Goal: Task Accomplishment & Management: Use online tool/utility

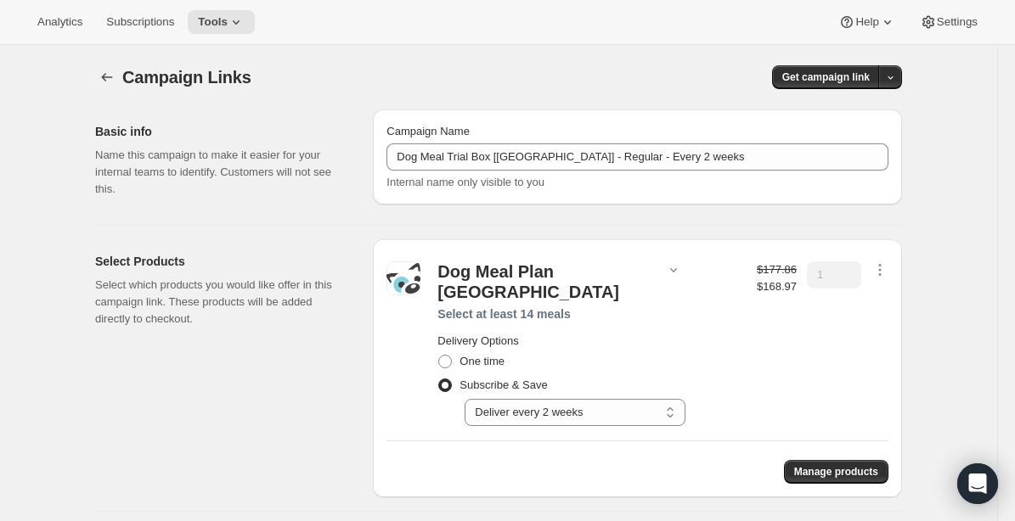
select select "gid://shopify/SellingPlan/690664177940"
click at [242, 9] on div "Analytics Subscriptions Tools Help Settings" at bounding box center [507, 22] width 1015 height 45
click at [243, 16] on icon at bounding box center [236, 22] width 17 height 17
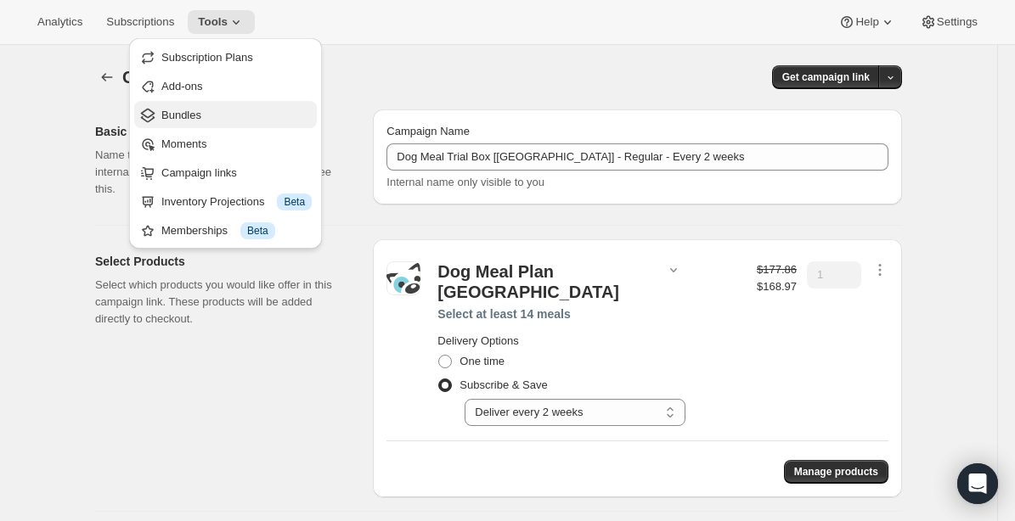
click at [178, 112] on span "Bundles" at bounding box center [181, 115] width 40 height 13
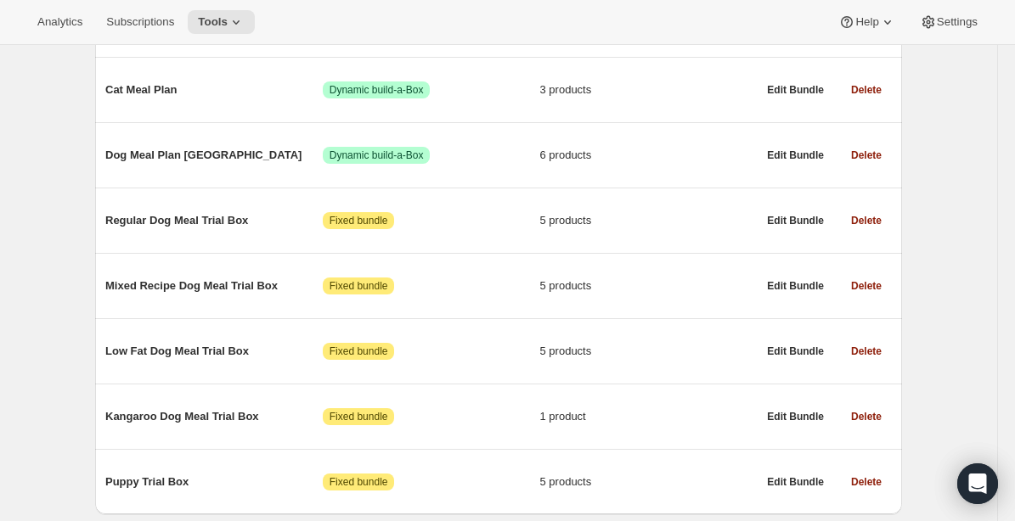
scroll to position [360, 0]
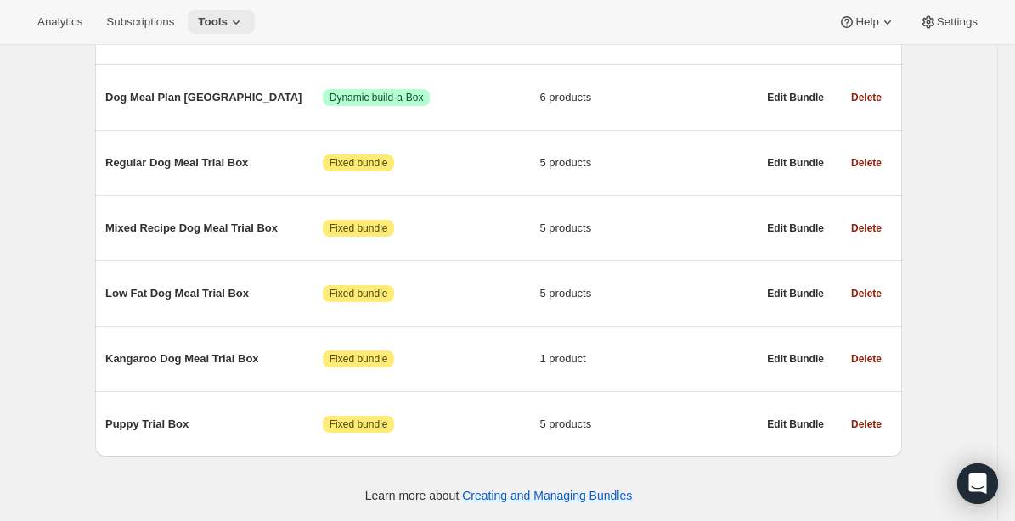
click at [233, 11] on button "Tools" at bounding box center [221, 22] width 67 height 24
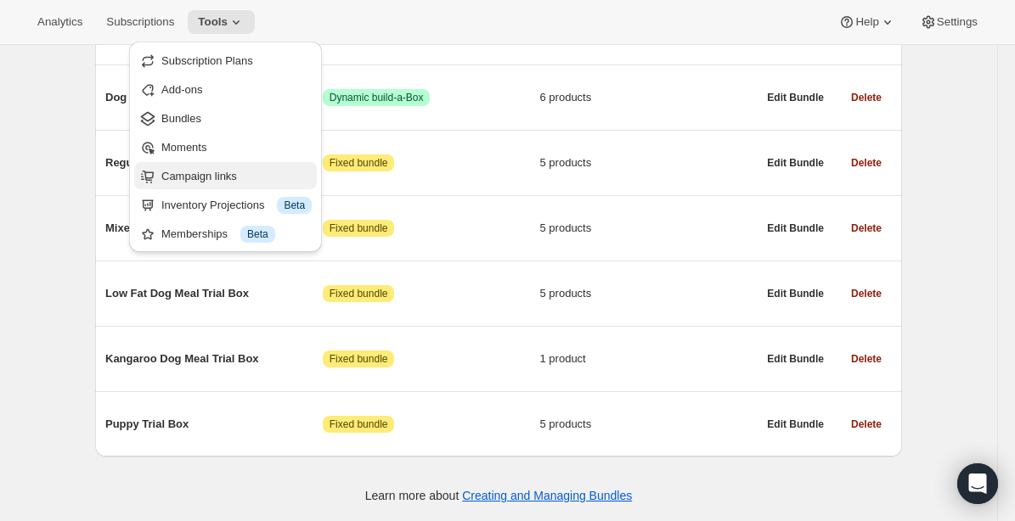
click at [192, 171] on span "Campaign links" at bounding box center [199, 176] width 76 height 13
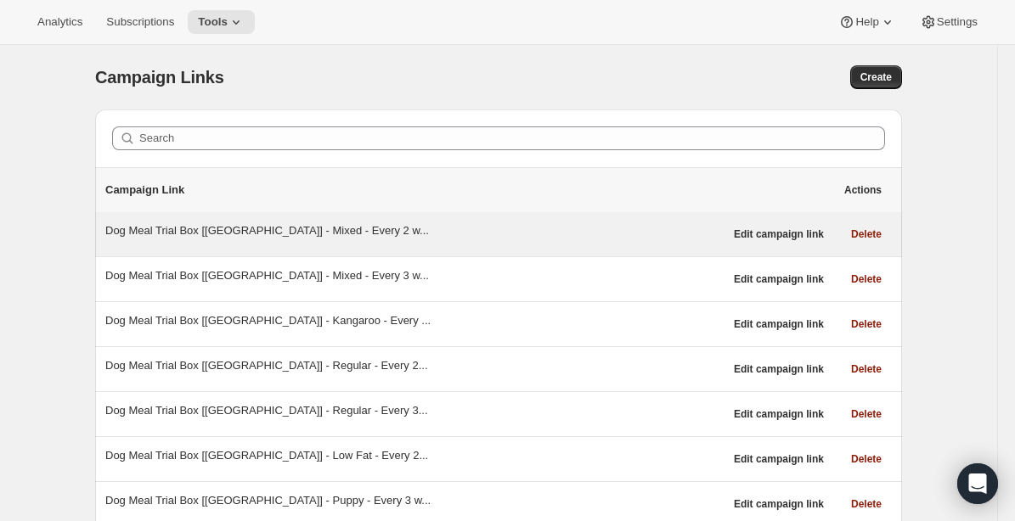
click at [164, 233] on div "Dog Meal Trial Box [CANADA] - Mixed - Every 2 w..." at bounding box center [414, 230] width 618 height 17
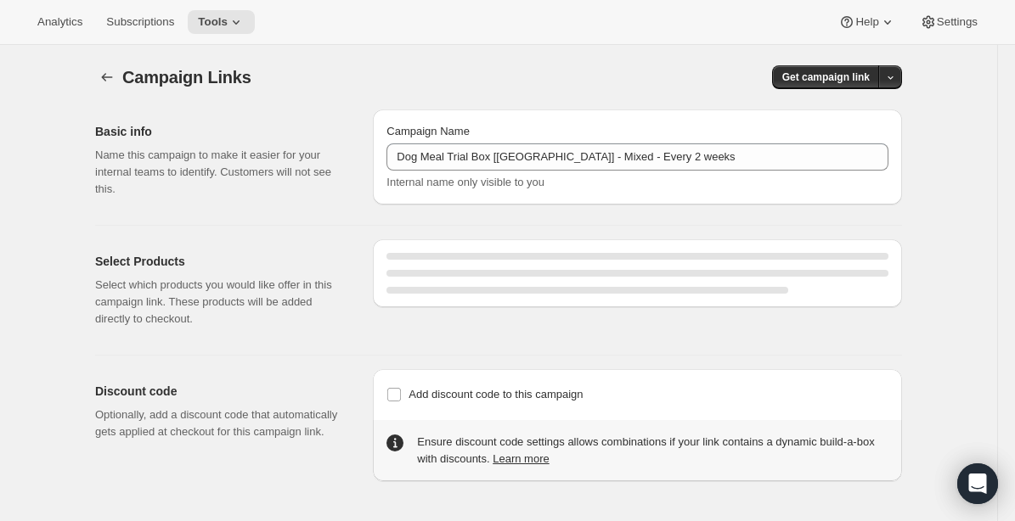
select select "gid://shopify/SellingPlan/1214611504"
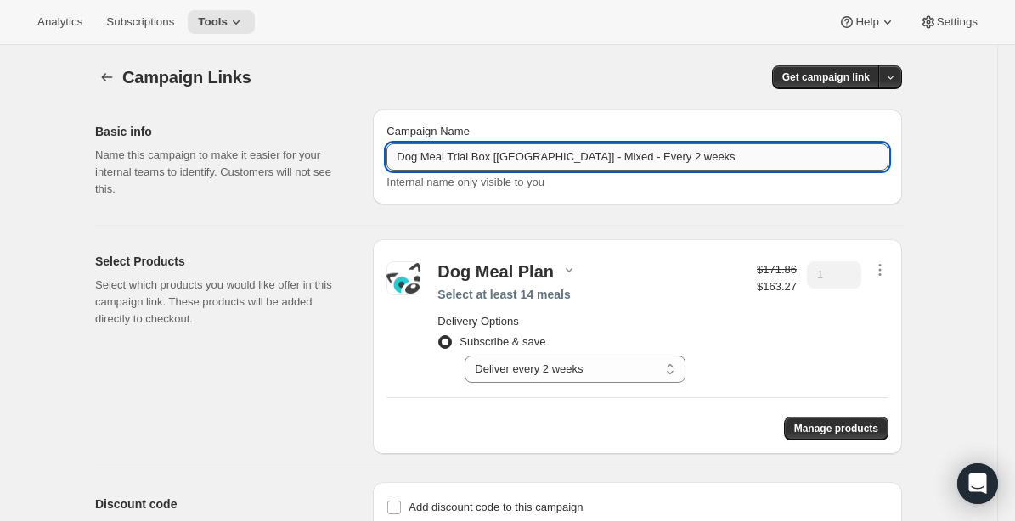
click at [458, 155] on input "Dog Meal Trial Box [CANADA] - Mixed - Every 2 weeks" at bounding box center [637, 156] width 502 height 27
drag, startPoint x: 472, startPoint y: 159, endPoint x: 526, endPoint y: 156, distance: 53.5
click at [526, 156] on input "Dog Meal Box [CANADA] - Mixed - Every 2 weeks" at bounding box center [637, 156] width 502 height 27
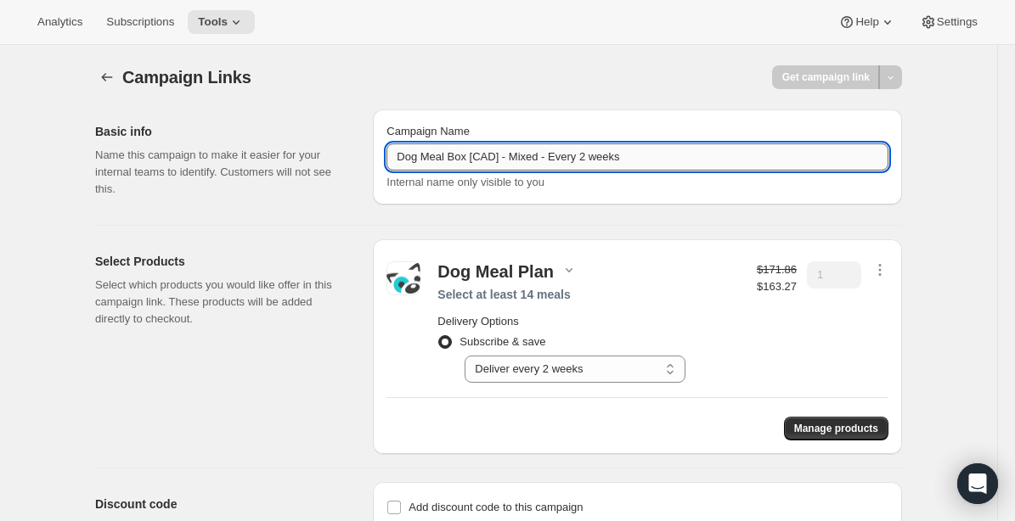
click at [576, 155] on input "Dog Meal Box [CAD] - Mixed - Every 2 weeks" at bounding box center [637, 156] width 502 height 27
type input "Dog Meal Box [CAD] - Mixed - 2wks"
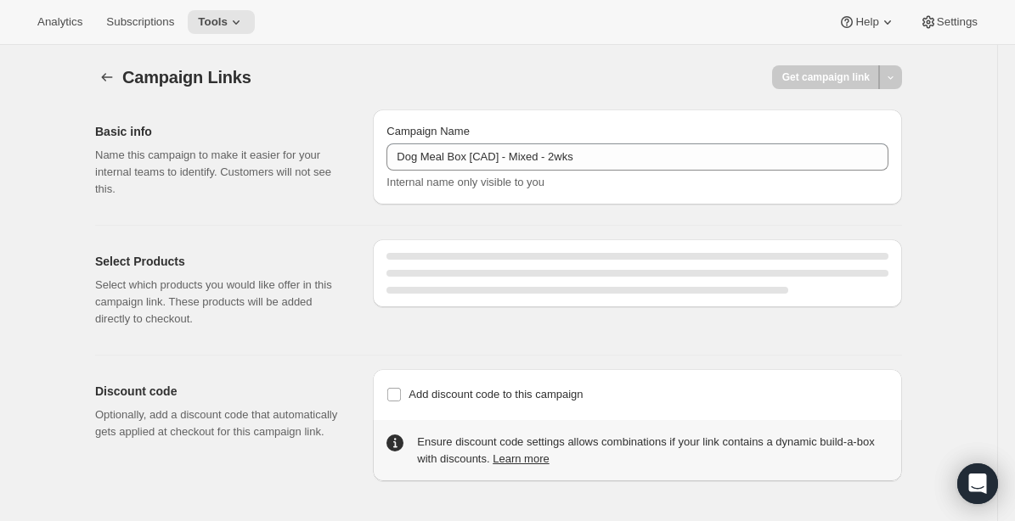
select select "gid://shopify/SellingPlan/1214611504"
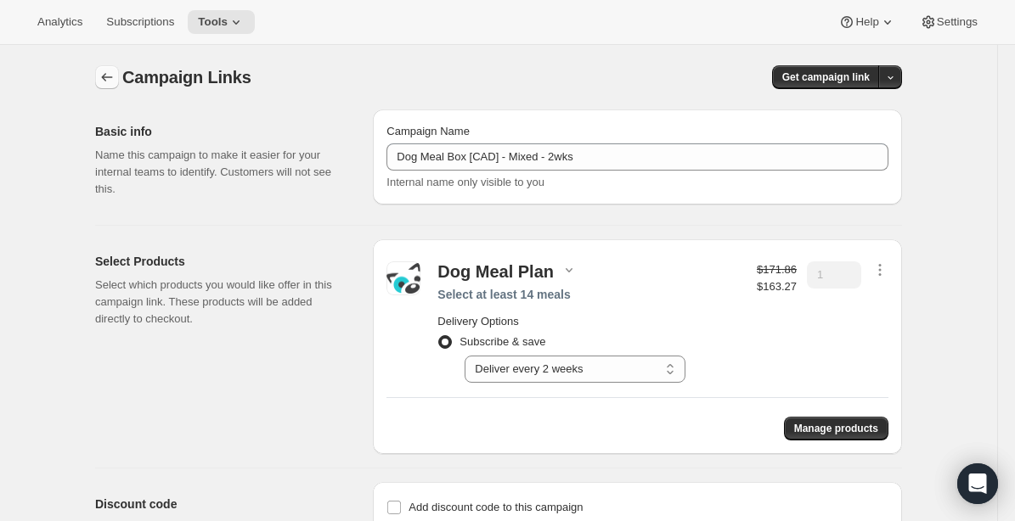
click at [103, 76] on icon "button" at bounding box center [107, 77] width 11 height 8
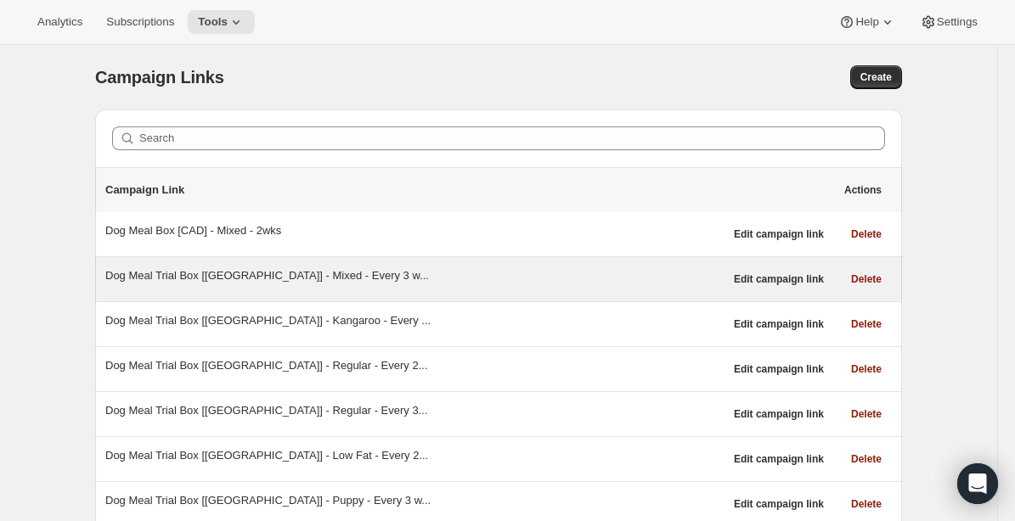
click at [256, 275] on div "Dog Meal Trial Box [CANADA] - Mixed - Every 3 w..." at bounding box center [414, 275] width 618 height 17
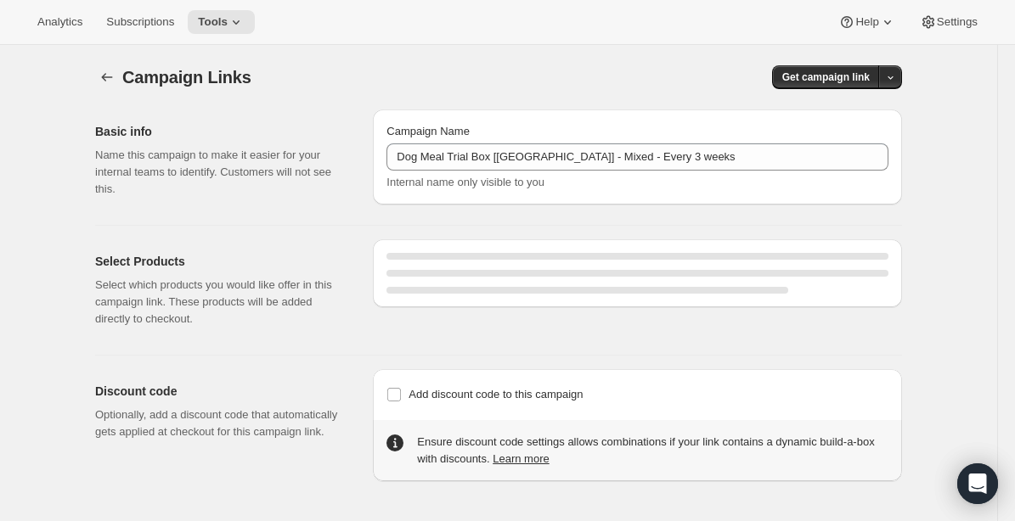
select select "gid://shopify/SellingPlan/1214644272"
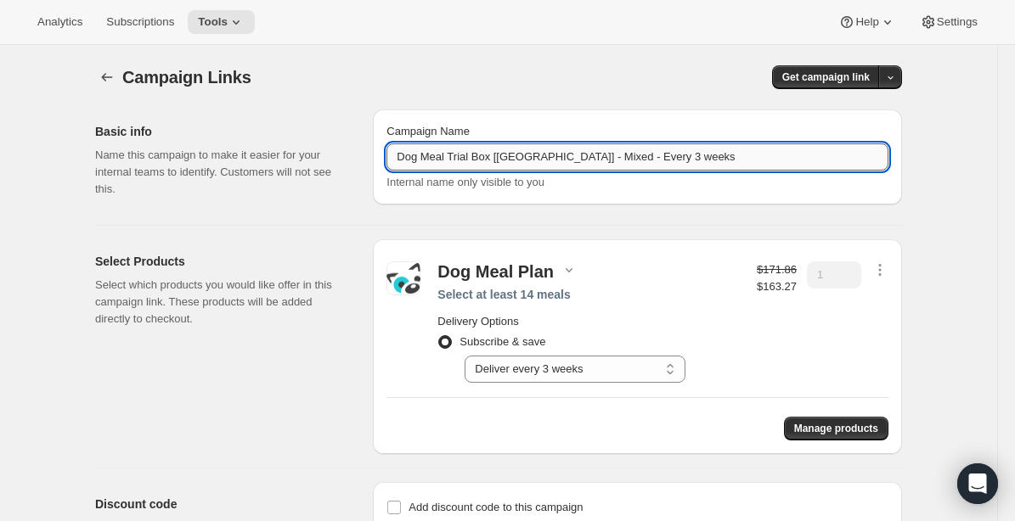
click at [459, 157] on input "Dog Meal Trial Box [CANADA] - Mixed - Every 3 weeks" at bounding box center [637, 156] width 502 height 27
click at [488, 156] on input "Dog Meal Box [CANADA] - Mixed - Every 3 weeks" at bounding box center [637, 156] width 502 height 27
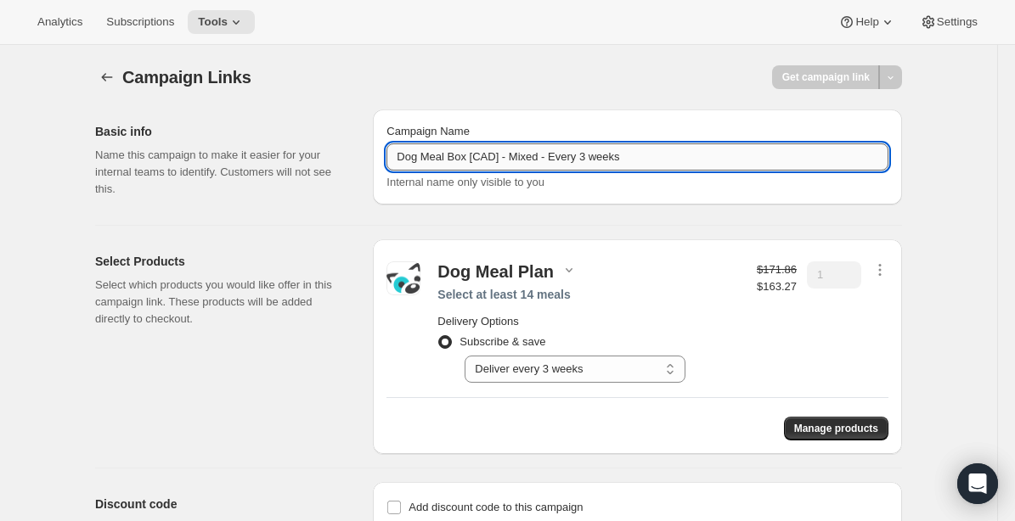
click at [568, 160] on input "Dog Meal Box [CAD] - Mixed - Every 3 weeks" at bounding box center [637, 156] width 502 height 27
paste input "2w"
type input "Dog Meal Box [CAD] - Mixed - 3wks"
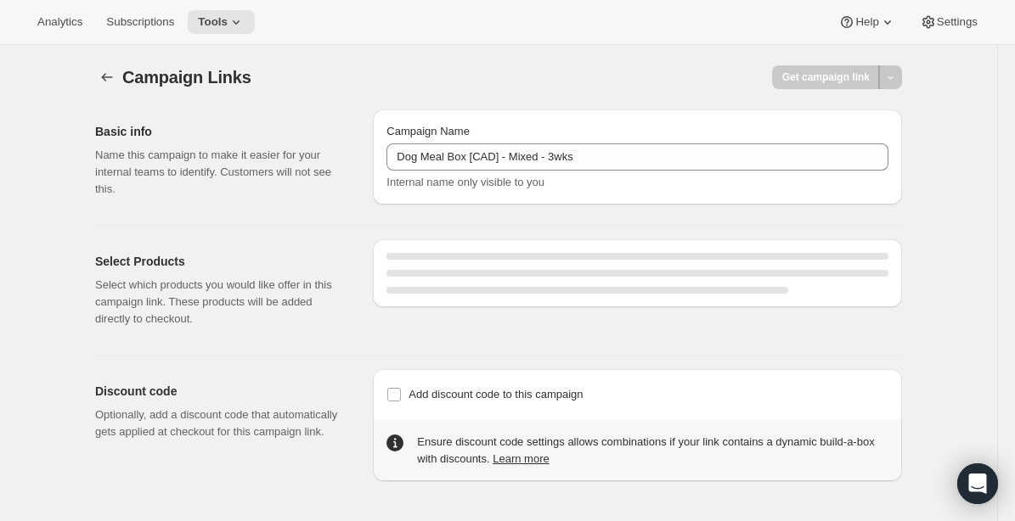
select select "gid://shopify/SellingPlan/1214644272"
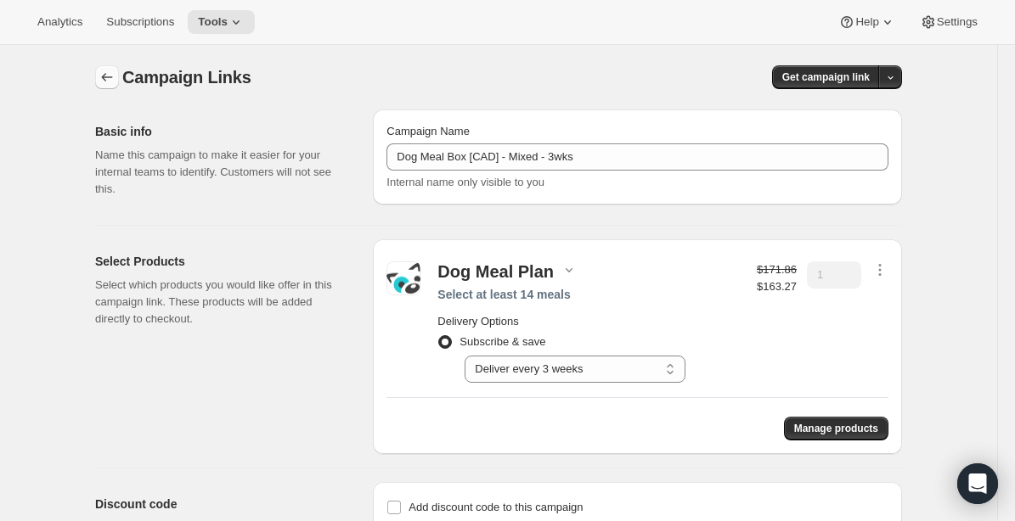
click at [107, 77] on icon "button" at bounding box center [107, 77] width 11 height 8
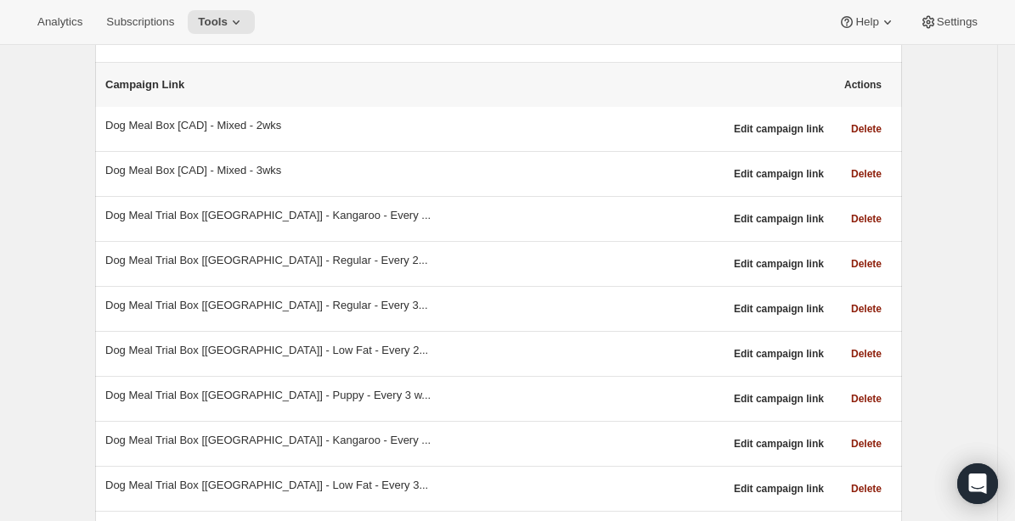
scroll to position [106, 0]
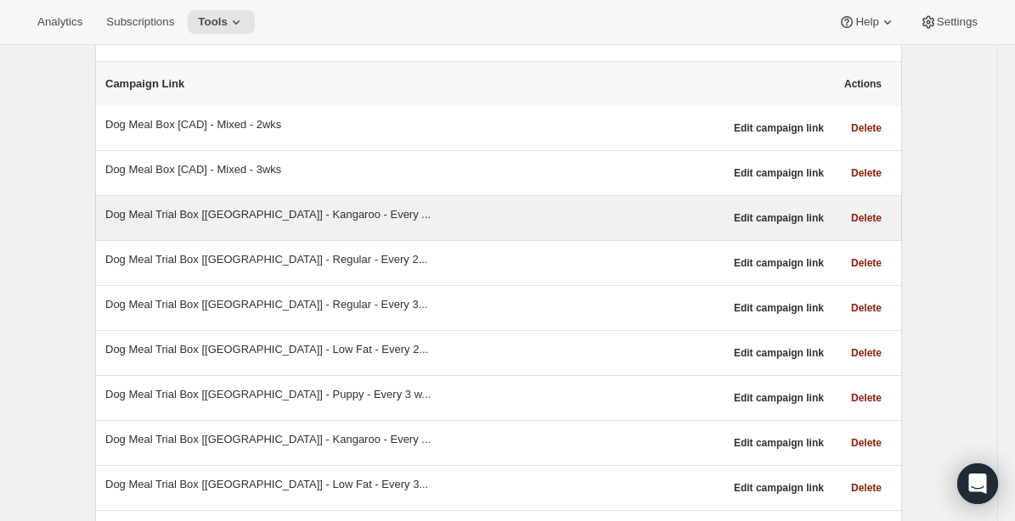
click at [209, 217] on div "Dog Meal Trial Box [CANADA] - Kangaroo - Every ..." at bounding box center [414, 214] width 618 height 17
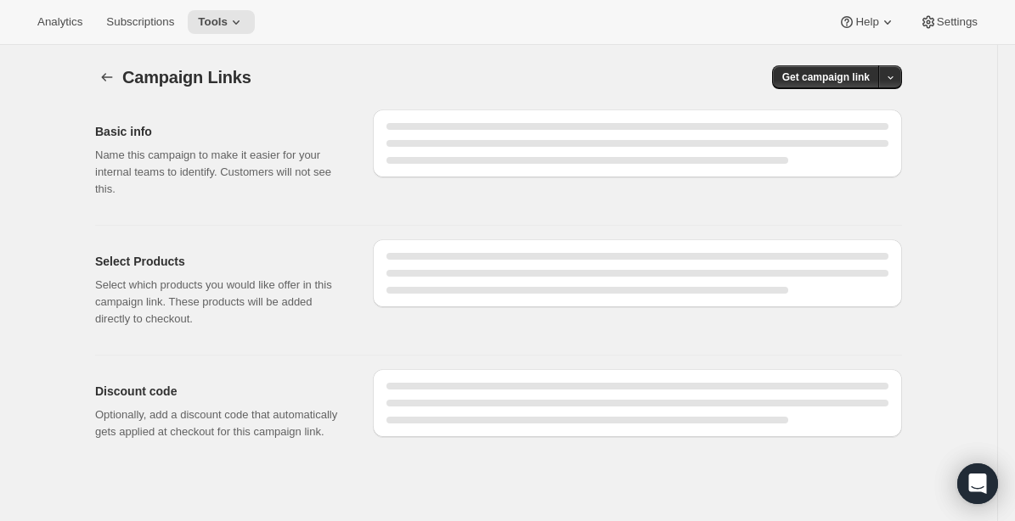
select select "gid://shopify/SellingPlan/1214644272"
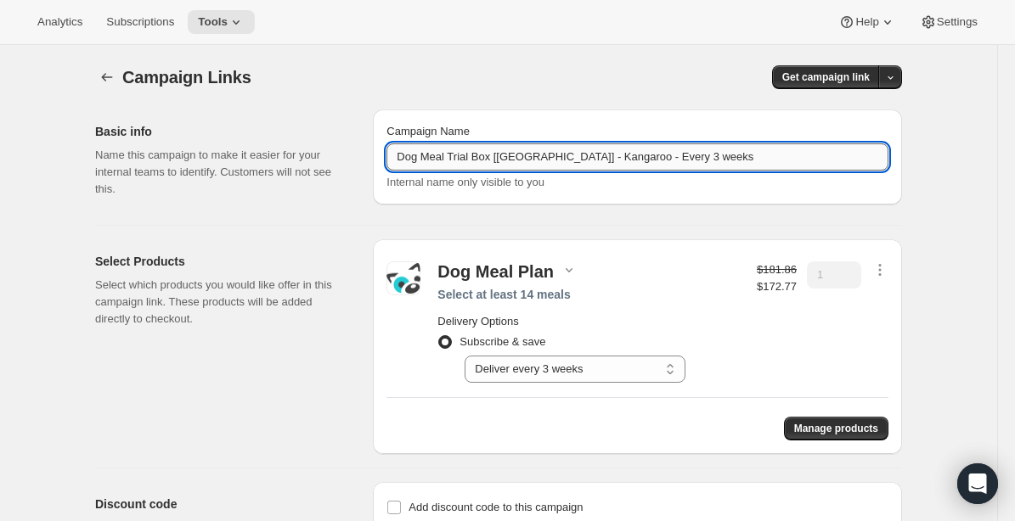
click at [462, 160] on input "Dog Meal Trial Box [CANADA] - Kangaroo - Every 3 weeks" at bounding box center [637, 156] width 502 height 27
click at [502, 157] on input "Dog Meal Box [CANADA] - Kangaroo - Every 3 weeks" at bounding box center [637, 156] width 502 height 27
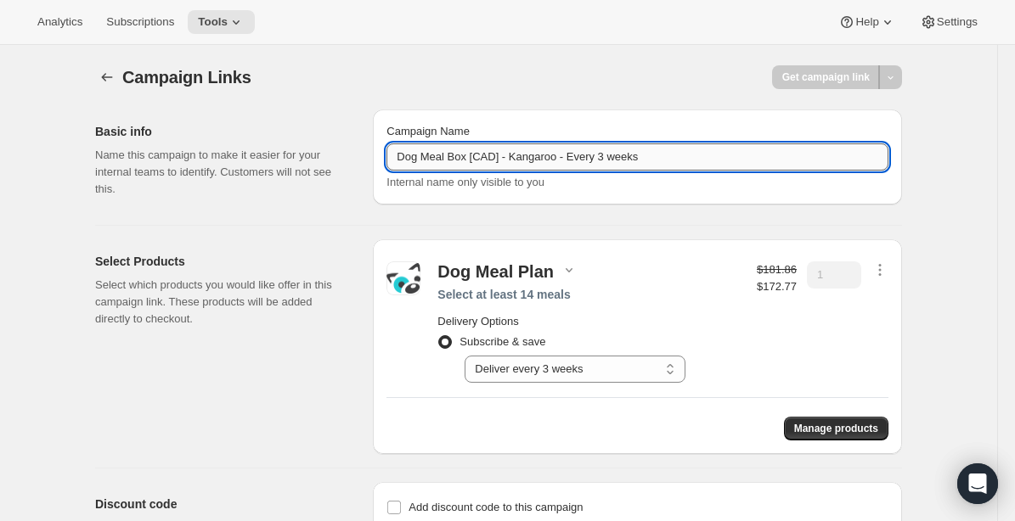
click at [588, 161] on input "Dog Meal Box [CAD] - Kangaroo - Every 3 weeks" at bounding box center [637, 156] width 502 height 27
type input "Dog Meal Box [CAD] - Kangaroo - 3wks"
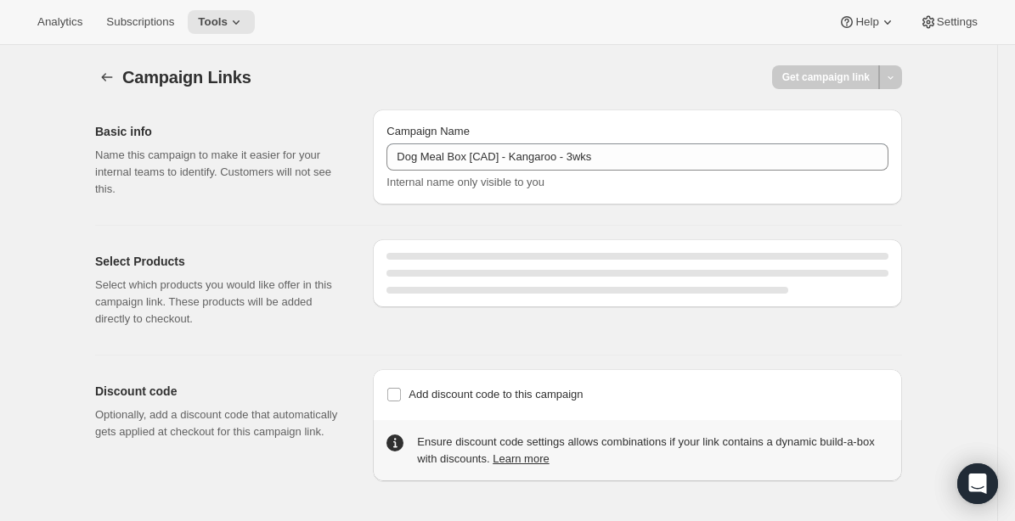
select select "gid://shopify/SellingPlan/1214644272"
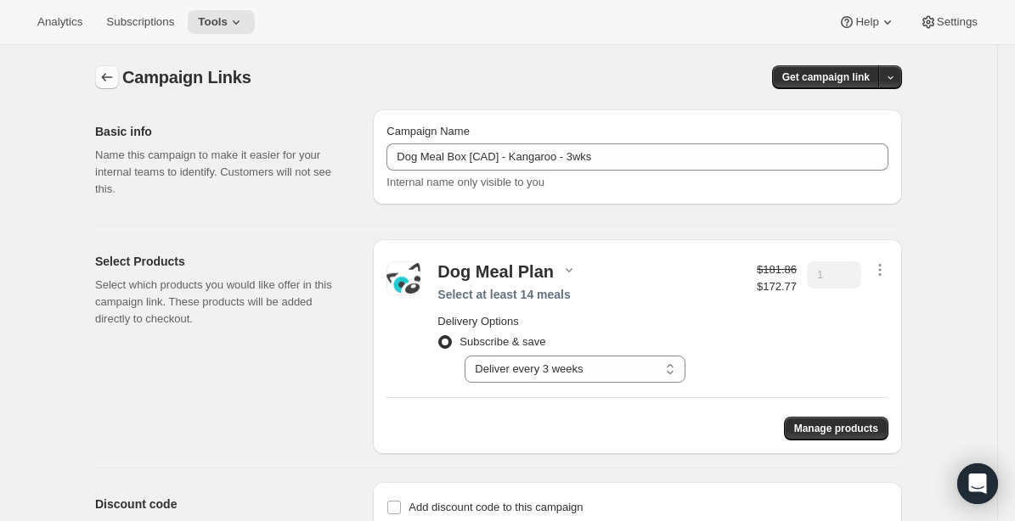
click at [107, 75] on icon "button" at bounding box center [106, 77] width 17 height 17
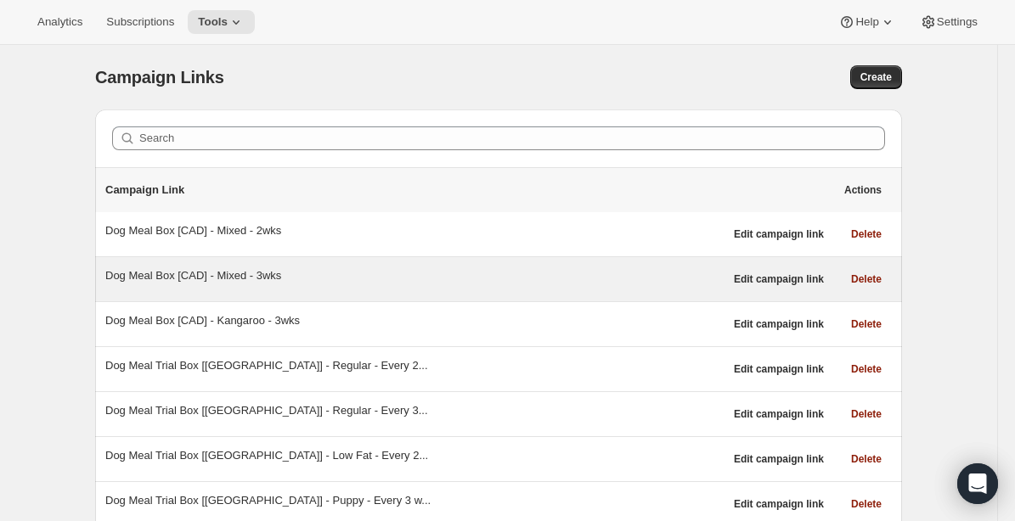
scroll to position [140, 0]
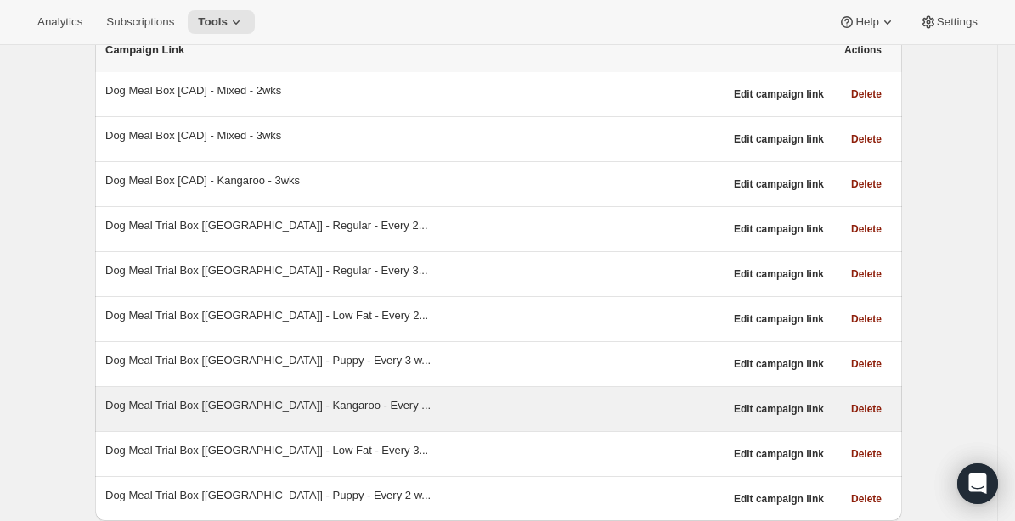
click at [314, 409] on div "Dog Meal Trial Box [CANADA] - Kangaroo - Every ..." at bounding box center [414, 405] width 618 height 17
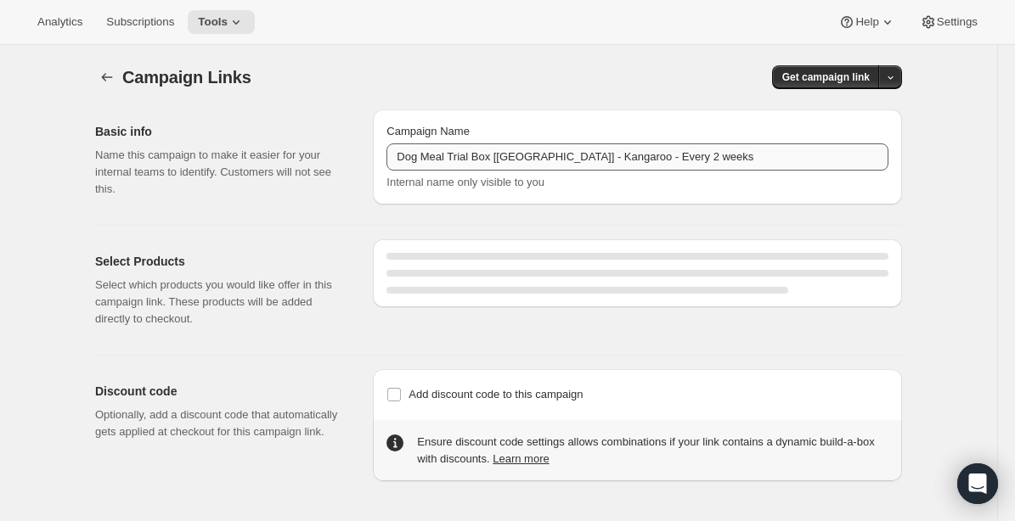
select select "gid://shopify/SellingPlan/1214611504"
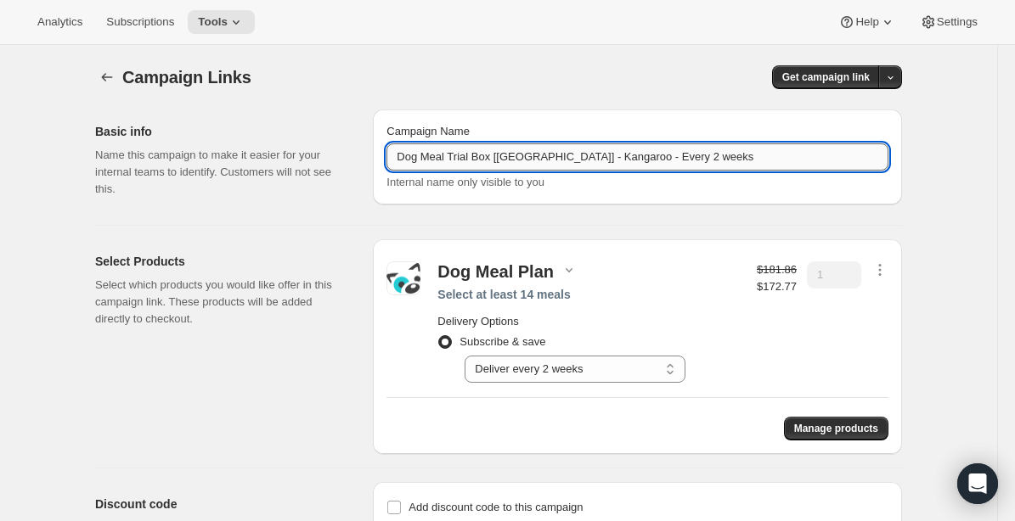
click at [621, 161] on input "Dog Meal Trial Box [CANADA] - Kangaroo - Every 2 weeks" at bounding box center [637, 156] width 502 height 27
paste input "Box [CAD] - Kangaroo - 3w"
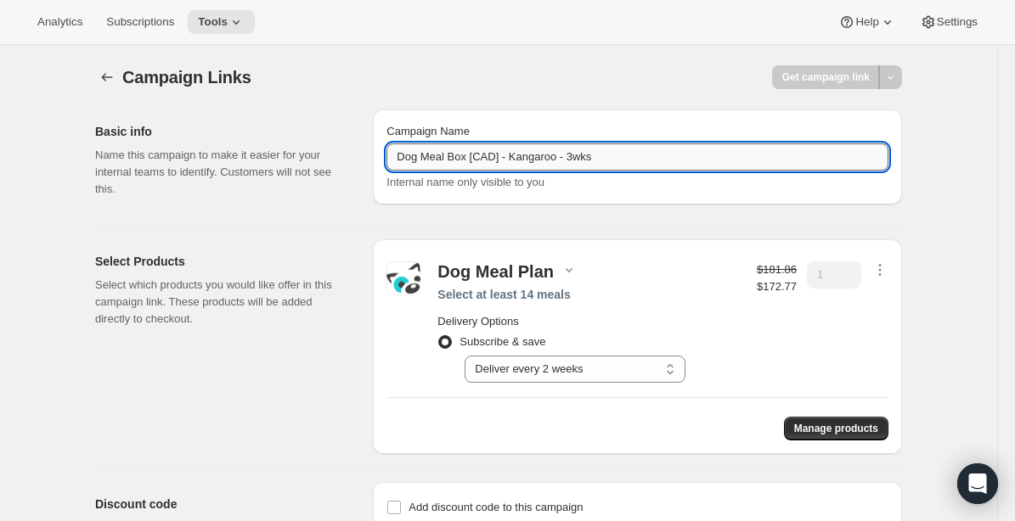
click at [579, 157] on input "Dog Meal Box [CAD] - Kangaroo - 3wks" at bounding box center [637, 156] width 502 height 27
type input "Dog Meal Box [CAD] - Kangaroo - 2wks"
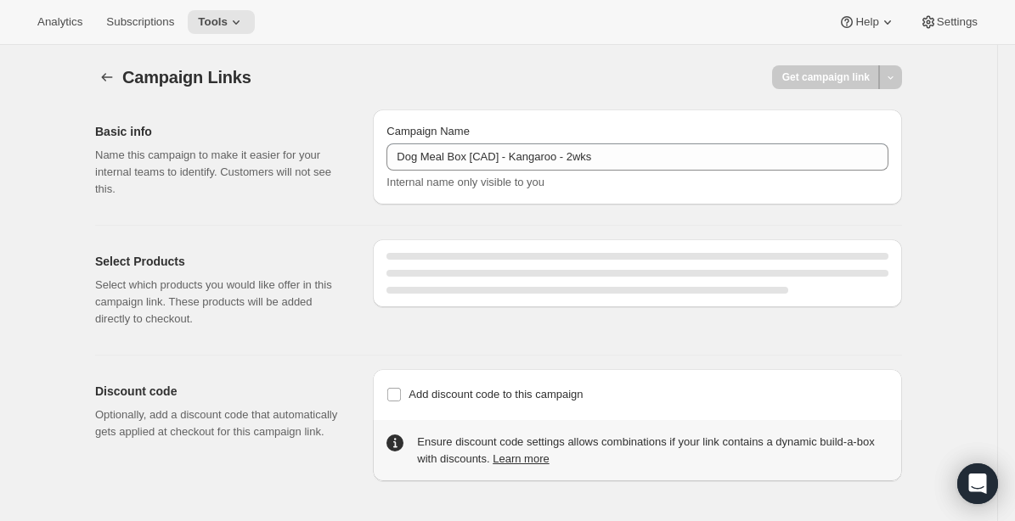
select select "gid://shopify/SellingPlan/1214611504"
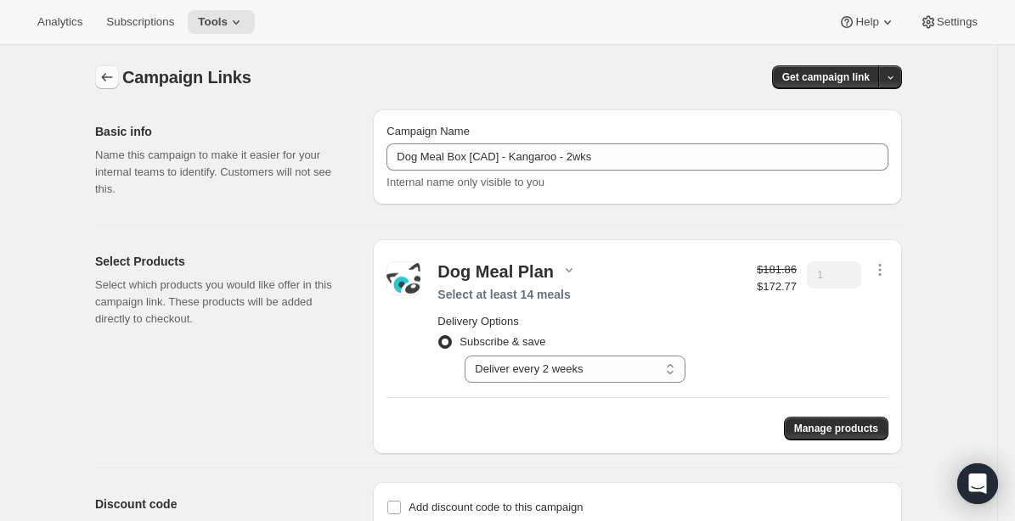
click at [106, 77] on icon "button" at bounding box center [106, 77] width 17 height 17
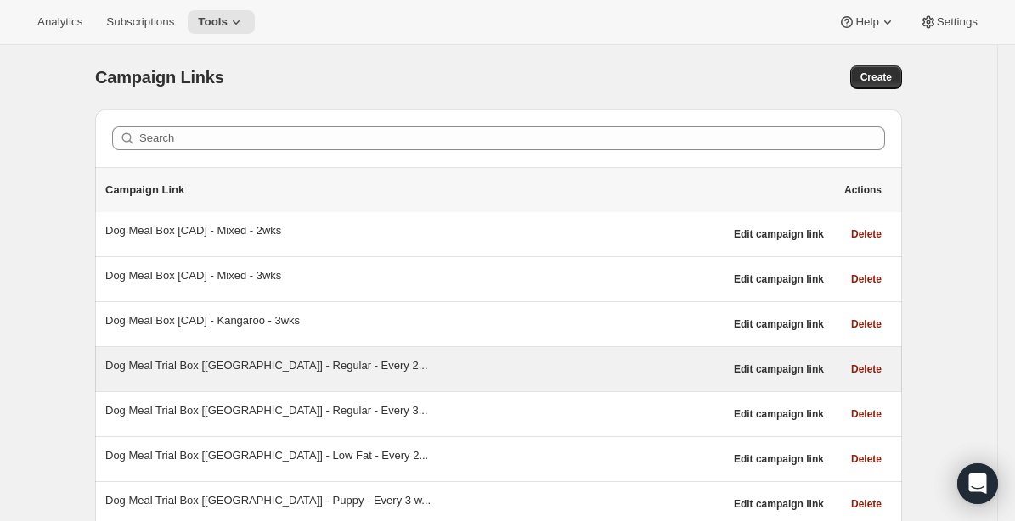
click at [273, 368] on div "Dog Meal Trial Box [CANADA] - Regular - Every 2..." at bounding box center [414, 365] width 618 height 17
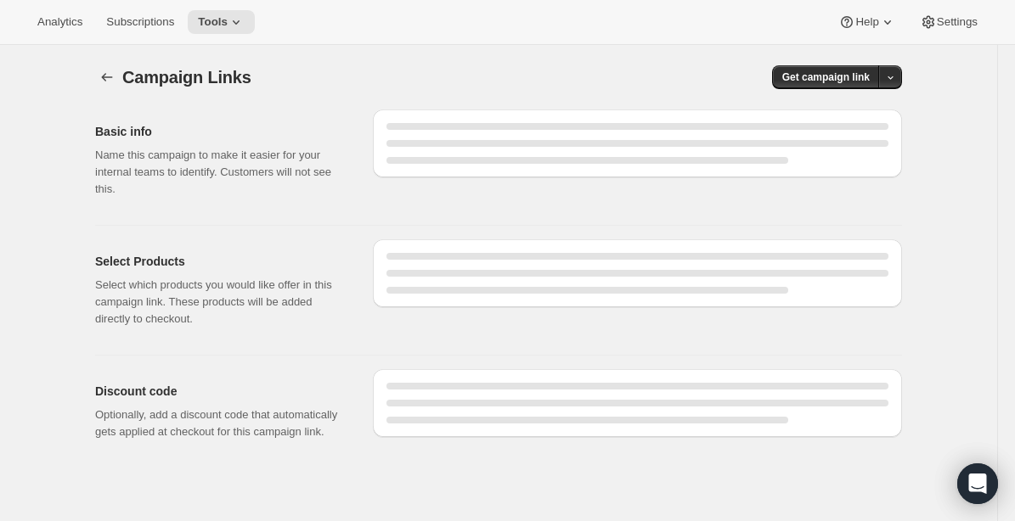
select select "gid://shopify/SellingPlan/690664177940"
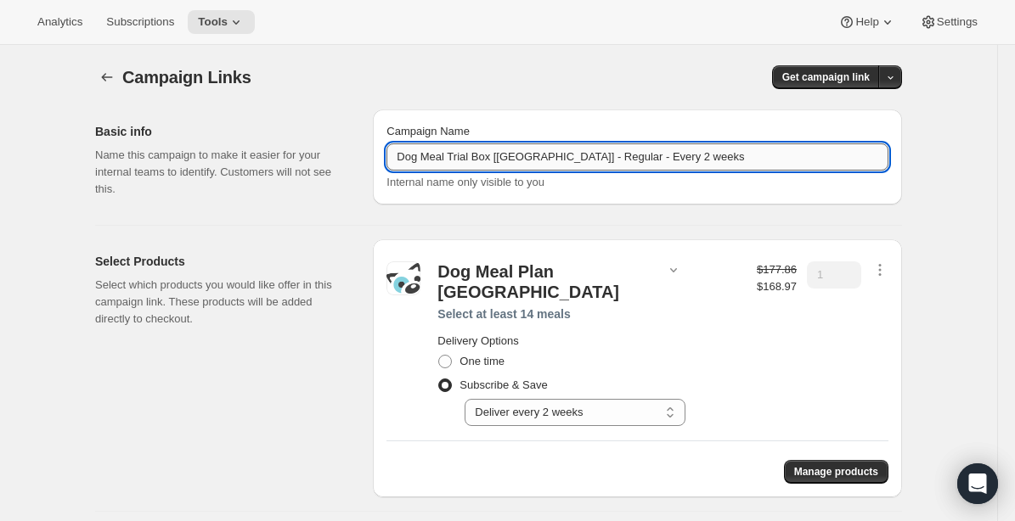
click at [640, 156] on input "Dog Meal Trial Box [CANADA] - Regular - Every 2 weeks" at bounding box center [637, 156] width 502 height 27
paste input "Box [CAD] - Kangaroo - 3w"
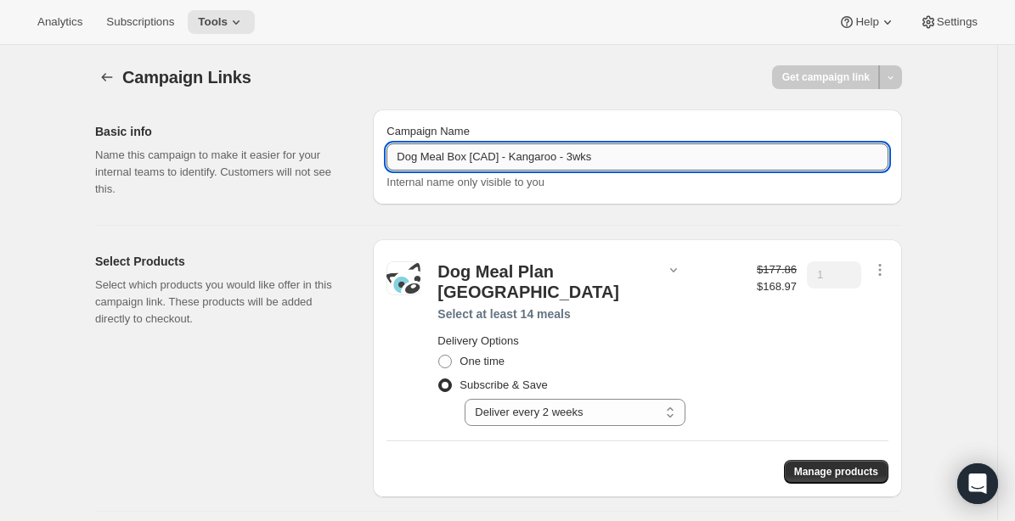
click at [576, 158] on input "Dog Meal Box [CAD] - Kangaroo - 3wks" at bounding box center [637, 156] width 502 height 27
click at [521, 152] on input "Dog Meal Box [CAD] - Kangaroo - 2wks" at bounding box center [637, 156] width 502 height 27
type input "Dog Meal Box [CAD] - Regular - 2wks"
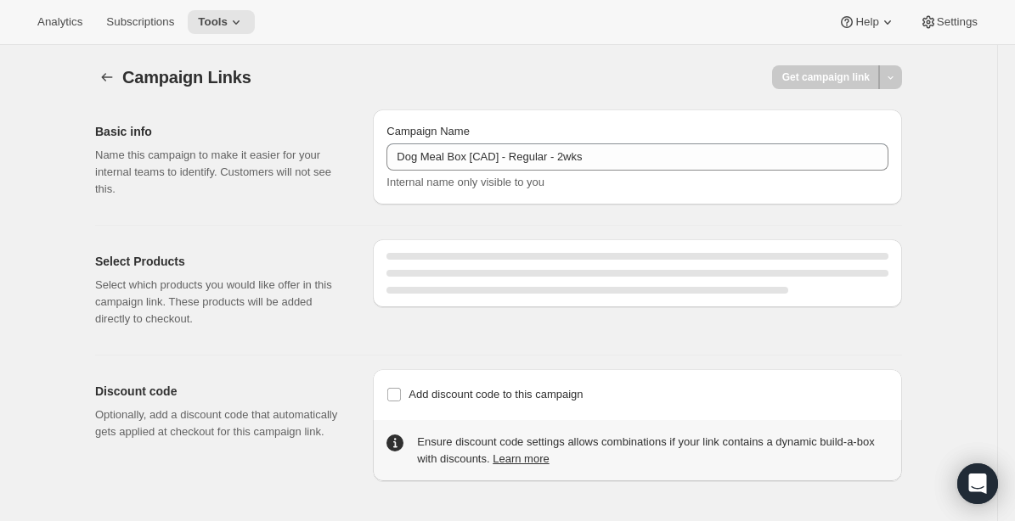
select select "gid://shopify/SellingPlan/690664177940"
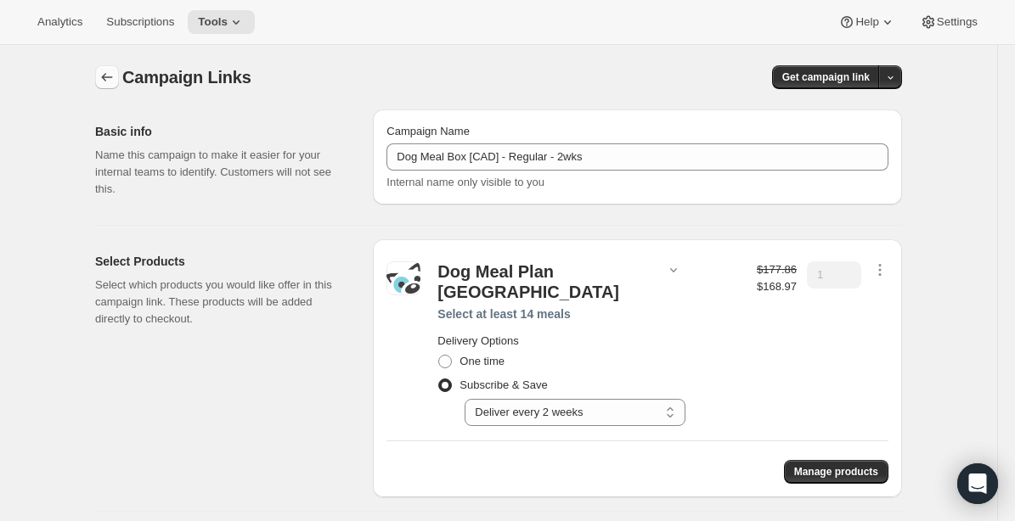
click at [110, 73] on icon "button" at bounding box center [106, 77] width 17 height 17
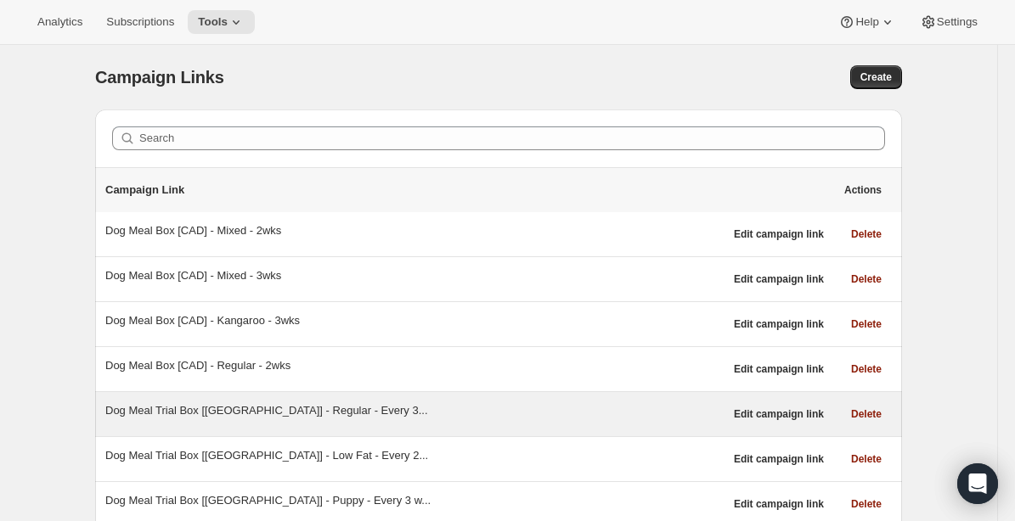
click at [312, 412] on div "Dog Meal Trial Box [CANADA] - Regular - Every 3..." at bounding box center [414, 410] width 618 height 17
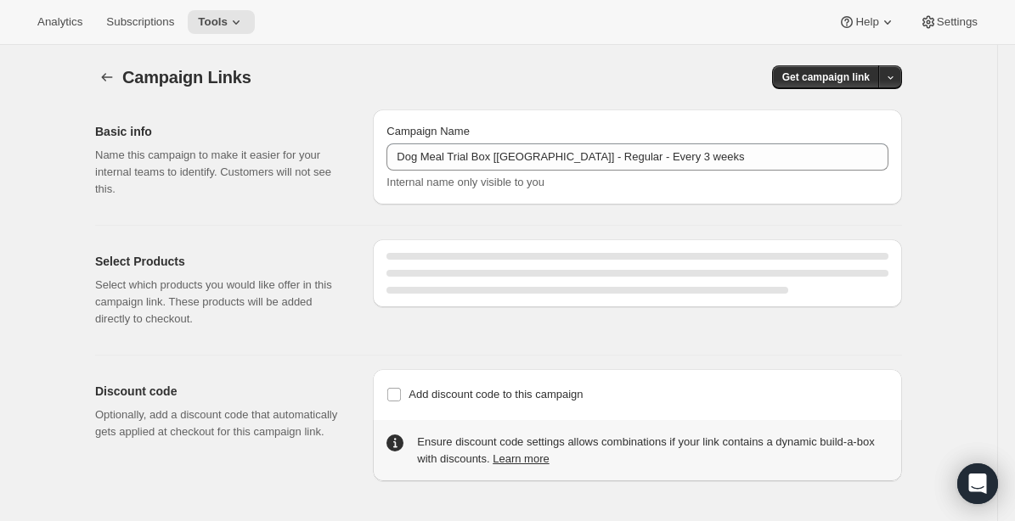
select select "gid://shopify/SellingPlan/690664276244"
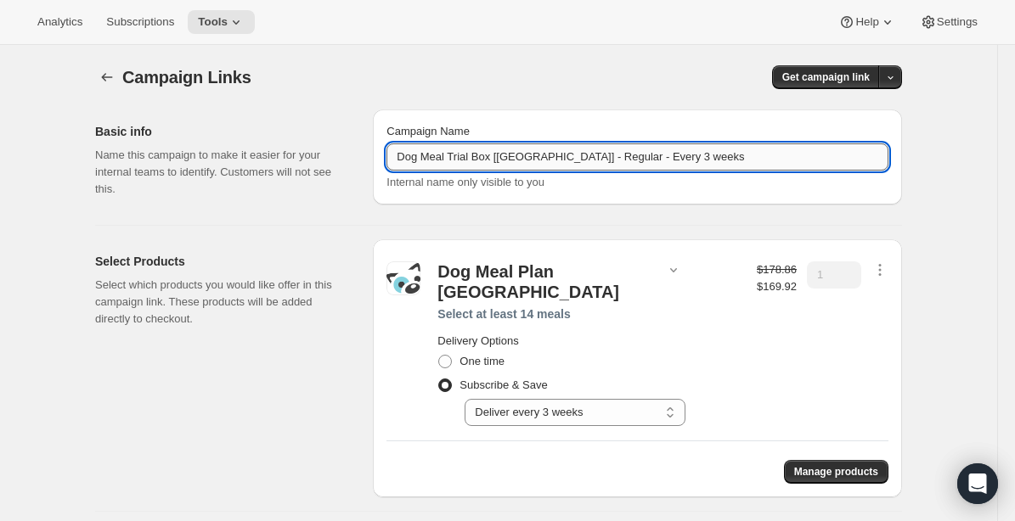
click at [579, 164] on input "Dog Meal Trial Box [CANADA] - Regular - Every 3 weeks" at bounding box center [637, 156] width 502 height 27
paste input "Box [CAD] - Regular - 2w"
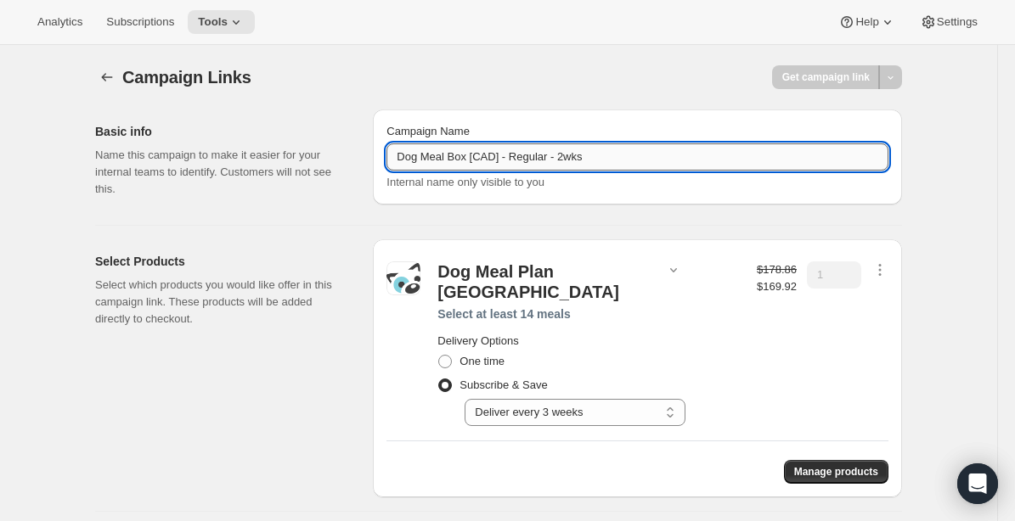
click at [566, 160] on input "Dog Meal Box [CAD] - Regular - 2wks" at bounding box center [637, 156] width 502 height 27
type input "Dog Meal Box [CAD] - Regular - 3wks"
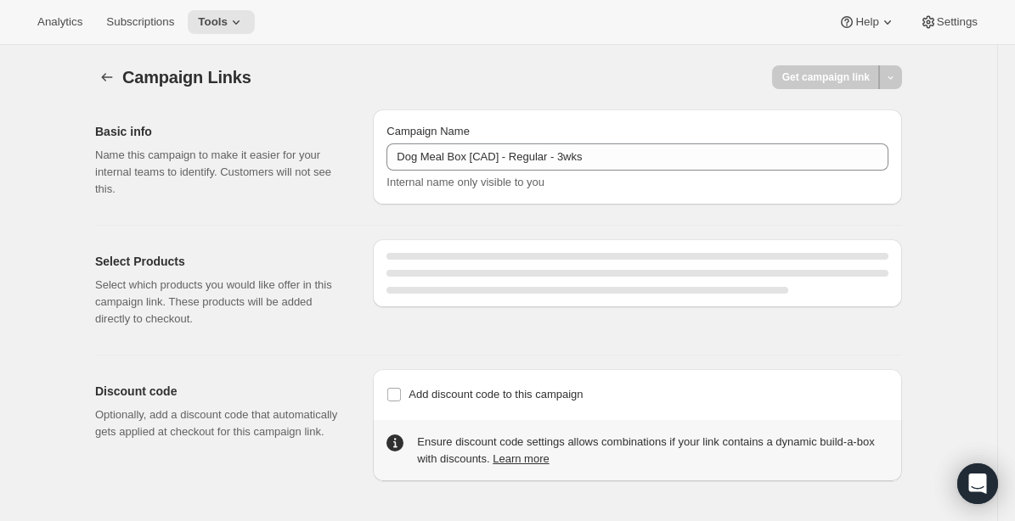
select select "gid://shopify/SellingPlan/690664276244"
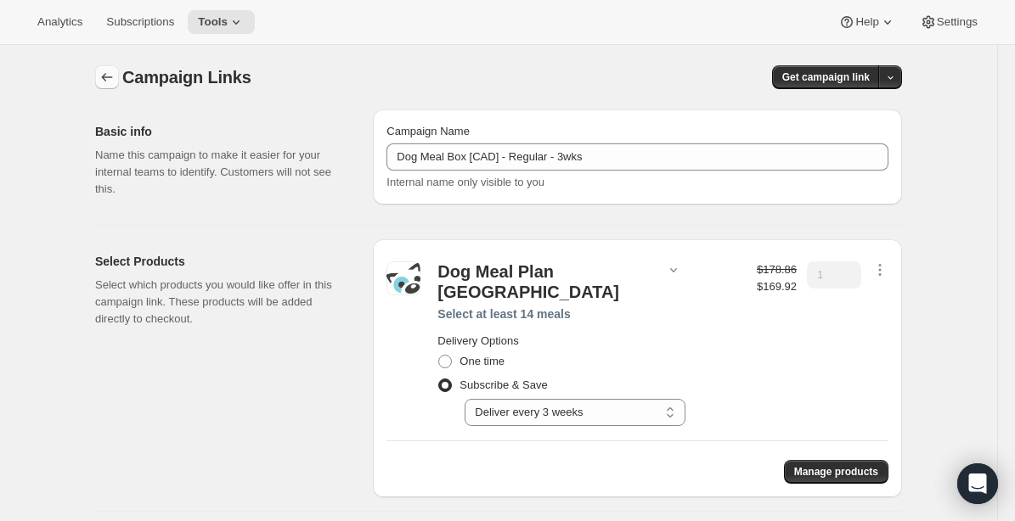
click at [102, 69] on button "button" at bounding box center [107, 77] width 24 height 24
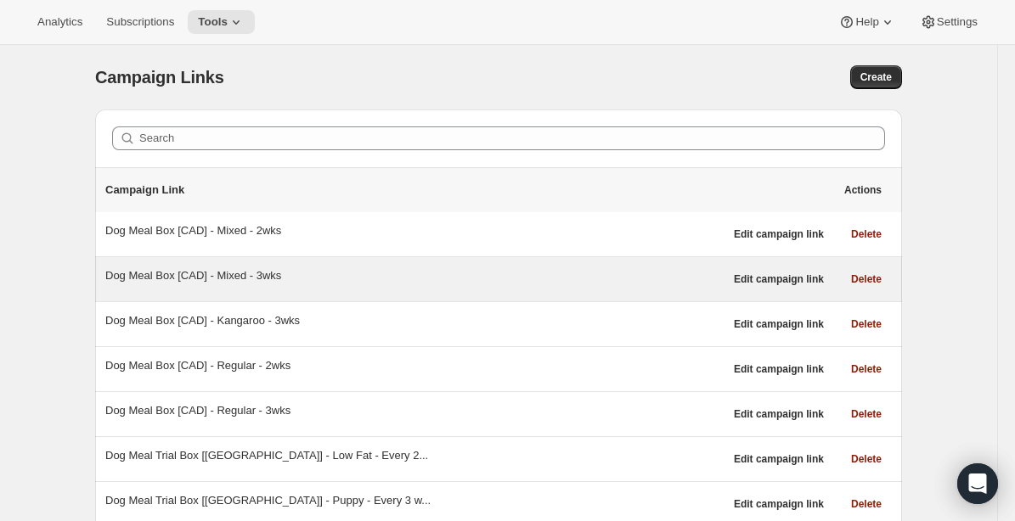
scroll to position [140, 0]
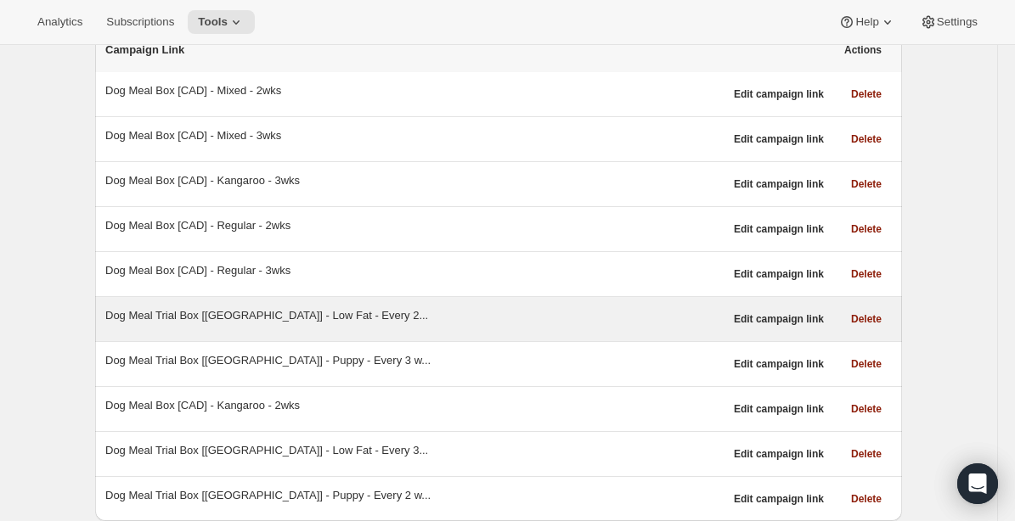
click at [327, 318] on div "Dog Meal Trial Box [CANADA] - Low Fat - Every 2..." at bounding box center [414, 315] width 618 height 17
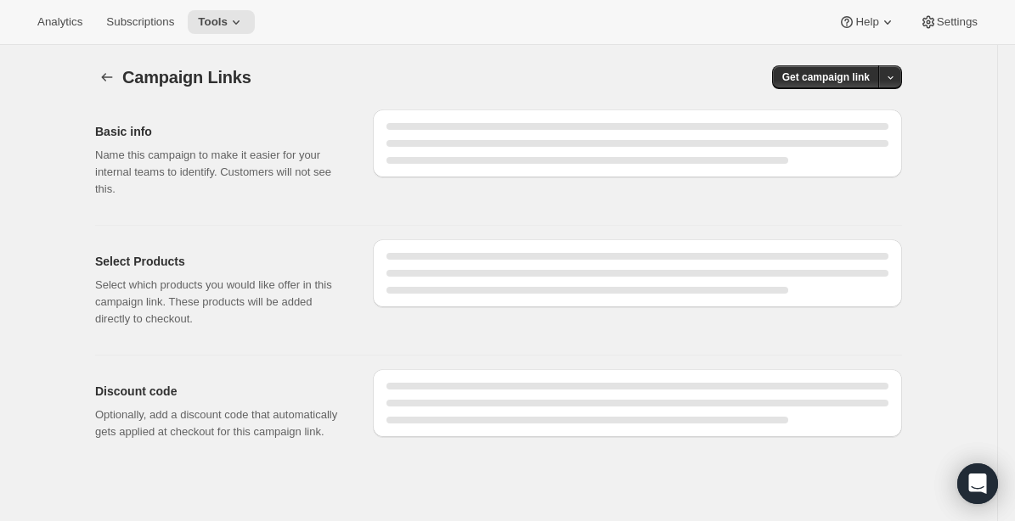
select select "gid://shopify/SellingPlan/1214611504"
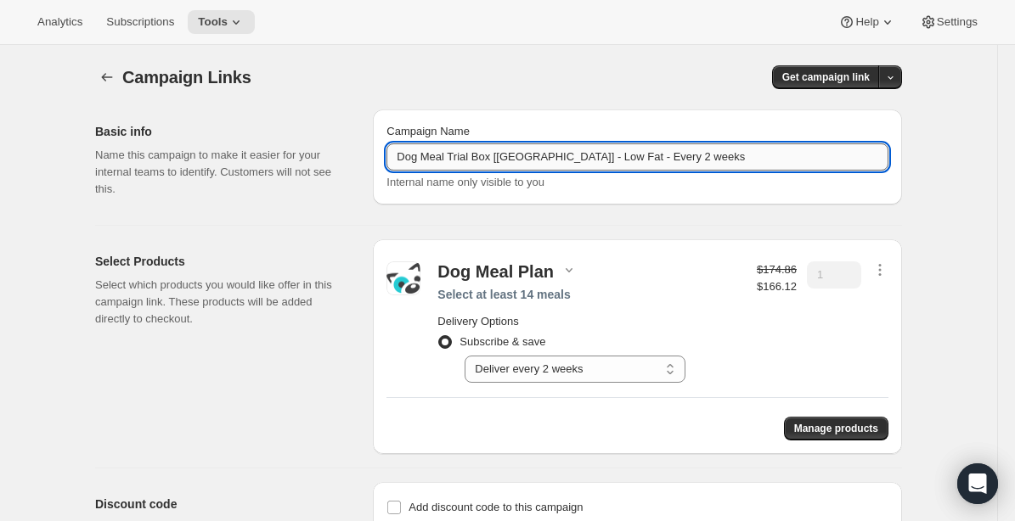
click at [622, 161] on input "Dog Meal Trial Box [CANADA] - Low Fat - Every 2 weeks" at bounding box center [637, 156] width 502 height 27
paste input "Box [CAD] - Regular - 2w"
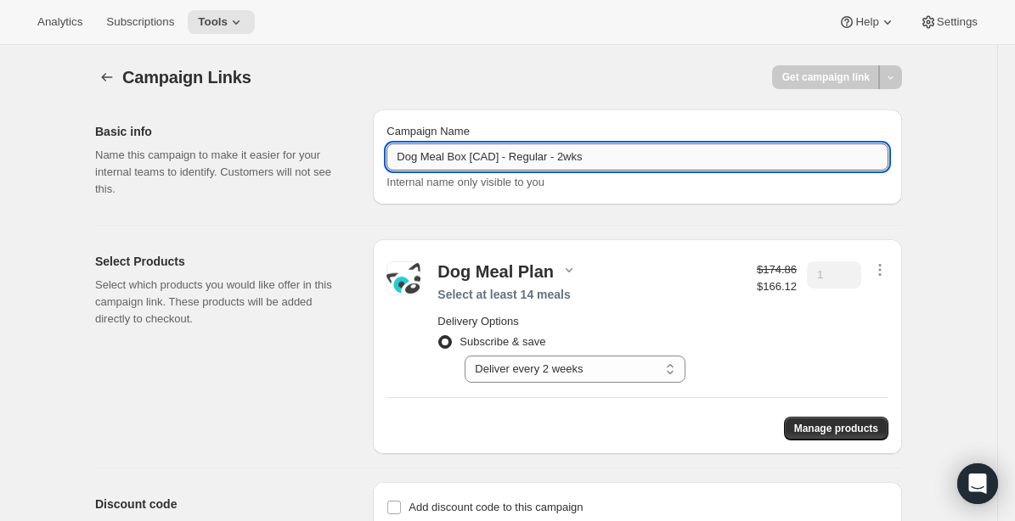
click at [525, 153] on input "Dog Meal Box [CAD] - Regular - 2wks" at bounding box center [637, 156] width 502 height 27
type input "Dog Meal Box [CAD] - Low Fat - 2wks"
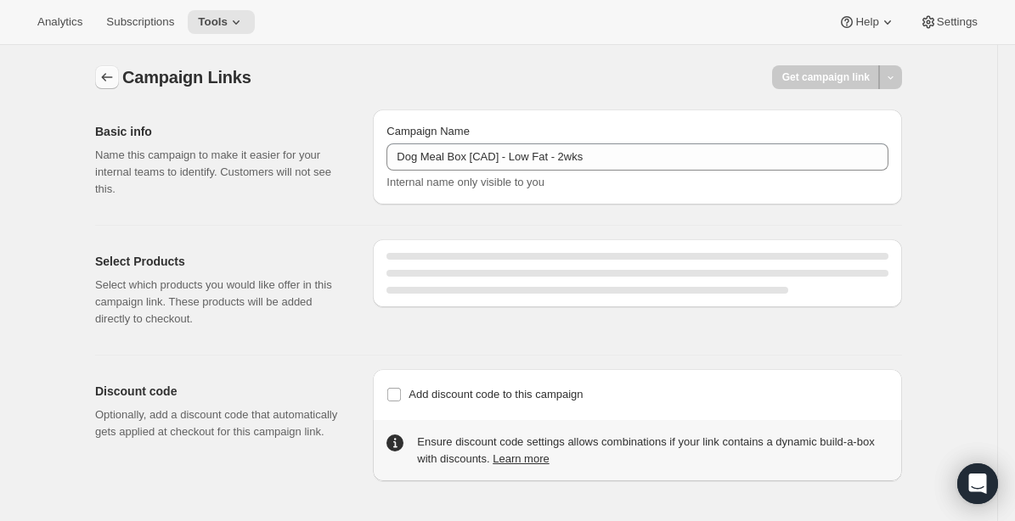
select select "gid://shopify/SellingPlan/1214611504"
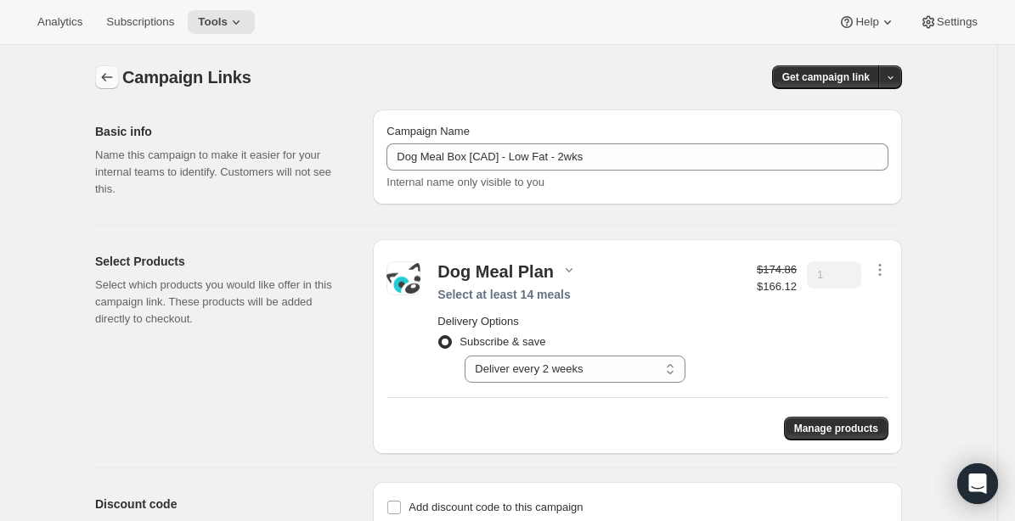
click at [104, 76] on icon "button" at bounding box center [106, 77] width 17 height 17
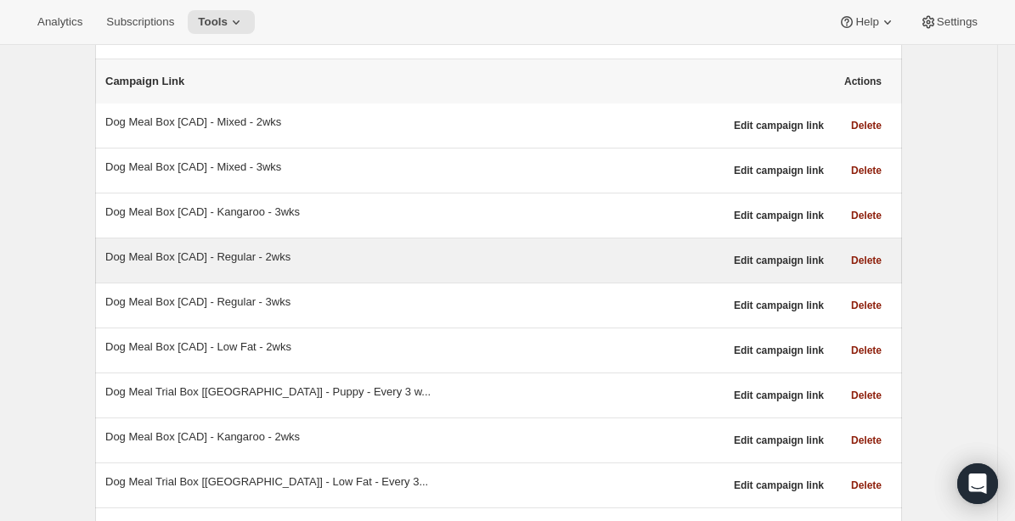
scroll to position [140, 0]
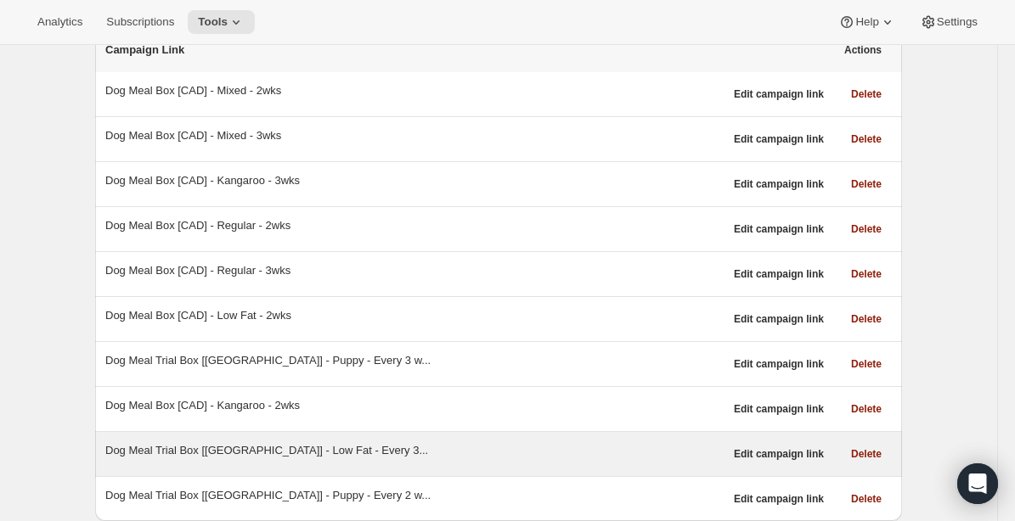
click at [295, 457] on div "Dog Meal Trial Box [CANADA] - Low Fat - Every 3..." at bounding box center [414, 450] width 618 height 17
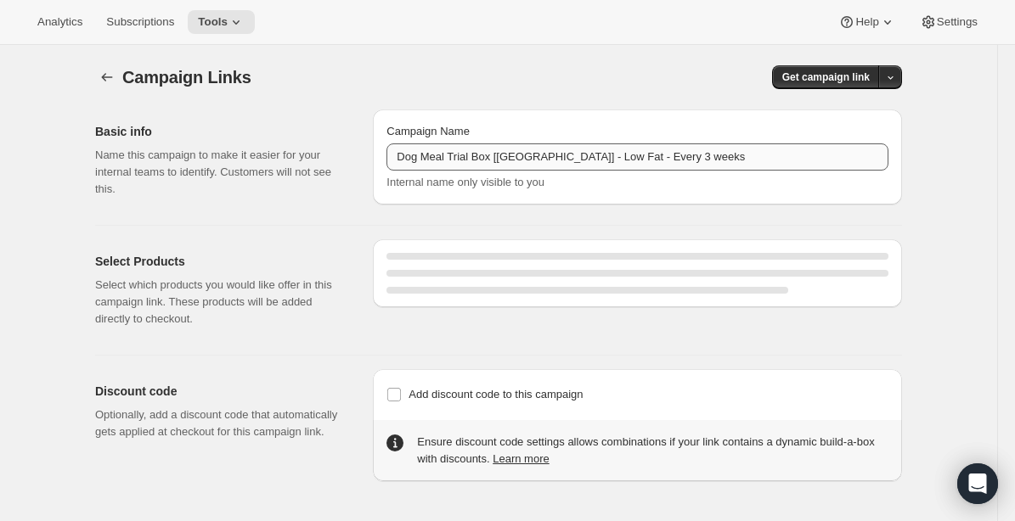
select select "gid://shopify/SellingPlan/1214644272"
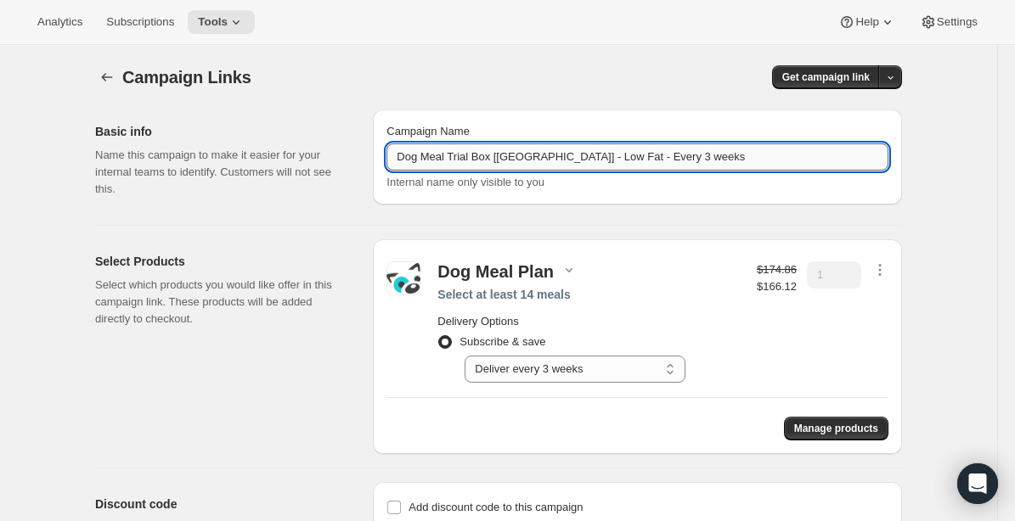
click at [515, 157] on input "Dog Meal Trial Box [CANADA] - Low Fat - Every 3 weeks" at bounding box center [637, 156] width 502 height 27
paste input "Box [CAD] - Low Fat - 2w"
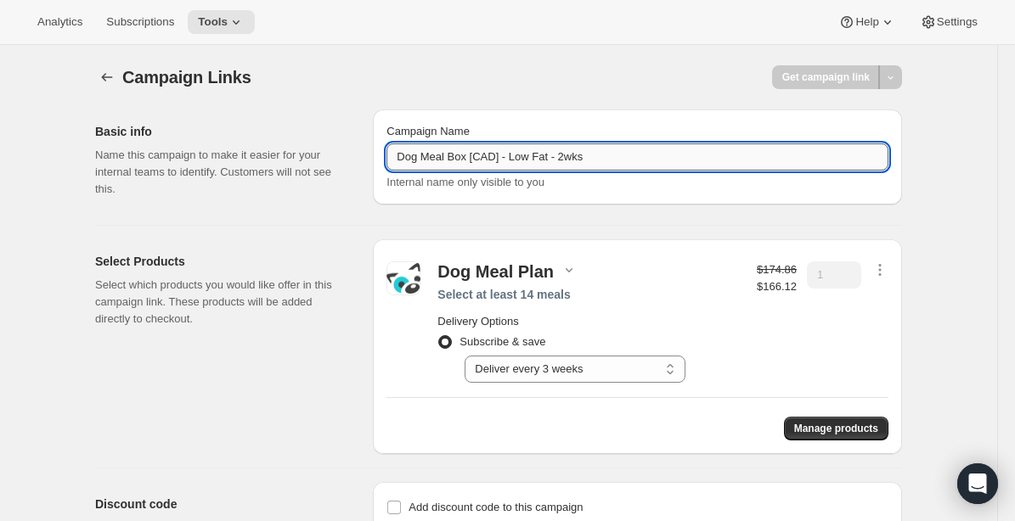
click at [570, 159] on input "Dog Meal Box [CAD] - Low Fat - 2wks" at bounding box center [637, 156] width 502 height 27
type input "Dog Meal Box [CAD] - Low Fat - 3wks"
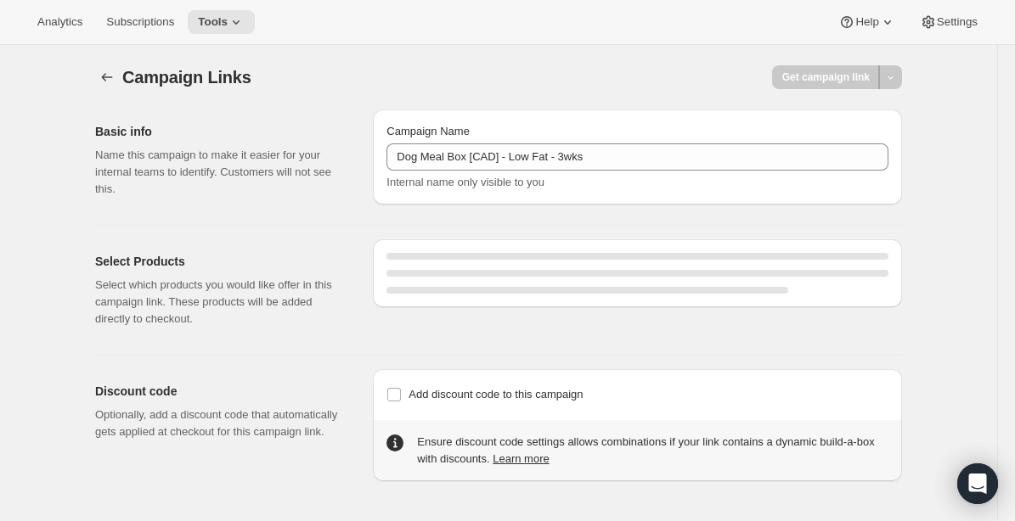
select select "gid://shopify/SellingPlan/1214644272"
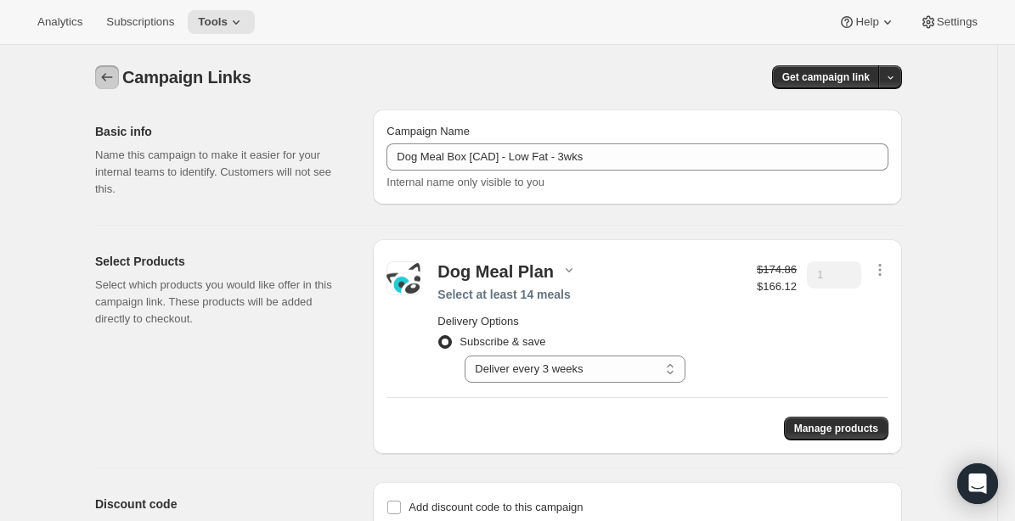
click at [104, 82] on icon "button" at bounding box center [106, 77] width 17 height 17
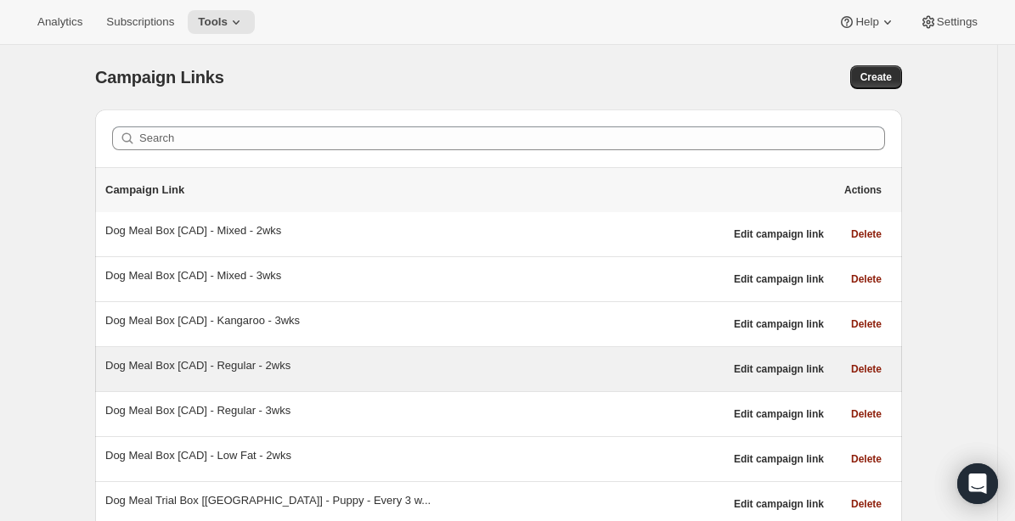
scroll to position [140, 0]
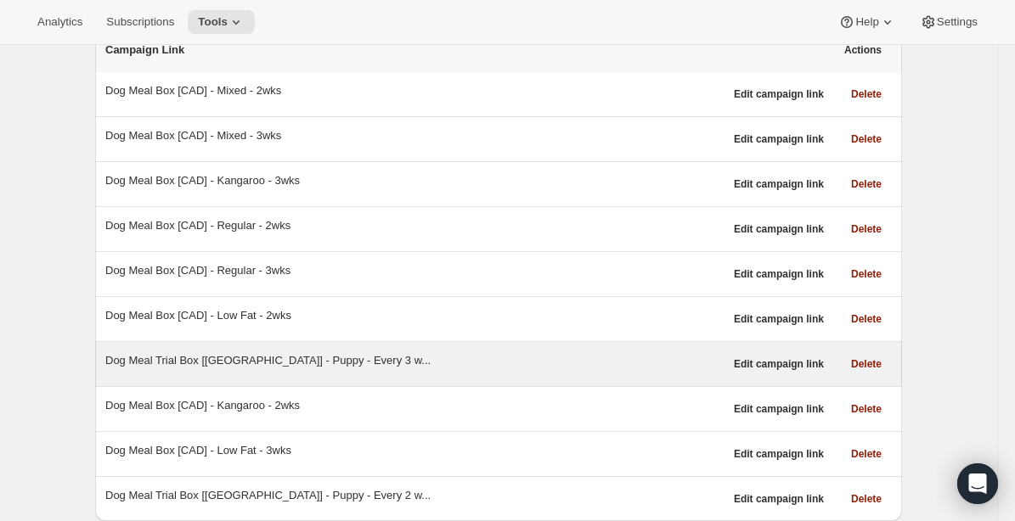
click at [281, 363] on div "Dog Meal Trial Box [CANADA] - Puppy - Every 3 w..." at bounding box center [414, 360] width 618 height 17
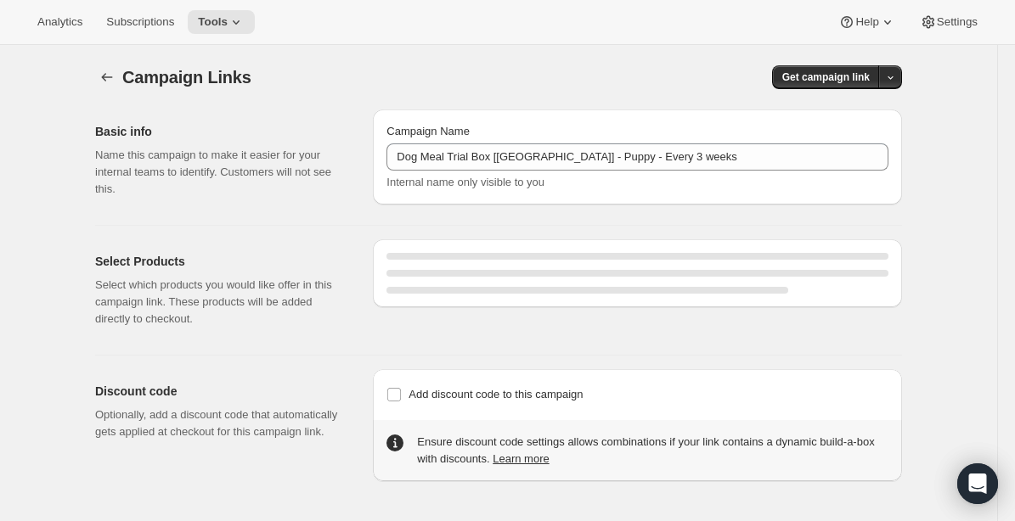
select select "gid://shopify/SellingPlan/1214644272"
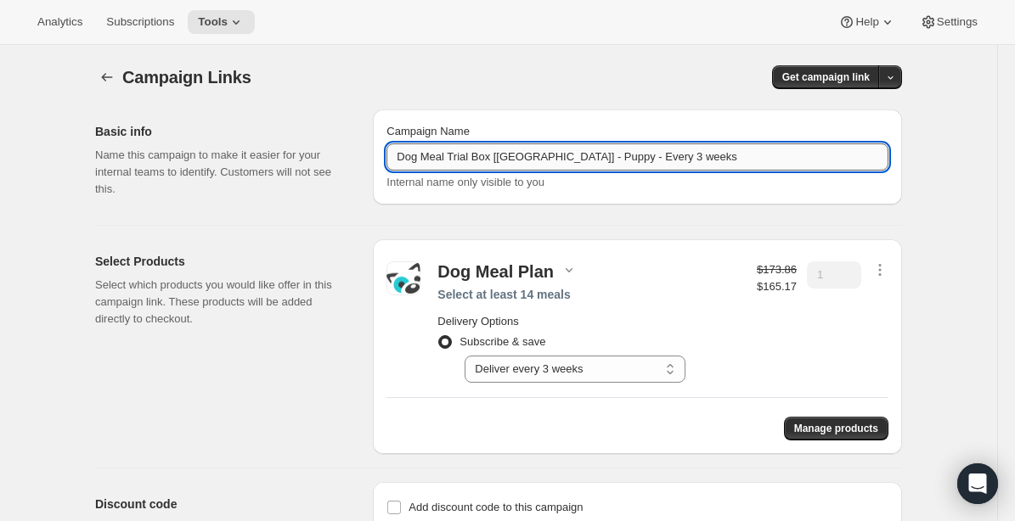
click at [548, 169] on input "Dog Meal Trial Box [CANADA] - Puppy - Every 3 weeks" at bounding box center [637, 156] width 502 height 27
paste input "Box [CAD] - Low Fat - 2w"
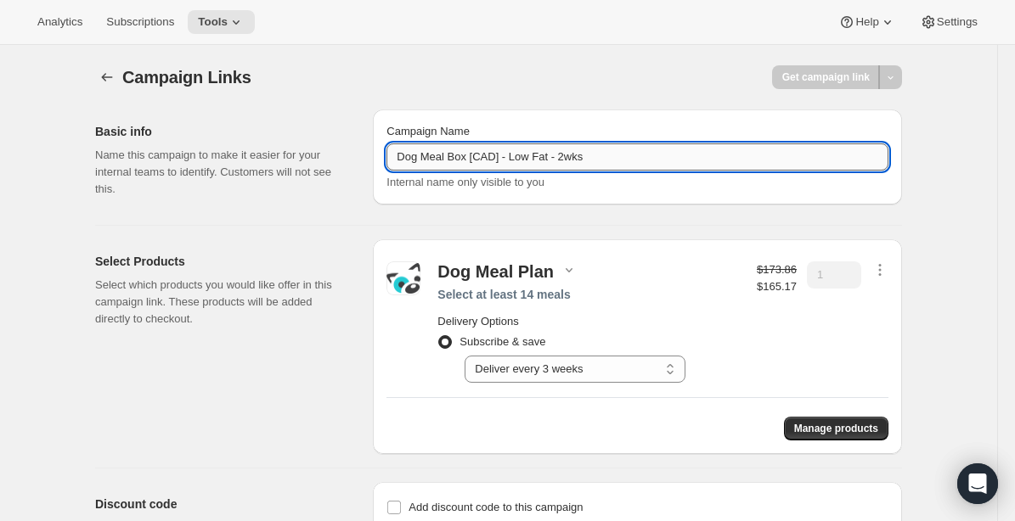
click at [574, 160] on input "Dog Meal Box [CAD] - Low Fat - 2wks" at bounding box center [637, 156] width 502 height 27
type input "Dog Meal Box [CAD] - Puppy - 3wks"
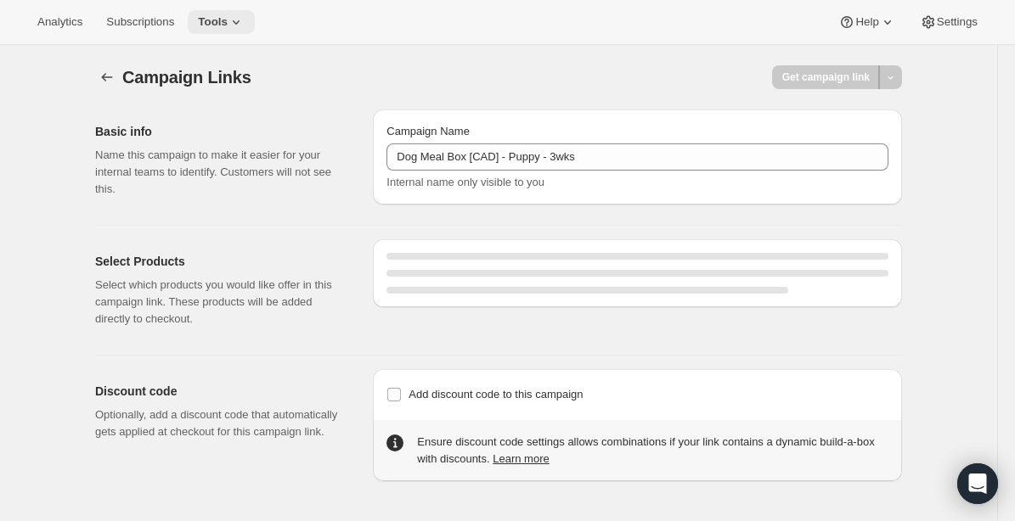
select select "gid://shopify/SellingPlan/1214644272"
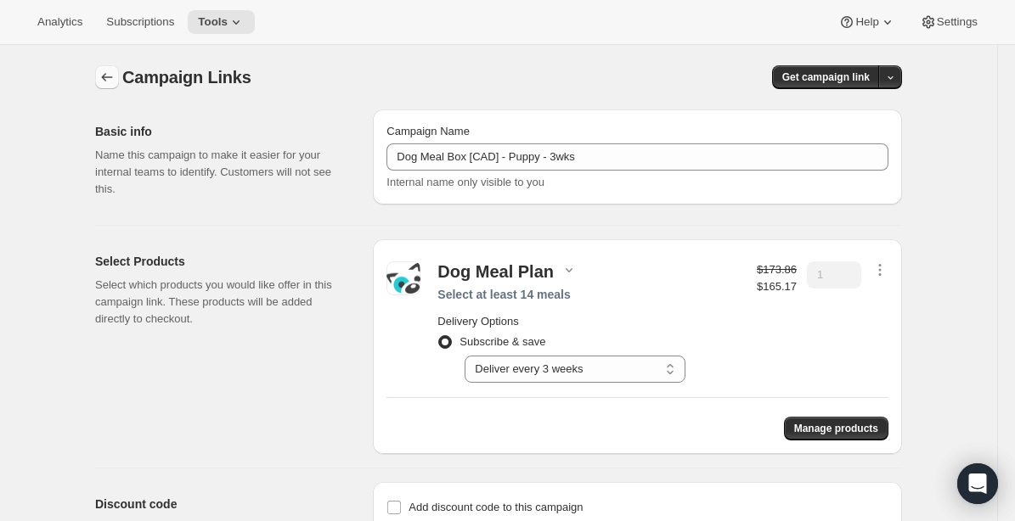
click at [104, 74] on icon "button" at bounding box center [106, 77] width 17 height 17
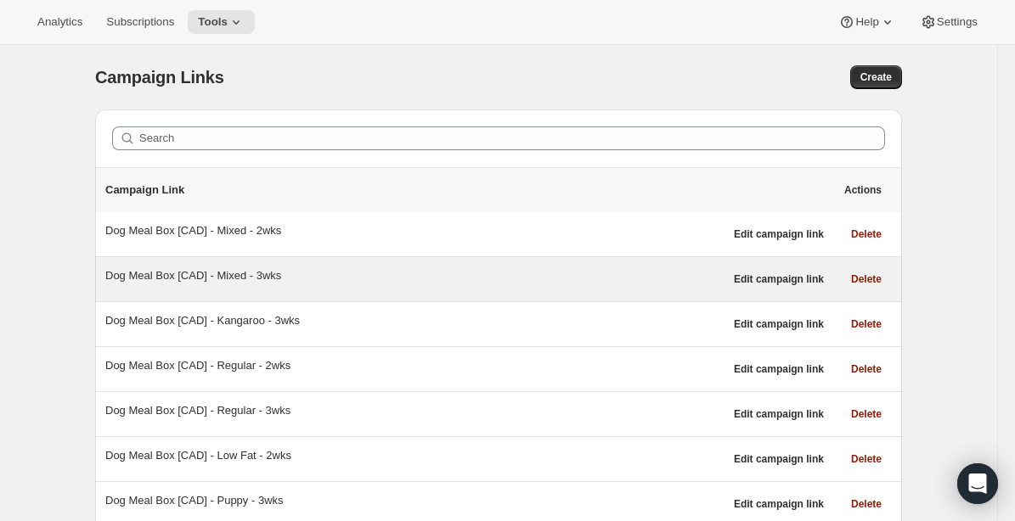
scroll to position [140, 0]
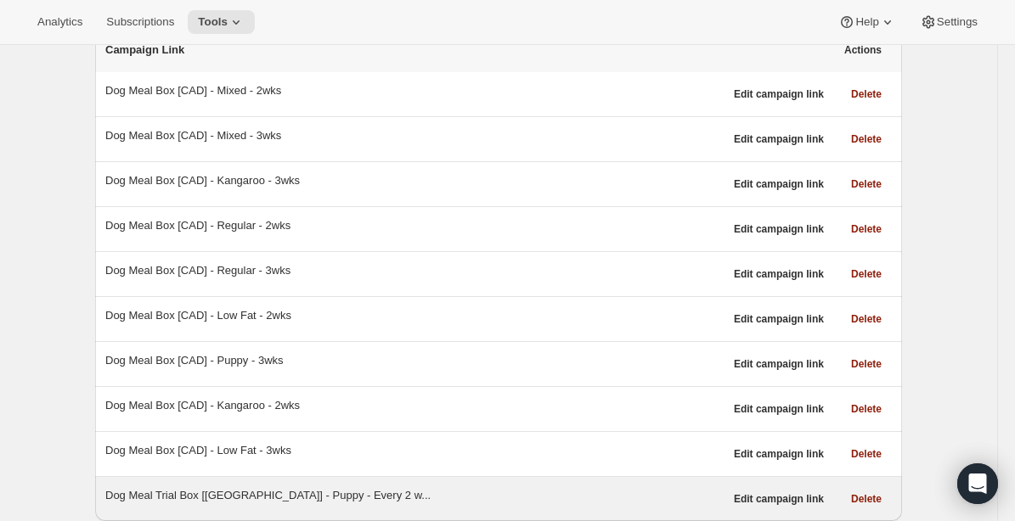
click at [248, 498] on div "Dog Meal Trial Box [CANADA] - Puppy - Every 2 w..." at bounding box center [414, 495] width 618 height 17
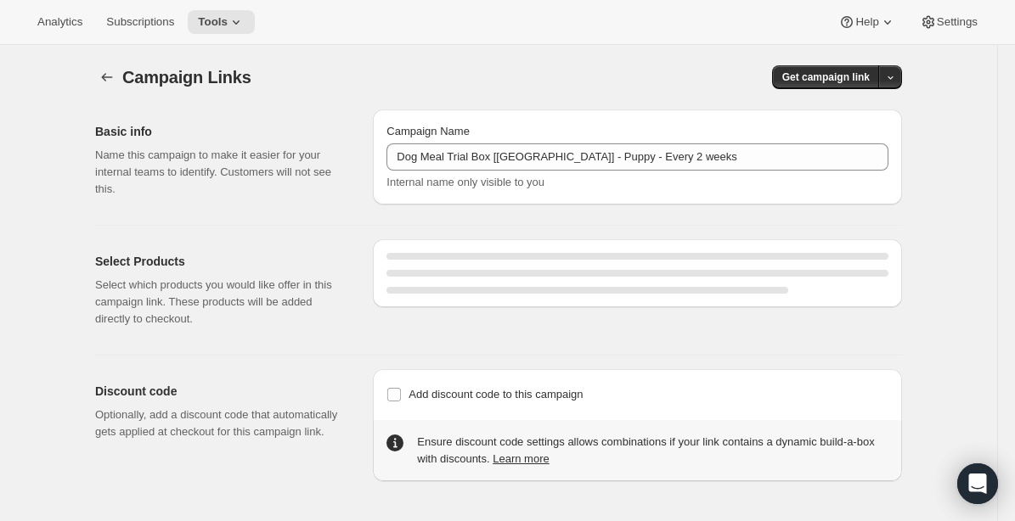
select select "gid://shopify/SellingPlan/1214611504"
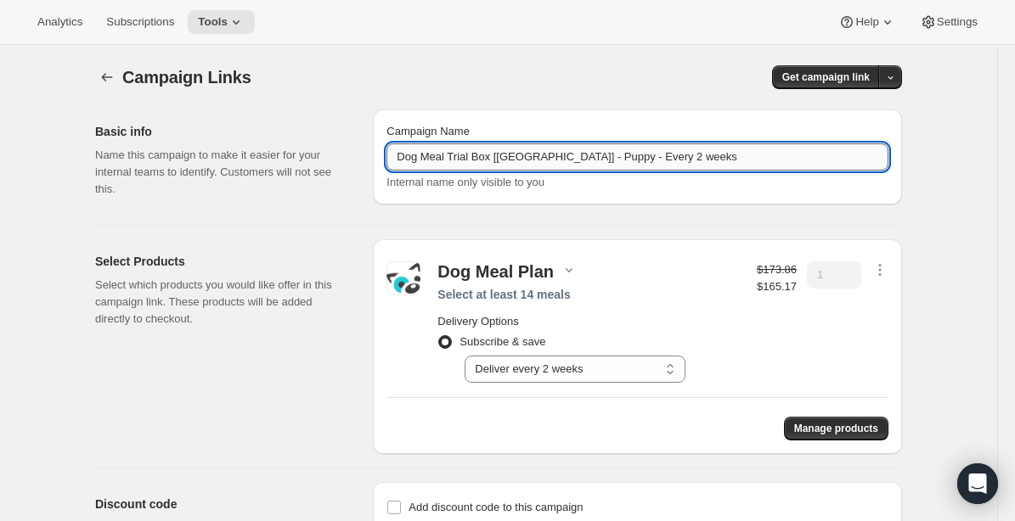
click at [579, 160] on input "Dog Meal Trial Box [CANADA] - Puppy - Every 2 weeks" at bounding box center [637, 156] width 502 height 27
paste input "Box [CAD] - Puppy - 3w"
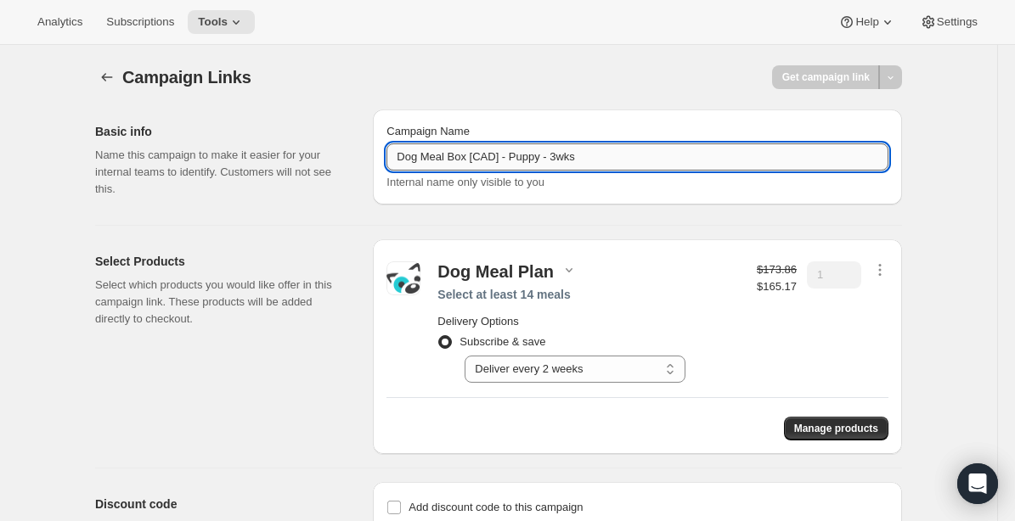
click at [563, 157] on input "Dog Meal Box [CAD] - Puppy - 3wks" at bounding box center [637, 156] width 502 height 27
type input "Dog Meal Box [CAD] - Puppy - 2wks"
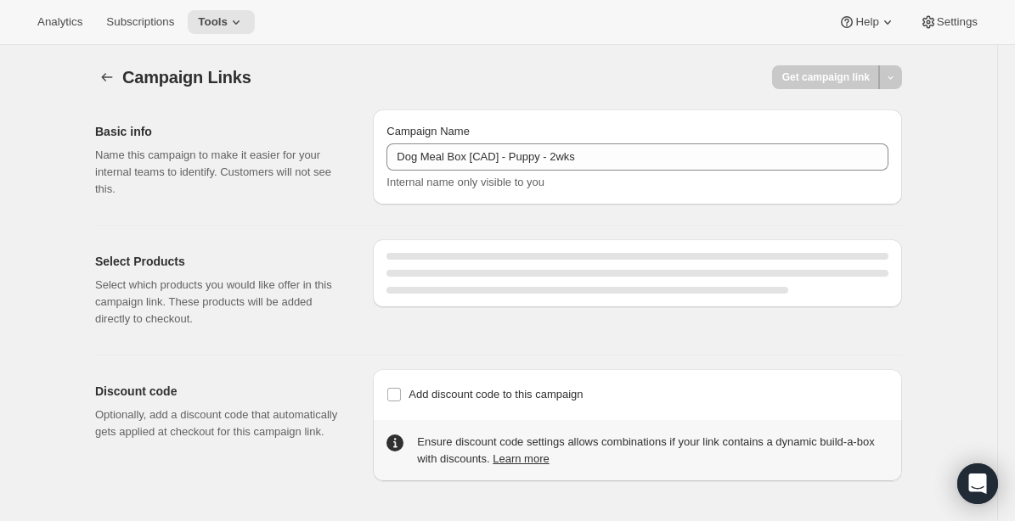
select select "gid://shopify/SellingPlan/1214611504"
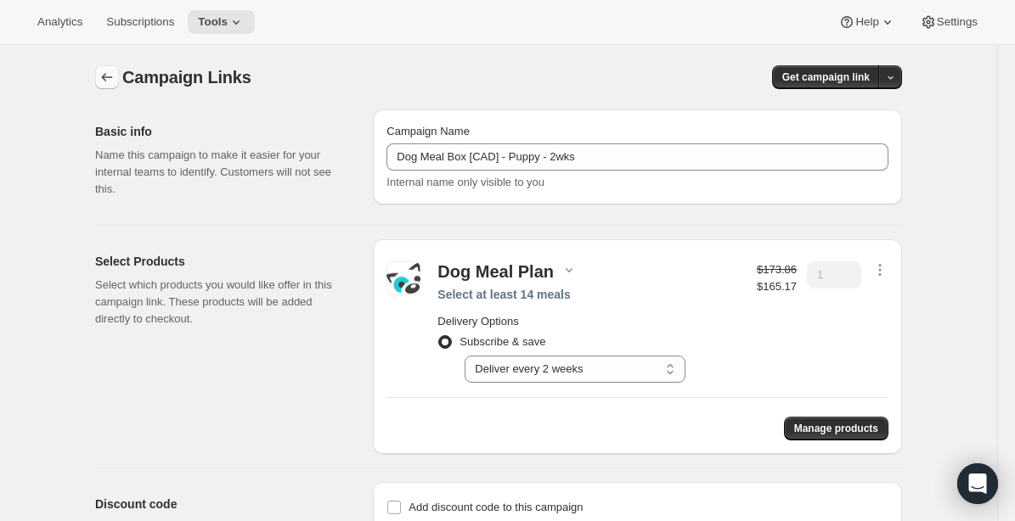
click at [106, 75] on icon "button" at bounding box center [106, 77] width 17 height 17
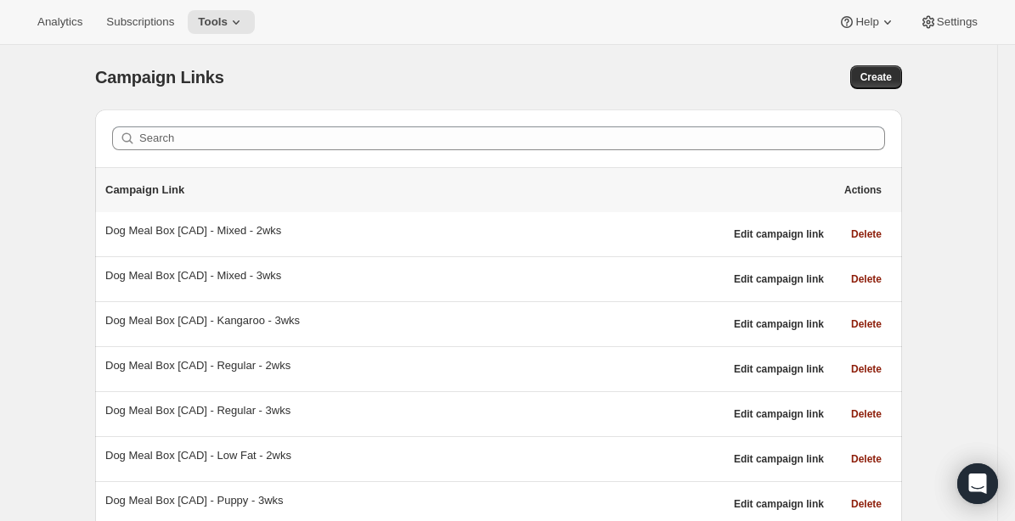
scroll to position [140, 0]
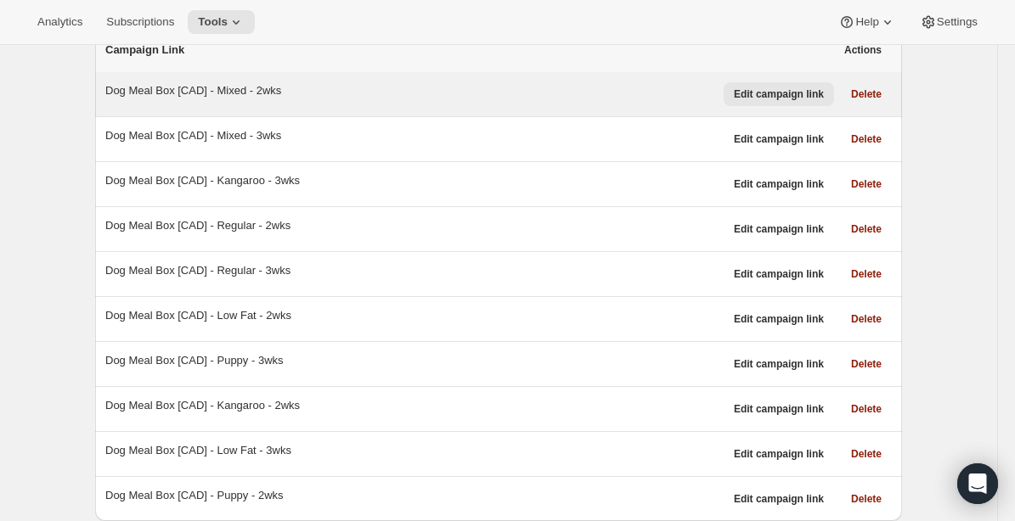
click at [773, 101] on button "Edit campaign link" at bounding box center [778, 94] width 110 height 24
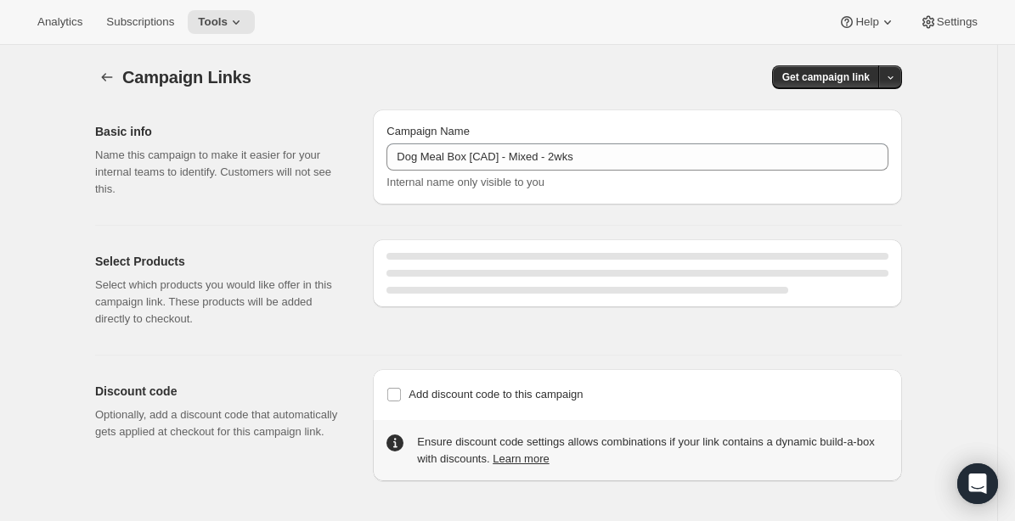
select select "gid://shopify/SellingPlan/1214611504"
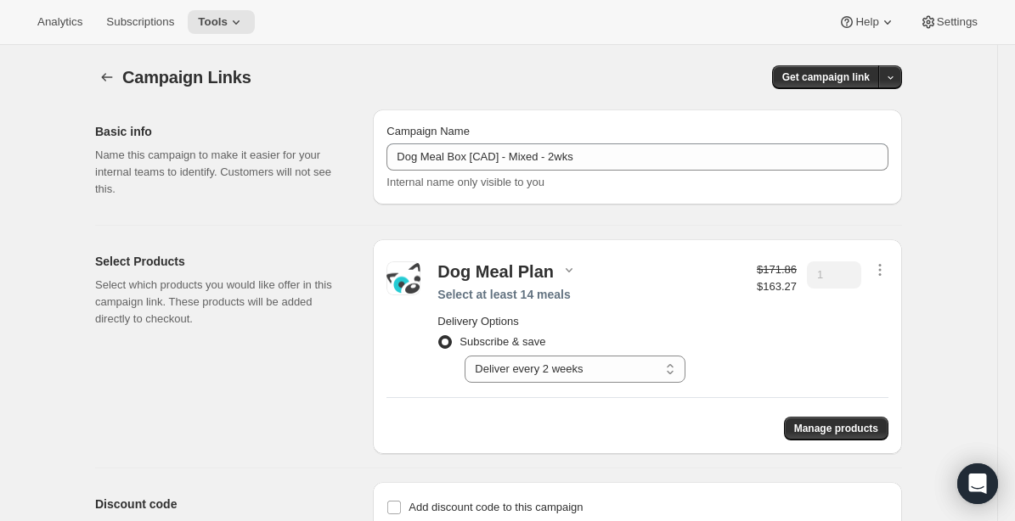
click at [947, 242] on div "Campaign Links. This page is ready Campaign Links Get campaign link Basic info …" at bounding box center [498, 336] width 997 height 583
click at [110, 82] on icon "button" at bounding box center [106, 77] width 17 height 17
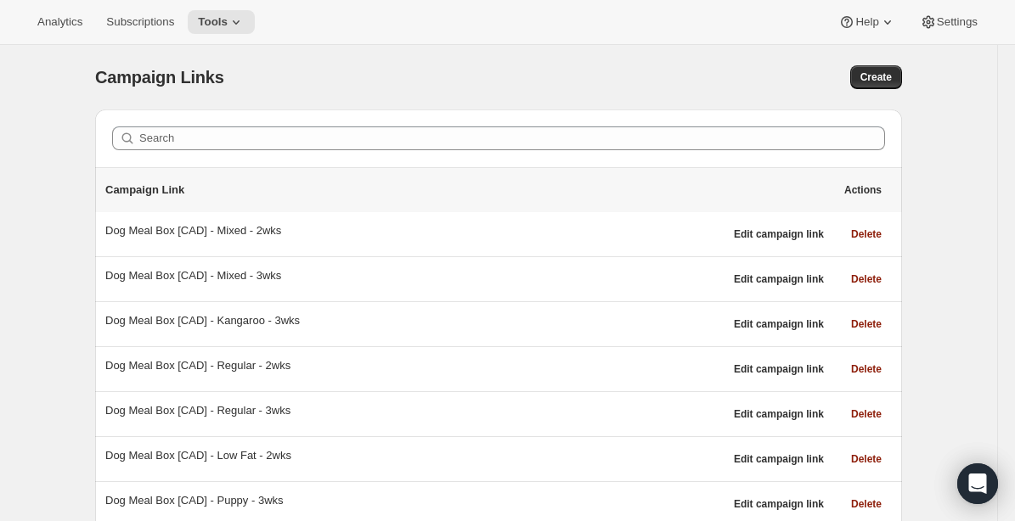
click at [475, 86] on div "Campaign Links" at bounding box center [312, 77] width 435 height 24
click at [241, 21] on icon at bounding box center [236, 22] width 17 height 17
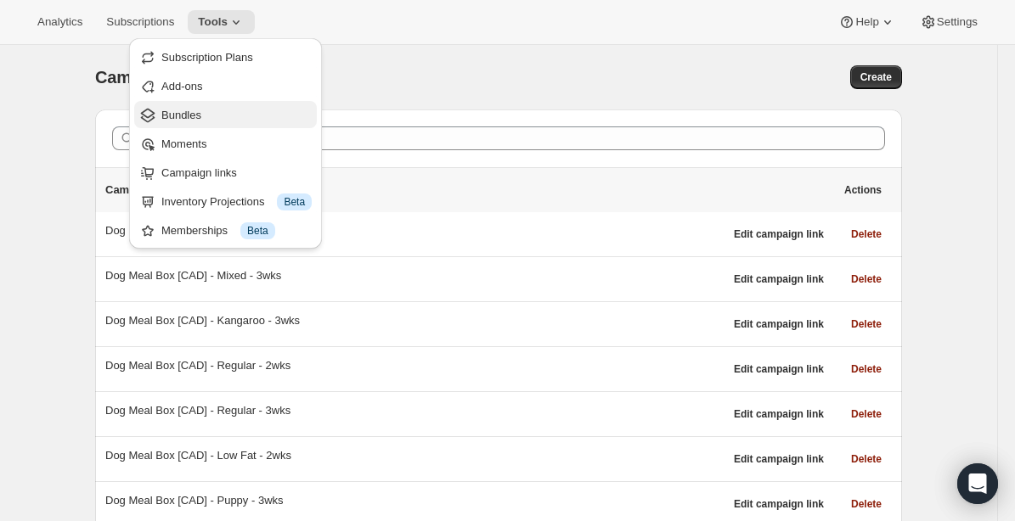
click at [226, 111] on span "Bundles" at bounding box center [236, 115] width 150 height 17
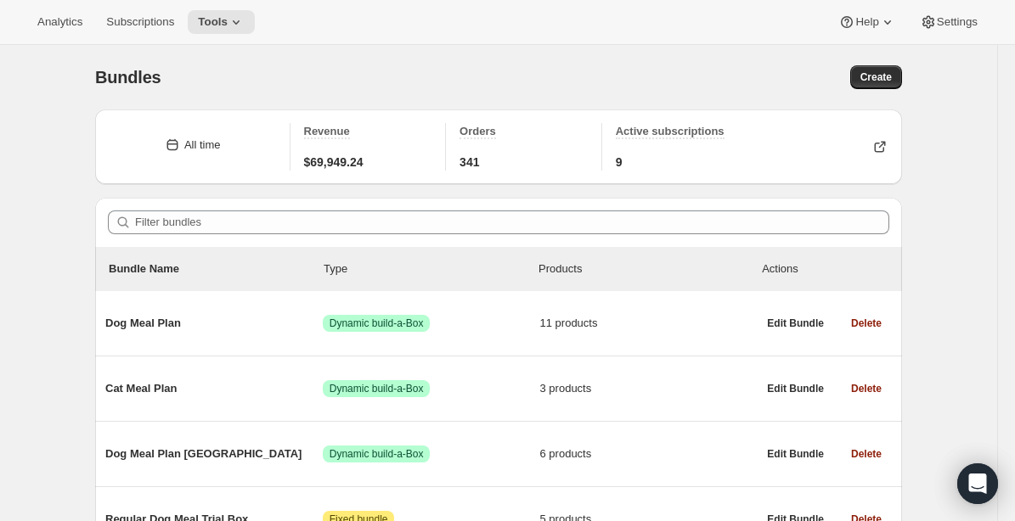
click at [494, 79] on div "Bundles" at bounding box center [296, 77] width 403 height 24
click at [883, 76] on span "Create" at bounding box center [875, 77] width 31 height 14
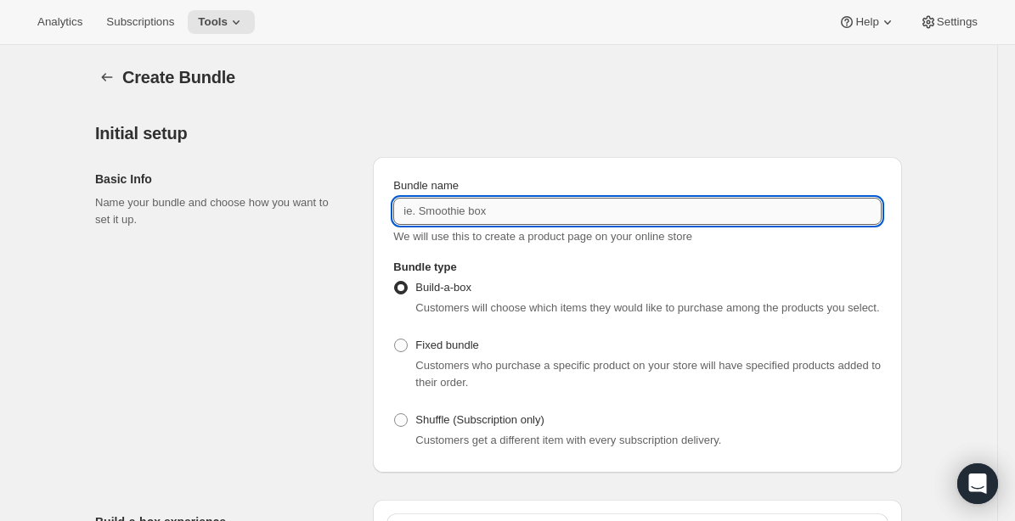
click at [538, 214] on input "Bundle name" at bounding box center [637, 211] width 488 height 27
type input "Regular Dog Meal Box"
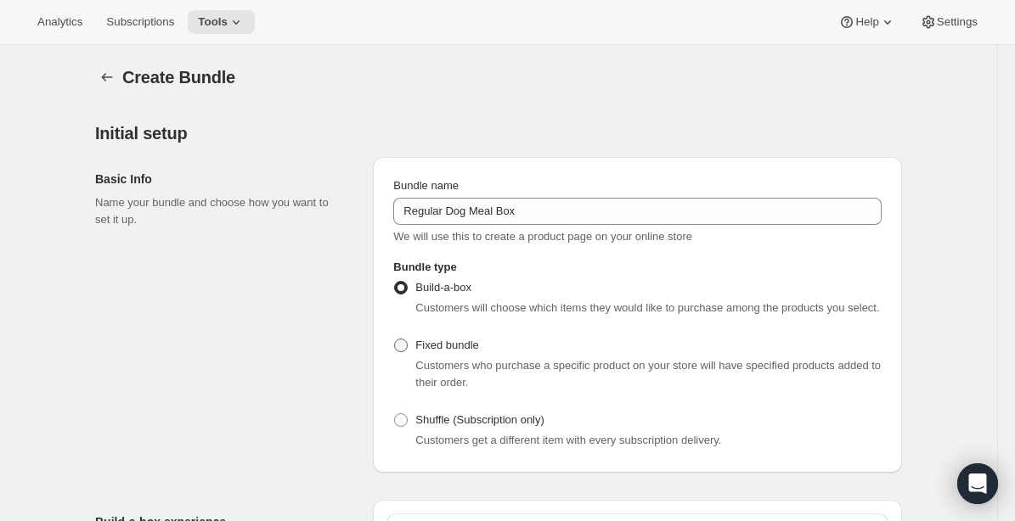
click at [399, 352] on span at bounding box center [401, 346] width 14 height 14
click at [395, 340] on input "Fixed bundle" at bounding box center [394, 339] width 1 height 1
radio input "true"
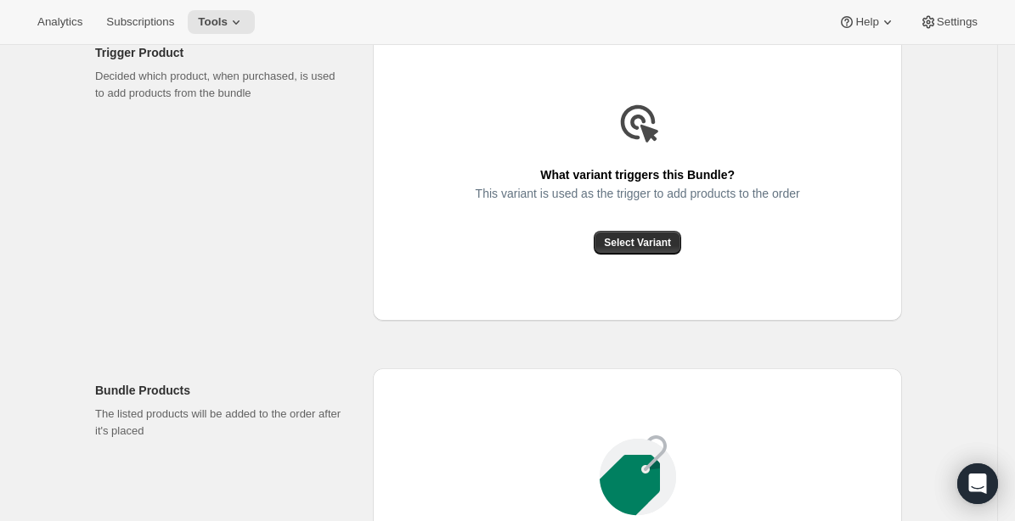
scroll to position [466, 0]
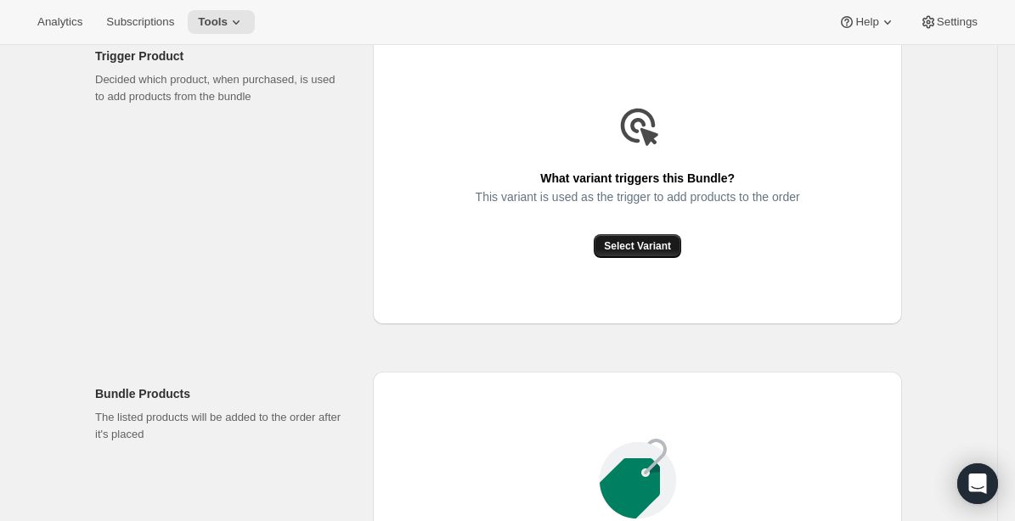
click at [656, 253] on span "Select Variant" at bounding box center [637, 246] width 67 height 14
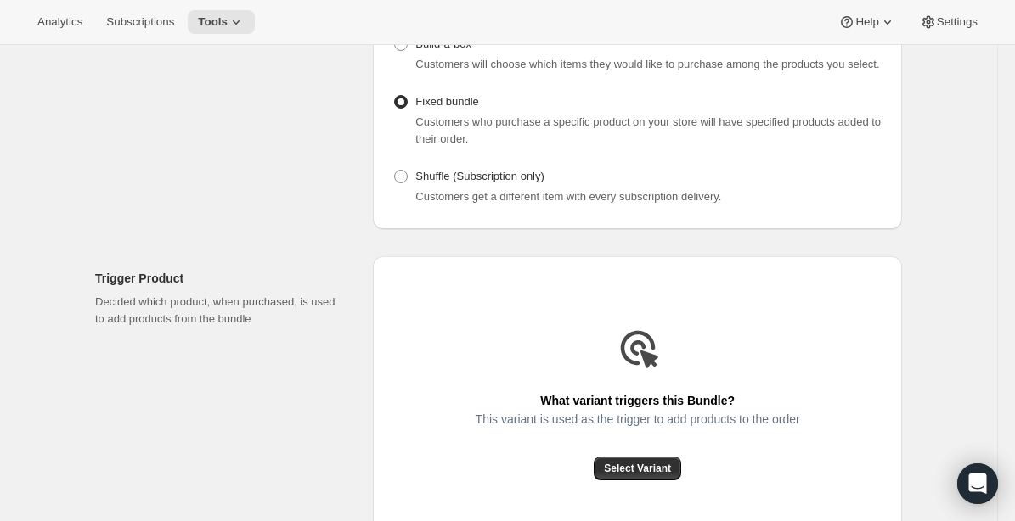
scroll to position [0, 0]
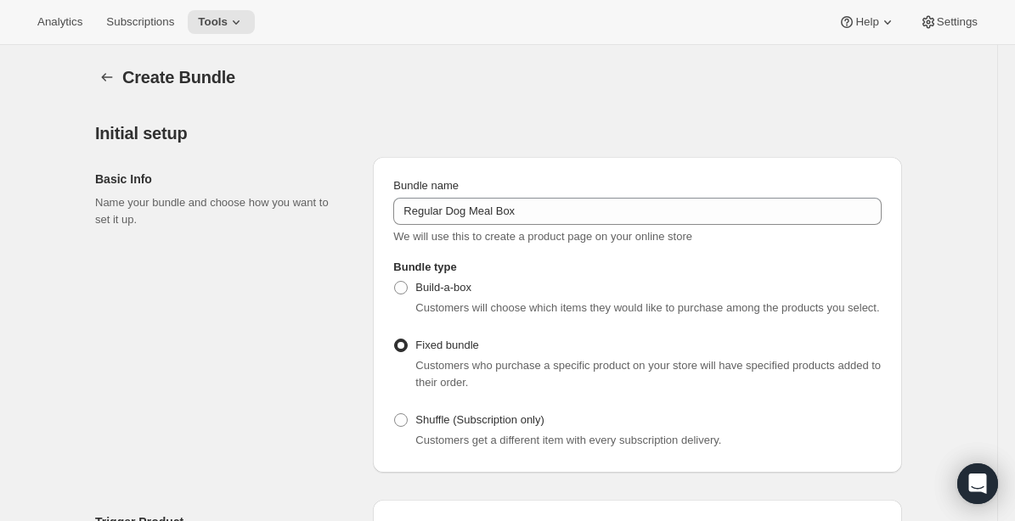
click at [292, 79] on div "Create Bundle" at bounding box center [511, 77] width 779 height 24
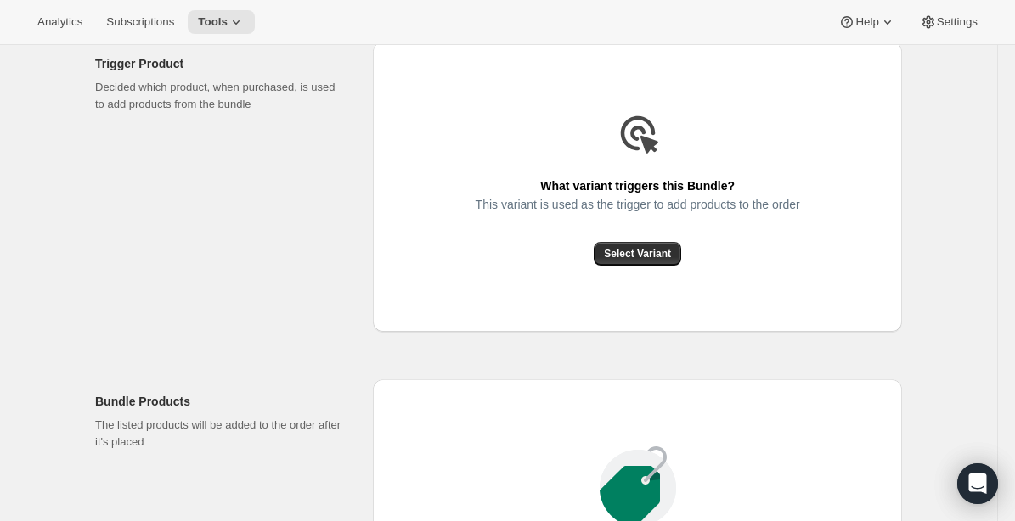
scroll to position [460, 0]
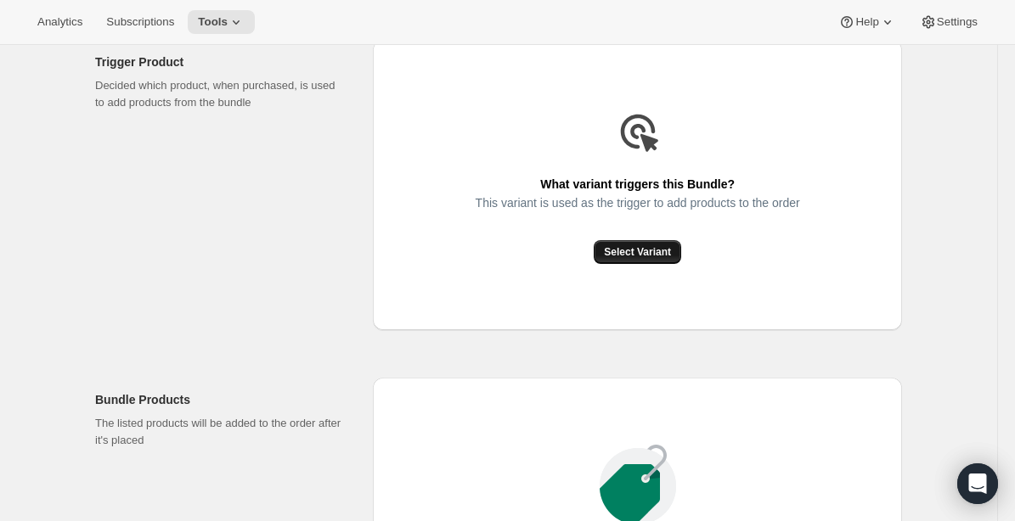
click at [655, 259] on span "Select Variant" at bounding box center [637, 252] width 67 height 14
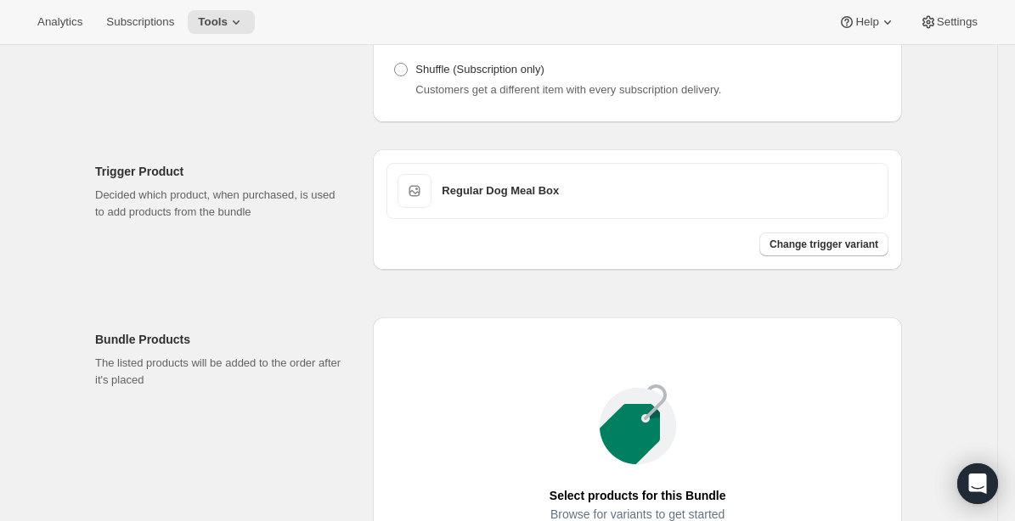
scroll to position [651, 0]
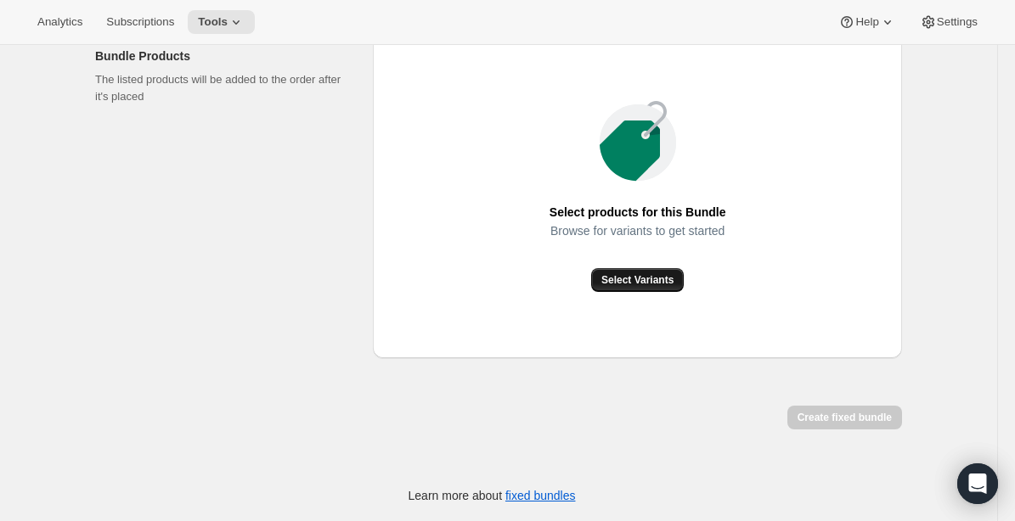
click at [638, 277] on span "Select Variants" at bounding box center [637, 280] width 72 height 14
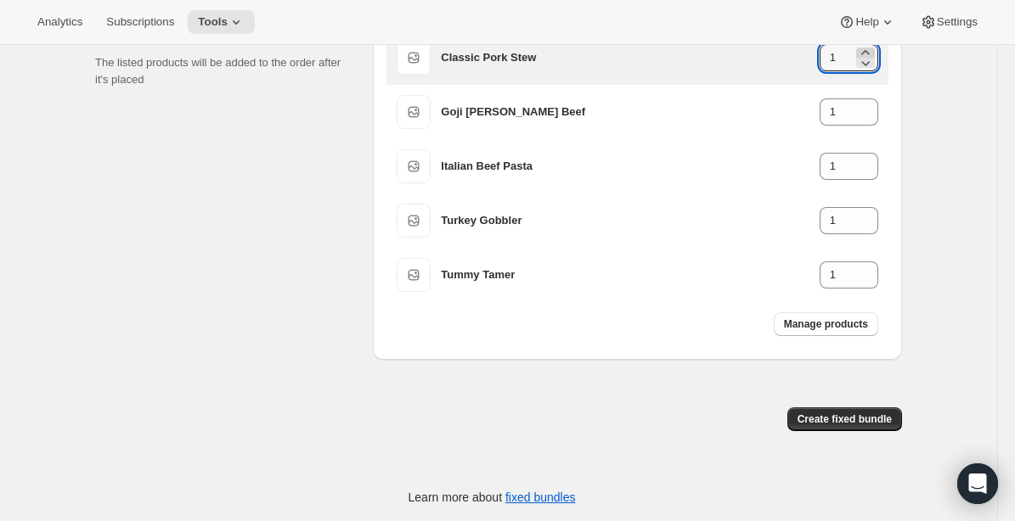
click at [864, 61] on icon at bounding box center [865, 52] width 17 height 17
type input "3"
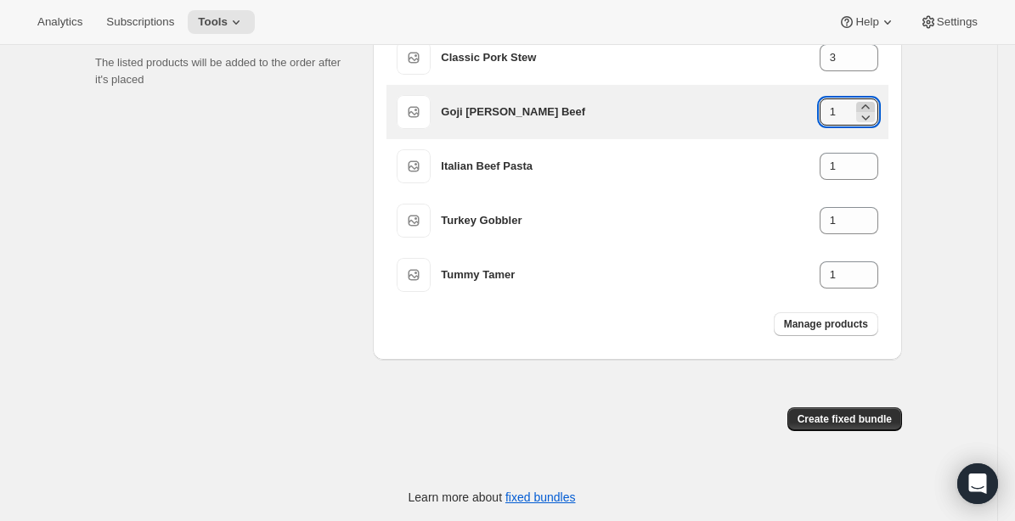
click at [868, 115] on icon at bounding box center [865, 106] width 17 height 17
type input "3"
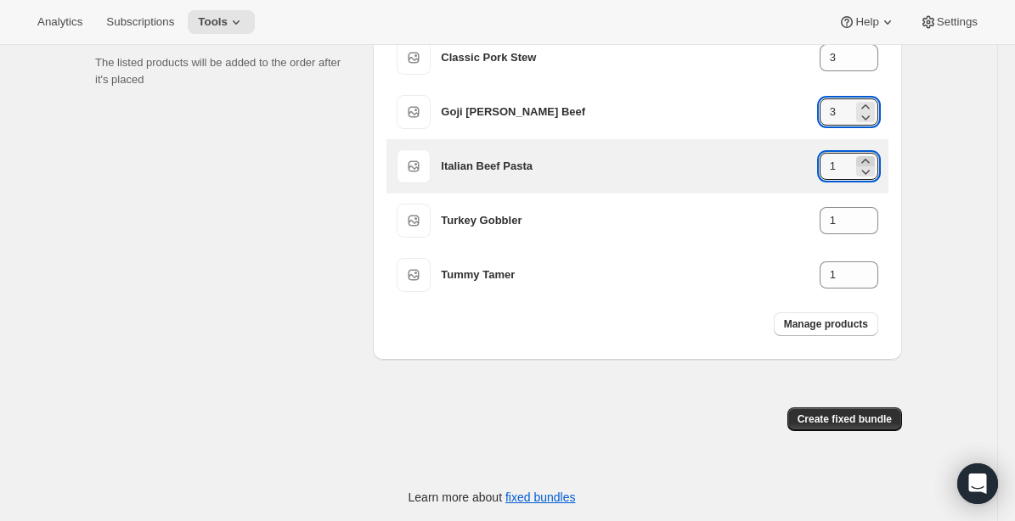
click at [864, 170] on icon at bounding box center [865, 161] width 17 height 17
click at [865, 163] on icon at bounding box center [865, 161] width 8 height 4
type input "3"
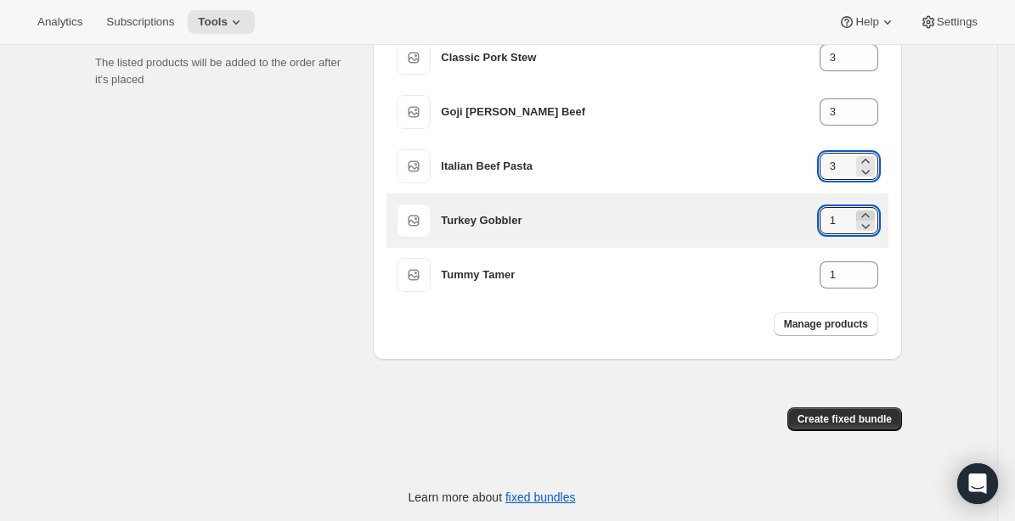
click at [866, 224] on icon at bounding box center [865, 215] width 17 height 17
type input "3"
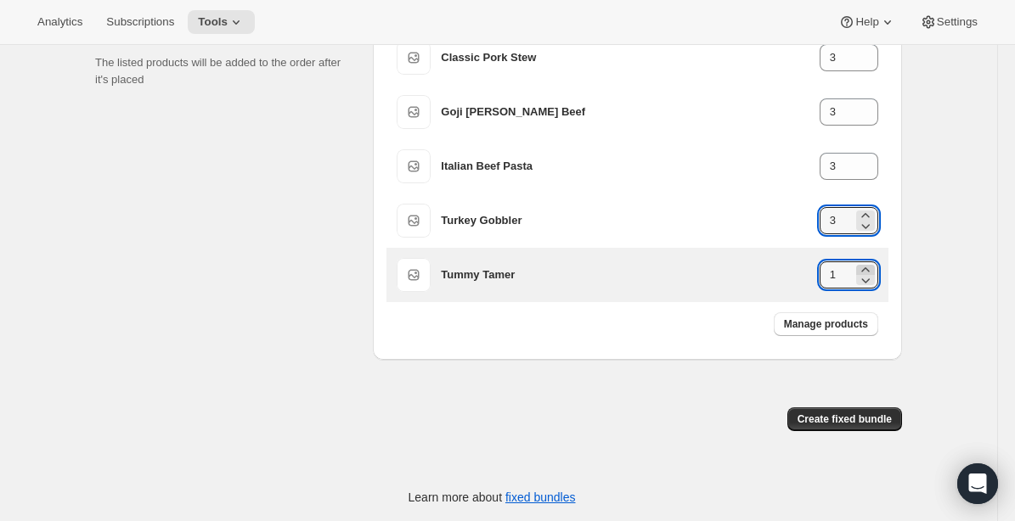
click at [866, 278] on icon at bounding box center [865, 269] width 17 height 17
type input "2"
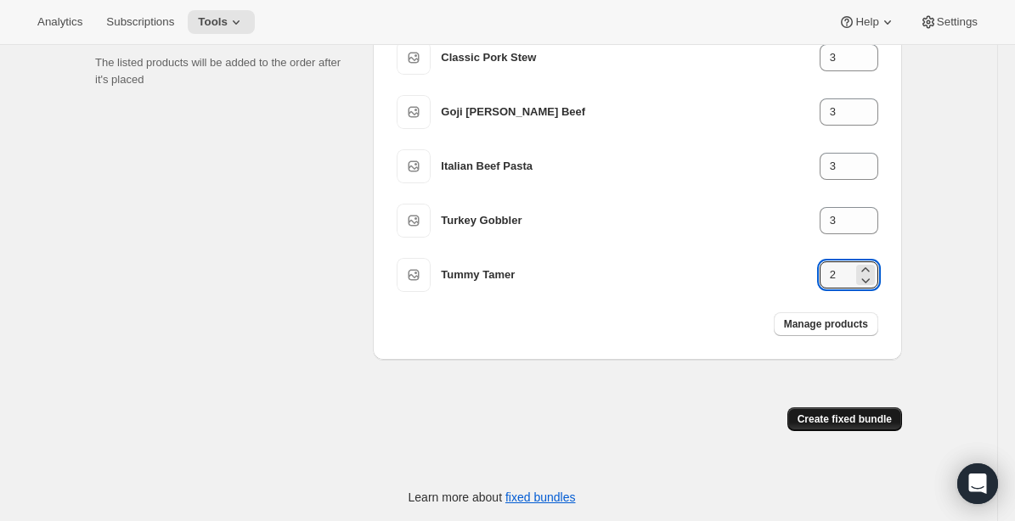
click at [858, 426] on span "Create fixed bundle" at bounding box center [844, 420] width 94 height 14
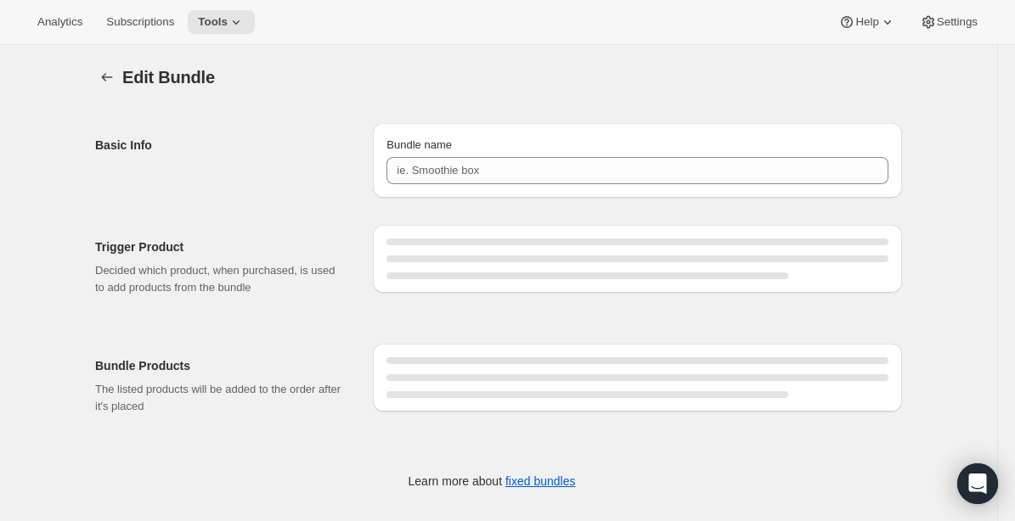
type input "Regular Dog Meal Box"
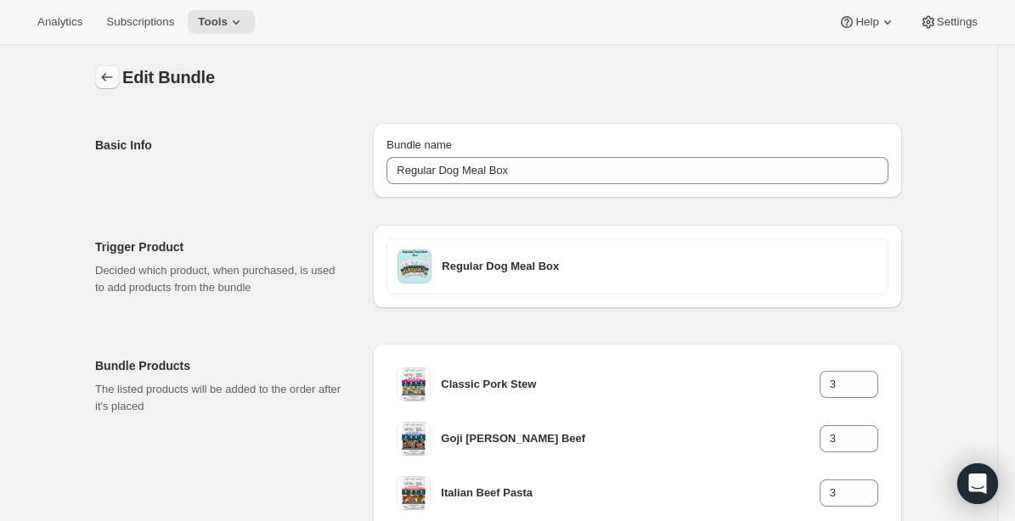
click at [117, 77] on button "Bundles" at bounding box center [107, 77] width 24 height 24
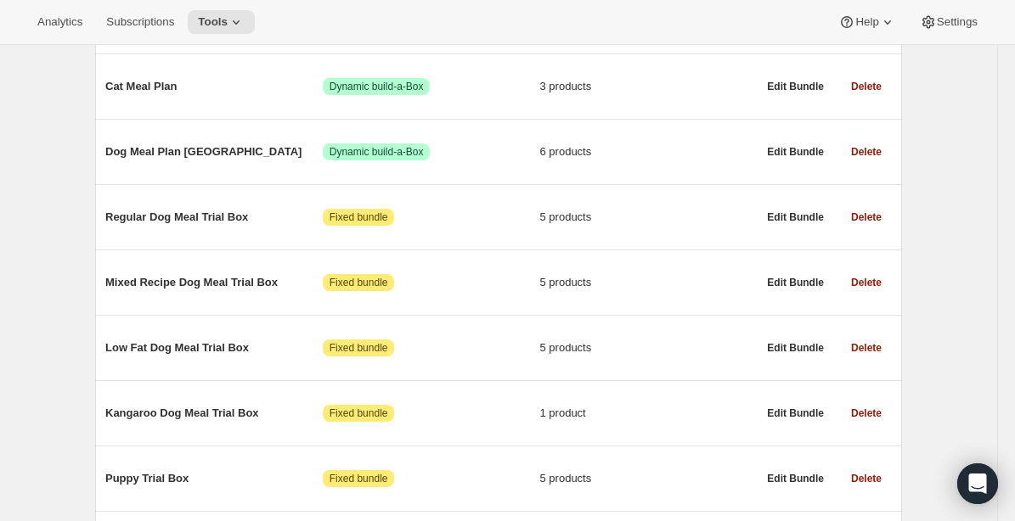
scroll to position [425, 0]
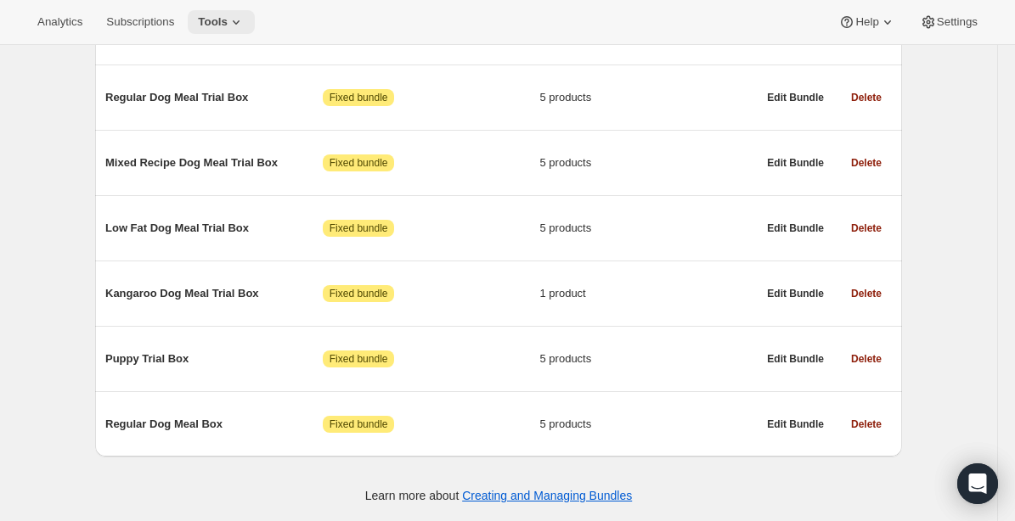
click at [255, 25] on button "Tools" at bounding box center [221, 22] width 67 height 24
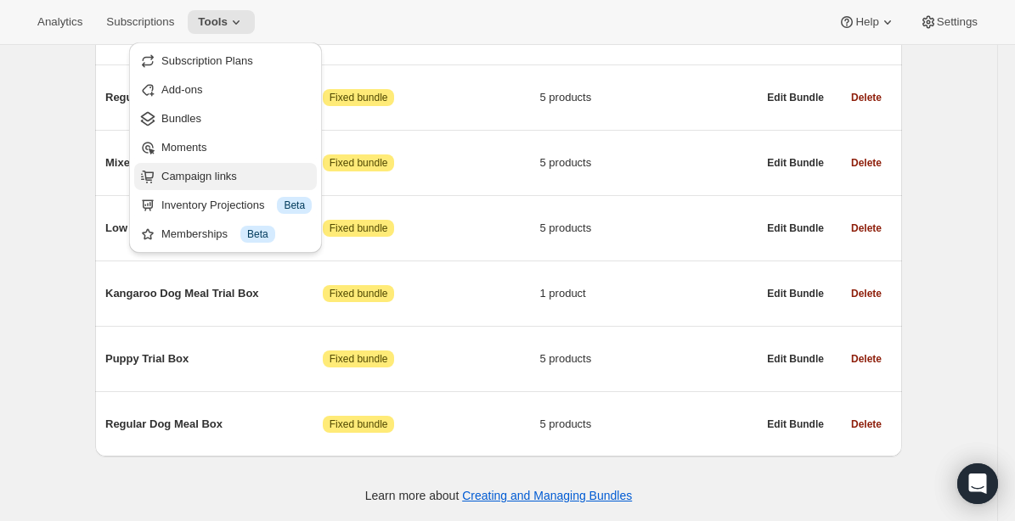
click at [197, 170] on span "Campaign links" at bounding box center [199, 176] width 76 height 13
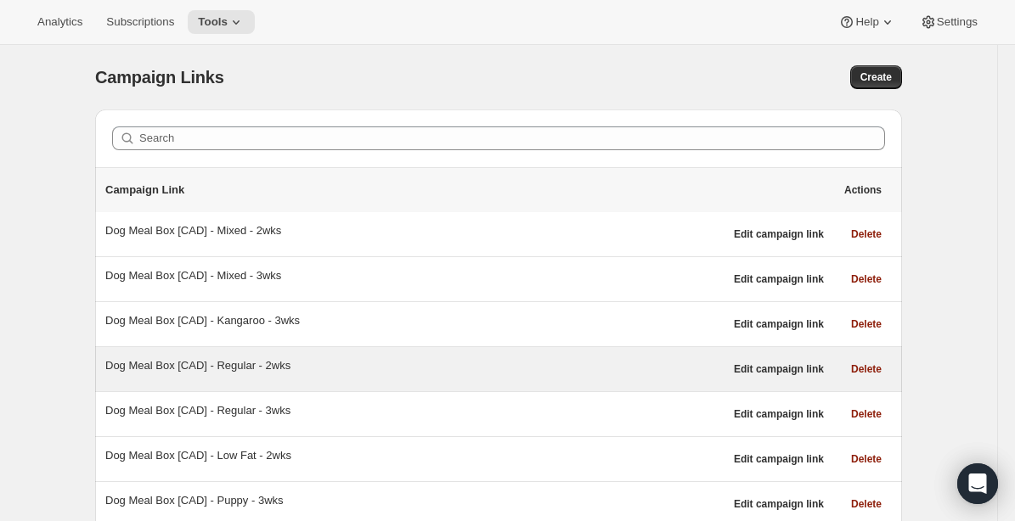
click at [154, 365] on div "Dog Meal Box [CAD] - Regular - 2wks" at bounding box center [414, 365] width 618 height 17
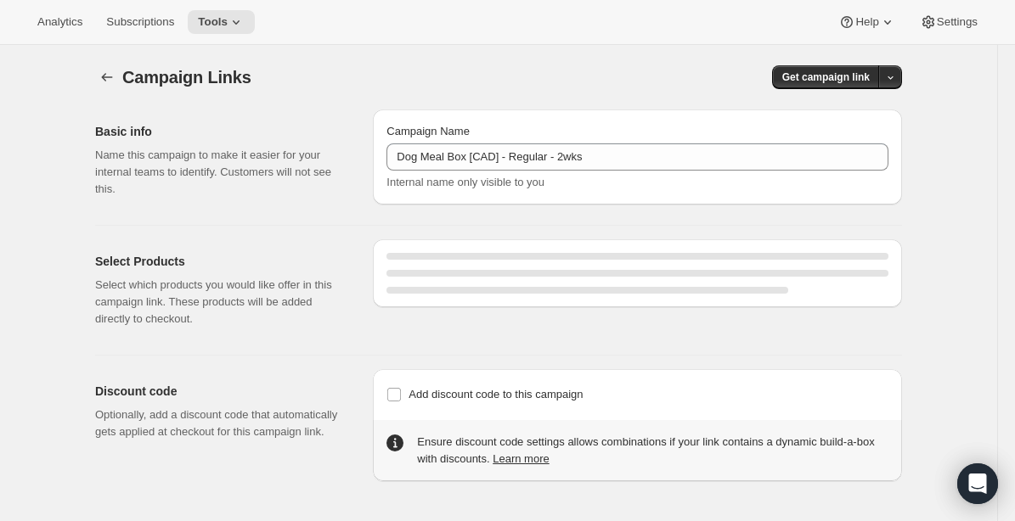
select select "gid://shopify/SellingPlan/690664177940"
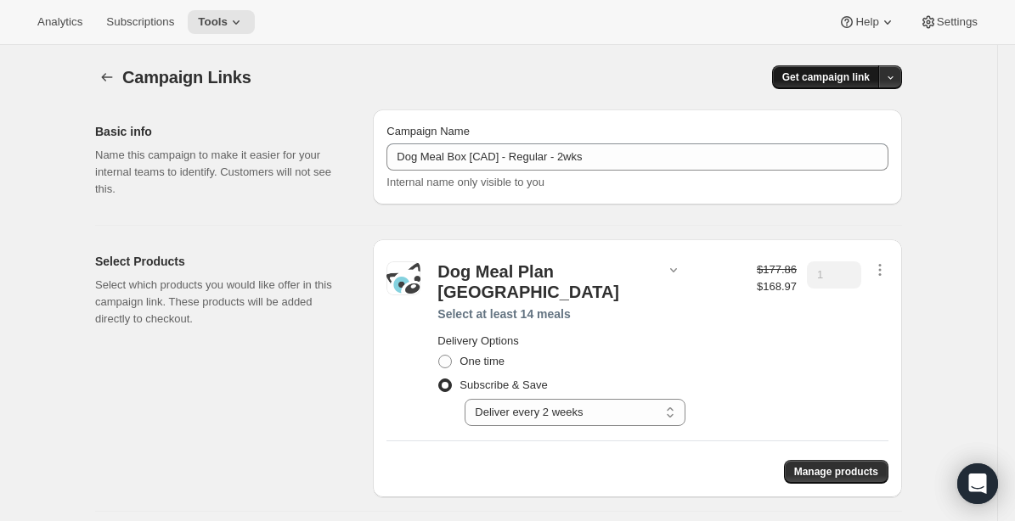
click at [844, 76] on span "Get campaign link" at bounding box center [825, 77] width 87 height 14
click at [863, 110] on span "Copy Link" at bounding box center [866, 112] width 49 height 13
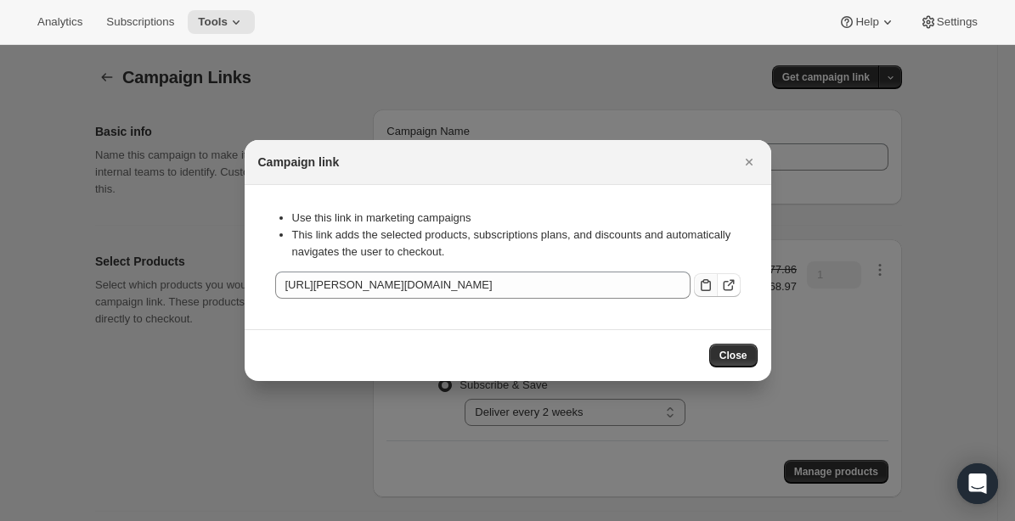
click at [706, 283] on icon ":rf8:" at bounding box center [705, 285] width 10 height 12
click at [739, 356] on span "Close" at bounding box center [733, 356] width 28 height 14
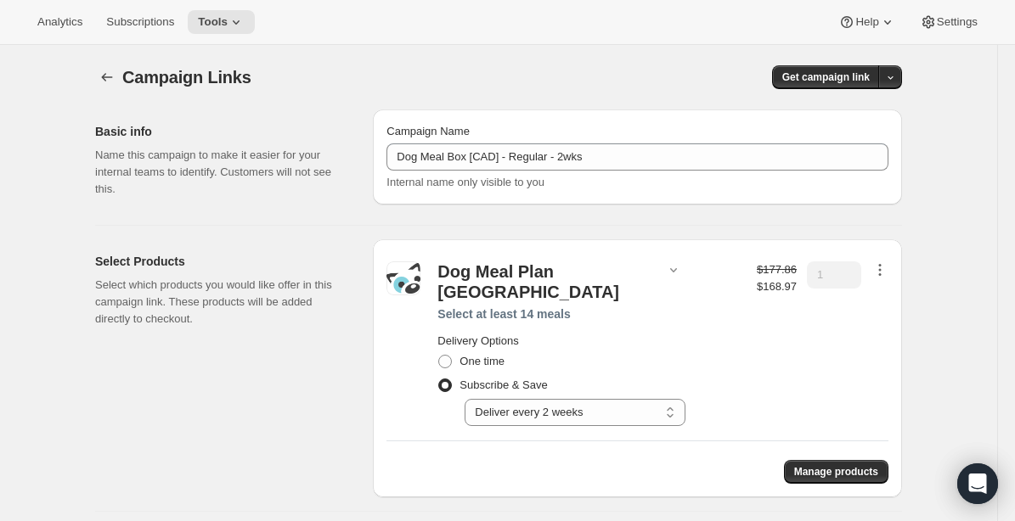
click at [884, 268] on icon "button" at bounding box center [879, 269] width 17 height 17
click at [881, 334] on span "Edit contents" at bounding box center [878, 330] width 64 height 13
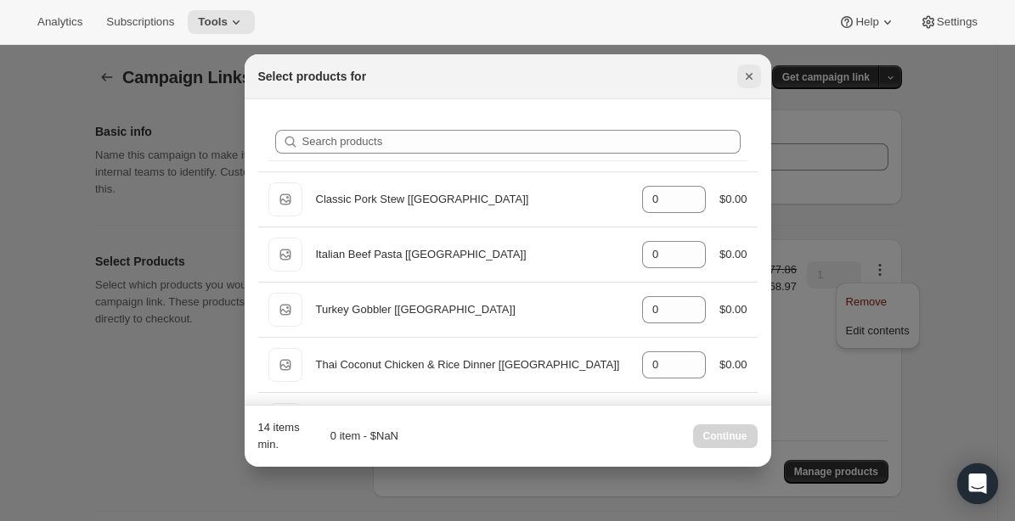
click at [749, 79] on icon "Close" at bounding box center [748, 76] width 17 height 17
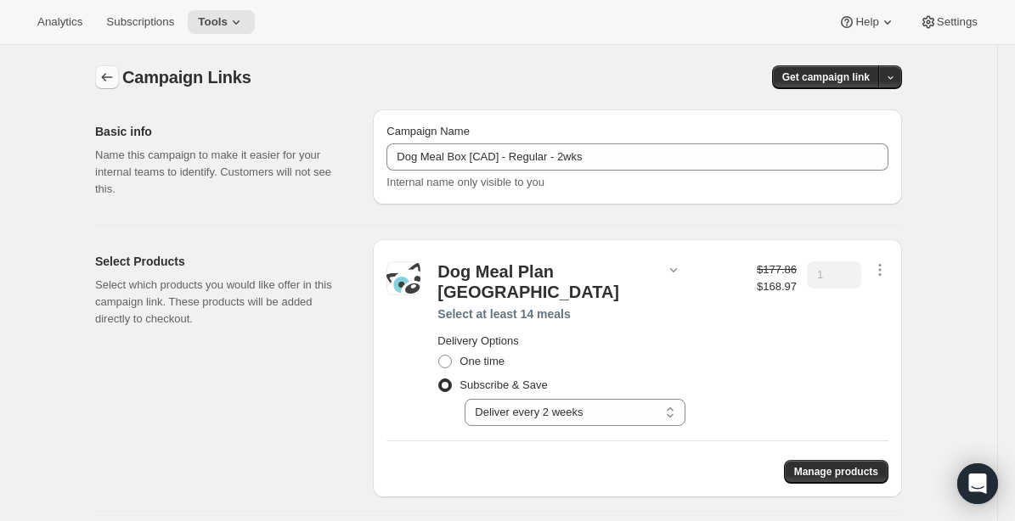
click at [117, 74] on button "button" at bounding box center [107, 77] width 24 height 24
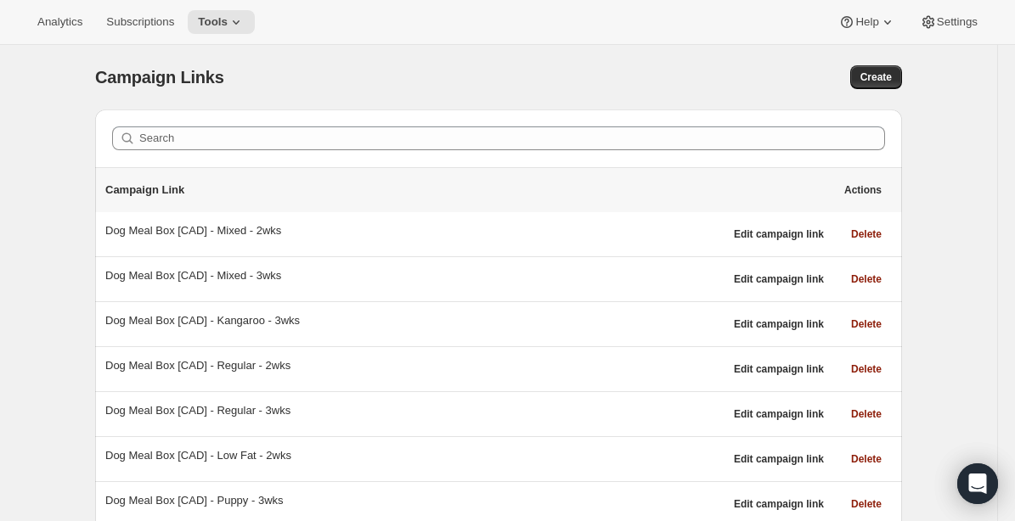
click at [109, 74] on span "Campaign Links" at bounding box center [159, 77] width 129 height 19
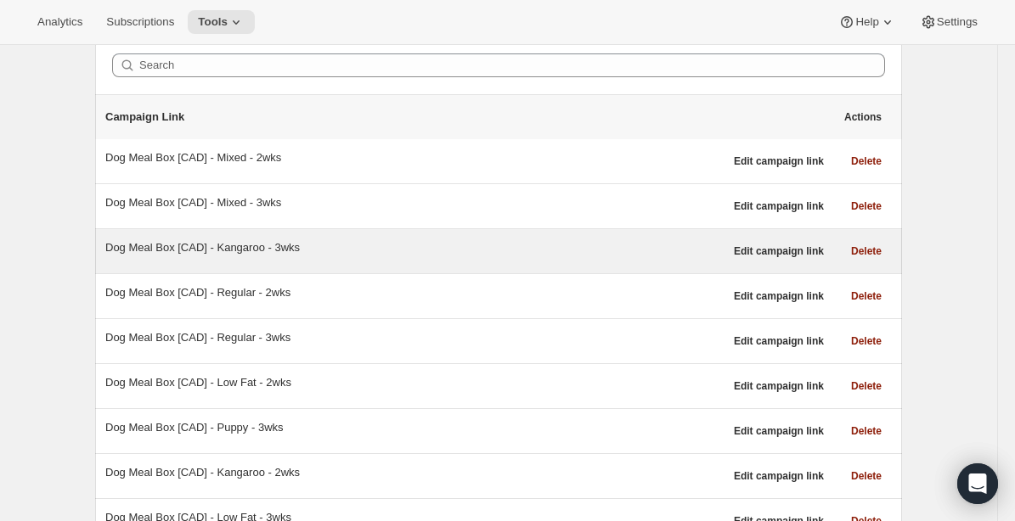
scroll to position [140, 0]
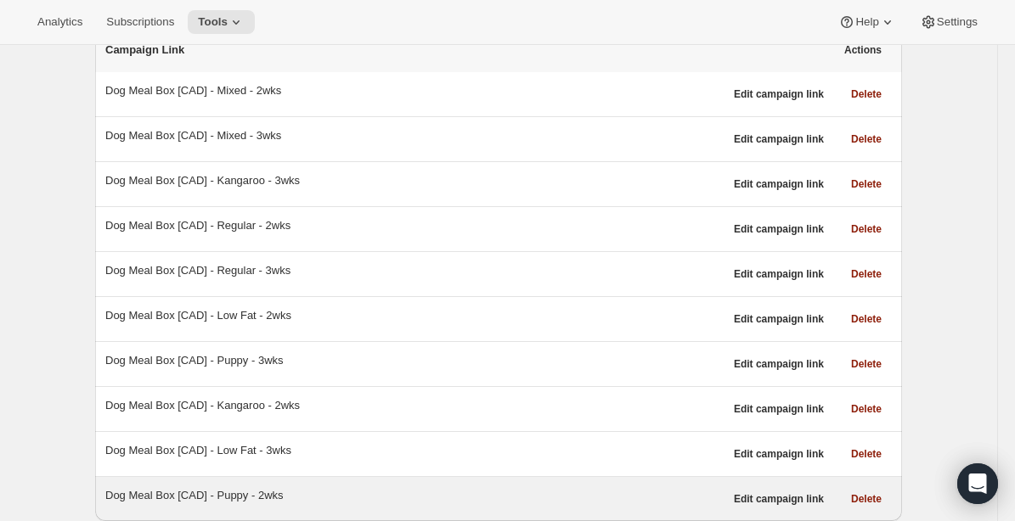
click at [163, 494] on div "Dog Meal Box [CAD] - Puppy - 2wks" at bounding box center [414, 495] width 618 height 17
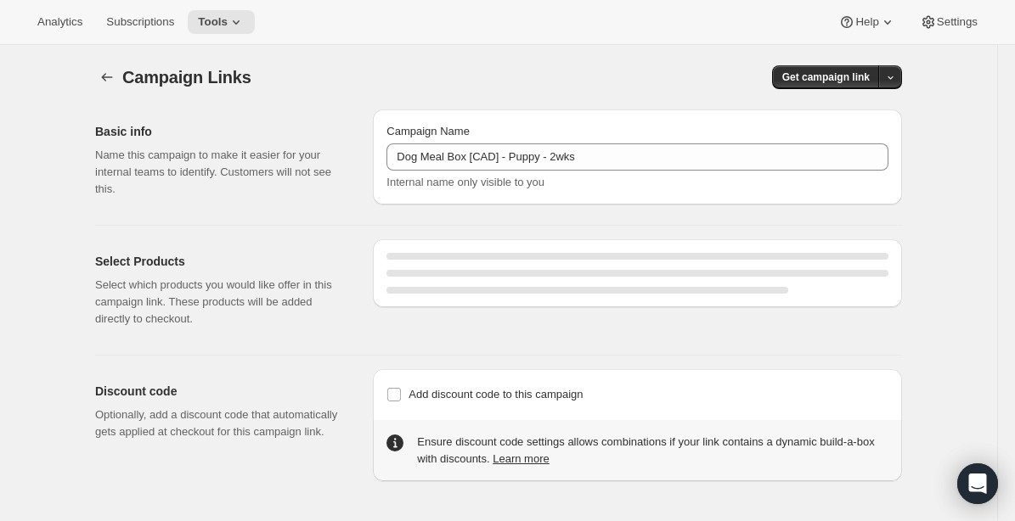
select select "gid://shopify/SellingPlan/1214611504"
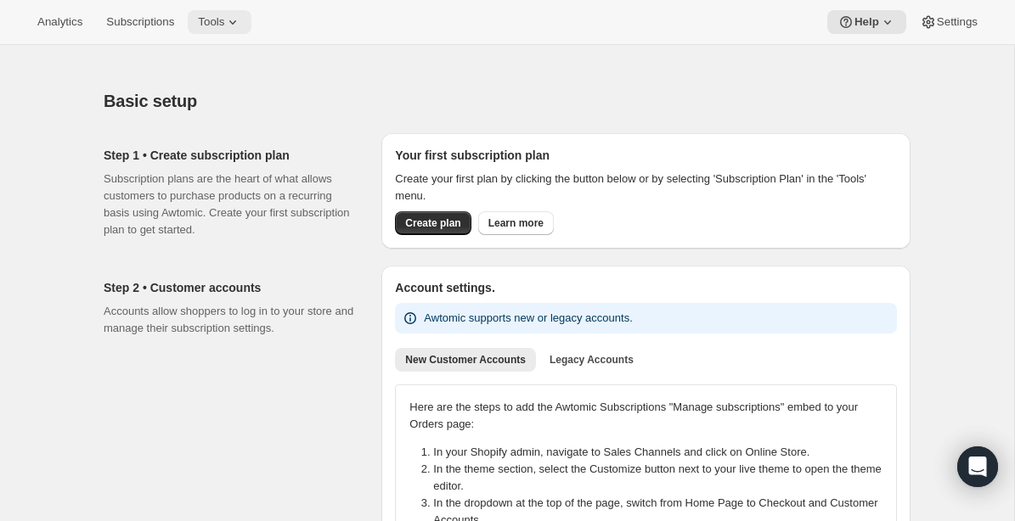
click at [216, 20] on span "Tools" at bounding box center [211, 22] width 26 height 14
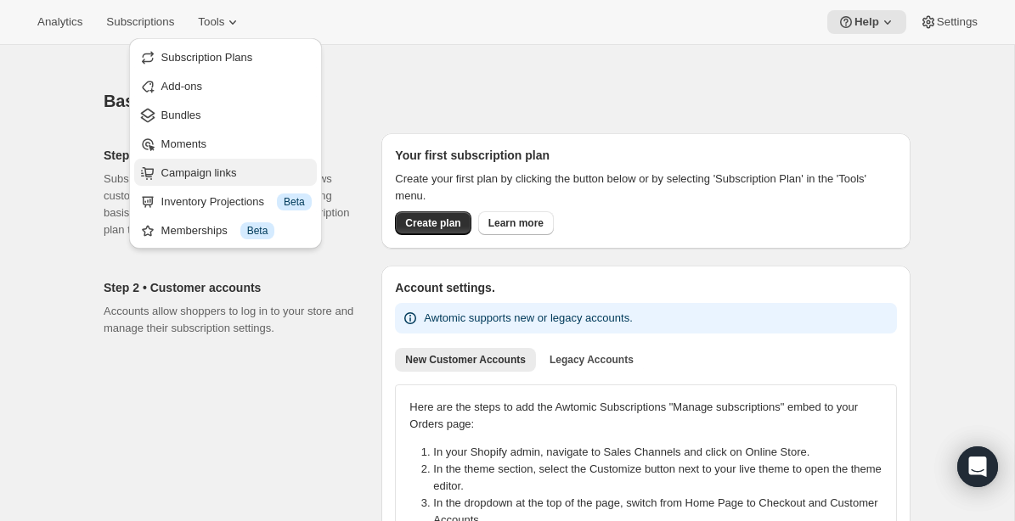
click at [178, 170] on span "Campaign links" at bounding box center [199, 172] width 76 height 13
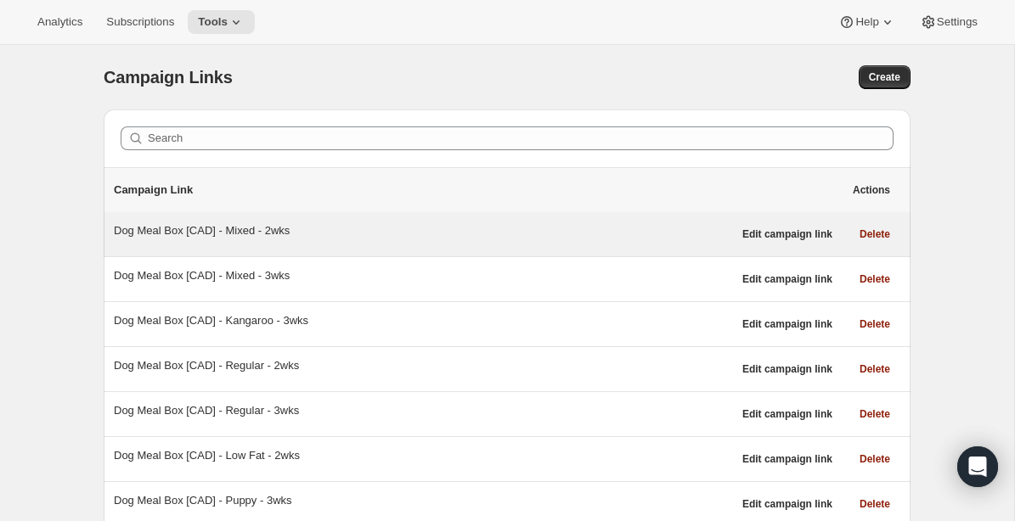
click at [213, 233] on div "Dog Meal Box [CAD] - Mixed - 2wks" at bounding box center [423, 230] width 618 height 17
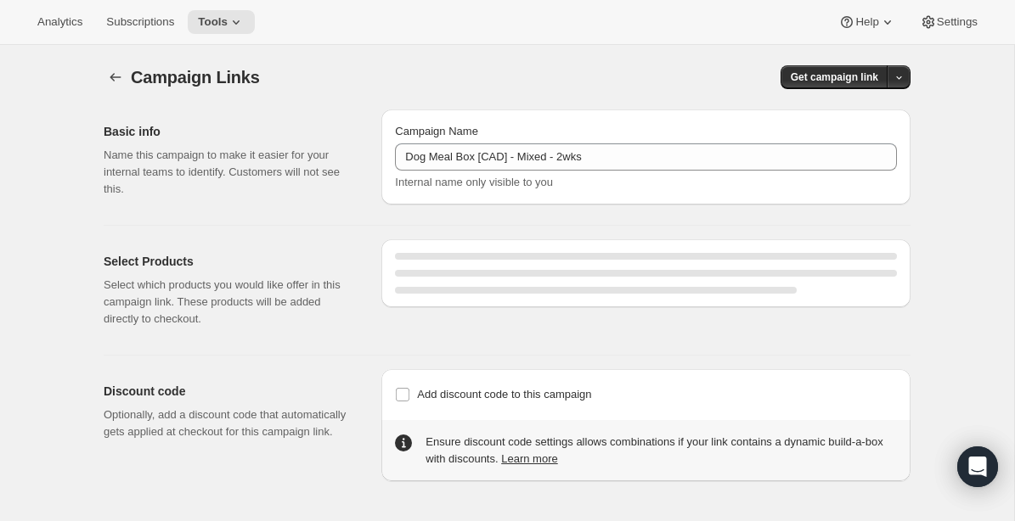
select select "gid://shopify/SellingPlan/1214611504"
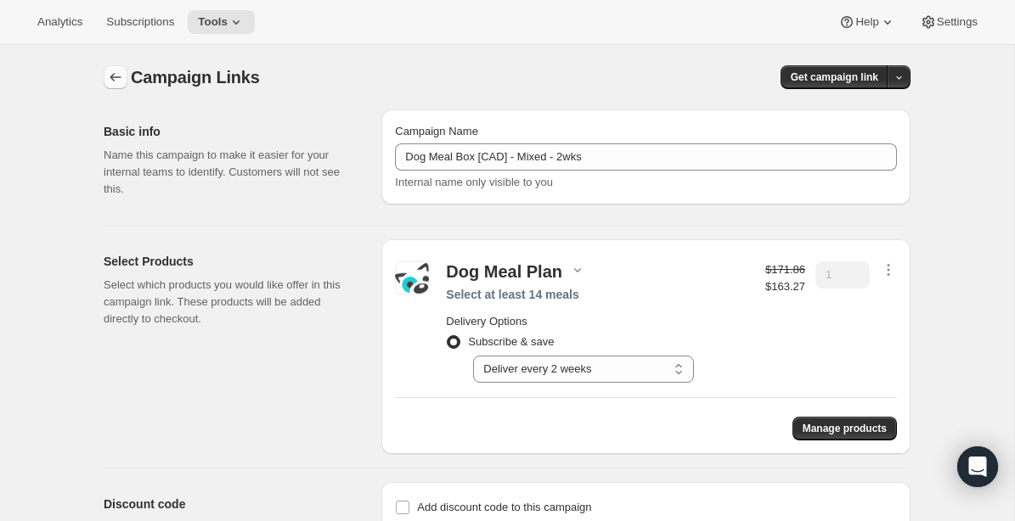
click at [111, 79] on icon "button" at bounding box center [115, 77] width 17 height 17
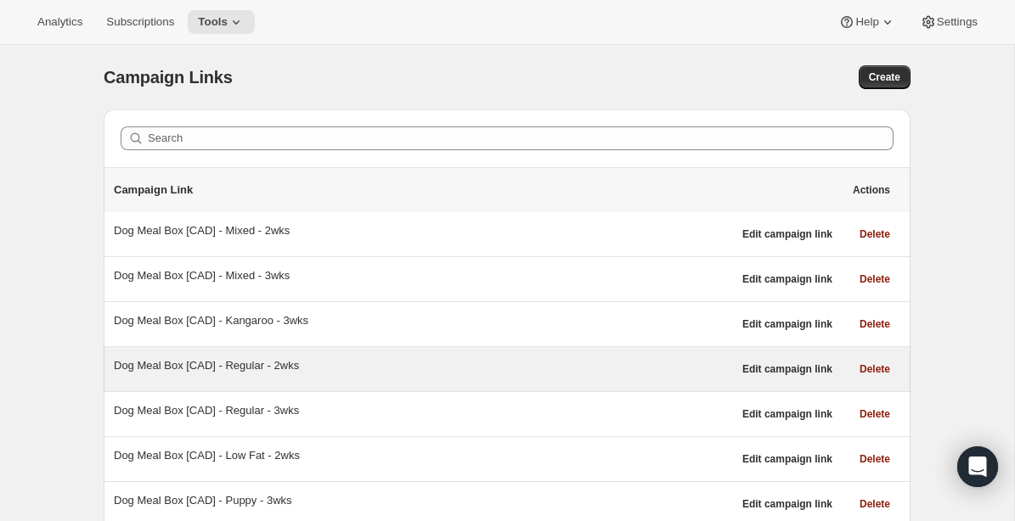
click at [173, 364] on div "Dog Meal Box [CAD] - Regular - 2wks" at bounding box center [423, 365] width 618 height 17
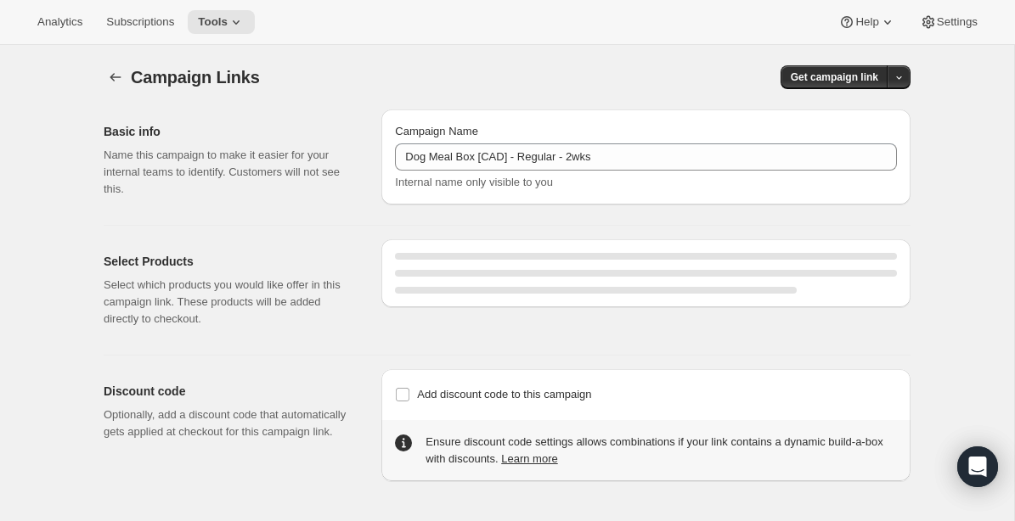
select select "gid://shopify/SellingPlan/690664177940"
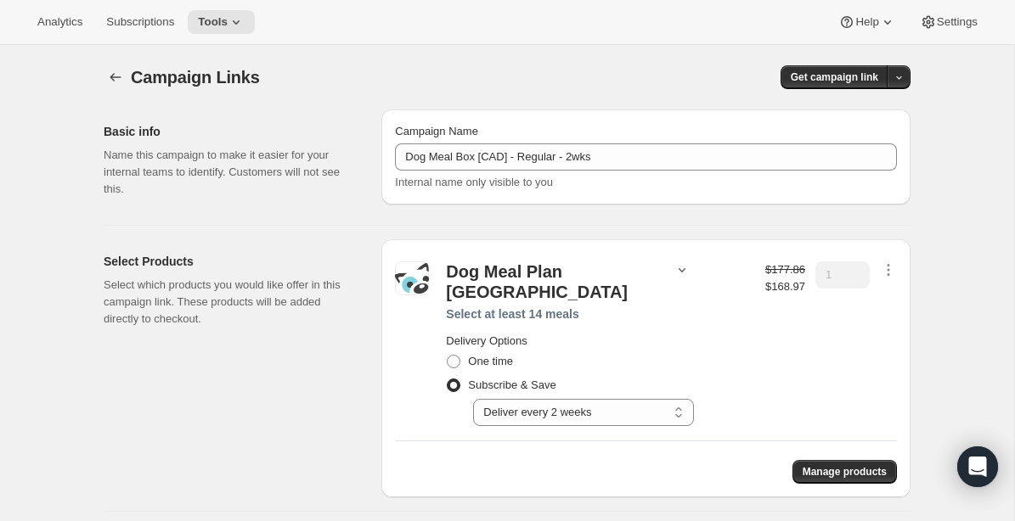
click at [673, 274] on icon "button" at bounding box center [681, 269] width 17 height 17
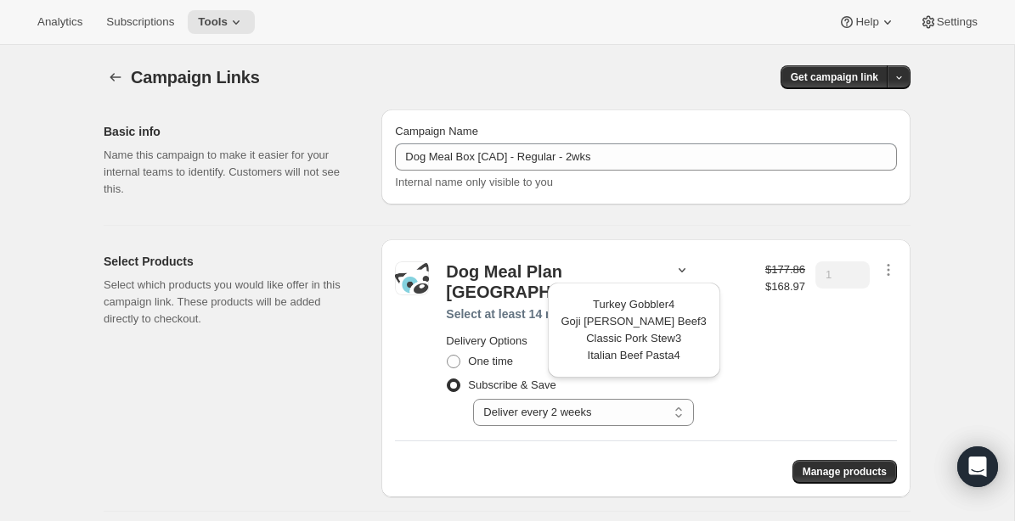
click at [629, 258] on div "Dog Meal Plan USA Select at least 14 meals Delivery Options One time Subscribe …" at bounding box center [646, 344] width 502 height 182
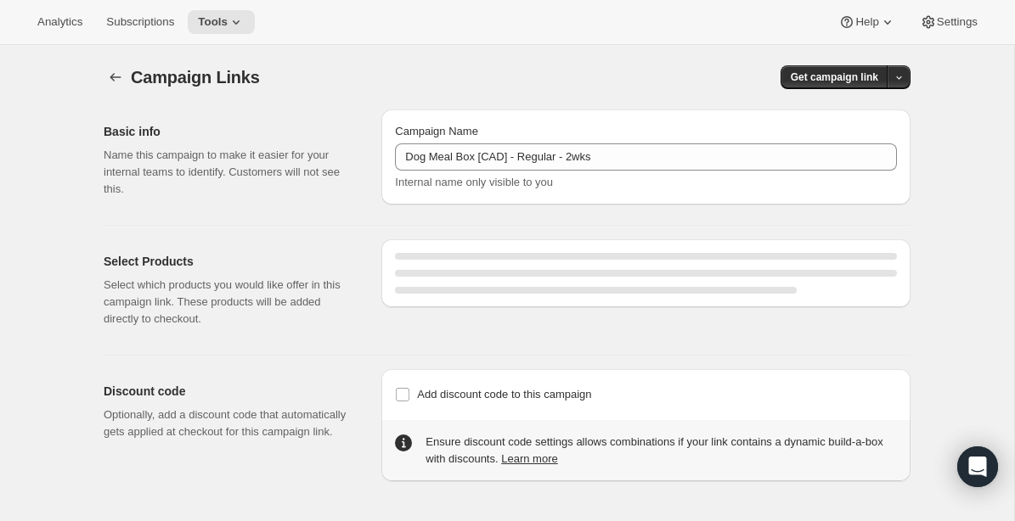
select select "gid://shopify/SellingPlan/690664177940"
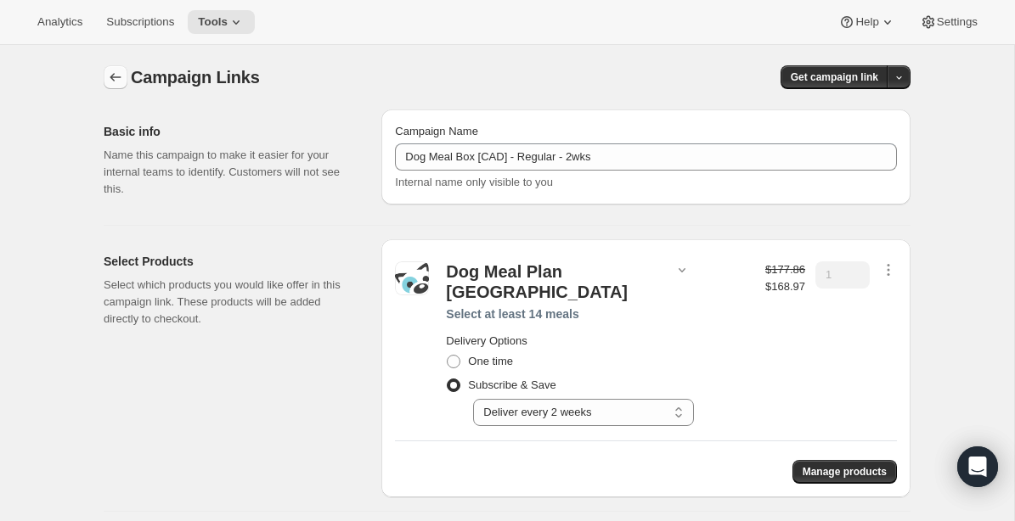
click at [121, 82] on icon "button" at bounding box center [115, 77] width 17 height 17
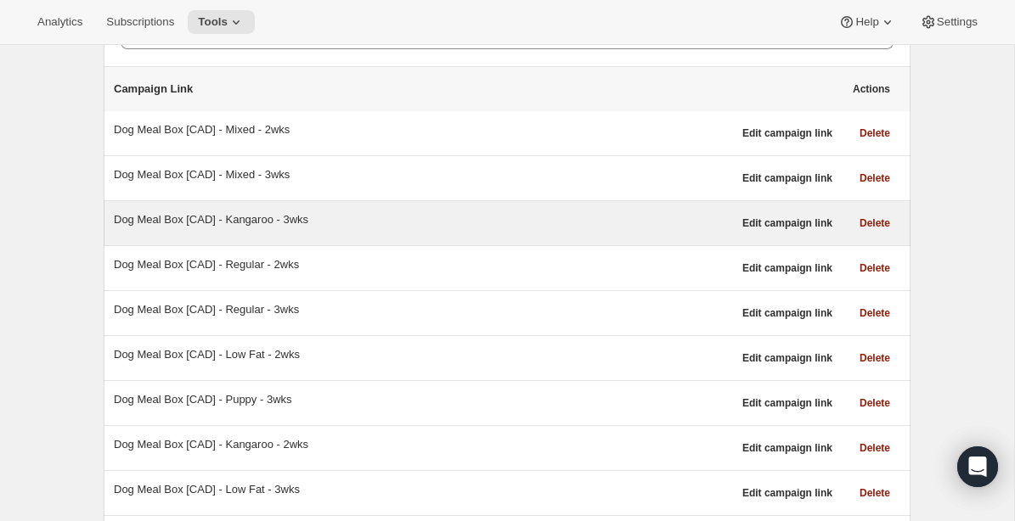
scroll to position [140, 0]
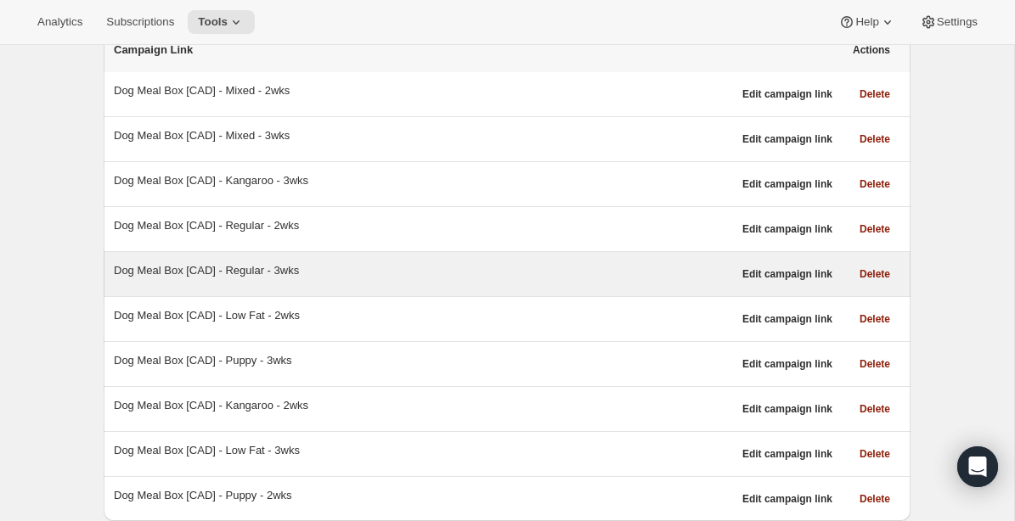
click at [264, 276] on div "Dog Meal Box [CAD] - Regular - 3wks" at bounding box center [423, 270] width 618 height 17
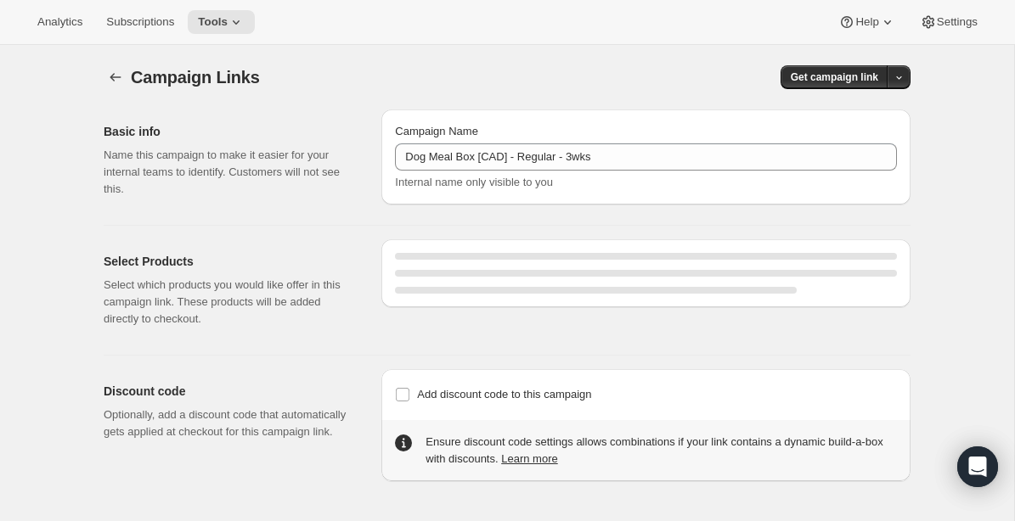
select select "gid://shopify/SellingPlan/690664276244"
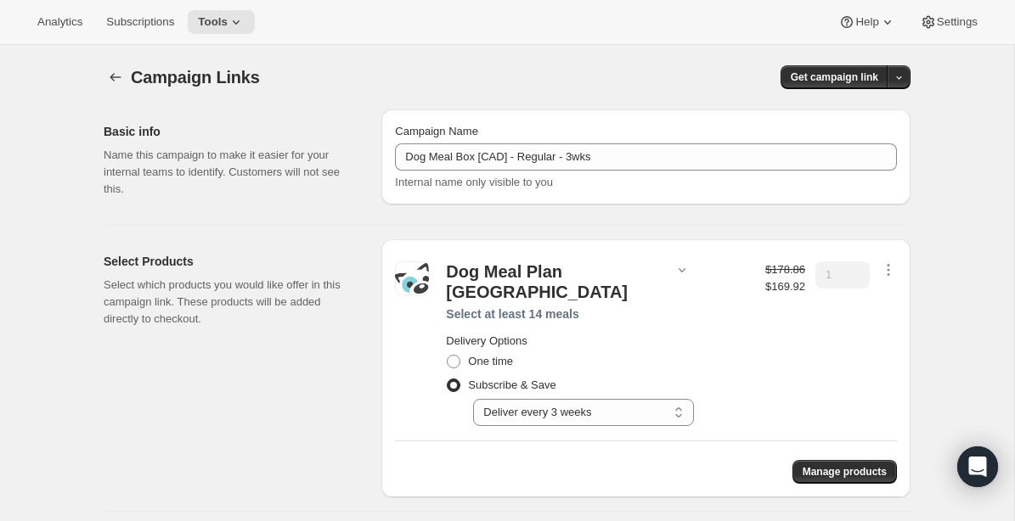
click at [103, 59] on div "Campaign Links. This page is ready Campaign Links Get campaign link Basic info …" at bounding box center [506, 341] width 847 height 593
click at [112, 78] on icon "button" at bounding box center [115, 77] width 11 height 8
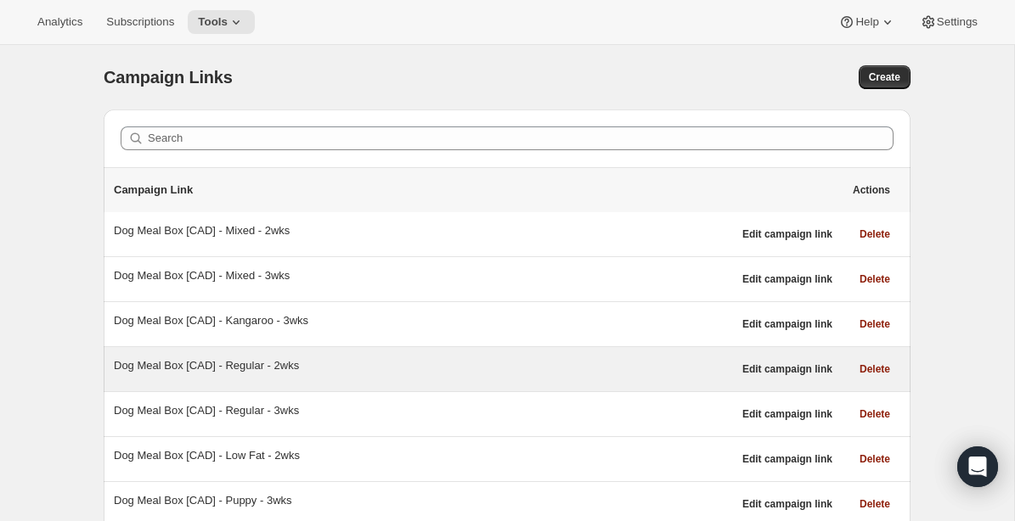
click at [239, 363] on div "Dog Meal Box [CAD] - Regular - 2wks" at bounding box center [423, 365] width 618 height 17
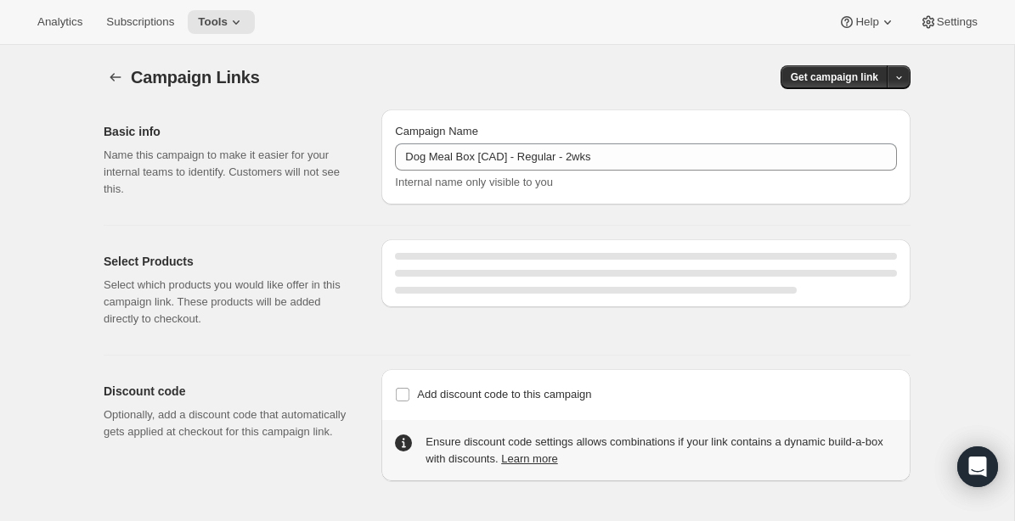
select select "gid://shopify/SellingPlan/690664177940"
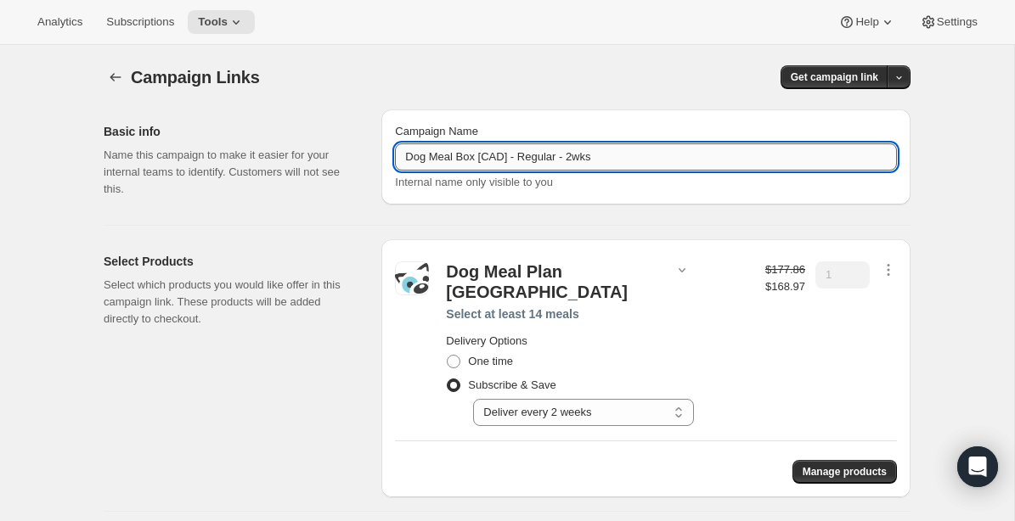
click at [497, 160] on input "Dog Meal Box [CAD] - Regular - 2wks" at bounding box center [646, 156] width 502 height 27
type input "Dog Meal Box [USD] - Regular - 2wks"
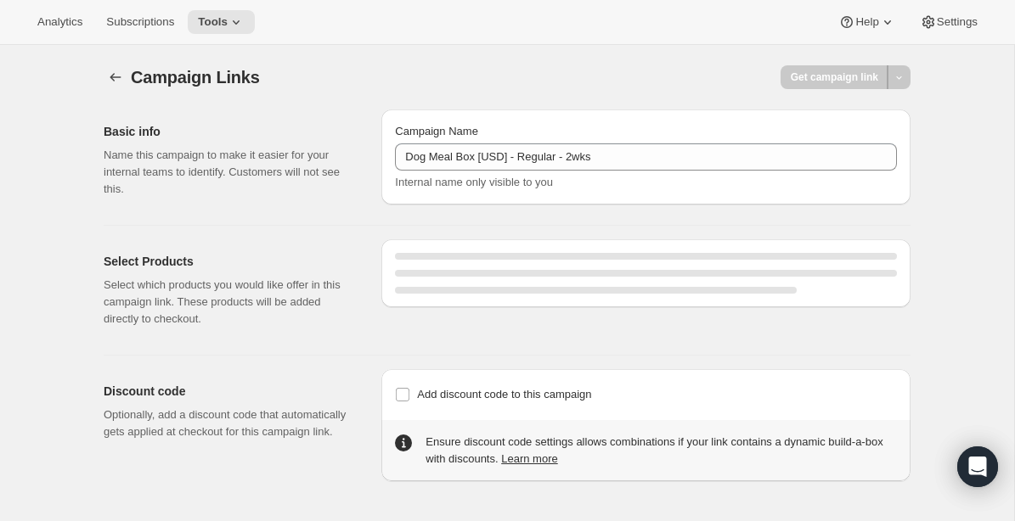
select select "gid://shopify/SellingPlan/690664177940"
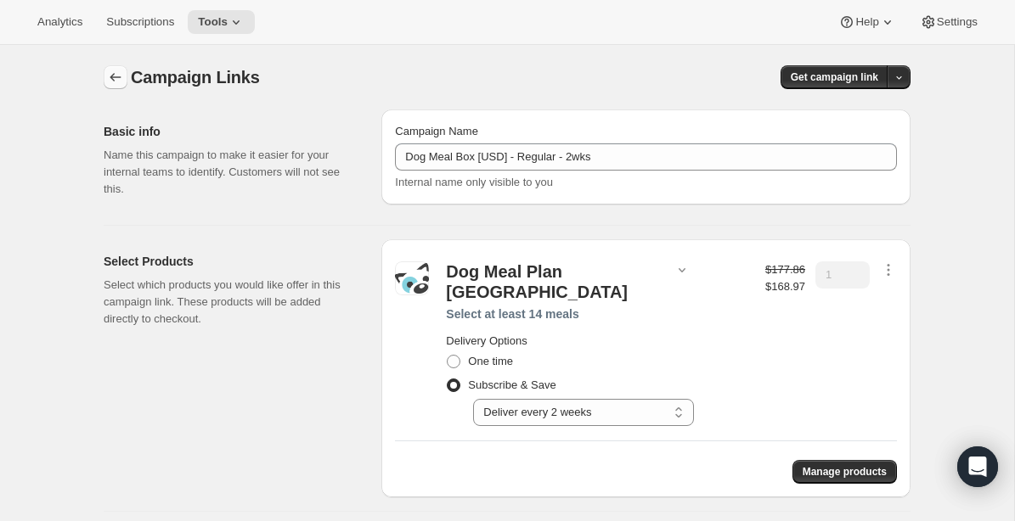
click at [118, 75] on icon "button" at bounding box center [115, 77] width 17 height 17
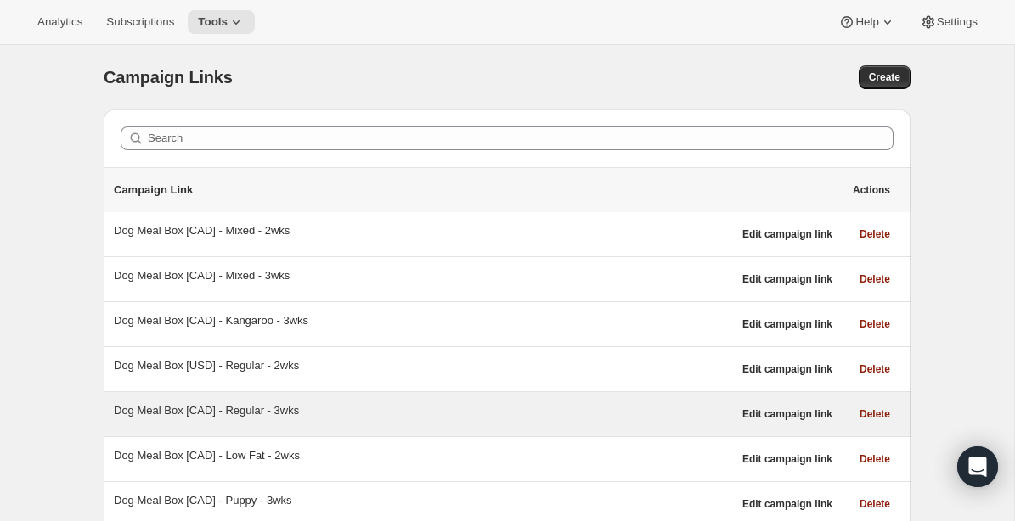
click at [196, 408] on div "Dog Meal Box [CAD] - Regular - 3wks" at bounding box center [423, 410] width 618 height 17
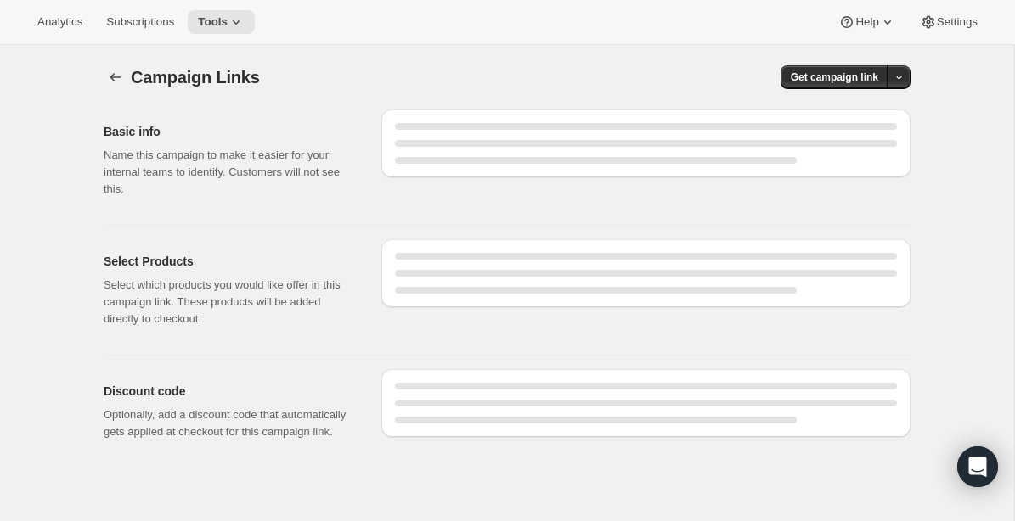
select select "gid://shopify/SellingPlan/690664276244"
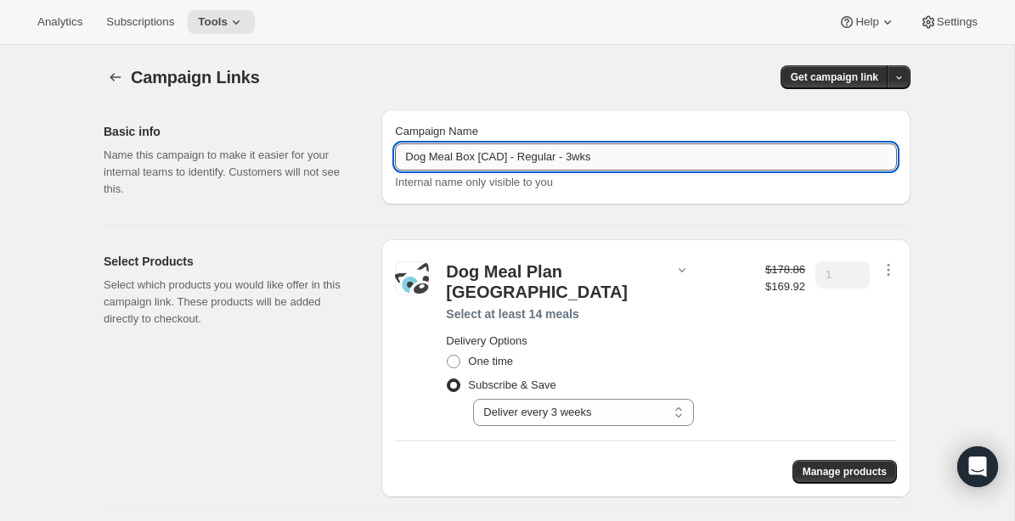
click at [494, 161] on input "Dog Meal Box [CAD] - Regular - 3wks" at bounding box center [646, 156] width 502 height 27
type input "Dog Meal Box [USD] - Regular - 3wks"
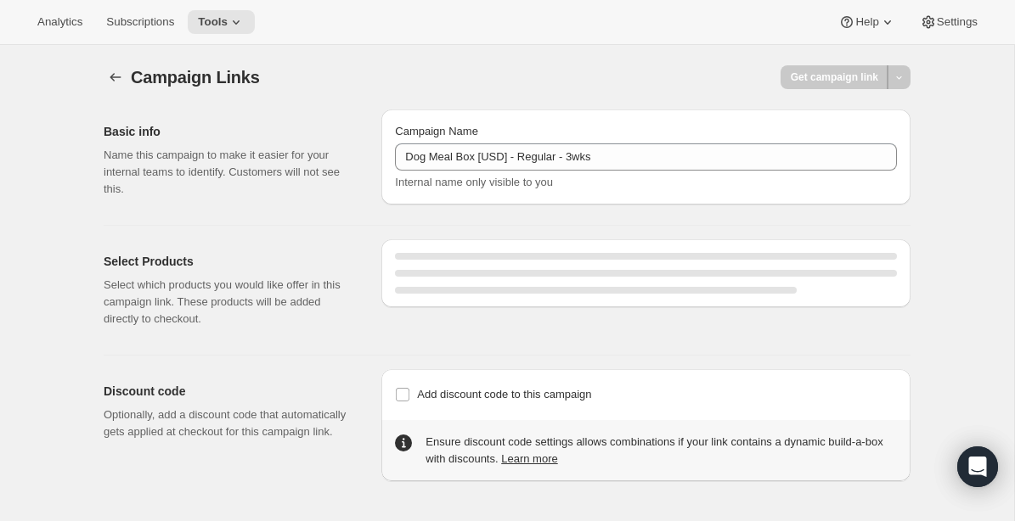
select select "gid://shopify/SellingPlan/690664276244"
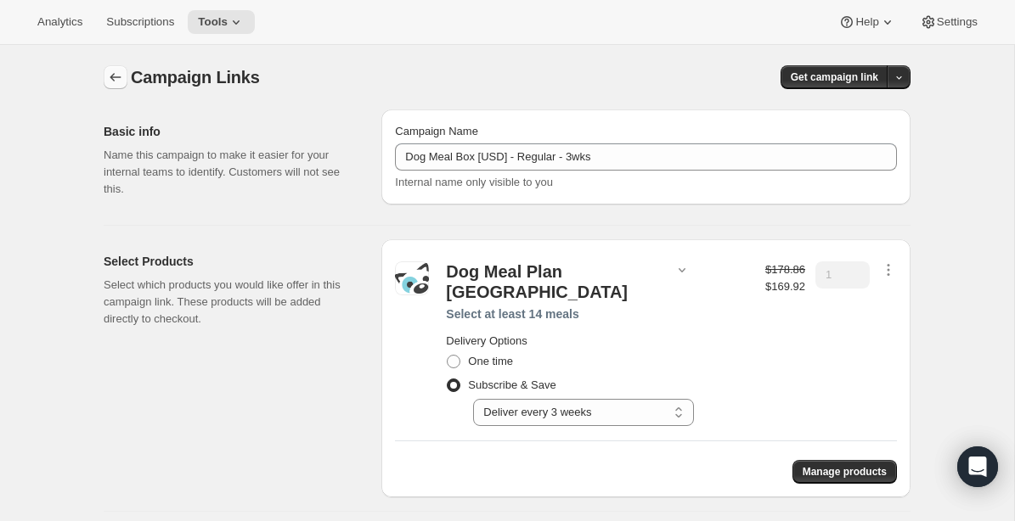
click at [119, 77] on icon "button" at bounding box center [115, 77] width 11 height 8
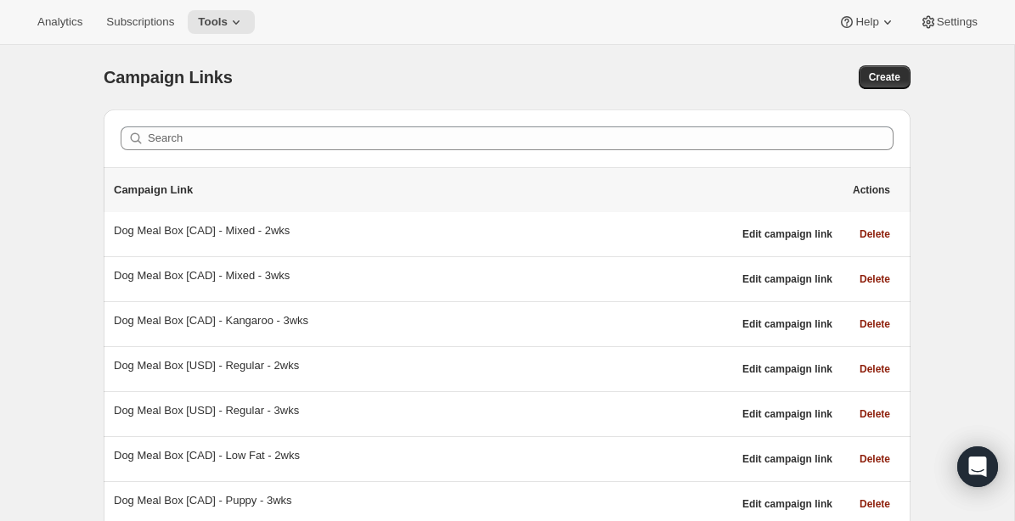
click at [464, 78] on div "Campaign Links" at bounding box center [321, 77] width 435 height 24
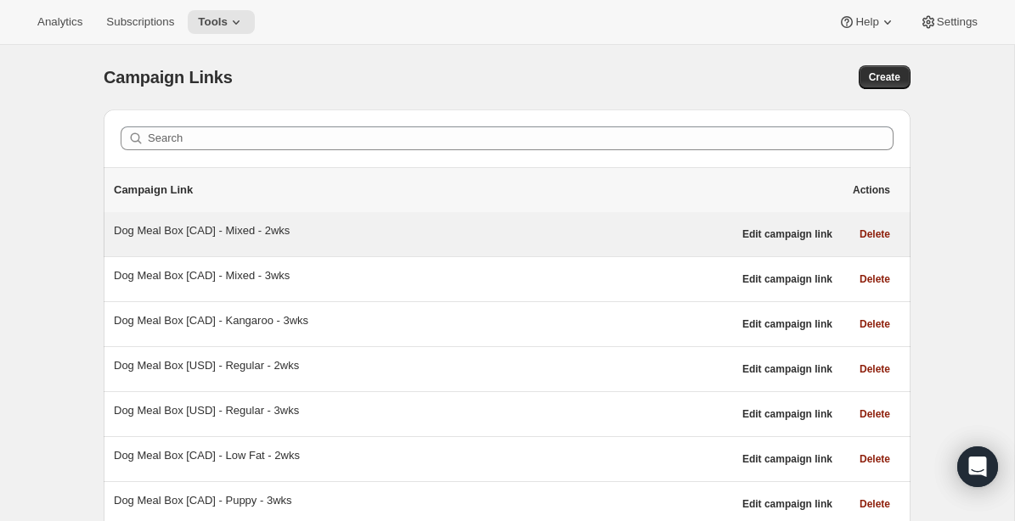
click at [238, 228] on div "Dog Meal Box [CAD] - Mixed - 2wks" at bounding box center [423, 230] width 618 height 17
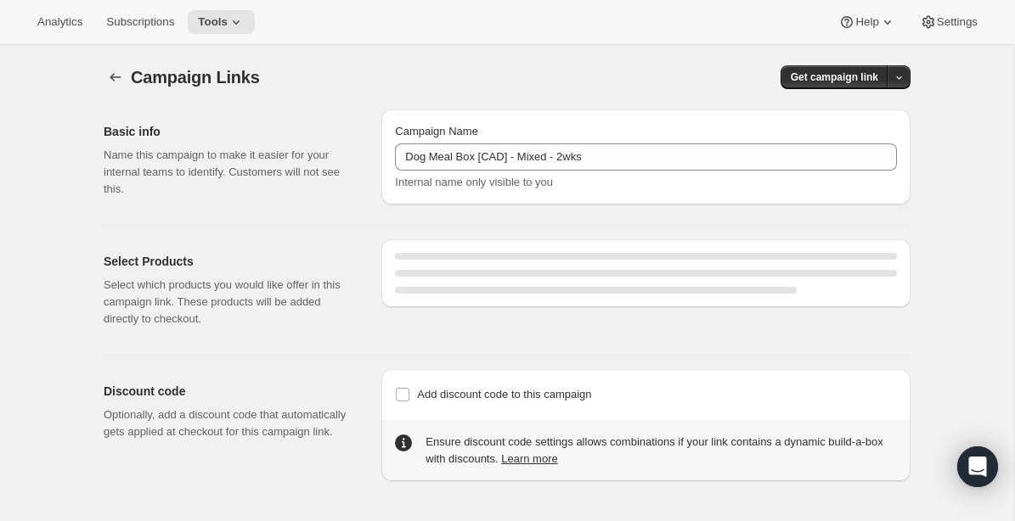
select select "gid://shopify/SellingPlan/1214611504"
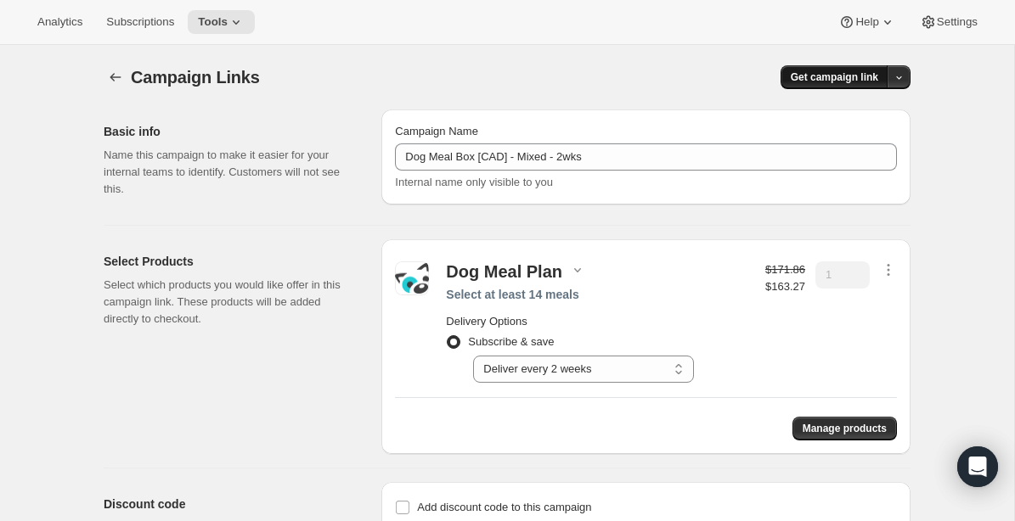
click at [850, 76] on span "Get campaign link" at bounding box center [833, 77] width 87 height 14
click at [869, 103] on button "Copy Link" at bounding box center [865, 111] width 82 height 27
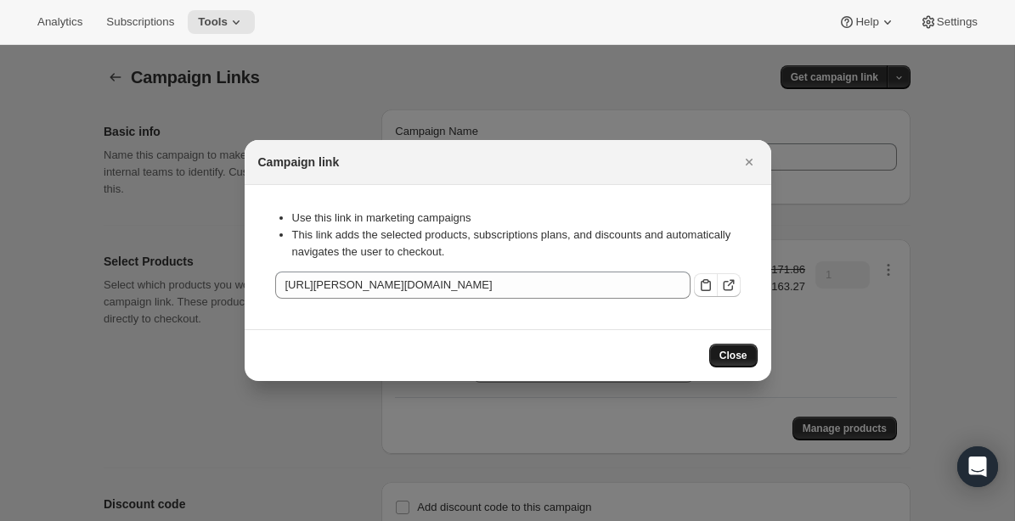
click at [734, 349] on span "Close" at bounding box center [733, 356] width 28 height 14
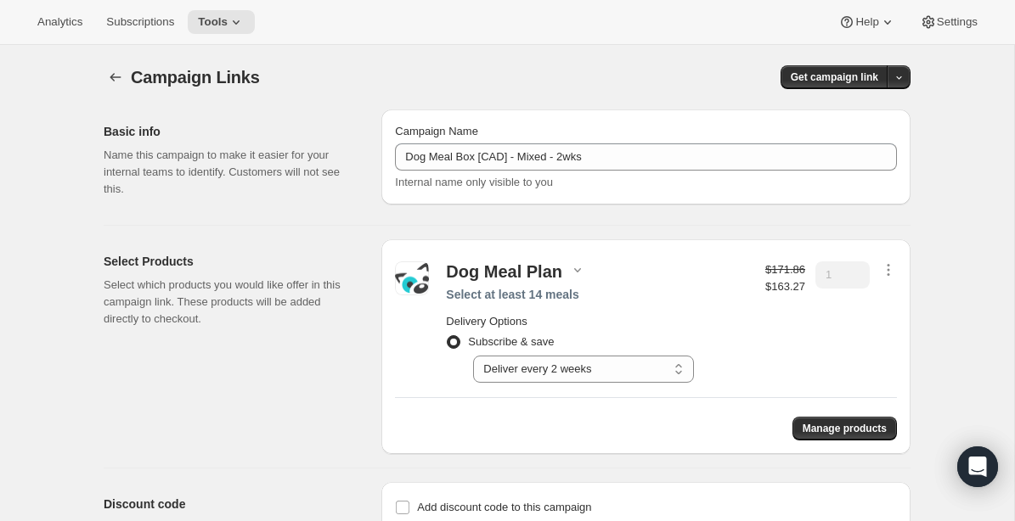
click at [966, 194] on div "Campaign Links. This page is ready Campaign Links Get campaign link Basic info …" at bounding box center [507, 336] width 1014 height 583
click at [899, 76] on icon "button" at bounding box center [898, 77] width 11 height 11
click at [978, 192] on div "Campaign Links. This page is ready Campaign Links Get campaign link Basic info …" at bounding box center [507, 336] width 1014 height 583
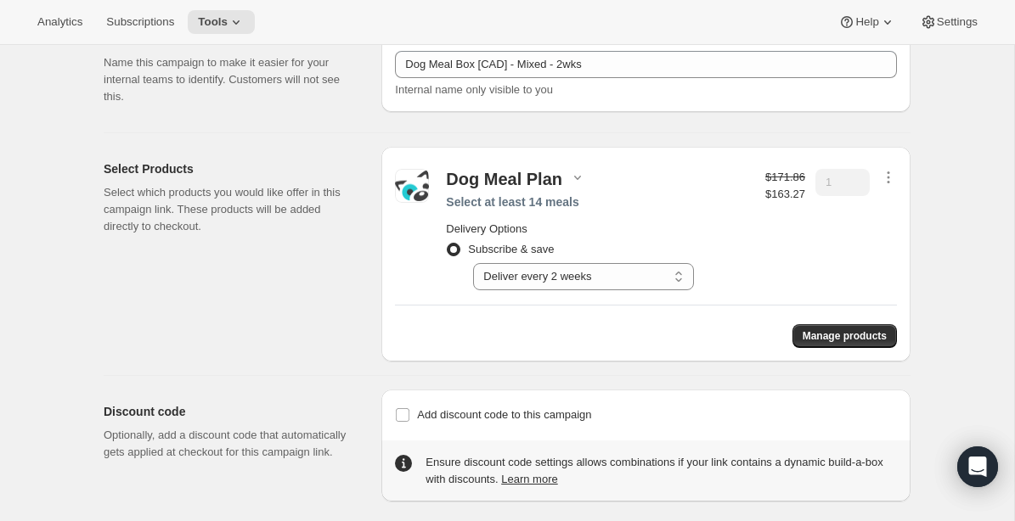
scroll to position [94, 0]
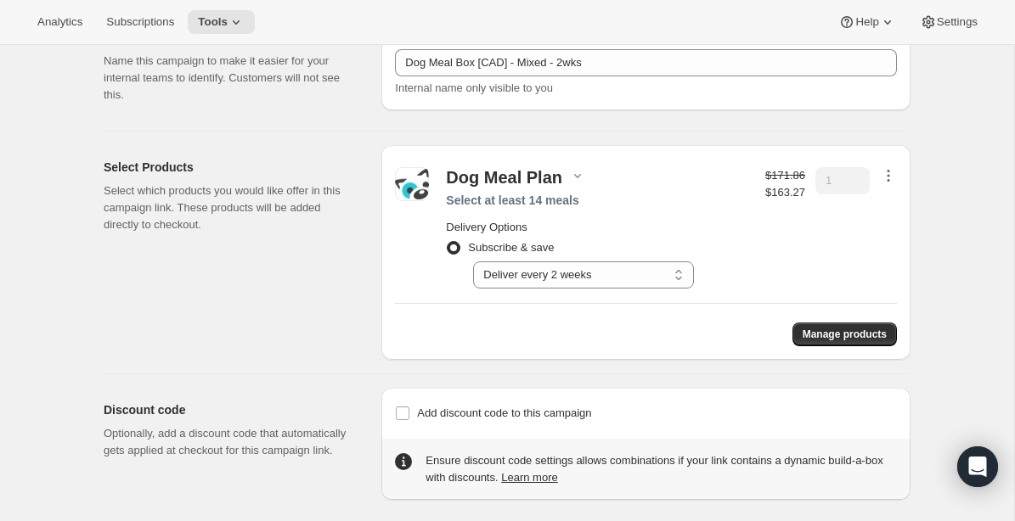
click at [881, 172] on icon "button" at bounding box center [888, 175] width 17 height 17
click at [857, 247] on button "Edit contents" at bounding box center [886, 235] width 74 height 27
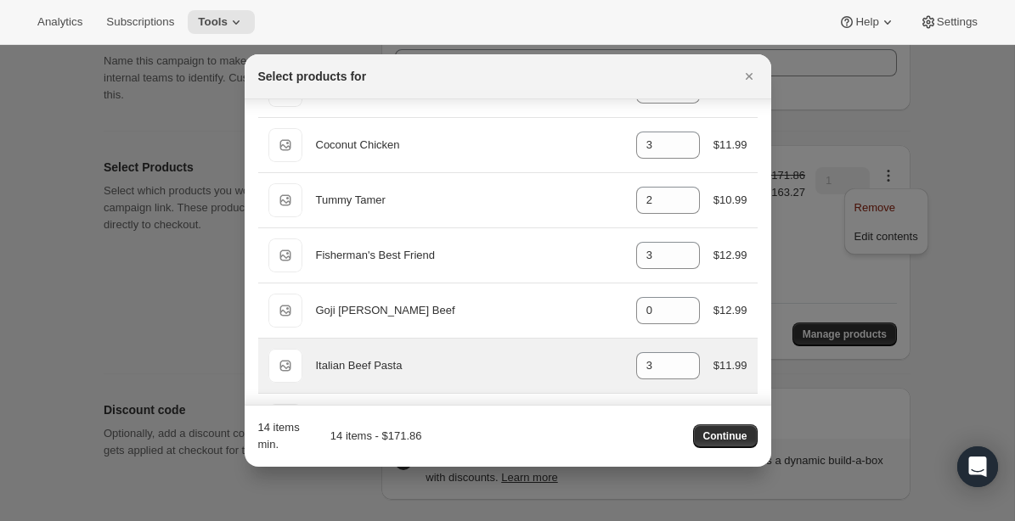
scroll to position [387, 0]
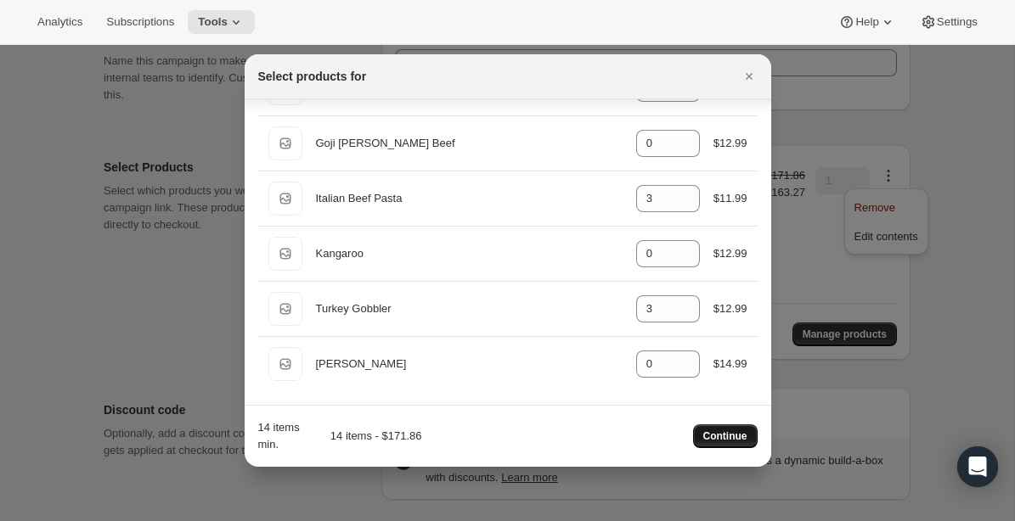
click at [725, 431] on span "Continue" at bounding box center [725, 437] width 44 height 14
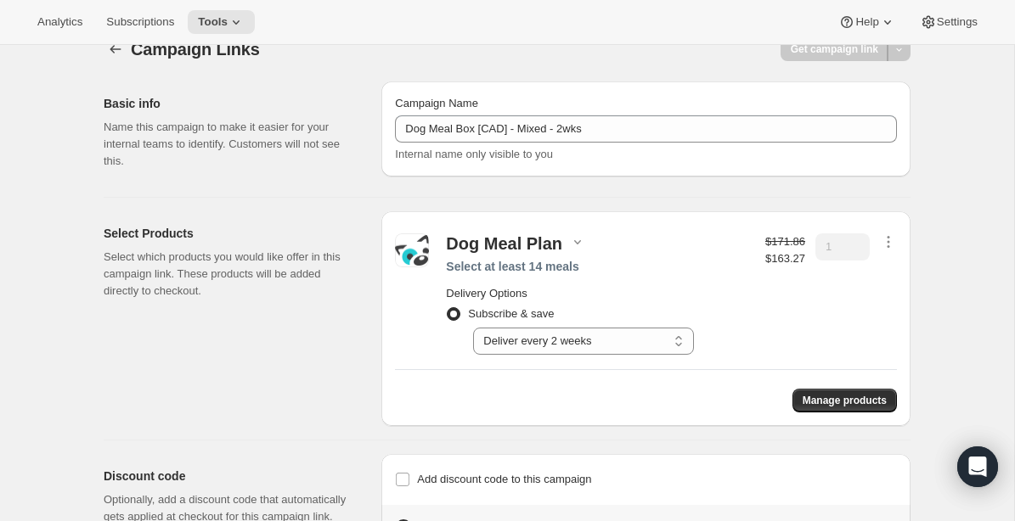
scroll to position [0, 0]
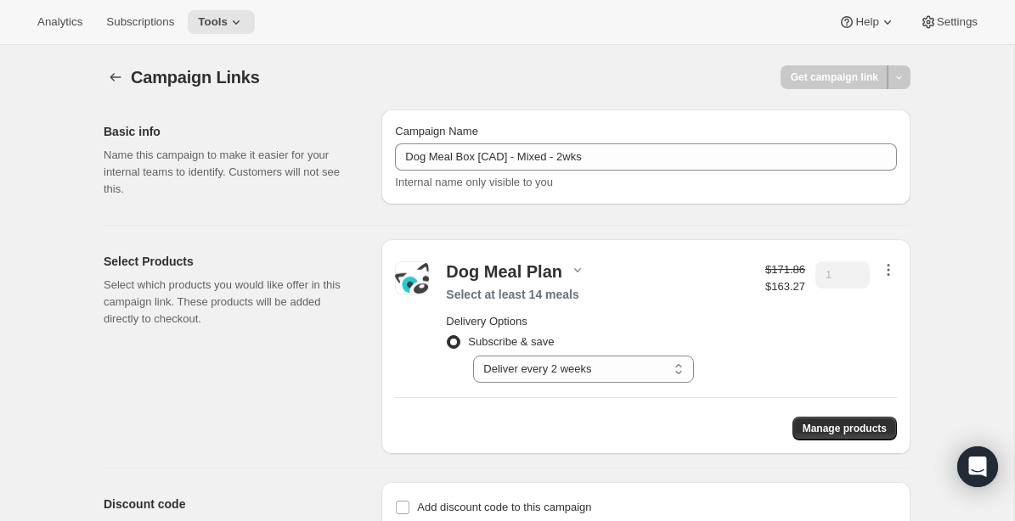
click at [886, 267] on icon "button" at bounding box center [888, 269] width 17 height 17
click at [730, 376] on div "Subscribe & save Select Deliver every 1 week Deliver every 2 weeks Deliver ever…" at bounding box center [597, 356] width 302 height 53
click at [659, 366] on select "Select Deliver every 1 week Deliver every 2 weeks Deliver every 3 weeks Deliver…" at bounding box center [583, 369] width 221 height 27
click at [851, 424] on span "Manage products" at bounding box center [844, 429] width 84 height 14
click at [891, 273] on icon "button" at bounding box center [888, 269] width 17 height 17
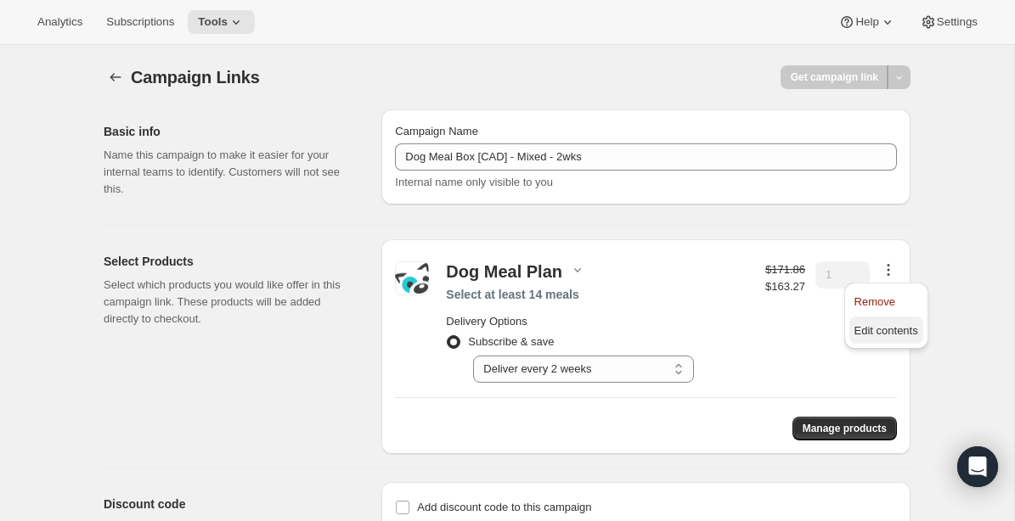
click at [881, 335] on span "Edit contents" at bounding box center [886, 330] width 64 height 13
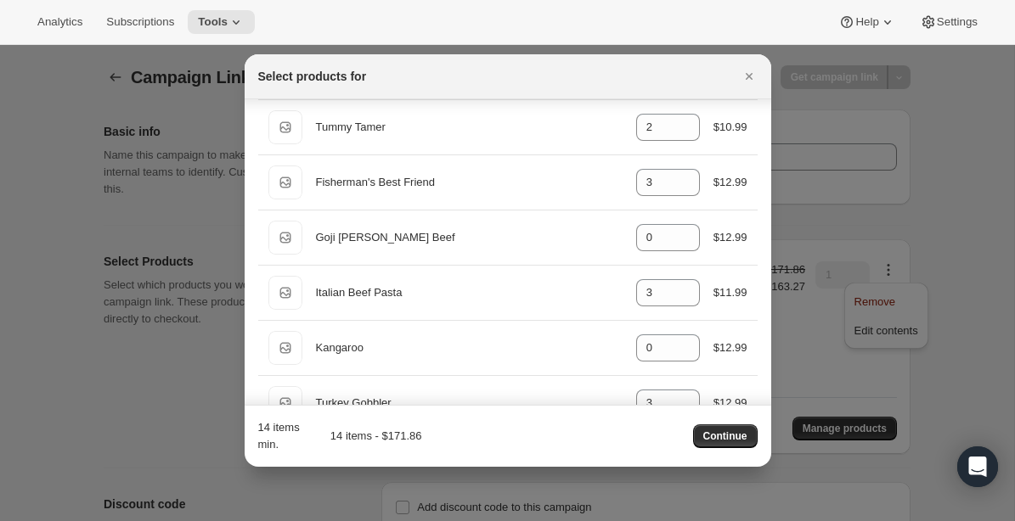
scroll to position [387, 0]
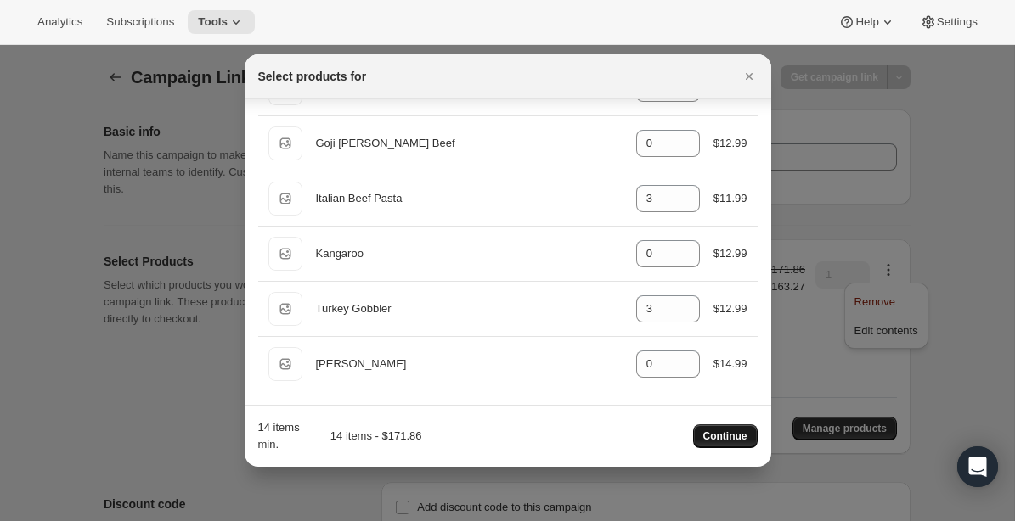
click at [739, 433] on span "Continue" at bounding box center [725, 437] width 44 height 14
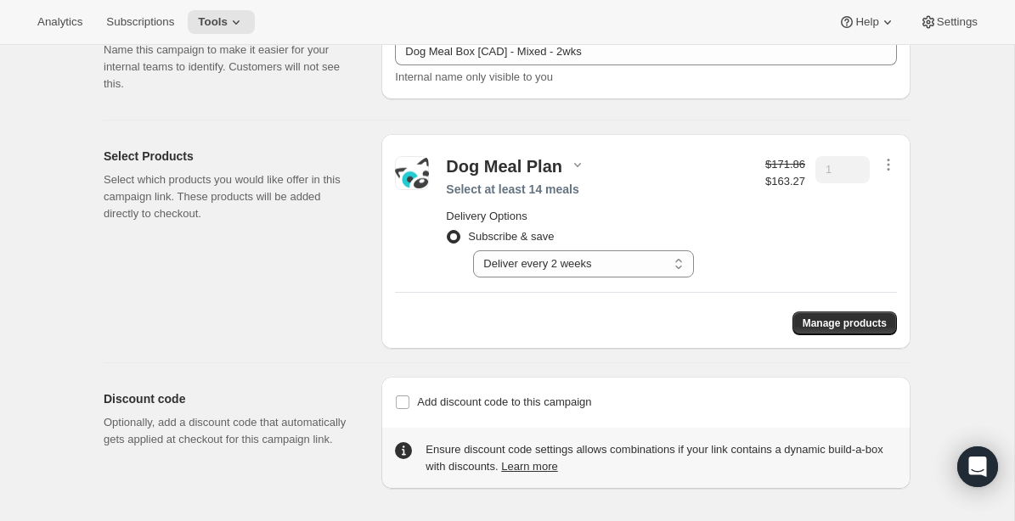
scroll to position [28, 0]
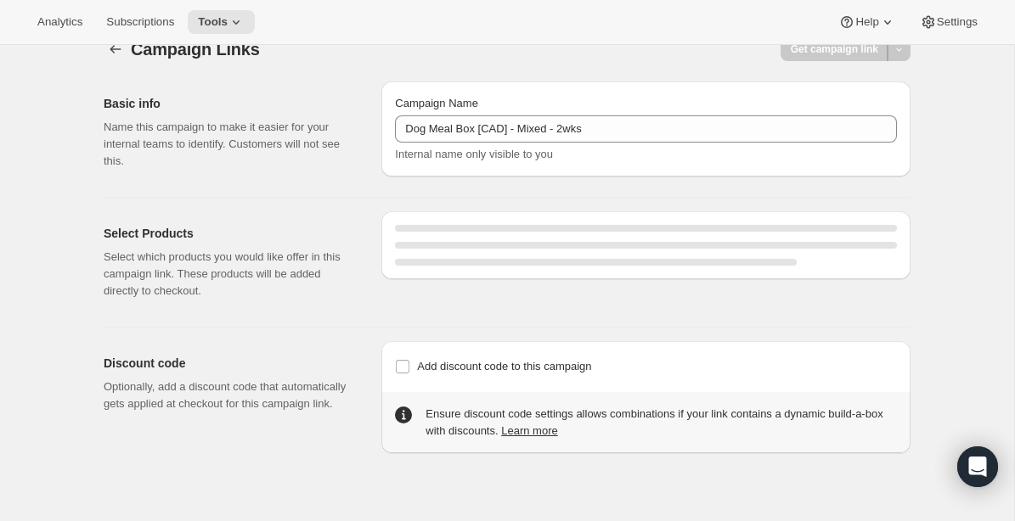
select select "gid://shopify/SellingPlan/1214611504"
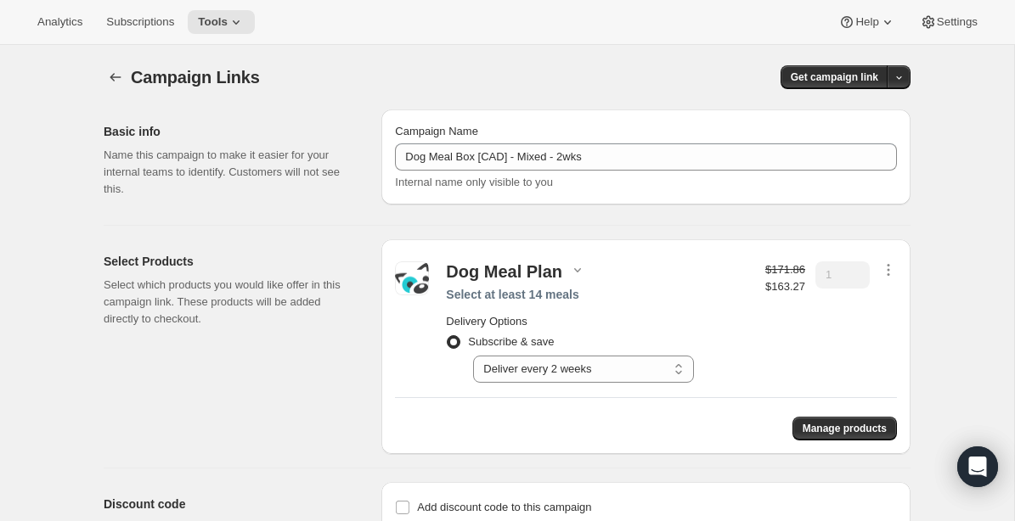
scroll to position [3, 0]
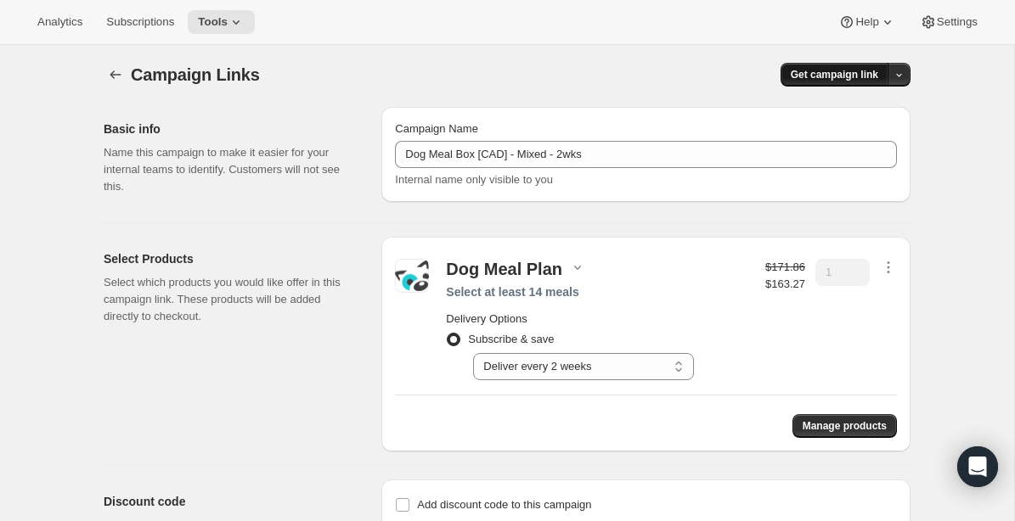
click at [840, 75] on span "Get campaign link" at bounding box center [833, 75] width 87 height 14
click at [852, 111] on span "Copy Link" at bounding box center [875, 110] width 49 height 13
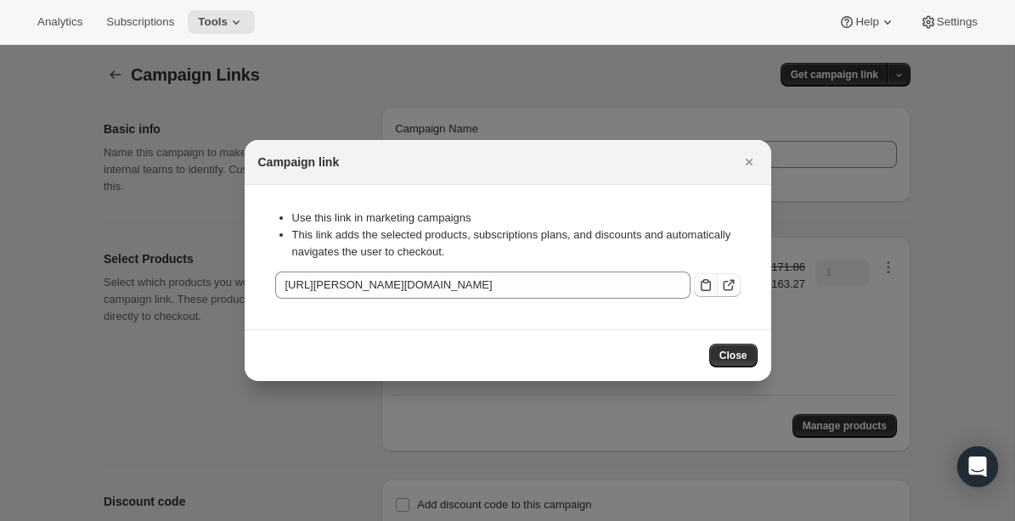
click at [704, 289] on icon ":r3i:" at bounding box center [705, 285] width 17 height 17
click at [749, 159] on icon "Close" at bounding box center [748, 162] width 17 height 17
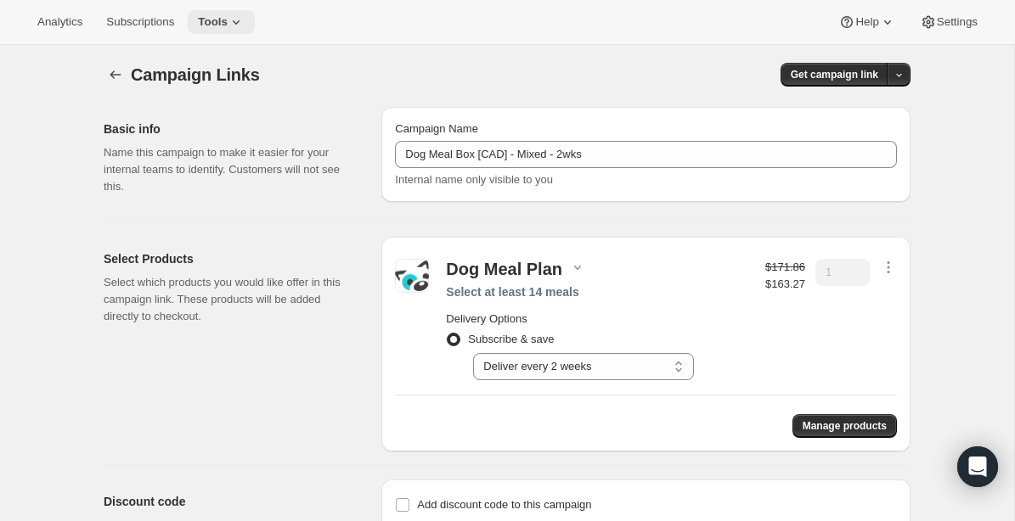
click at [240, 25] on icon at bounding box center [236, 22] width 17 height 17
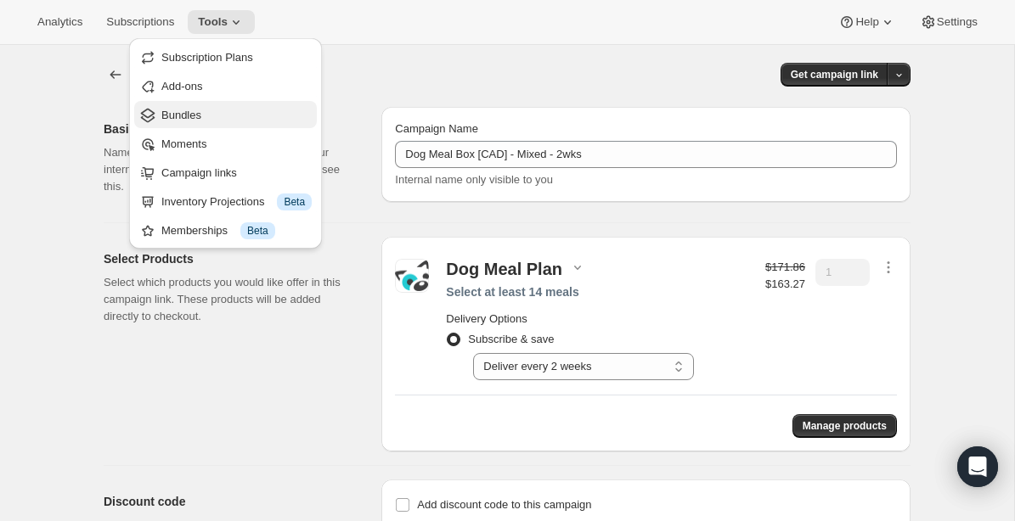
click at [186, 118] on span "Bundles" at bounding box center [181, 115] width 40 height 13
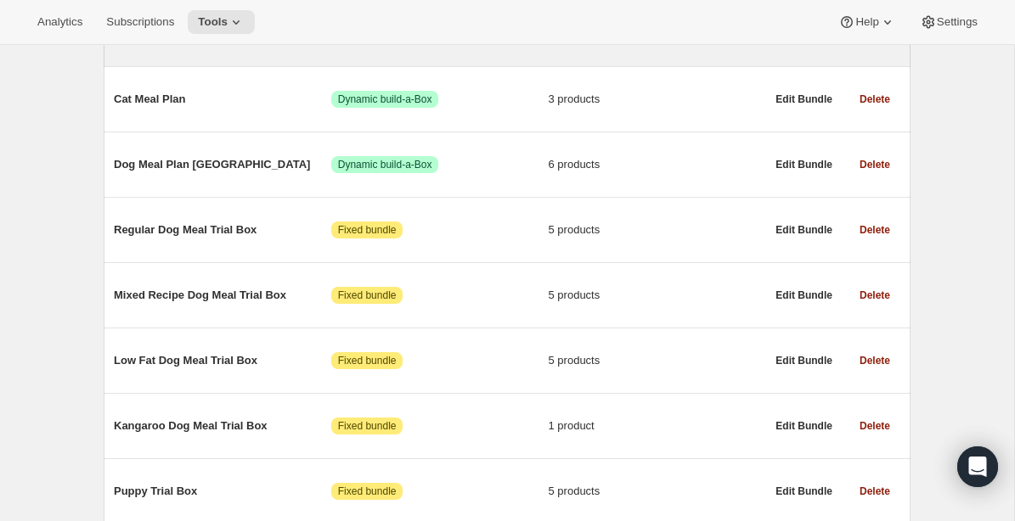
scroll to position [425, 0]
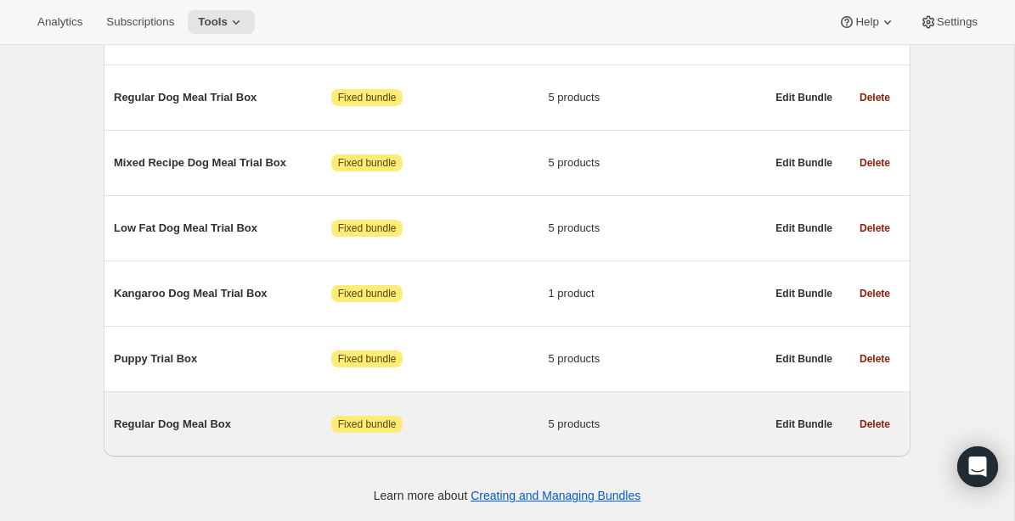
click at [200, 417] on span "Regular Dog Meal Box" at bounding box center [222, 424] width 217 height 17
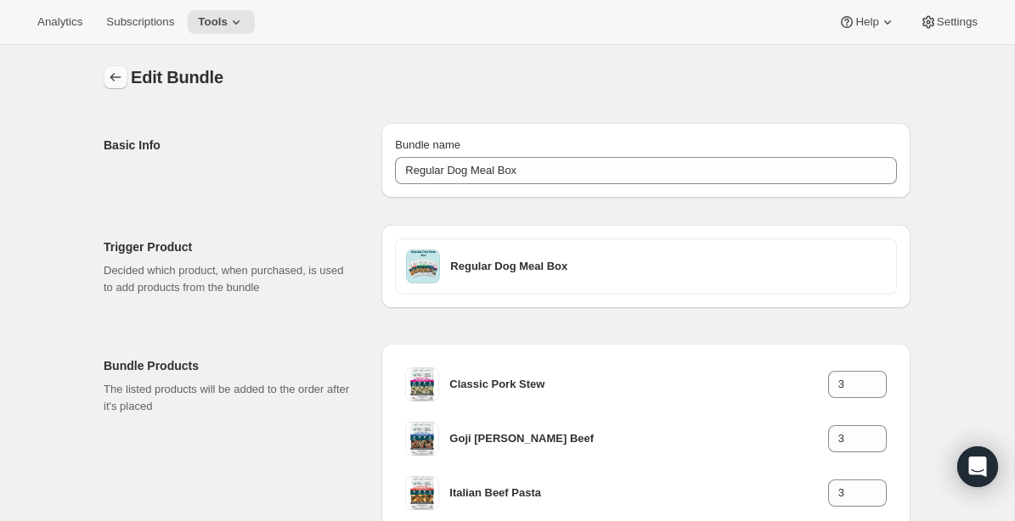
click at [115, 75] on icon "Bundles" at bounding box center [115, 77] width 17 height 17
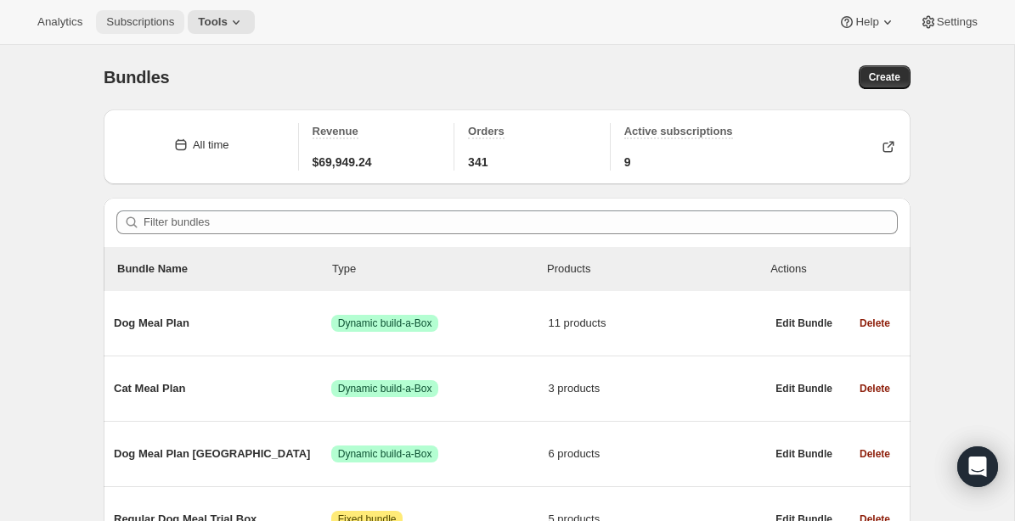
click at [160, 21] on span "Subscriptions" at bounding box center [140, 22] width 68 height 14
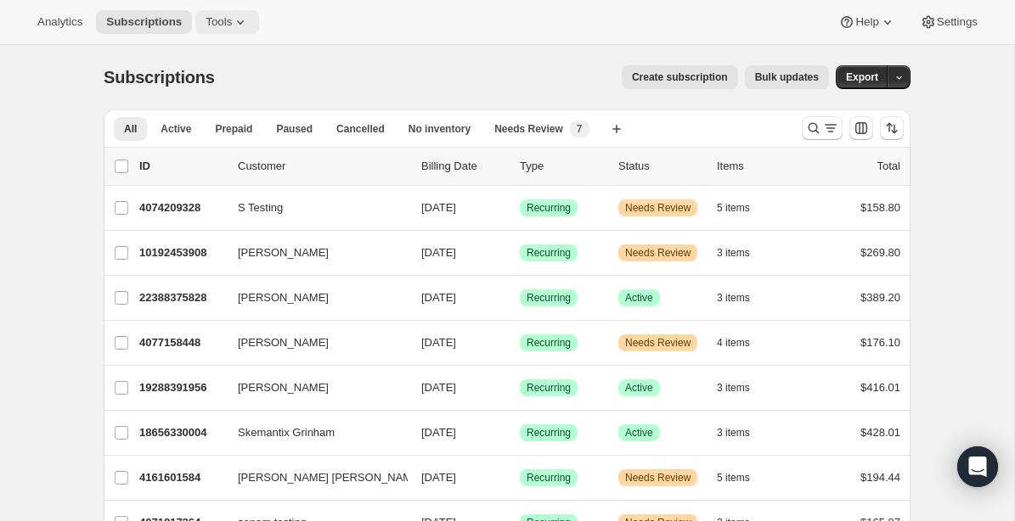
click at [242, 22] on icon at bounding box center [240, 22] width 17 height 17
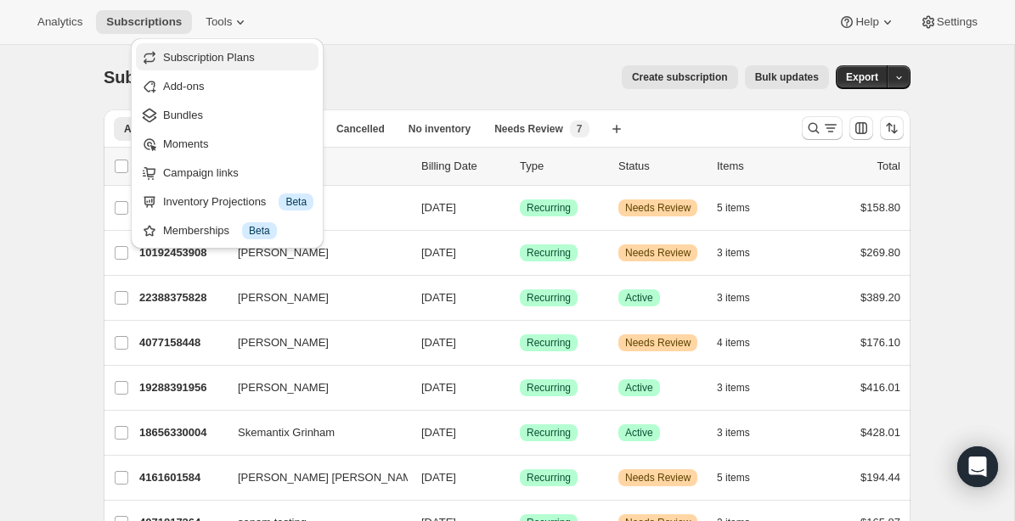
click at [222, 49] on span "Subscription Plans" at bounding box center [238, 57] width 150 height 17
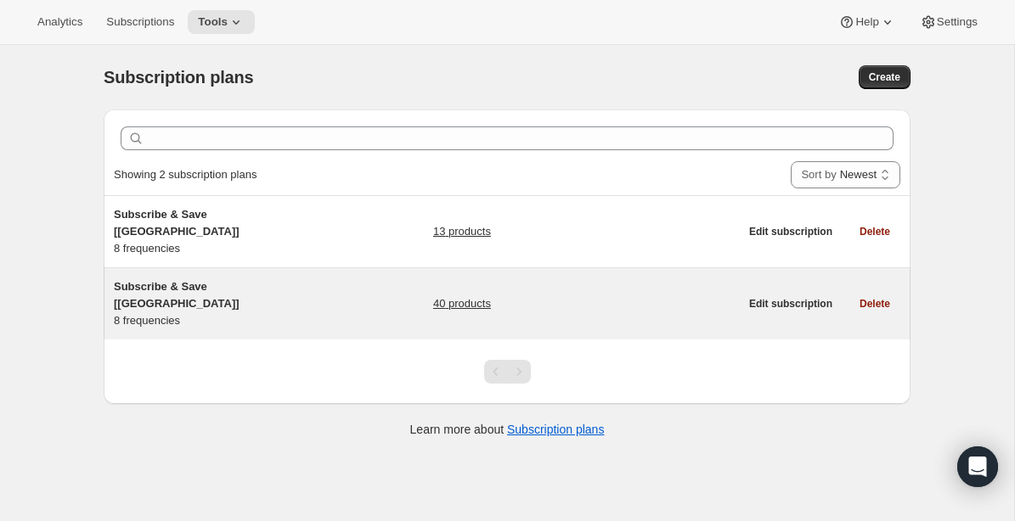
click at [198, 280] on span "Subscribe & Save [Canada]" at bounding box center [177, 295] width 126 height 30
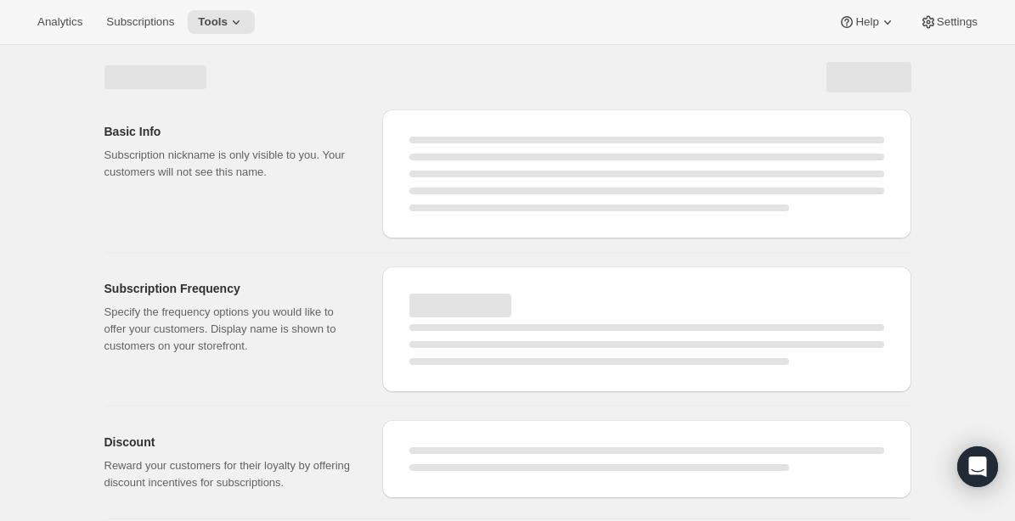
select select "WEEK"
select select "MONTH"
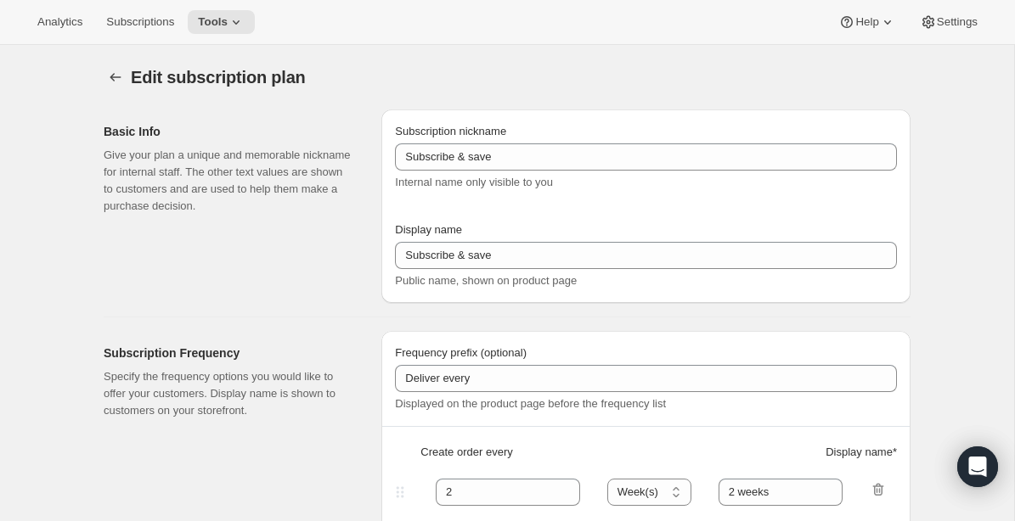
type input "Subscribe & Save [Canada]"
type input "1"
type input "1 week"
type input "2"
select select "WEEK"
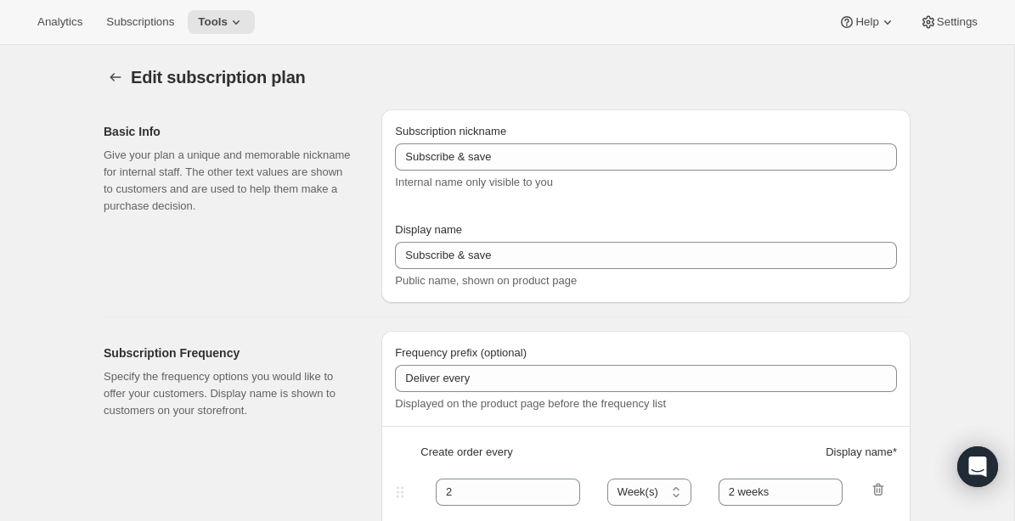
type input "2 weeks"
type input "5"
checkbox input "true"
select select "WEEK"
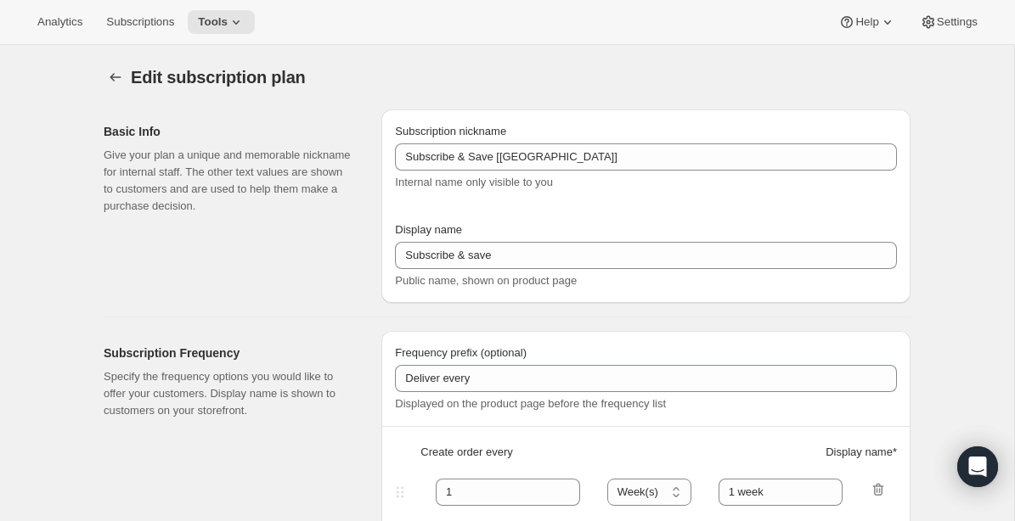
select select "WEEK"
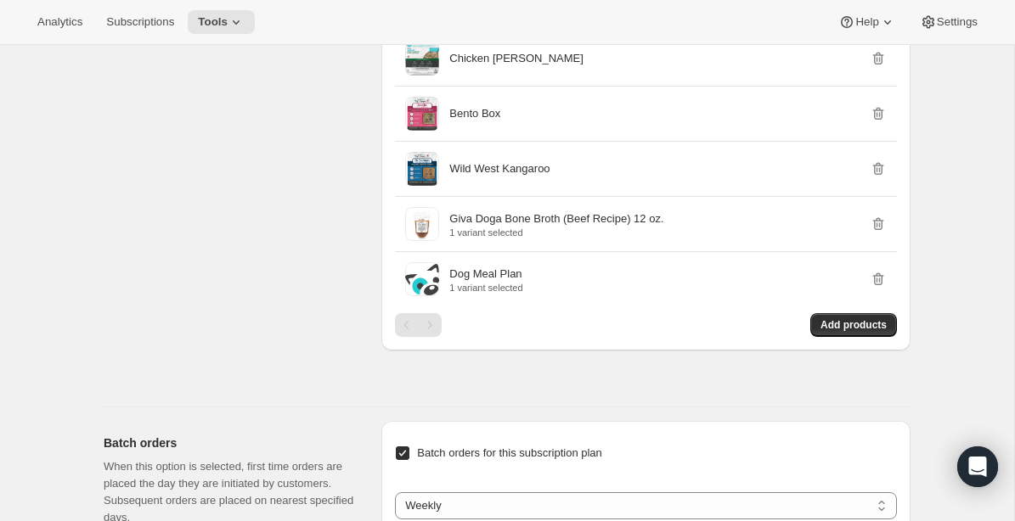
scroll to position [2852, 0]
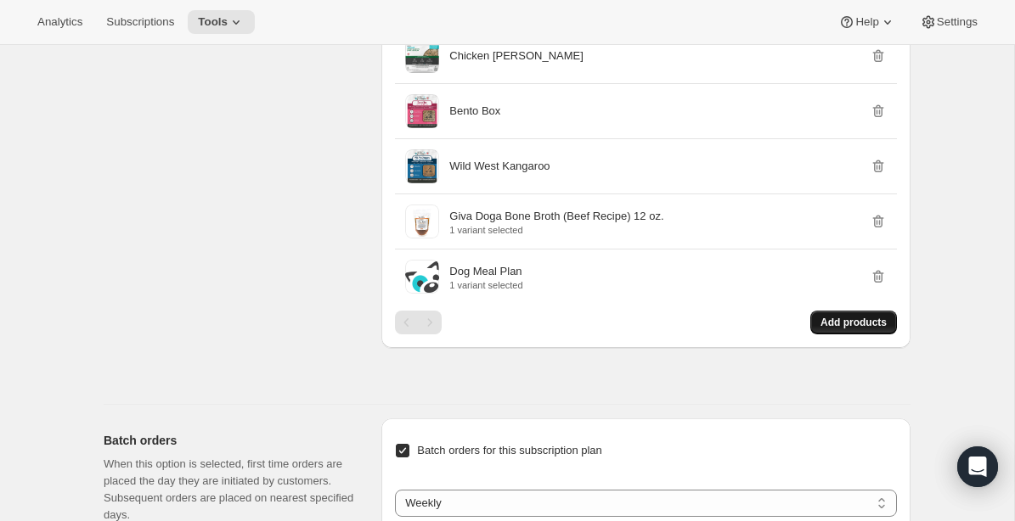
click at [851, 329] on span "Add products" at bounding box center [853, 323] width 66 height 14
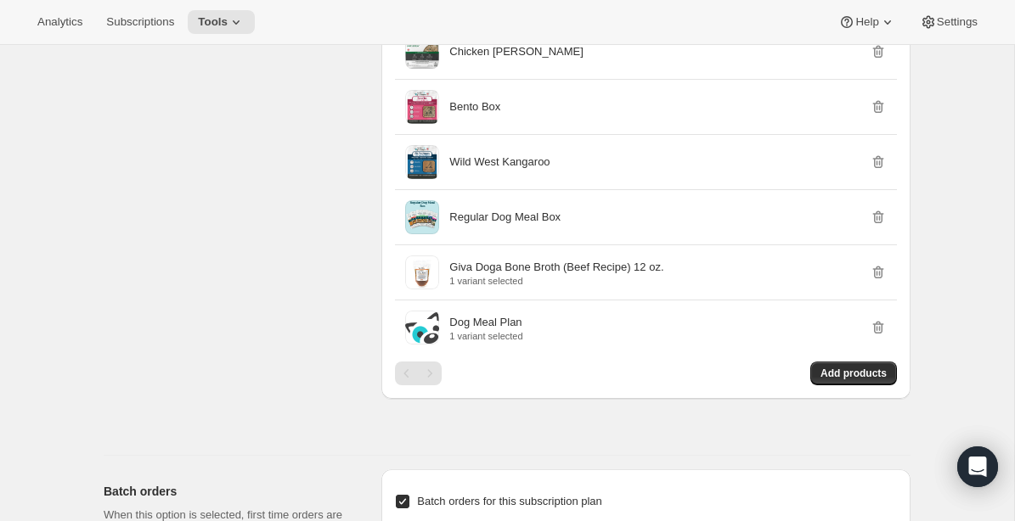
scroll to position [2842, 0]
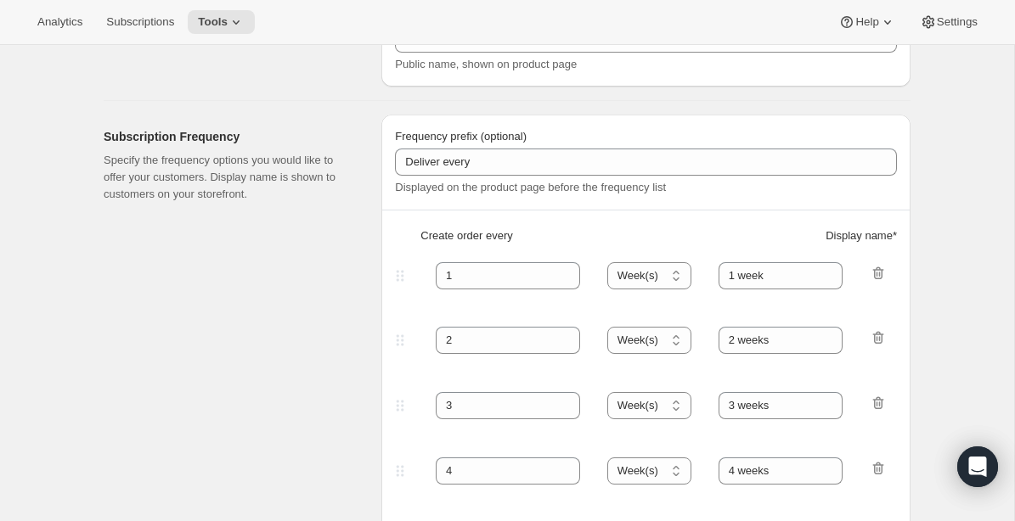
scroll to position [0, 0]
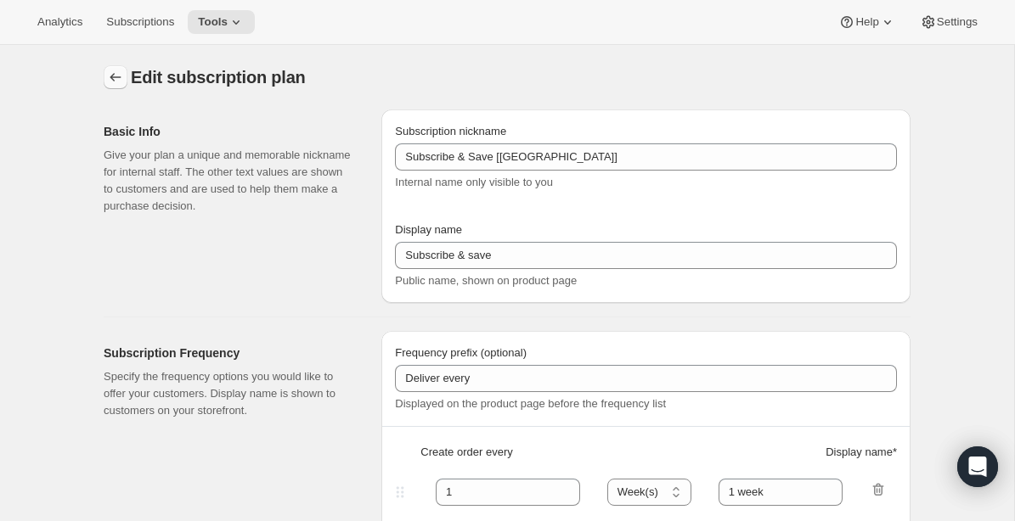
click at [123, 74] on icon "Subscription plans" at bounding box center [115, 77] width 17 height 17
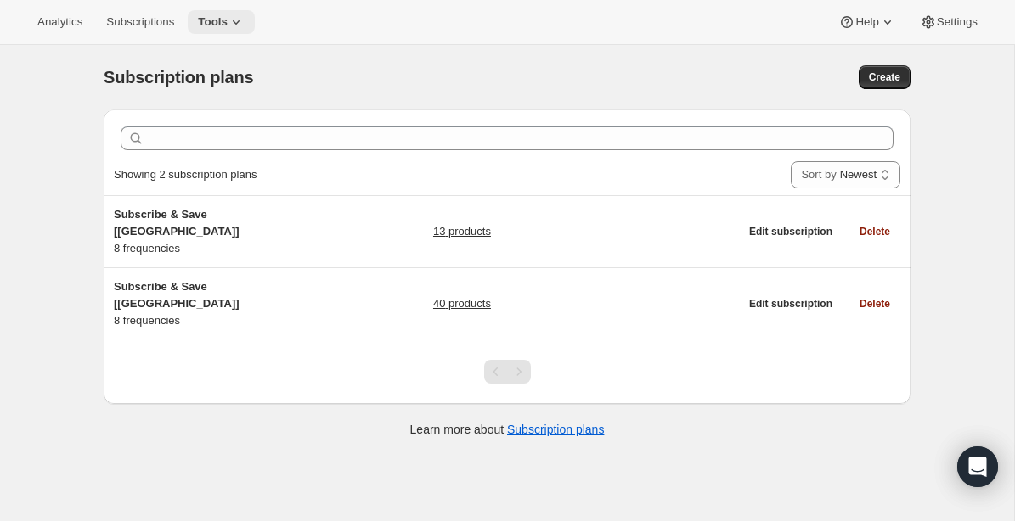
click at [243, 20] on icon at bounding box center [236, 22] width 17 height 17
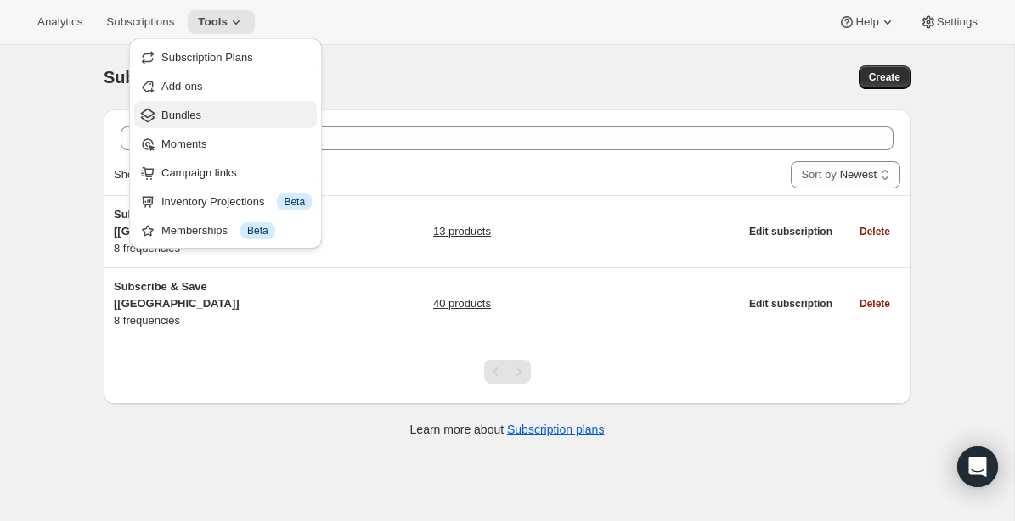
click at [206, 118] on span "Bundles" at bounding box center [236, 115] width 150 height 17
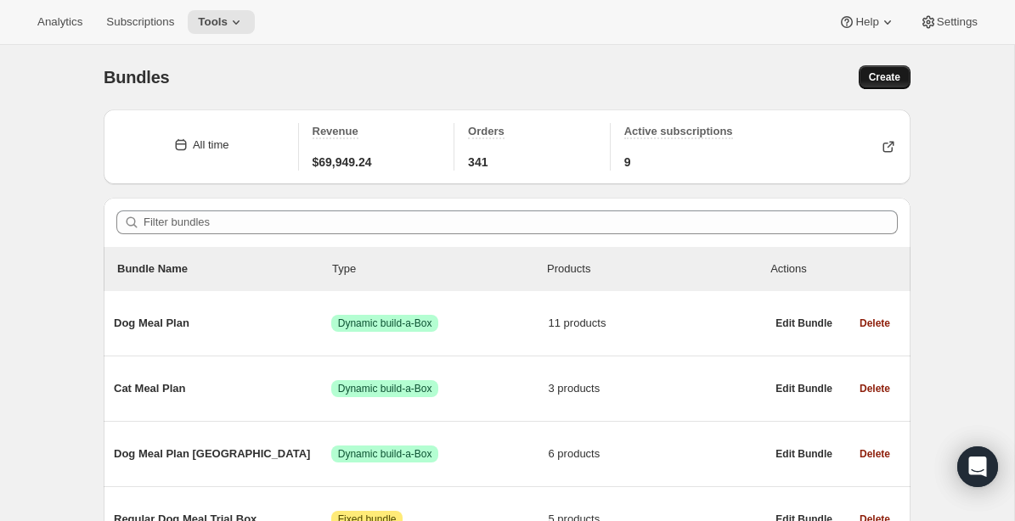
click at [890, 78] on span "Create" at bounding box center [884, 77] width 31 height 14
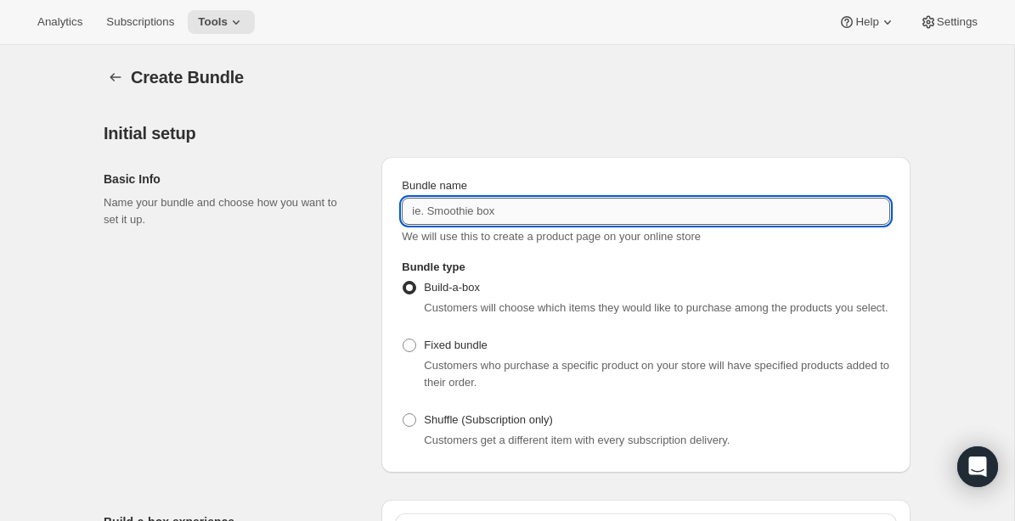
click at [450, 218] on input "Bundle name" at bounding box center [646, 211] width 488 height 27
type input "Mixed Recipe Dog Meal Box"
click at [410, 352] on span at bounding box center [409, 346] width 14 height 14
click at [403, 340] on input "Fixed bundle" at bounding box center [402, 339] width 1 height 1
radio input "true"
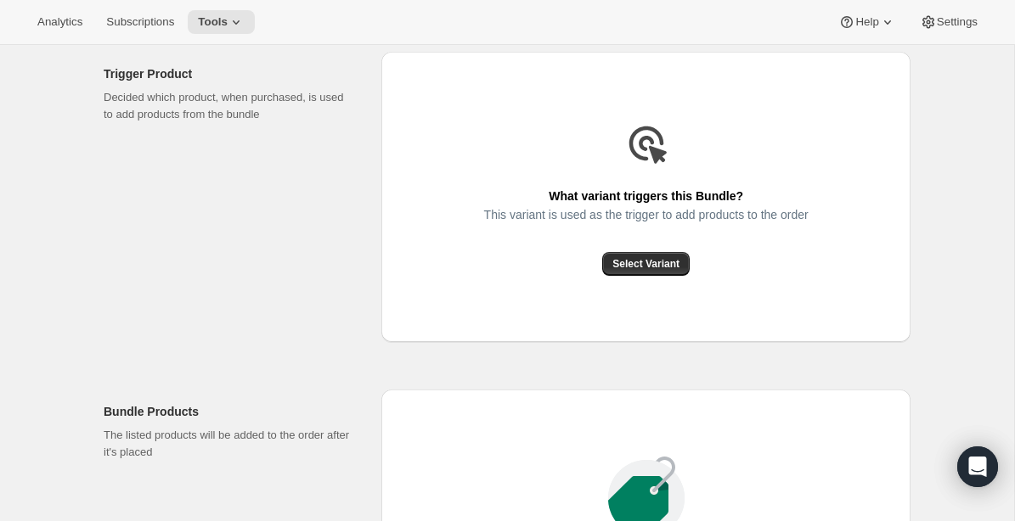
scroll to position [520, 0]
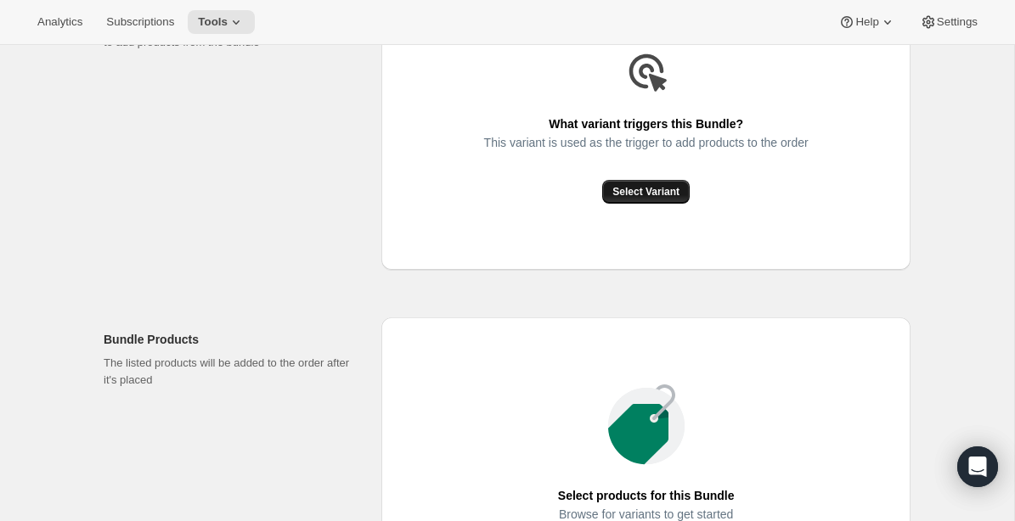
click at [674, 199] on span "Select Variant" at bounding box center [645, 192] width 67 height 14
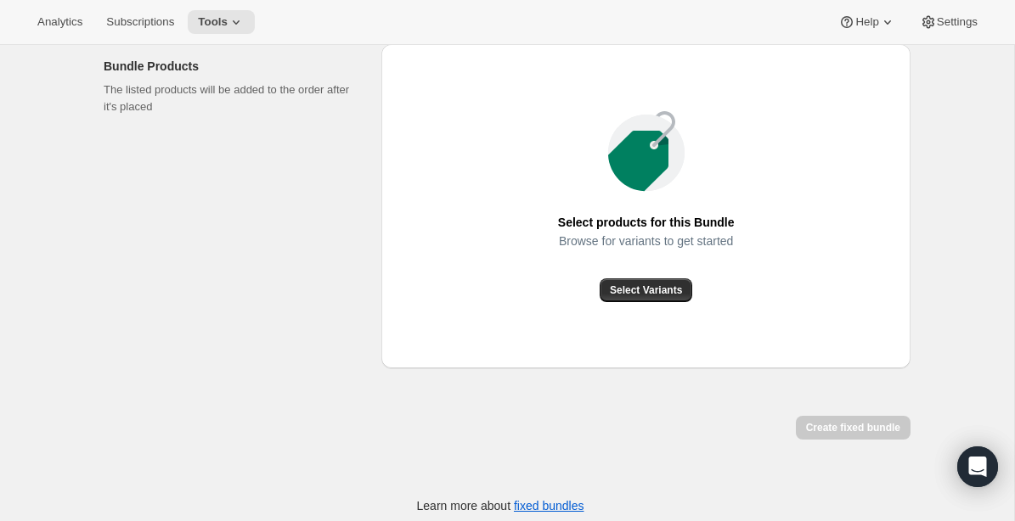
scroll to position [651, 0]
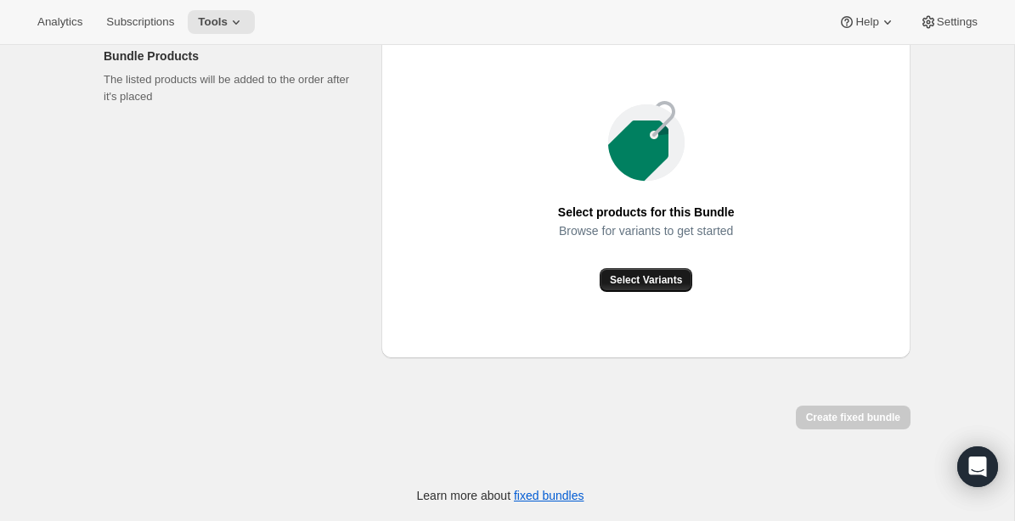
click at [666, 274] on span "Select Variants" at bounding box center [646, 280] width 72 height 14
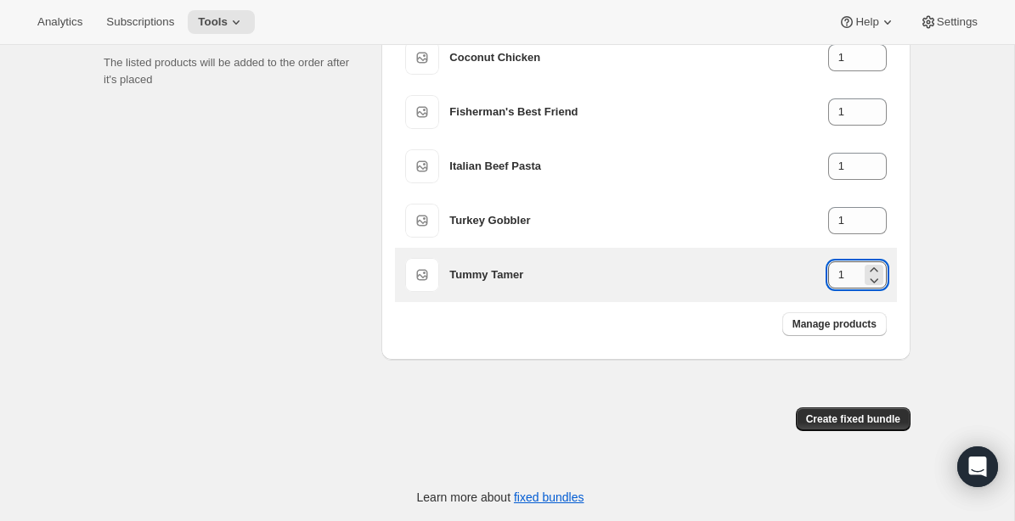
drag, startPoint x: 846, startPoint y: 290, endPoint x: 829, endPoint y: 290, distance: 16.1
click at [829, 289] on input "1" at bounding box center [844, 274] width 33 height 27
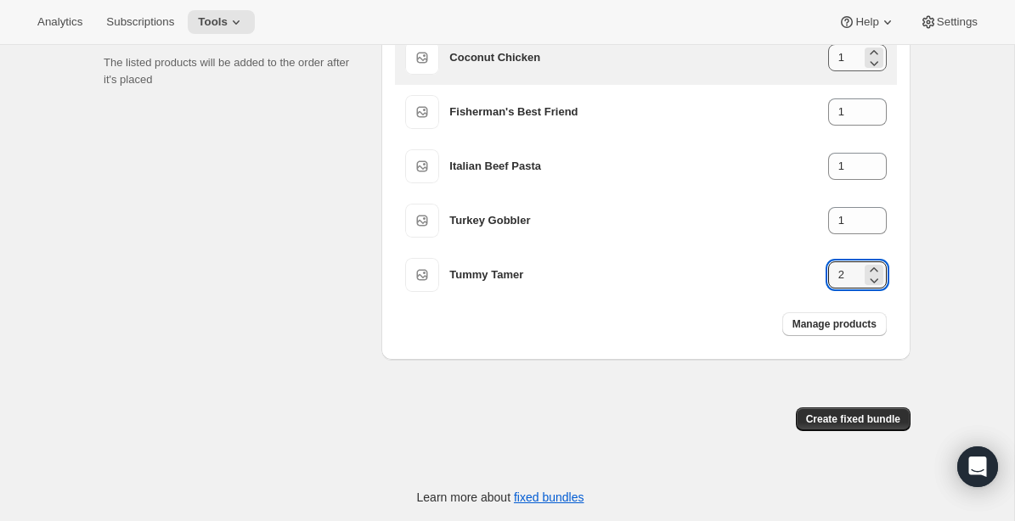
type input "2"
drag, startPoint x: 846, startPoint y: 71, endPoint x: 818, endPoint y: 71, distance: 28.9
click at [818, 71] on div "Coconut Chicken 1" at bounding box center [667, 57] width 437 height 27
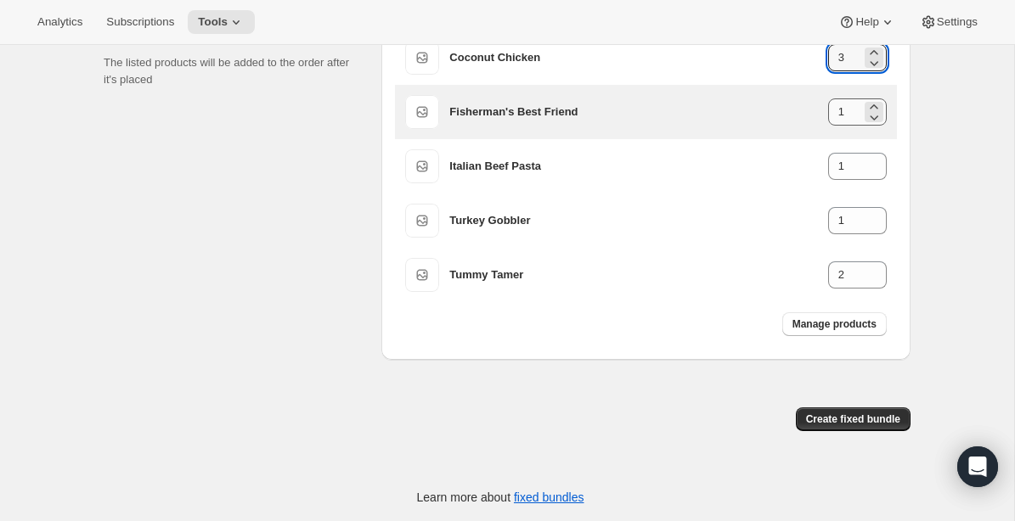
type input "3"
drag, startPoint x: 846, startPoint y: 132, endPoint x: 821, endPoint y: 132, distance: 25.5
click at [821, 126] on div "Fisherman's Best Friend 1" at bounding box center [667, 111] width 437 height 27
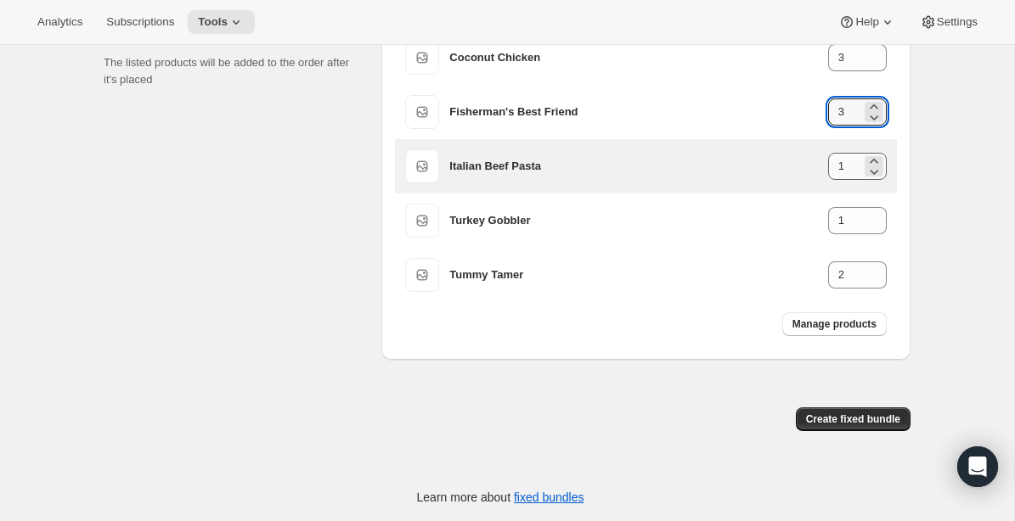
type input "3"
drag, startPoint x: 846, startPoint y: 185, endPoint x: 828, endPoint y: 185, distance: 18.7
click at [828, 180] on input "1" at bounding box center [844, 166] width 33 height 27
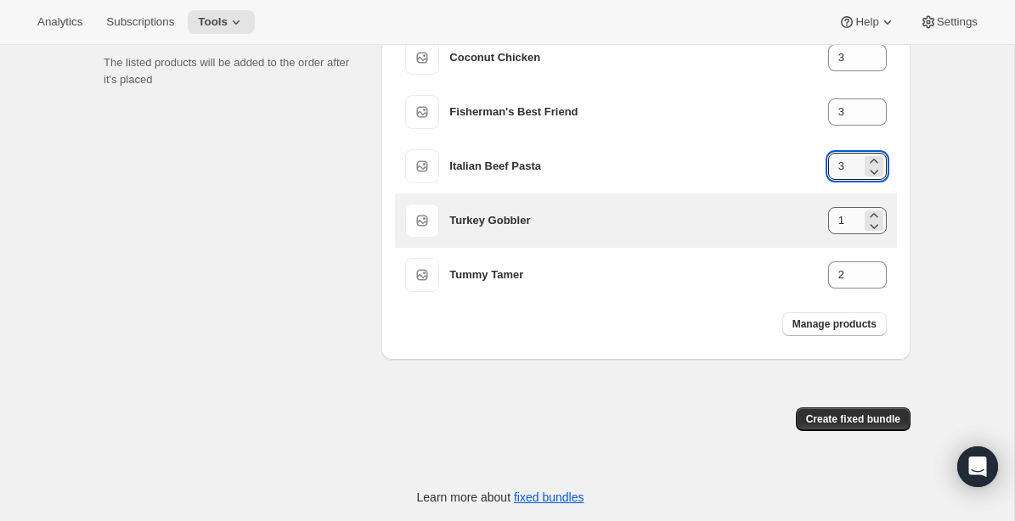
type input "3"
drag, startPoint x: 843, startPoint y: 237, endPoint x: 822, endPoint y: 237, distance: 21.2
click at [822, 234] on div "Turkey Gobbler 1" at bounding box center [667, 220] width 437 height 27
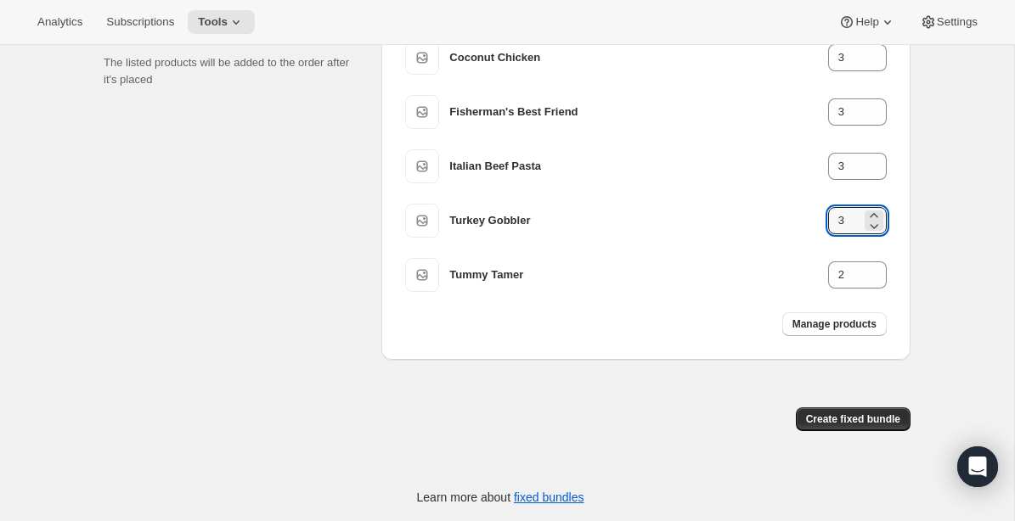
type input "3"
click at [653, 395] on div "Create fixed bundle" at bounding box center [507, 409] width 807 height 71
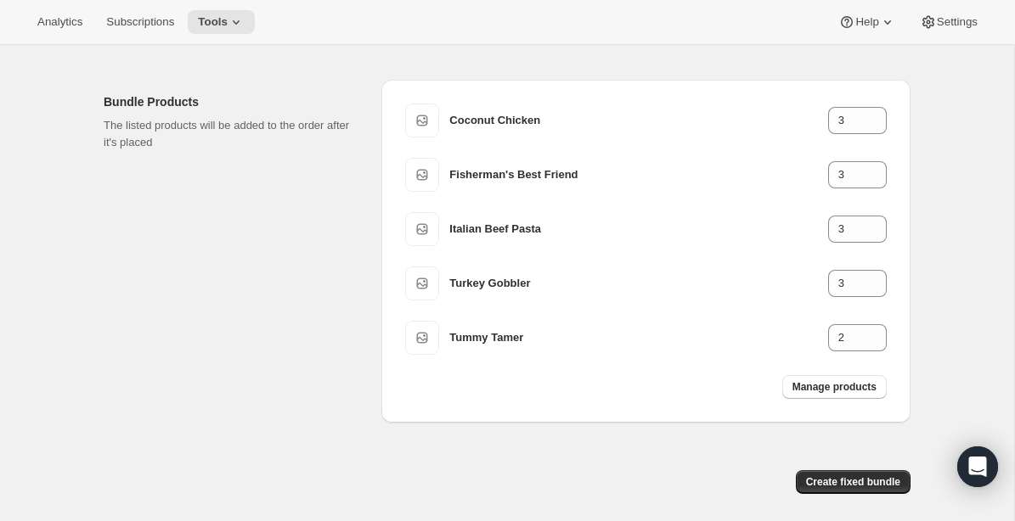
scroll to position [670, 0]
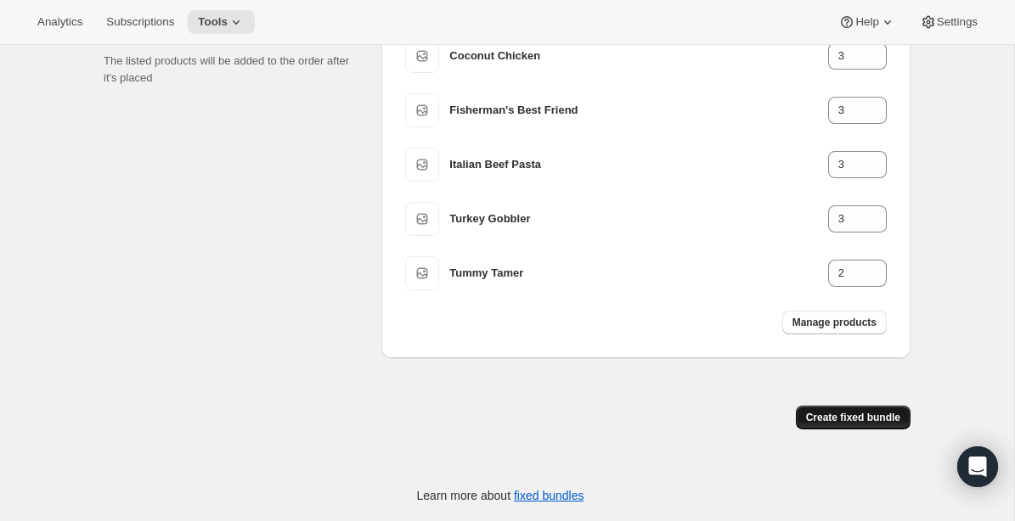
click at [827, 410] on button "Create fixed bundle" at bounding box center [853, 418] width 115 height 24
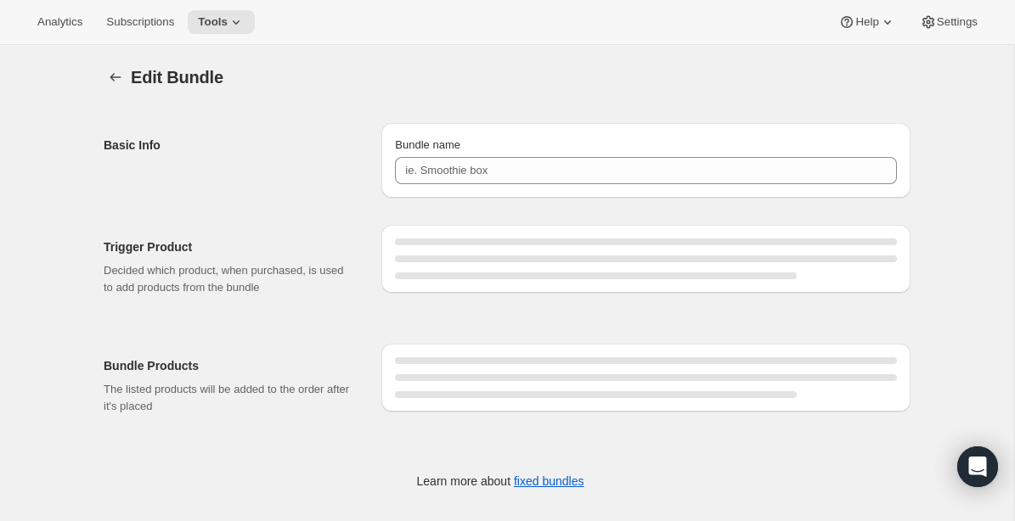
type input "Mixed Recipe Dog Meal Box"
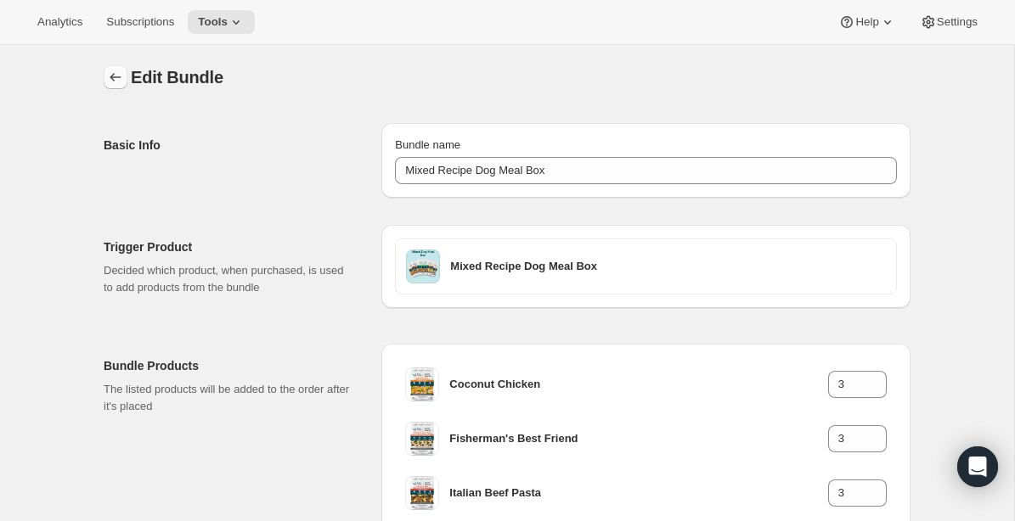
click at [119, 81] on icon "Bundles" at bounding box center [115, 77] width 17 height 17
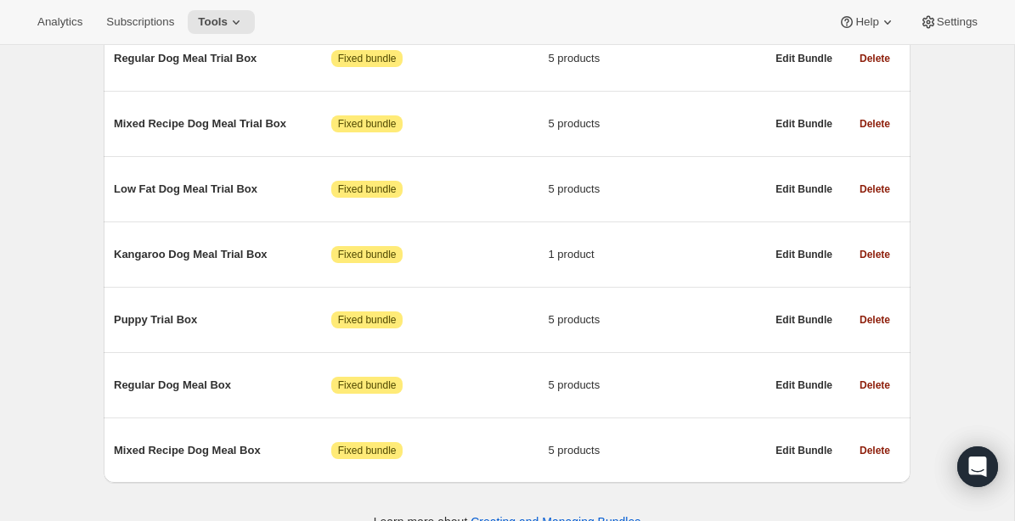
scroll to position [492, 0]
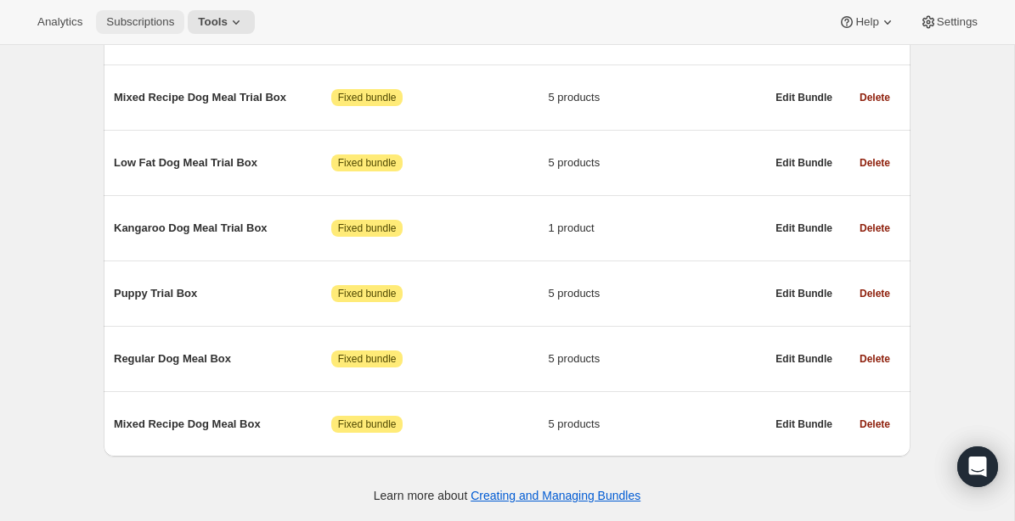
click at [160, 25] on span "Subscriptions" at bounding box center [140, 22] width 68 height 14
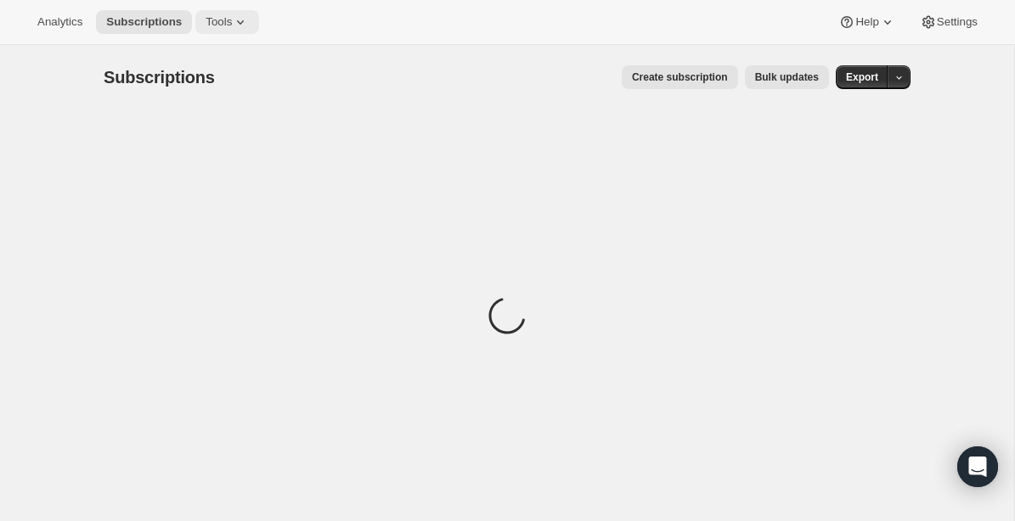
click at [226, 32] on button "Tools" at bounding box center [227, 22] width 64 height 24
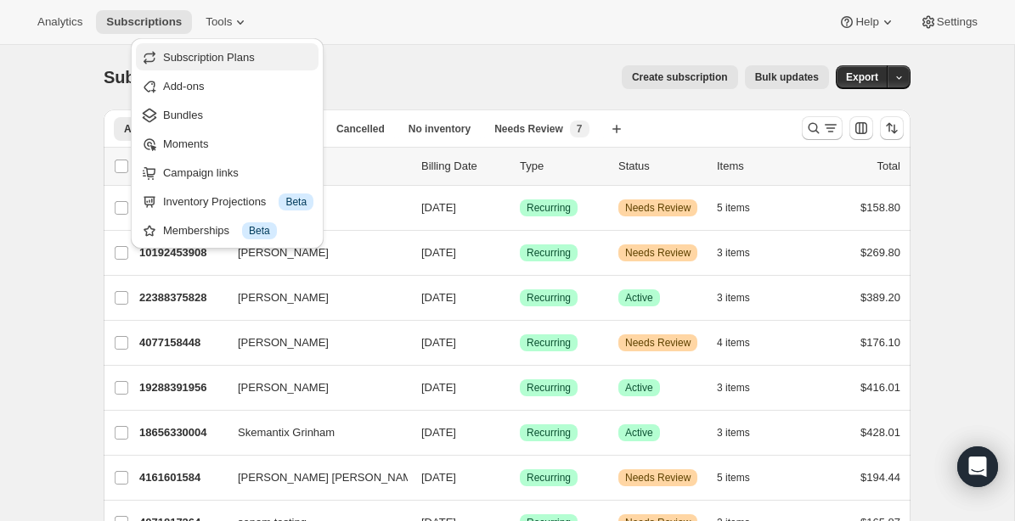
click at [220, 59] on span "Subscription Plans" at bounding box center [209, 57] width 92 height 13
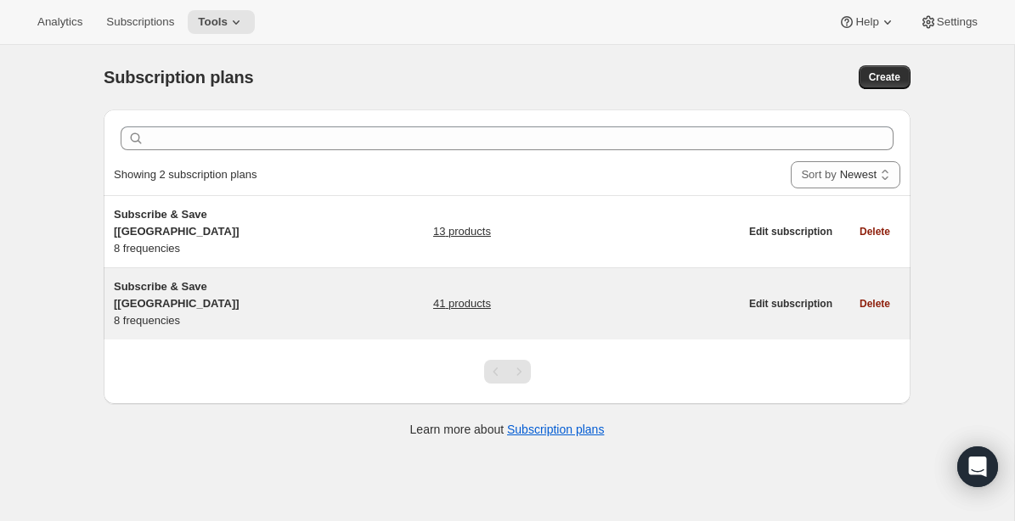
click at [239, 280] on span "Subscribe & Save [Canada]" at bounding box center [177, 295] width 126 height 30
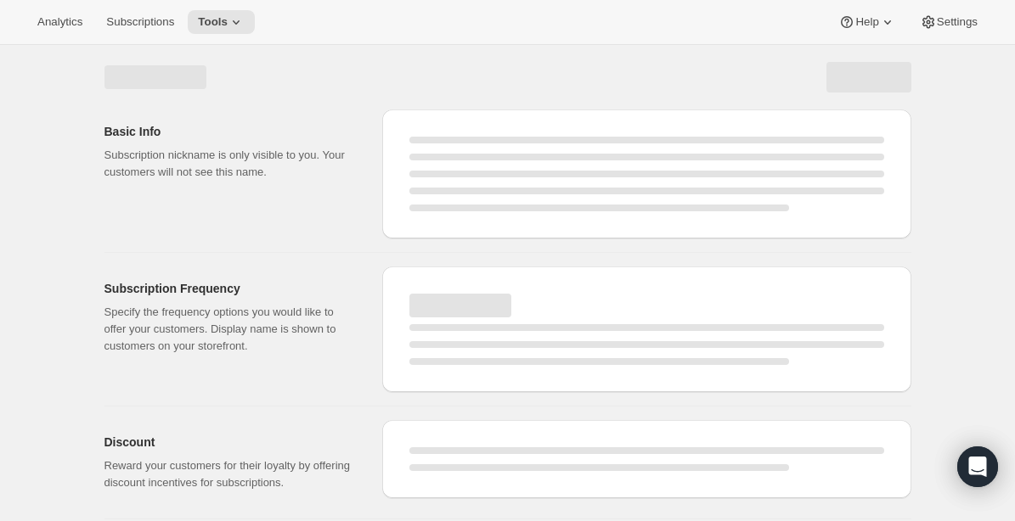
select select "WEEK"
select select "MONTH"
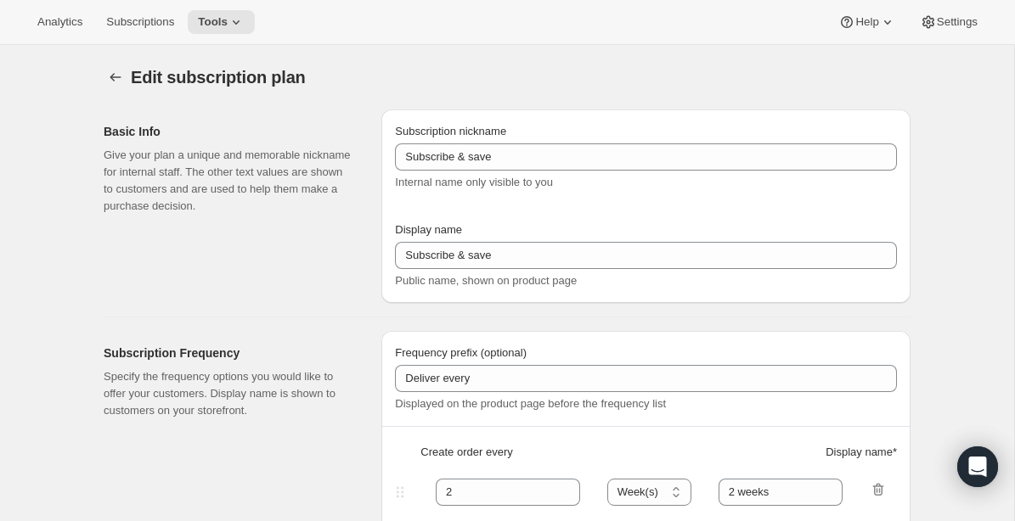
type input "Subscribe & Save [Canada]"
type input "1"
type input "1 week"
type input "2"
select select "WEEK"
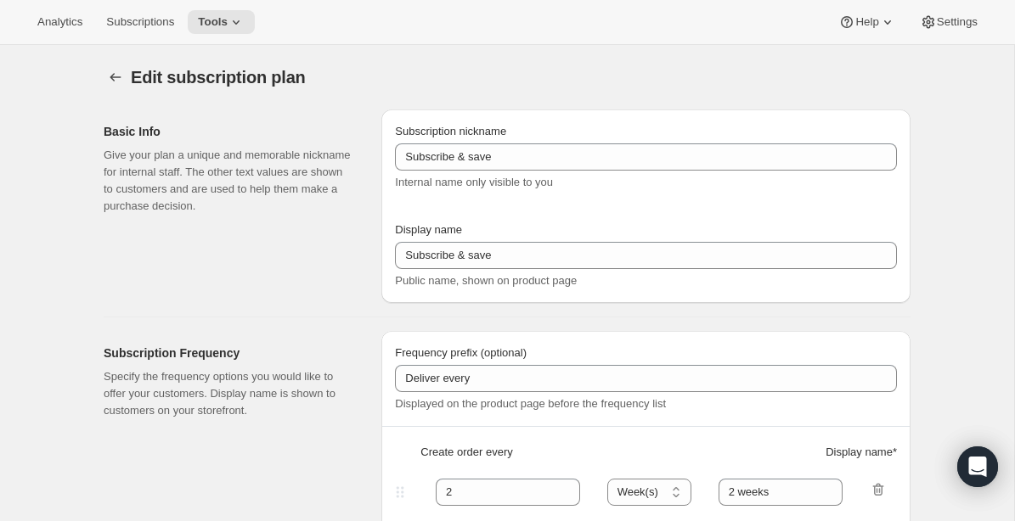
type input "2 weeks"
type input "5"
checkbox input "true"
select select "WEEK"
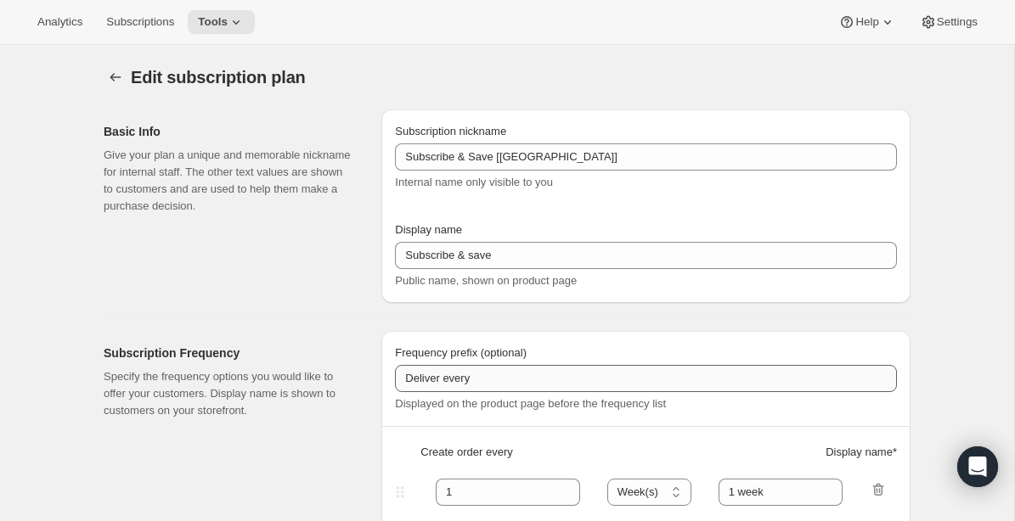
select select "WEEK"
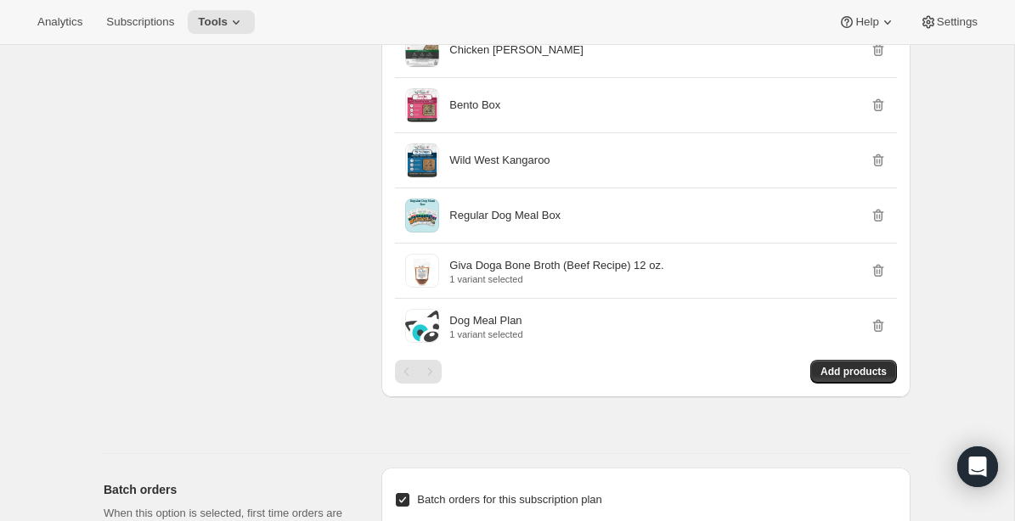
scroll to position [2873, 0]
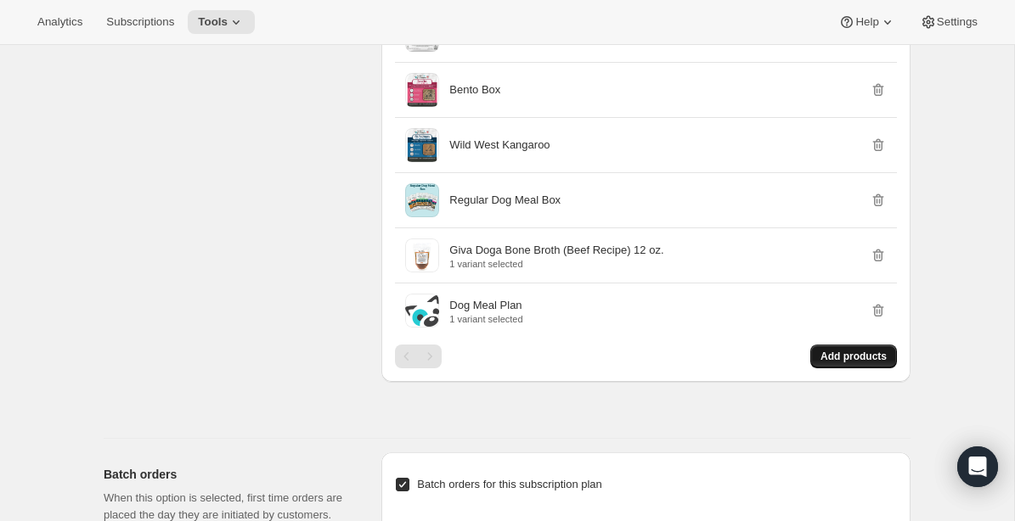
click at [856, 363] on span "Add products" at bounding box center [853, 357] width 66 height 14
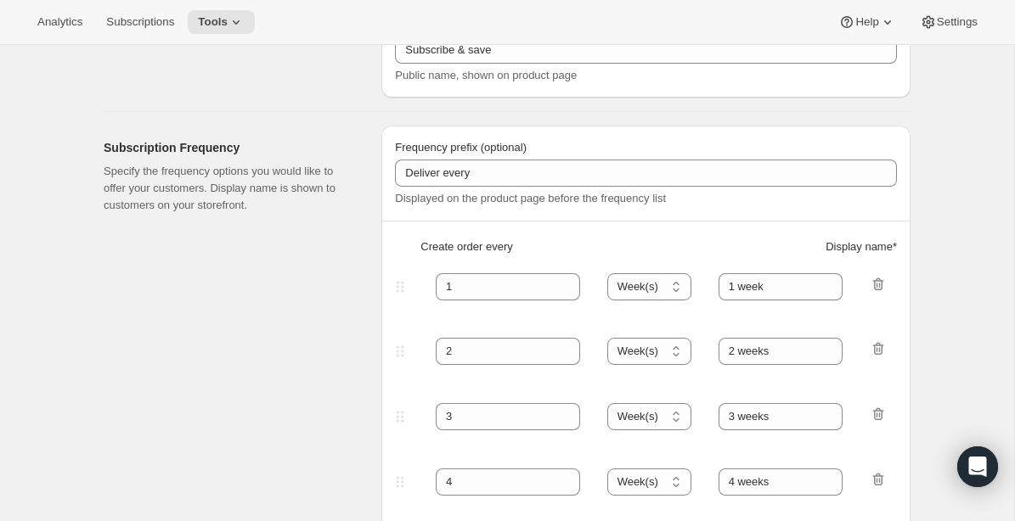
scroll to position [0, 0]
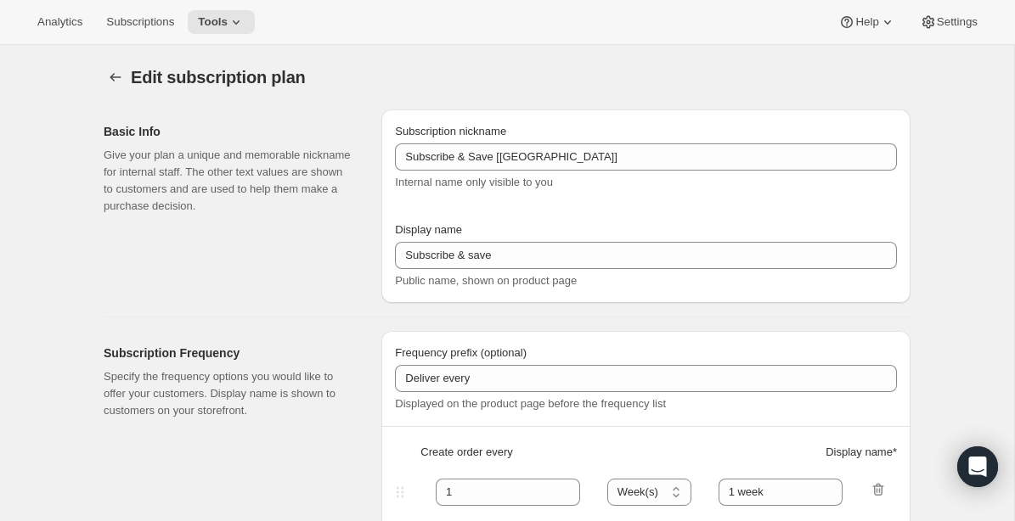
click at [346, 93] on div "Edit subscription plan. This page is ready Edit subscription plan" at bounding box center [507, 77] width 807 height 65
click at [227, 23] on span "Tools" at bounding box center [213, 22] width 30 height 14
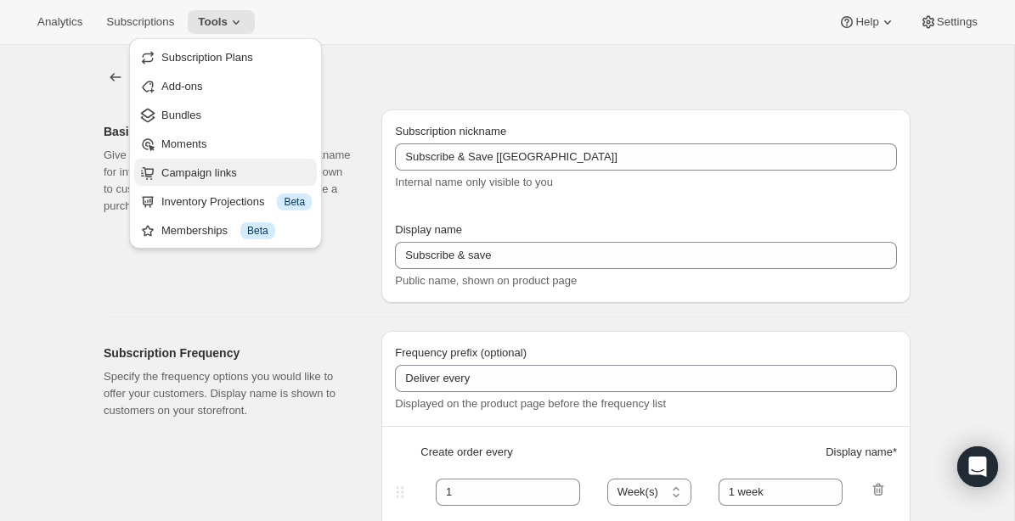
click at [181, 177] on span "Campaign links" at bounding box center [199, 172] width 76 height 13
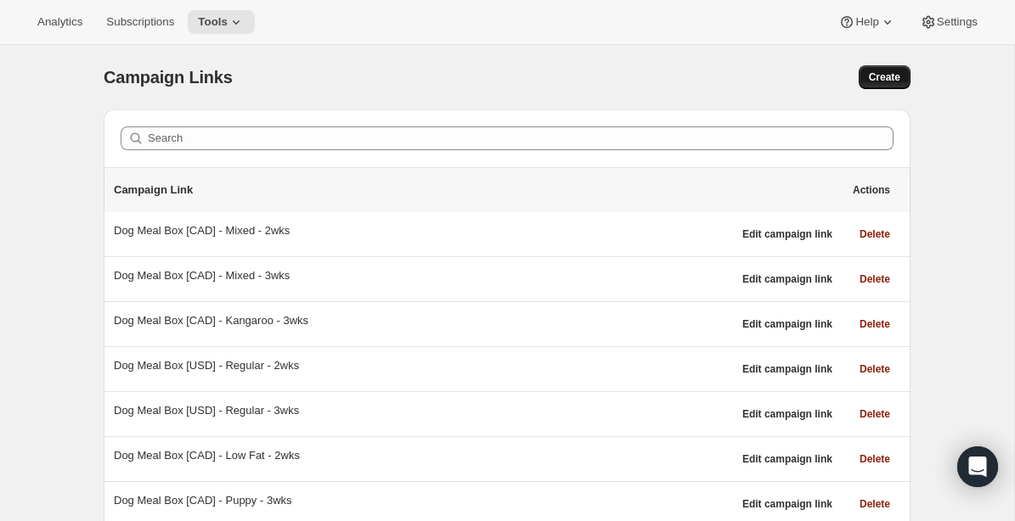
click at [894, 76] on span "Create" at bounding box center [884, 77] width 31 height 14
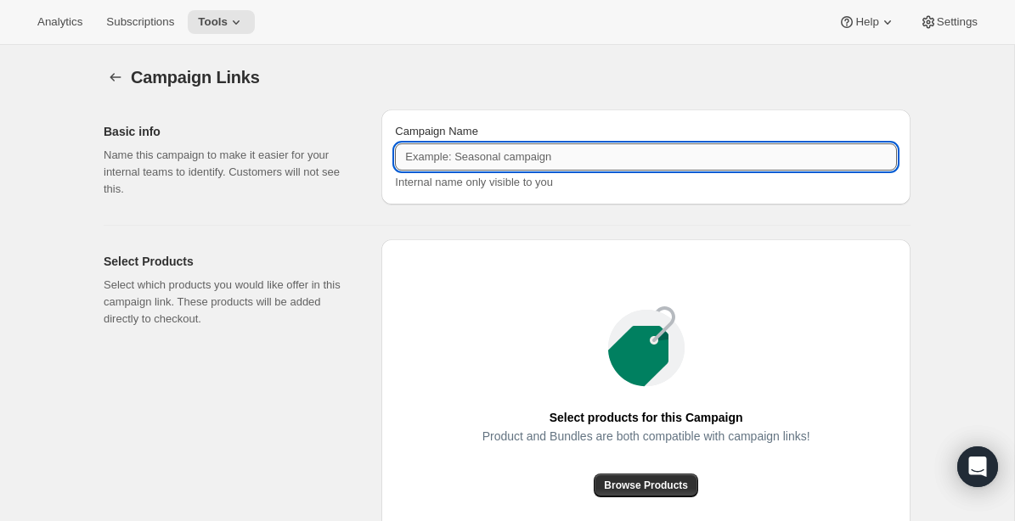
click at [610, 158] on input "Campaign Name" at bounding box center [646, 156] width 502 height 27
click at [610, 156] on input "Regular Dog Meal Box [CAD] - 2wks" at bounding box center [646, 156] width 502 height 27
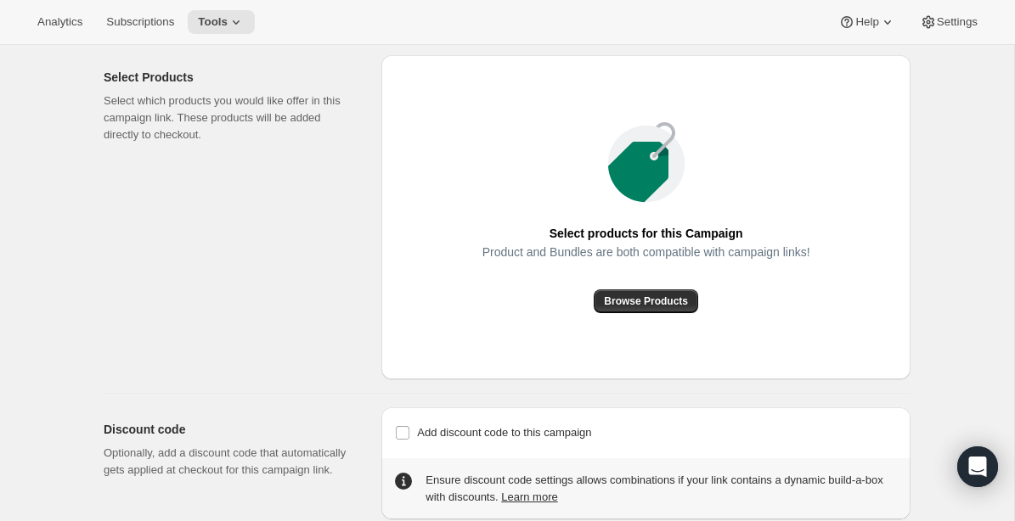
scroll to position [216, 0]
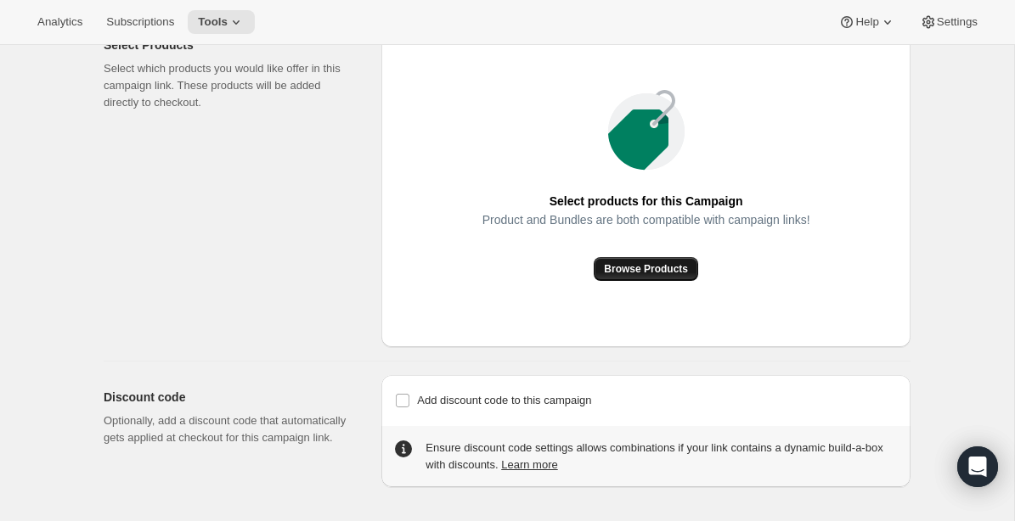
type input "Regular Dog Meal Box [CAD] - 2wks"
click at [679, 267] on span "Browse Products" at bounding box center [646, 269] width 84 height 14
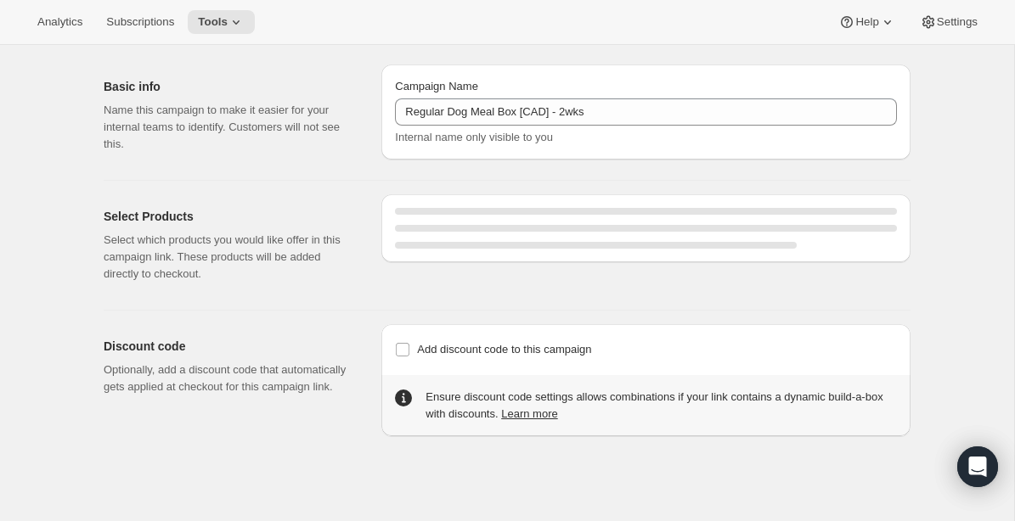
scroll to position [81, 0]
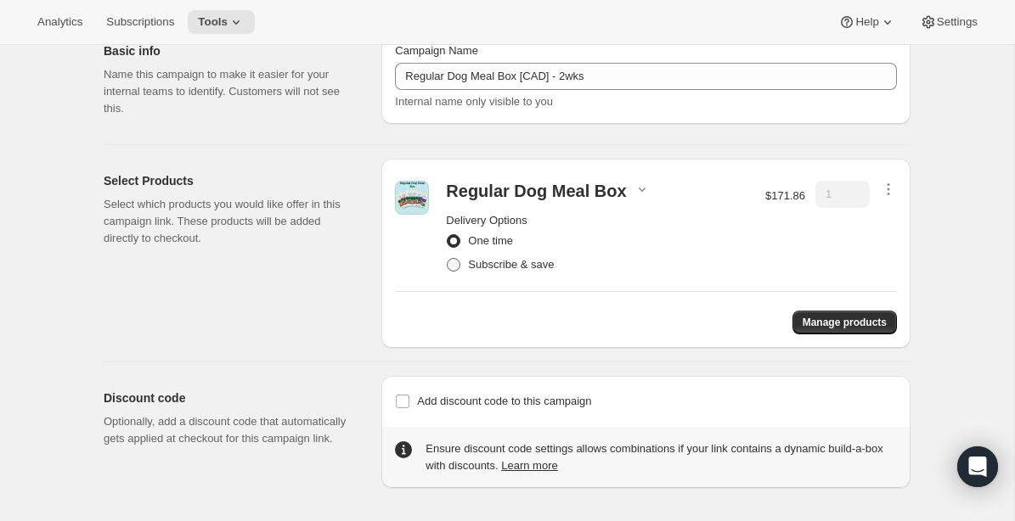
click at [454, 261] on span at bounding box center [454, 265] width 14 height 14
click at [447, 259] on input "Subscribe & save" at bounding box center [447, 258] width 1 height 1
radio input "true"
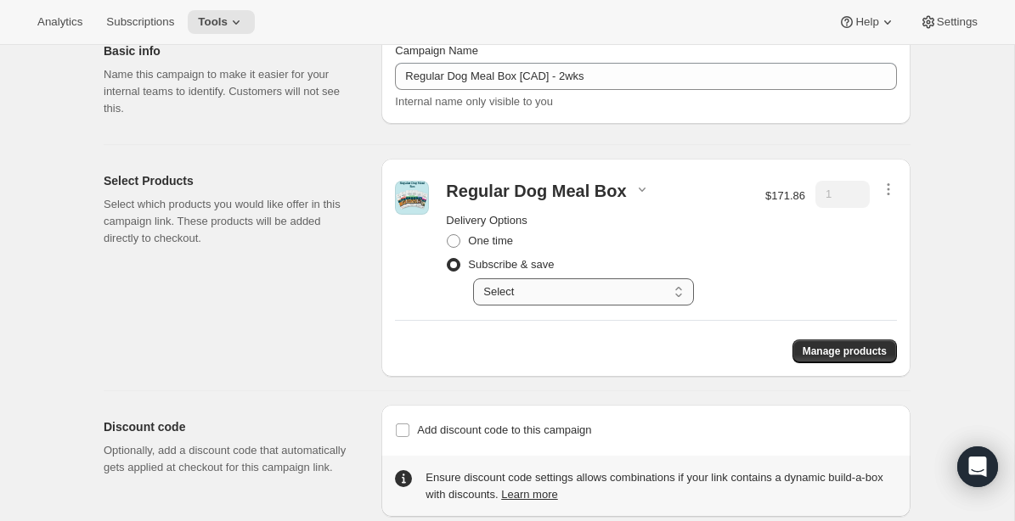
click at [666, 292] on select "Select Deliver every 1 week Deliver every 2 weeks Deliver every 3 weeks Deliver…" at bounding box center [583, 291] width 221 height 27
select select "gid://shopify/SellingPlan/1214611504"
click at [473, 278] on select "Select Deliver every 1 week Deliver every 2 weeks Deliver every 3 weeks Deliver…" at bounding box center [583, 291] width 221 height 27
click at [804, 262] on div "$171.86 $163.27" at bounding box center [785, 243] width 40 height 125
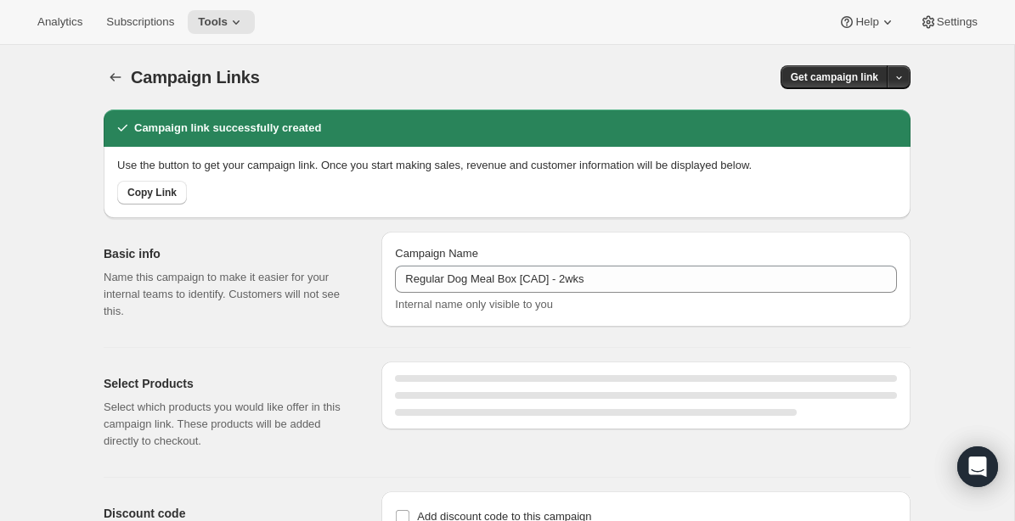
select select "gid://shopify/SellingPlan/1214611504"
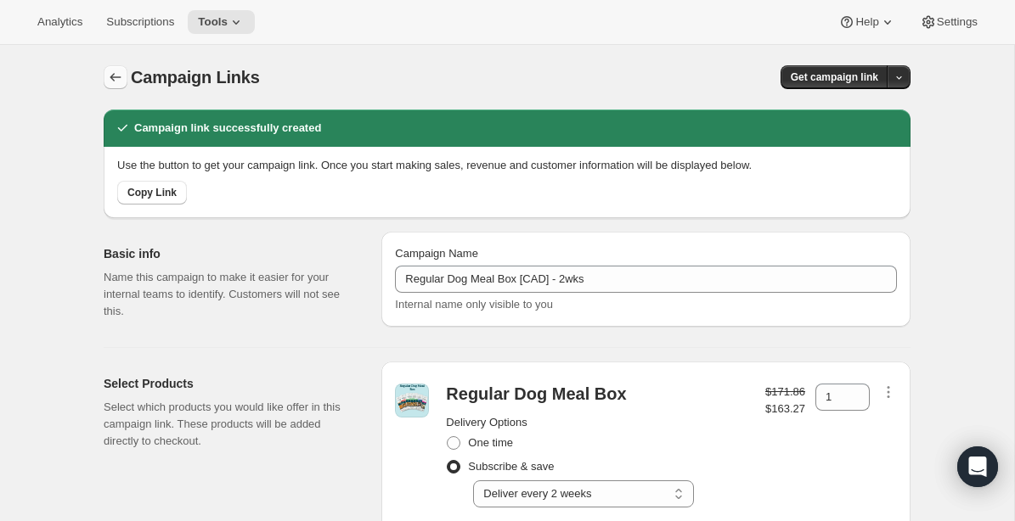
click at [114, 73] on icon "button" at bounding box center [115, 77] width 17 height 17
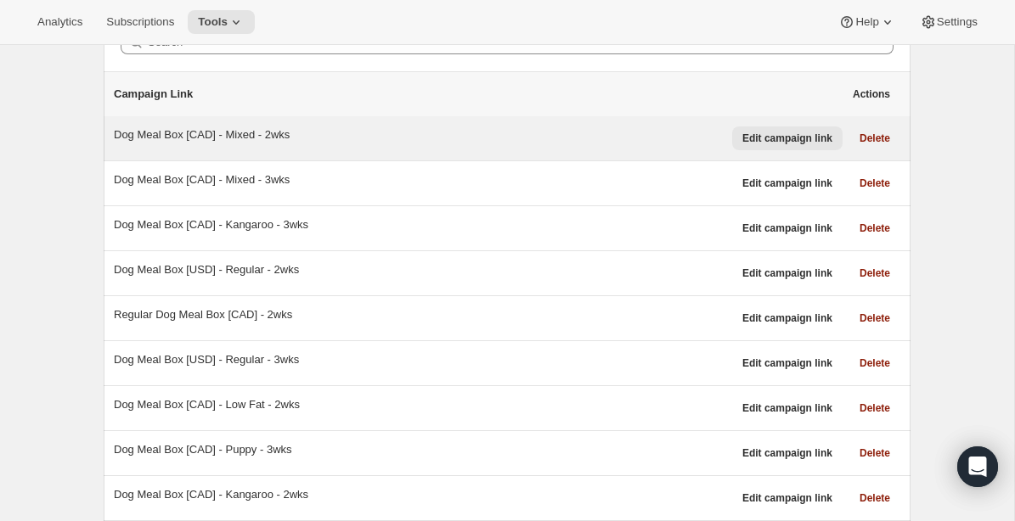
scroll to position [99, 0]
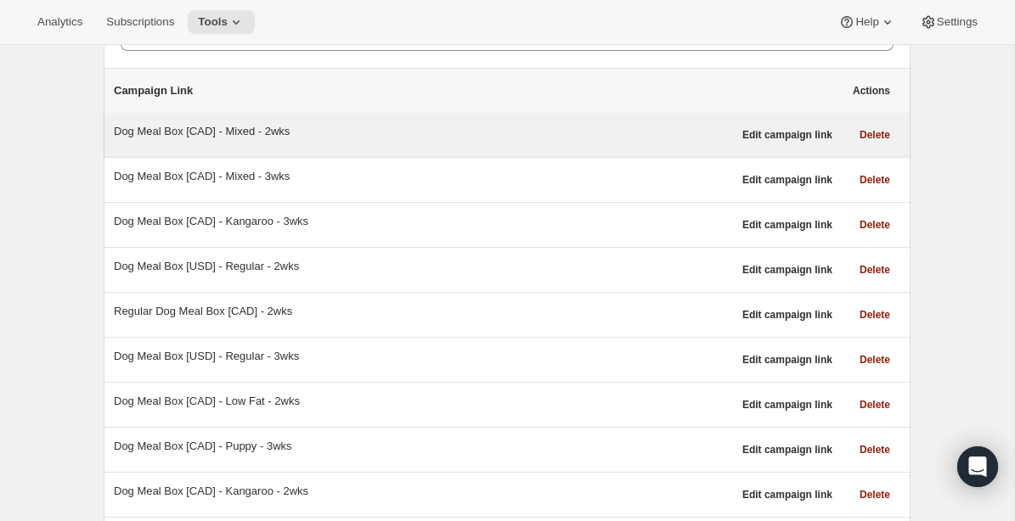
click at [195, 132] on div "Dog Meal Box [CAD] - Mixed - 2wks" at bounding box center [423, 131] width 618 height 17
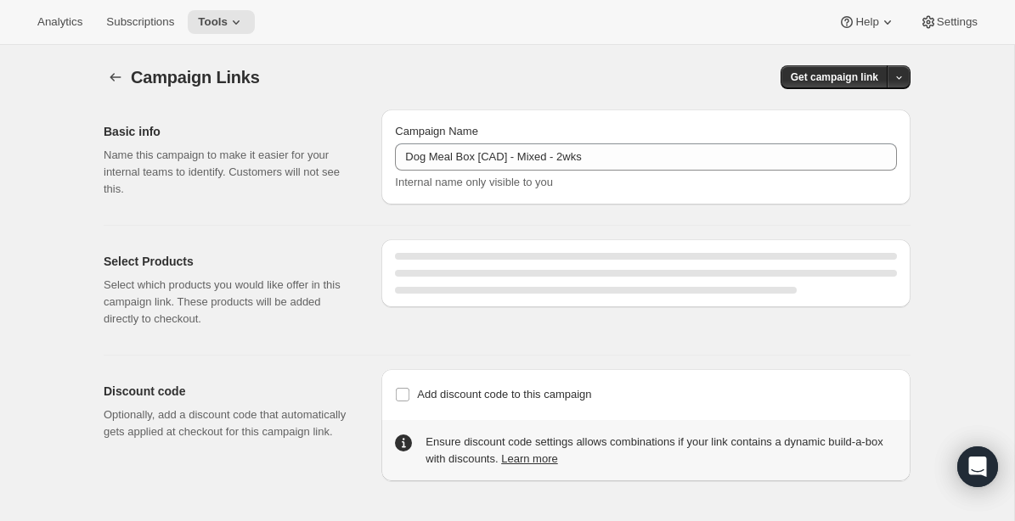
select select "gid://shopify/SellingPlan/1214611504"
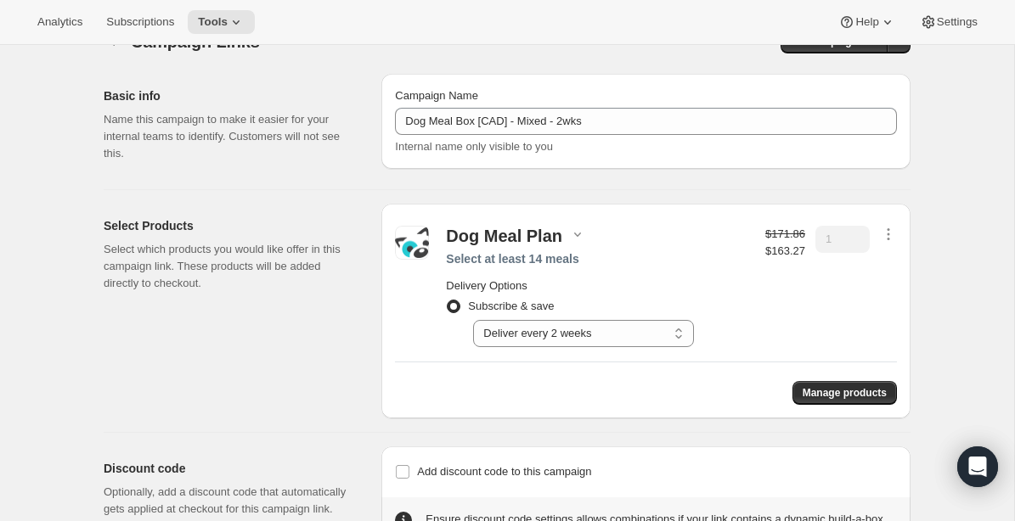
scroll to position [38, 0]
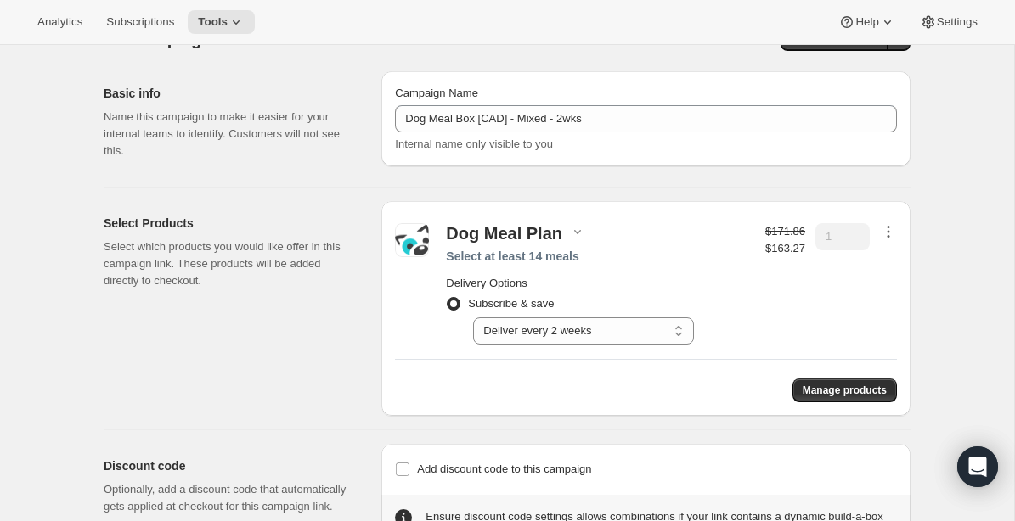
click at [891, 227] on icon "button" at bounding box center [888, 231] width 17 height 17
click at [946, 221] on div "Campaign Links. This page is ready Campaign Links Get campaign link Basic info …" at bounding box center [507, 298] width 1014 height 583
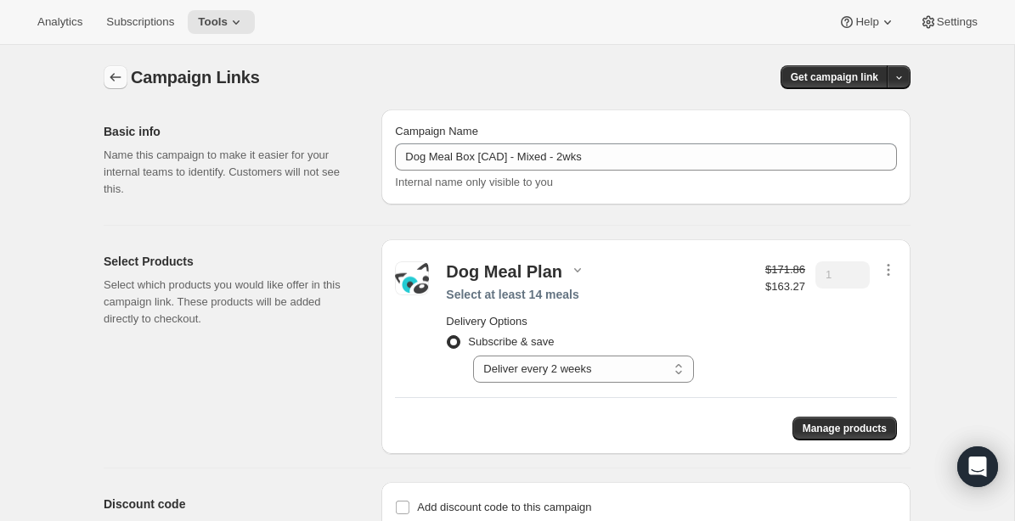
click at [115, 77] on icon "button" at bounding box center [115, 77] width 17 height 17
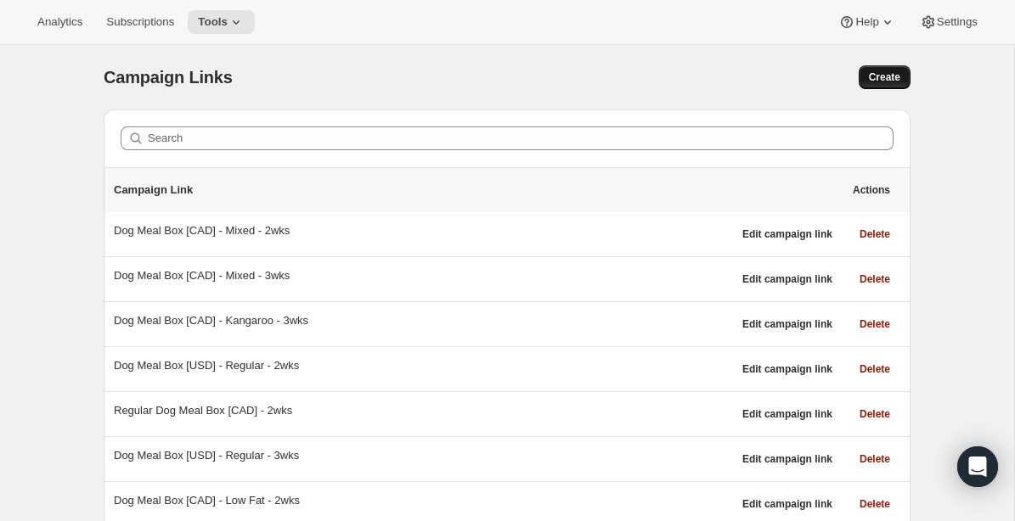
click at [870, 67] on button "Create" at bounding box center [884, 77] width 52 height 24
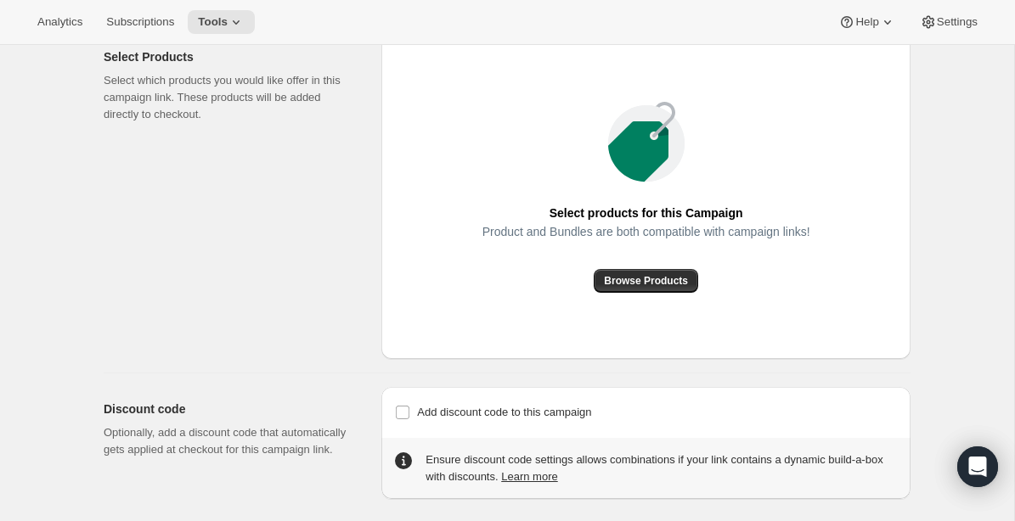
scroll to position [208, 0]
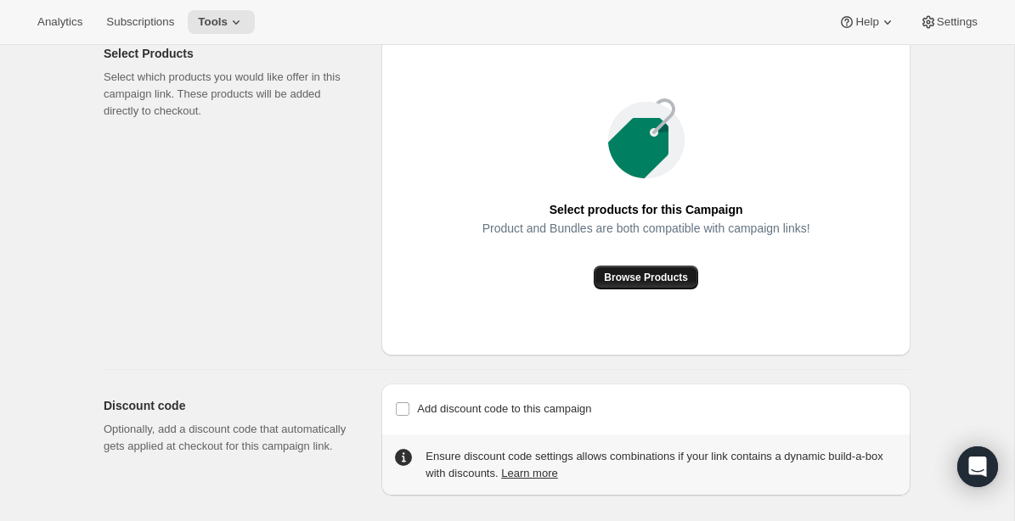
click at [663, 277] on span "Browse Products" at bounding box center [646, 278] width 84 height 14
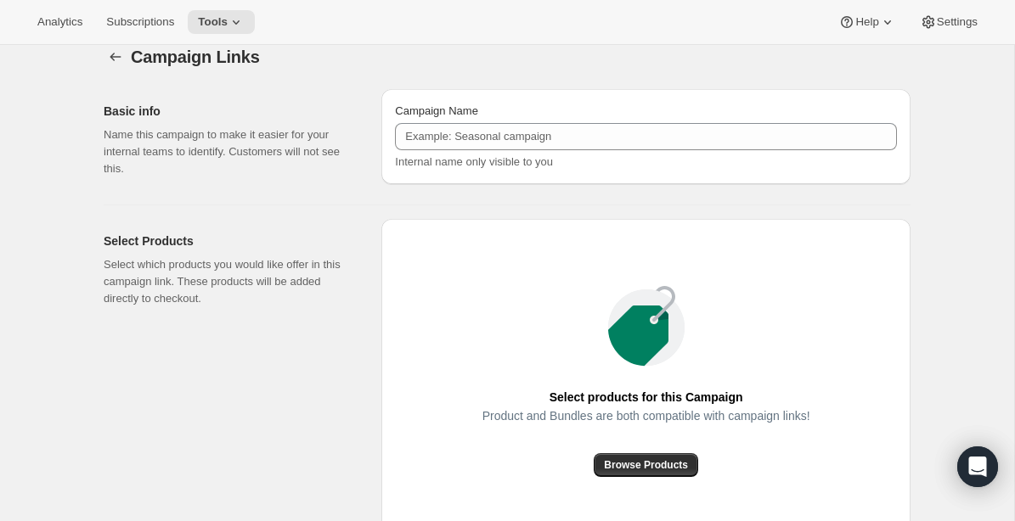
scroll to position [0, 0]
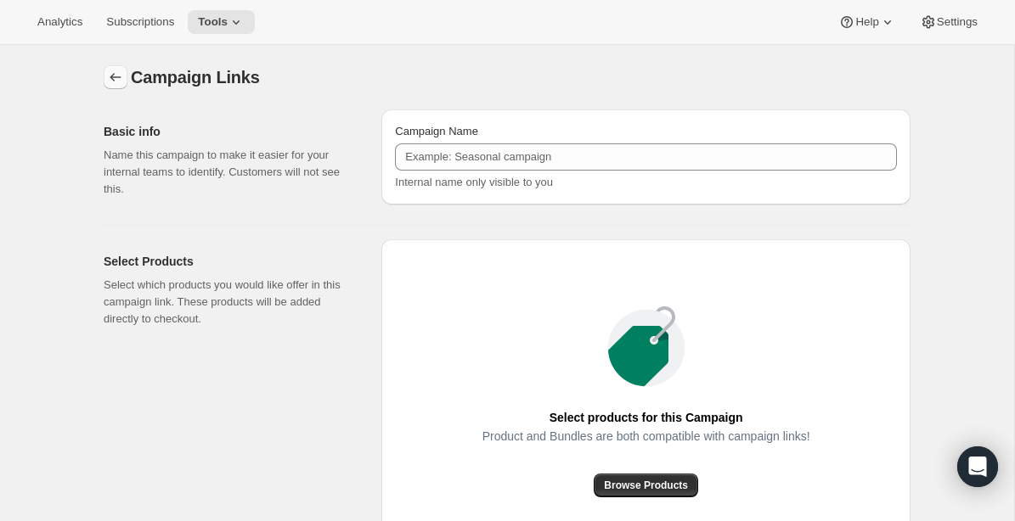
click at [119, 76] on icon "button" at bounding box center [115, 77] width 17 height 17
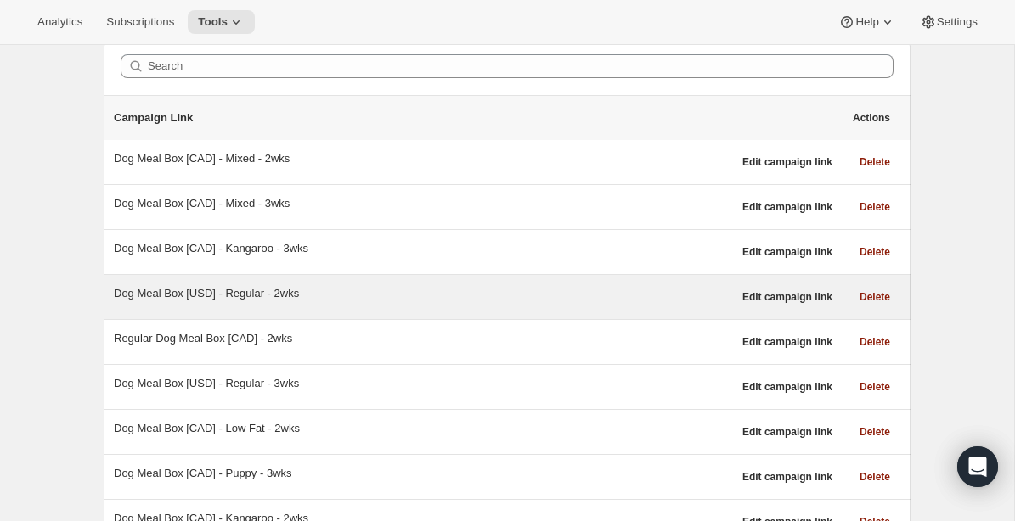
scroll to position [74, 0]
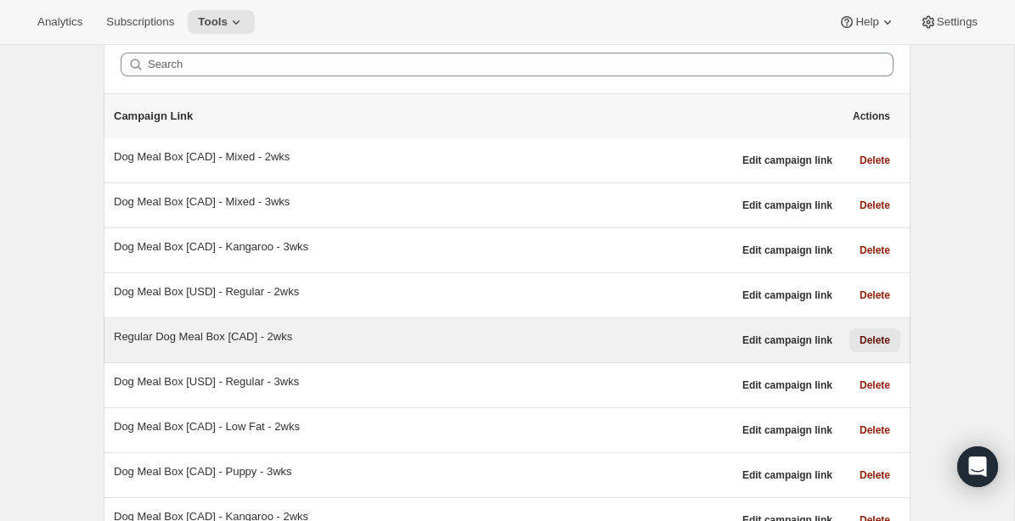
click at [878, 339] on span "Delete" at bounding box center [874, 341] width 31 height 14
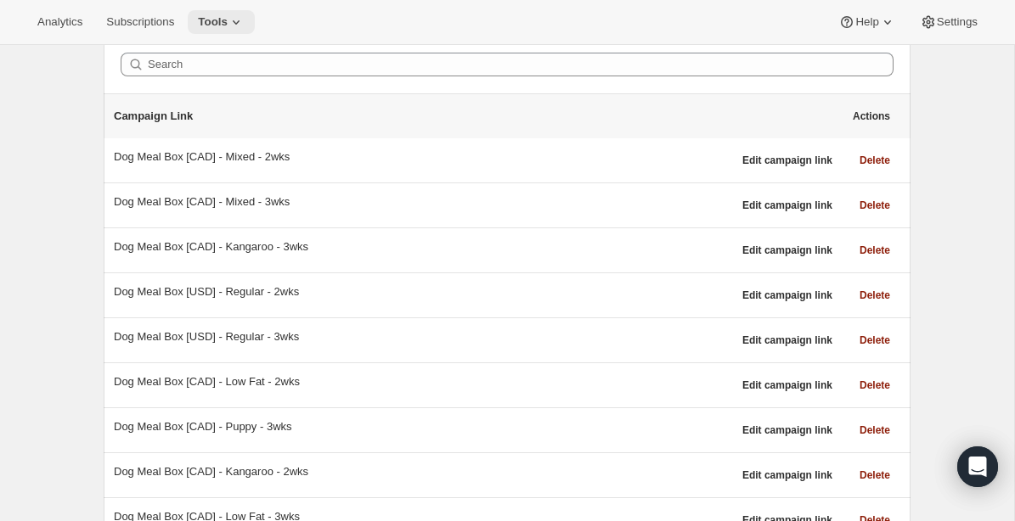
click at [245, 25] on icon at bounding box center [236, 22] width 17 height 17
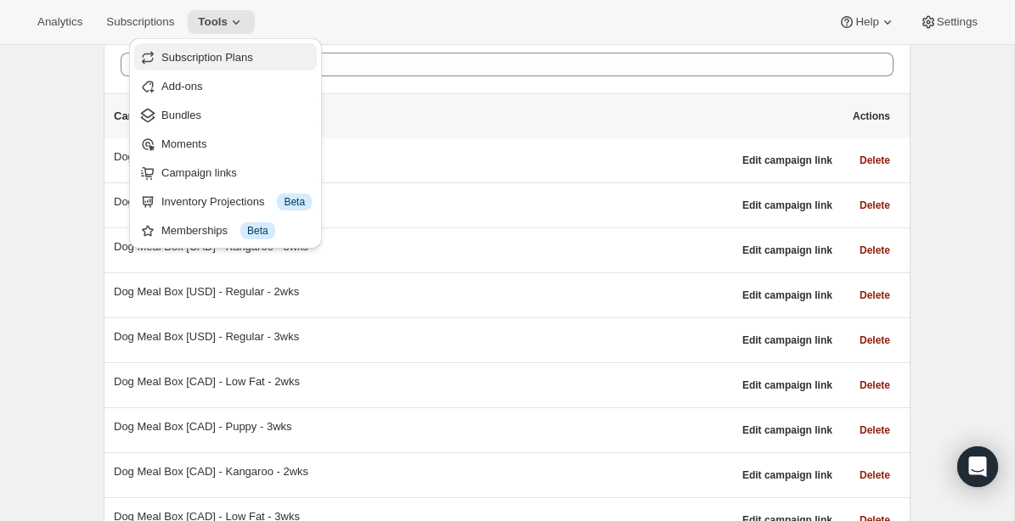
click at [224, 60] on span "Subscription Plans" at bounding box center [207, 57] width 92 height 13
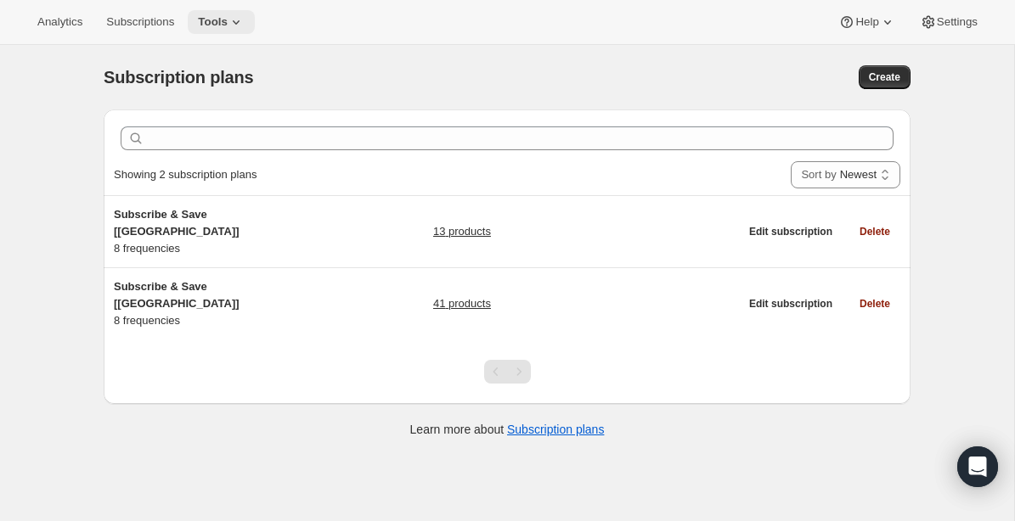
click at [245, 22] on icon at bounding box center [236, 22] width 17 height 17
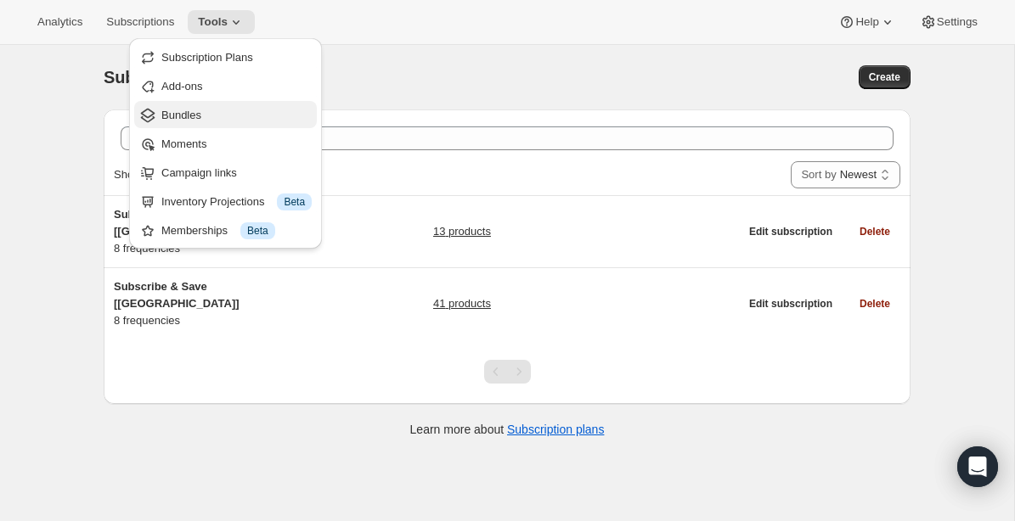
click at [205, 111] on span "Bundles" at bounding box center [236, 115] width 150 height 17
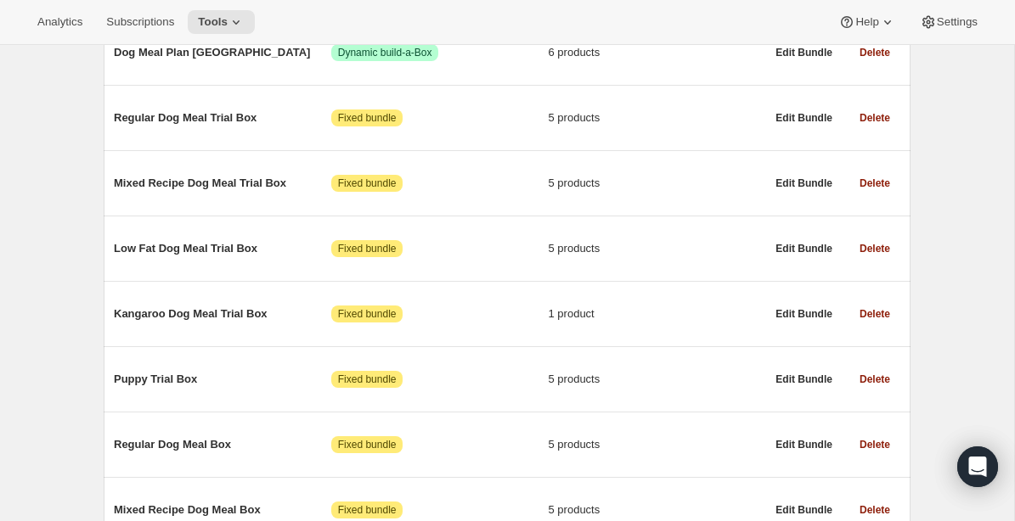
scroll to position [492, 0]
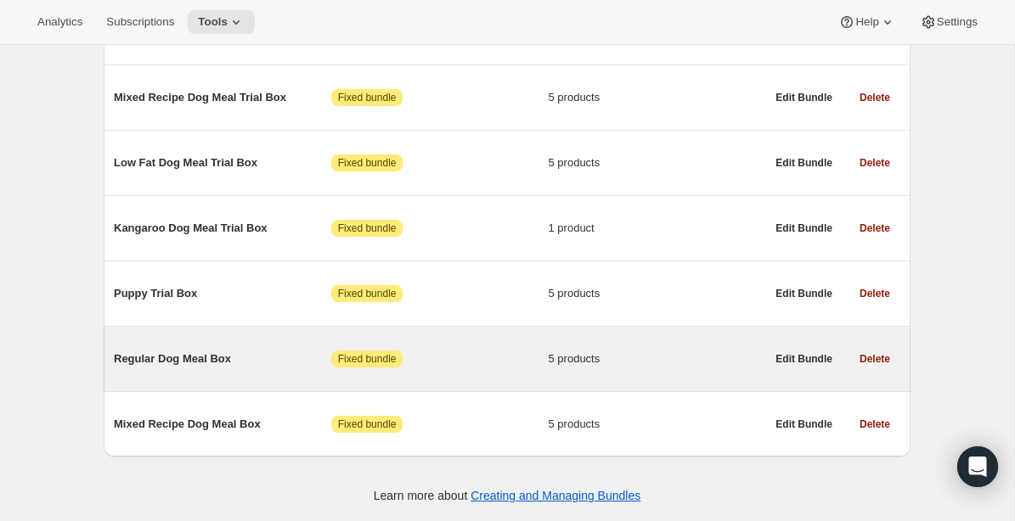
click at [205, 357] on span "Regular Dog Meal Box" at bounding box center [222, 359] width 217 height 17
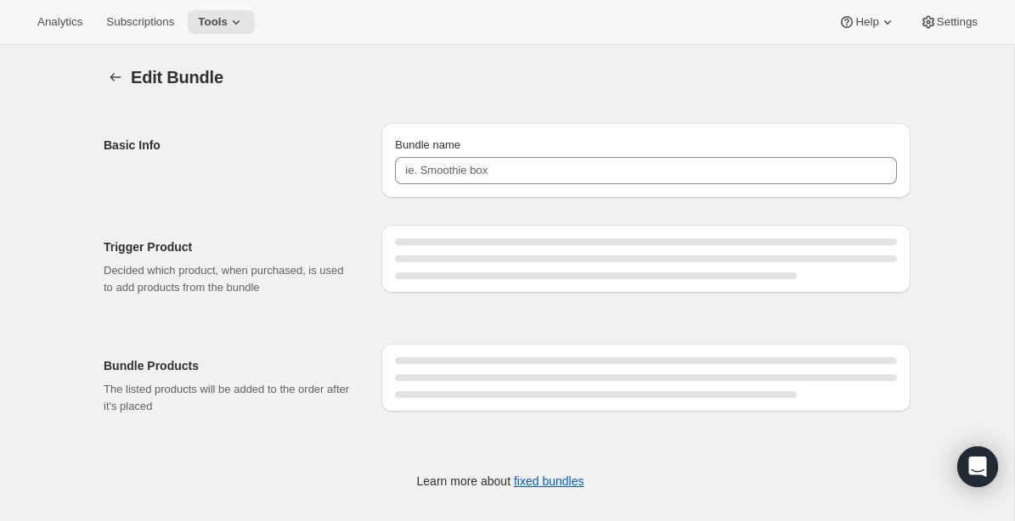
type input "Regular Dog Meal Box"
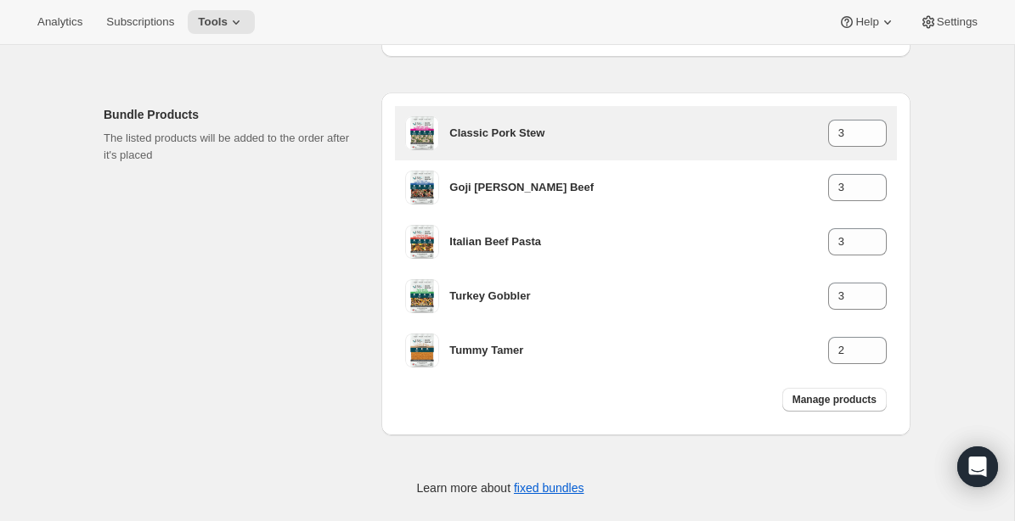
scroll to position [254, 0]
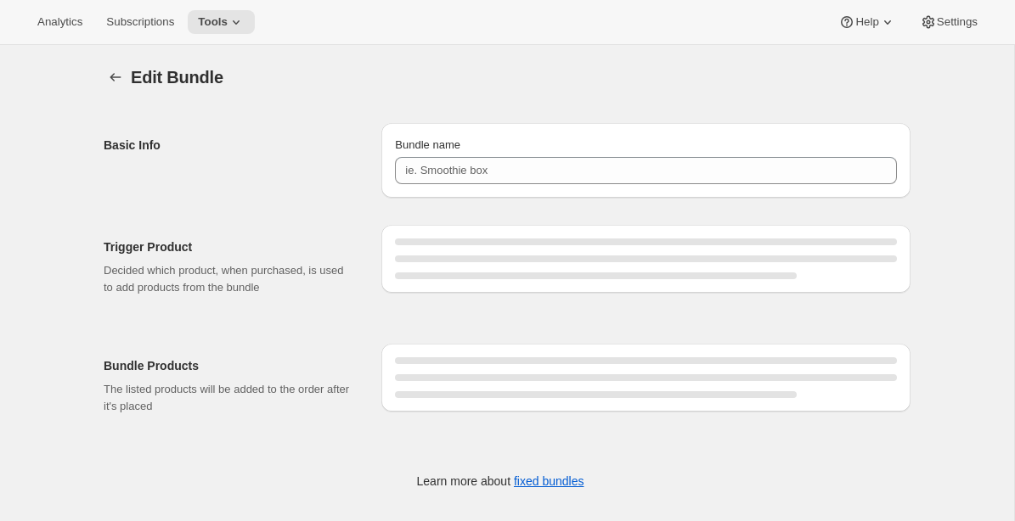
type input "Regular Dog Meal Box"
click at [117, 77] on icon "Bundles" at bounding box center [115, 77] width 17 height 17
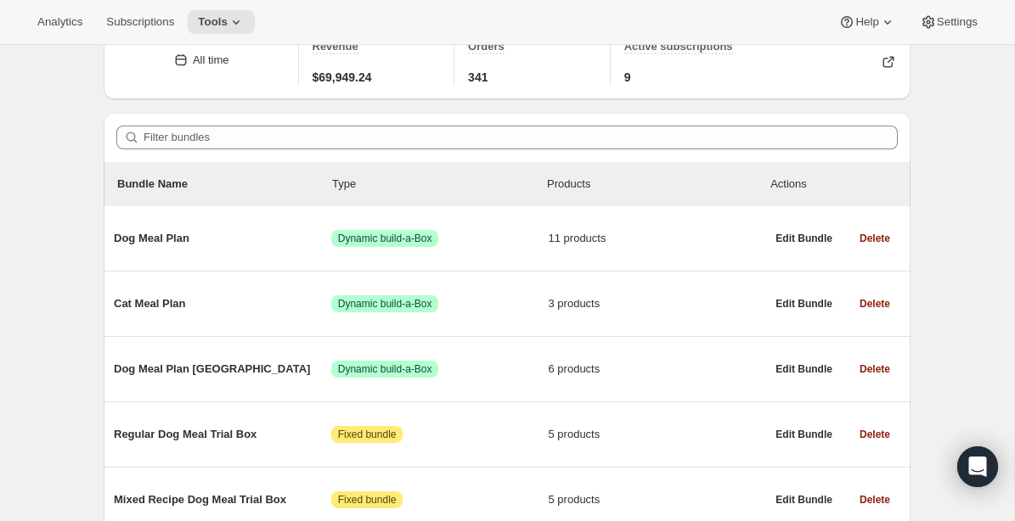
scroll to position [89, 0]
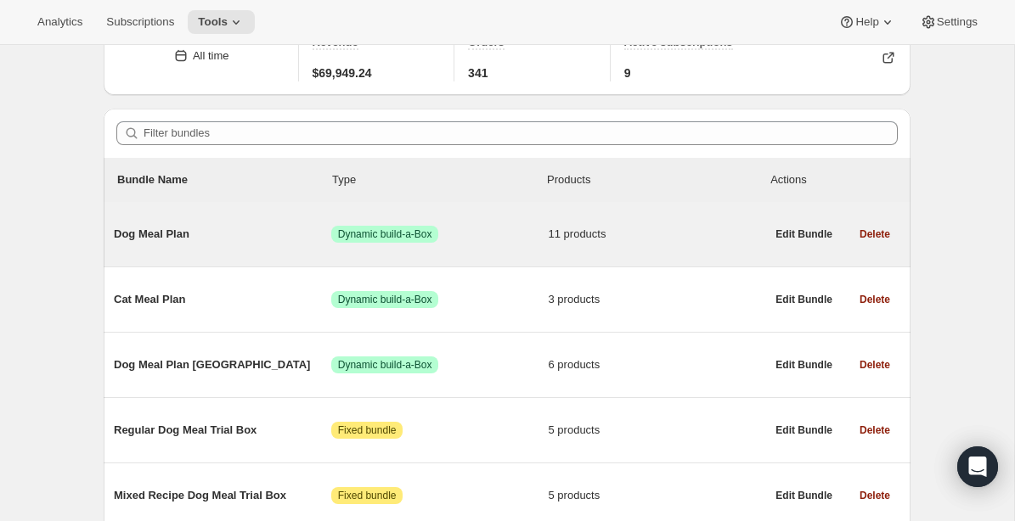
click at [166, 233] on span "Dog Meal Plan" at bounding box center [222, 234] width 217 height 17
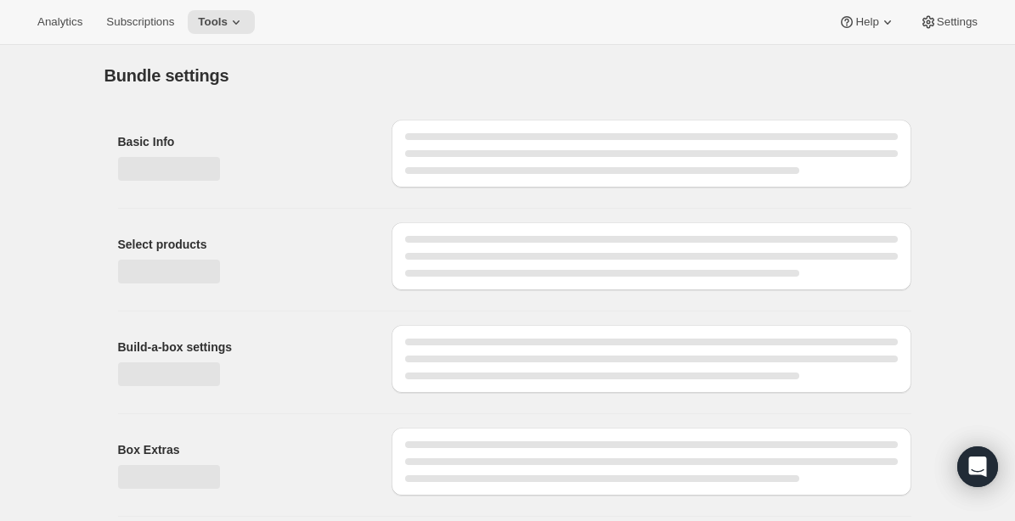
type input "Dog Meal Plan"
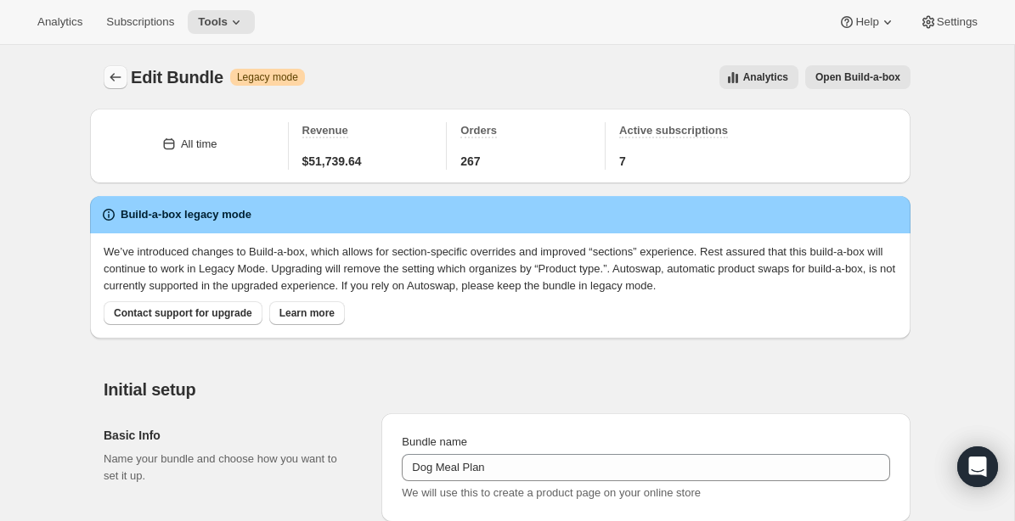
click at [117, 79] on icon "Bundles" at bounding box center [115, 77] width 17 height 17
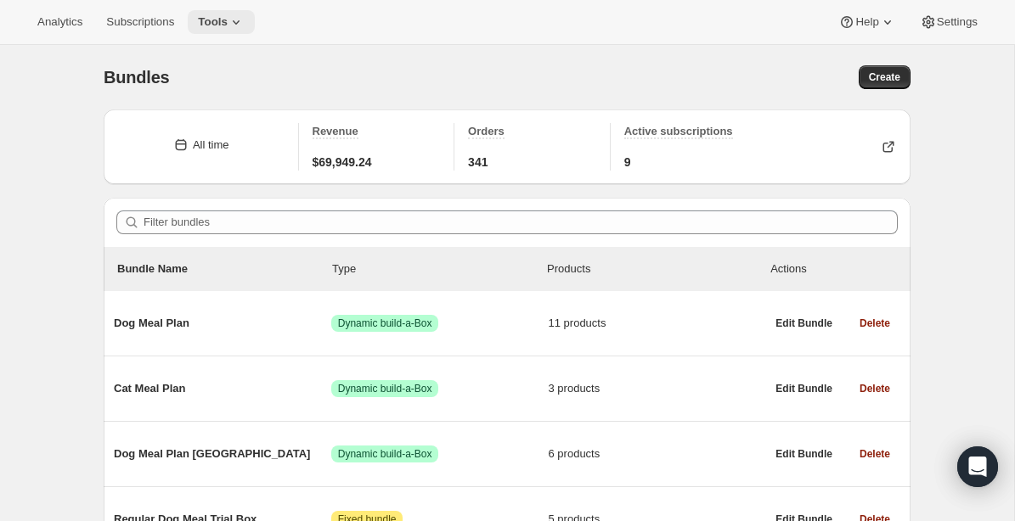
click at [228, 26] on span "Tools" at bounding box center [213, 22] width 30 height 14
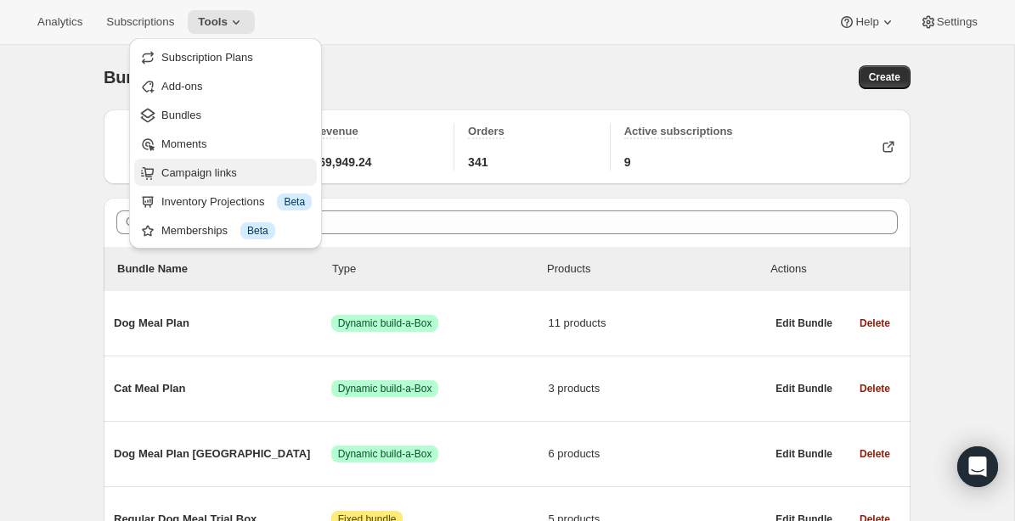
click at [206, 173] on span "Campaign links" at bounding box center [199, 172] width 76 height 13
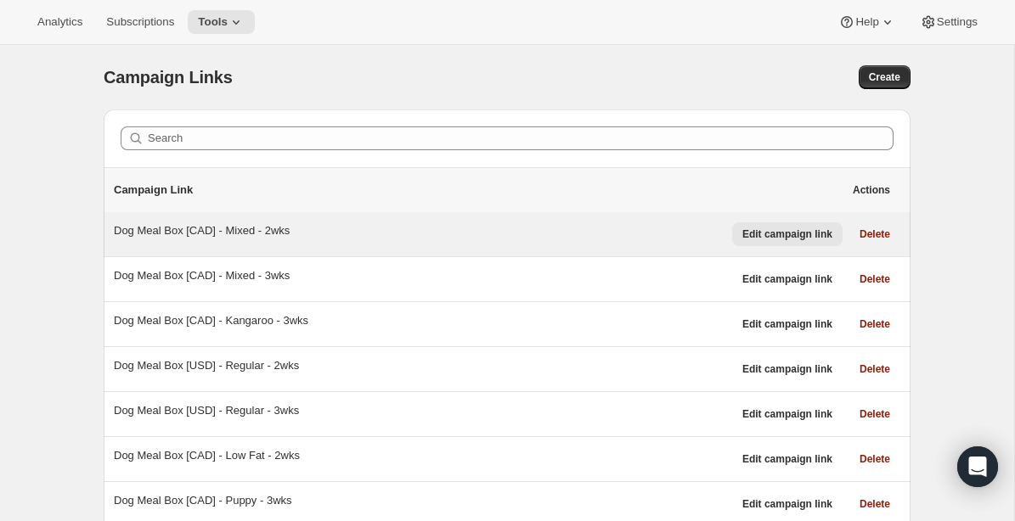
click at [807, 238] on span "Edit campaign link" at bounding box center [787, 235] width 90 height 14
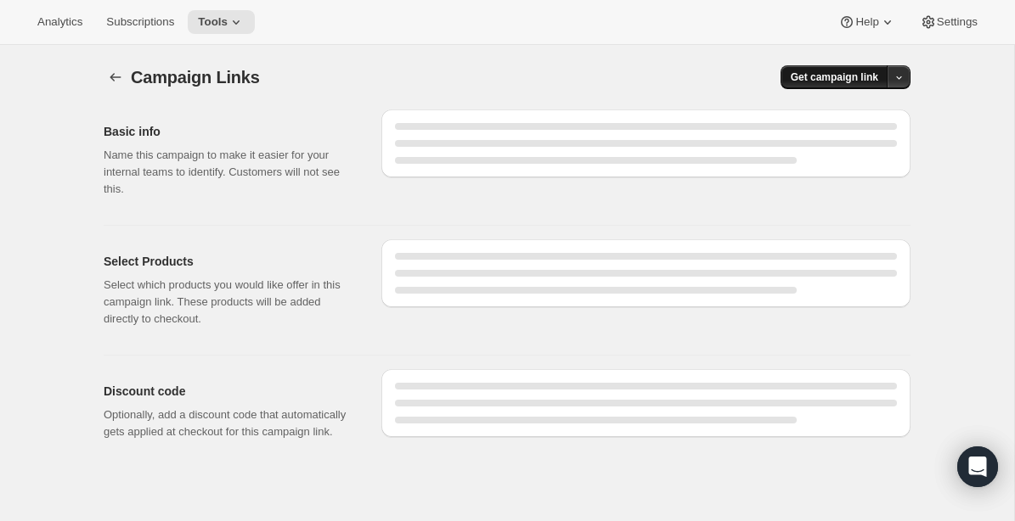
select select "gid://shopify/SellingPlan/1214611504"
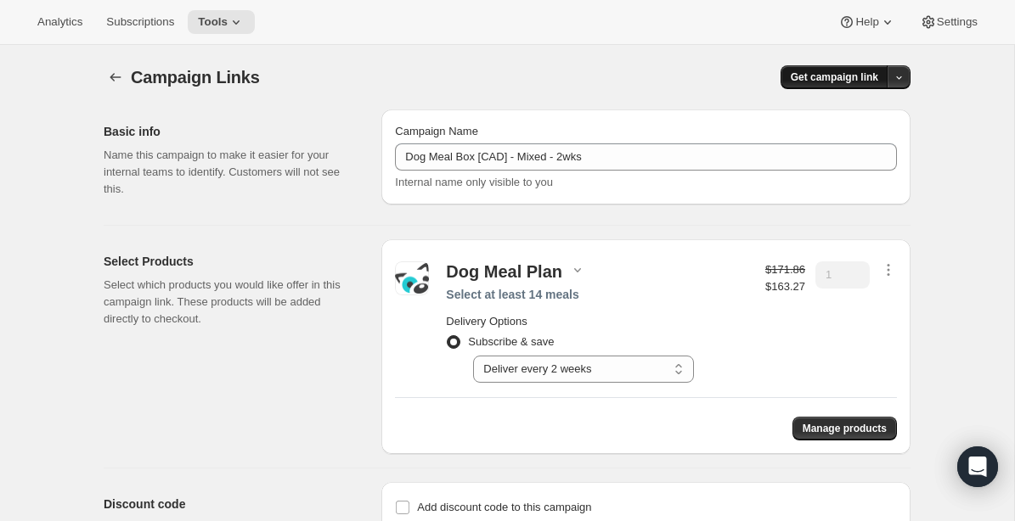
click at [845, 82] on span "Get campaign link" at bounding box center [833, 77] width 87 height 14
click at [866, 115] on span "Copy Link" at bounding box center [875, 112] width 49 height 13
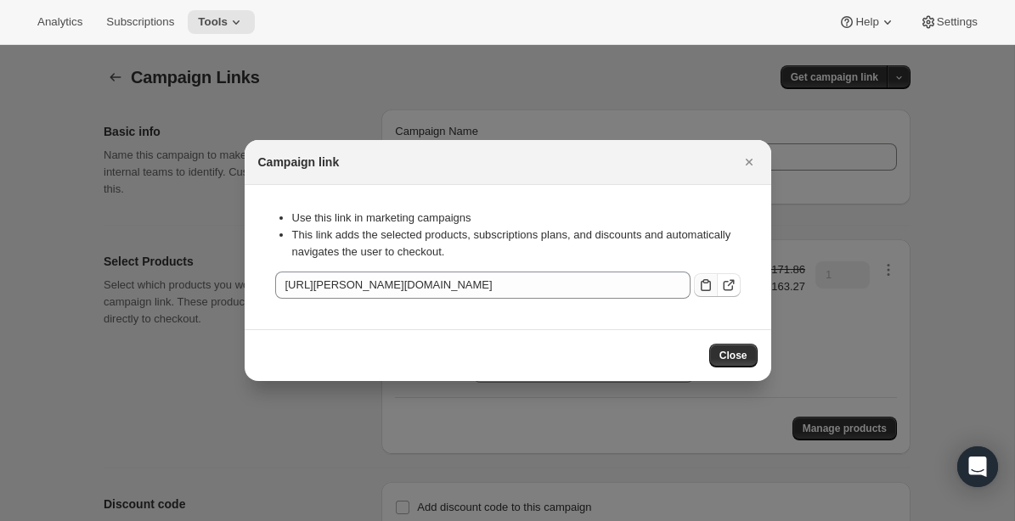
click at [705, 284] on icon ":r3p:" at bounding box center [705, 285] width 17 height 17
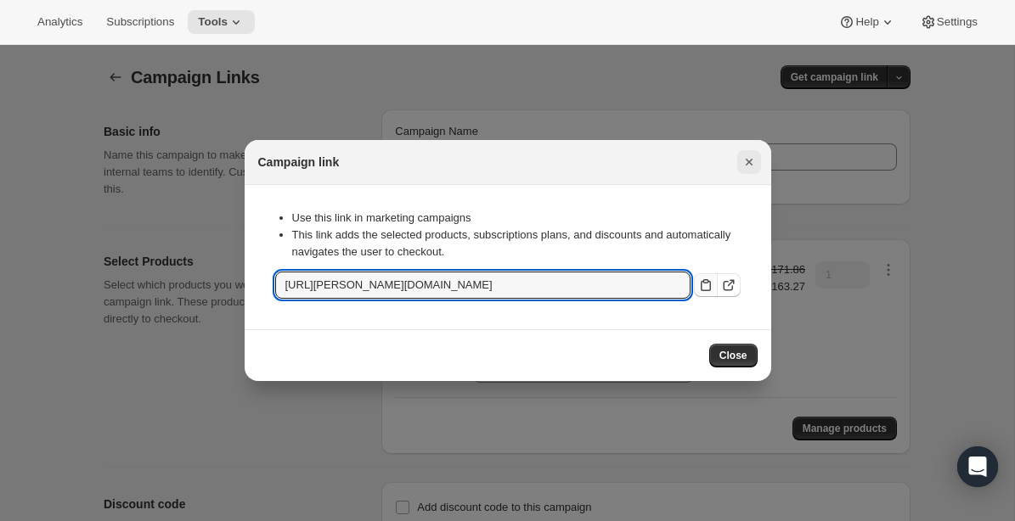
click at [748, 158] on icon "Close" at bounding box center [748, 162] width 17 height 17
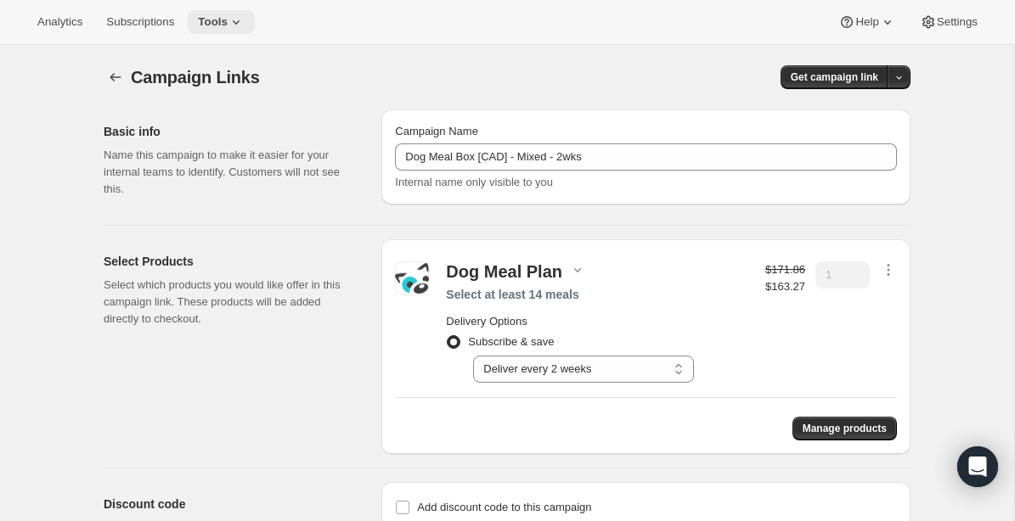
click at [228, 24] on span "Tools" at bounding box center [213, 22] width 30 height 14
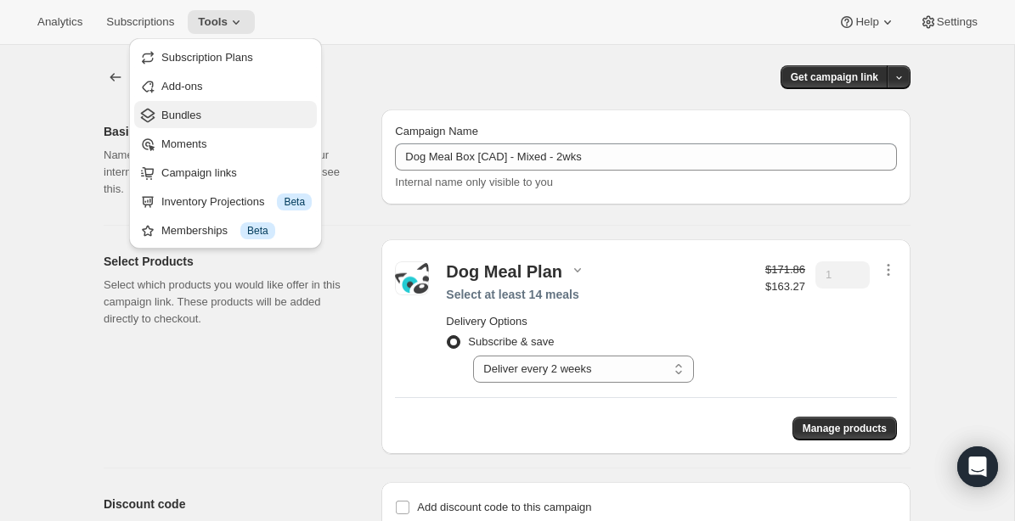
click at [214, 112] on span "Bundles" at bounding box center [236, 115] width 150 height 17
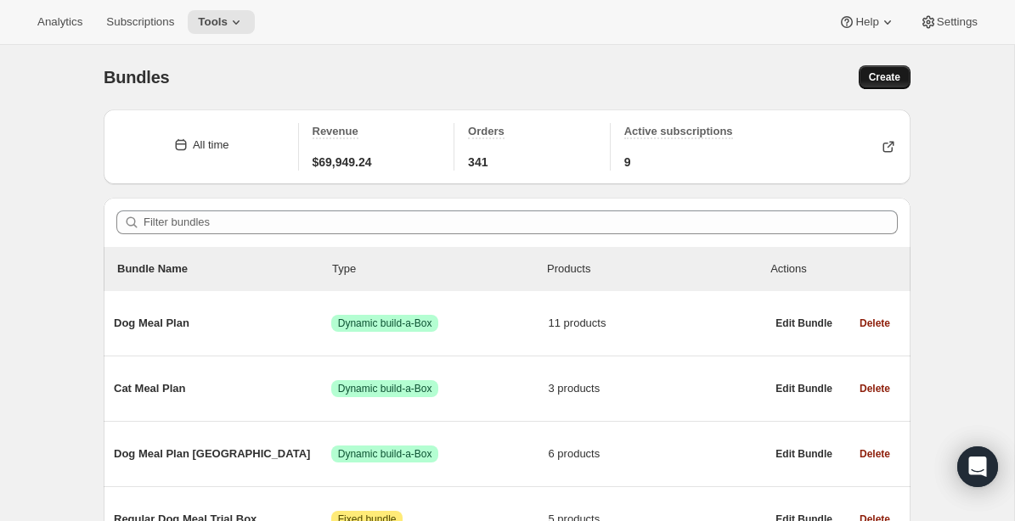
click at [885, 79] on span "Create" at bounding box center [884, 77] width 31 height 14
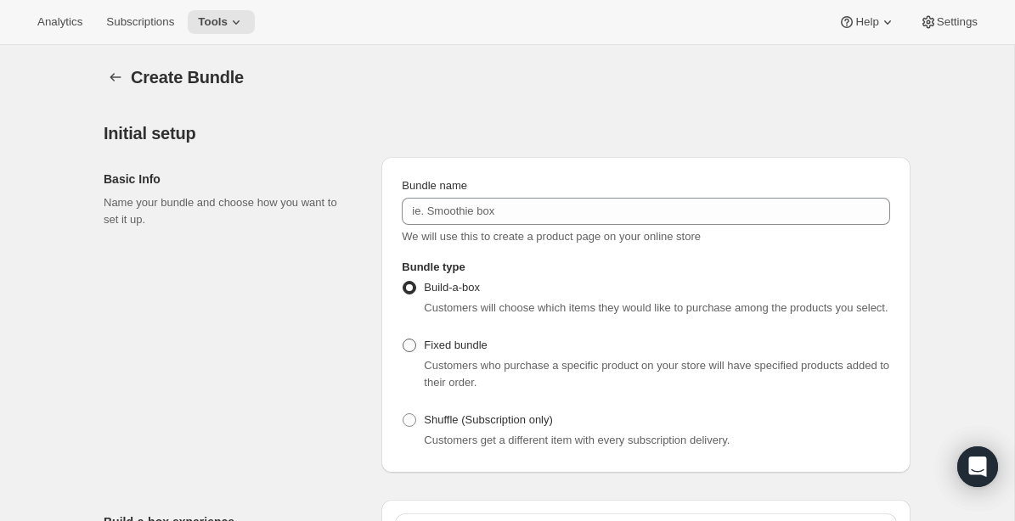
click at [464, 351] on span "Fixed bundle" at bounding box center [455, 345] width 63 height 13
click at [403, 340] on input "Fixed bundle" at bounding box center [402, 339] width 1 height 1
radio input "true"
click at [454, 290] on span "Build-a-box" at bounding box center [452, 287] width 56 height 13
click at [403, 282] on input "Build-a-box" at bounding box center [402, 281] width 1 height 1
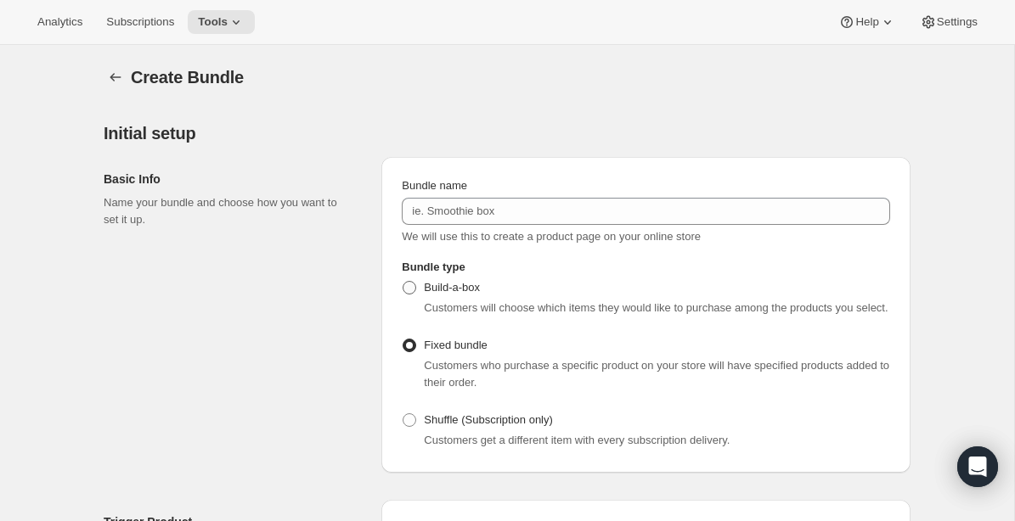
radio input "true"
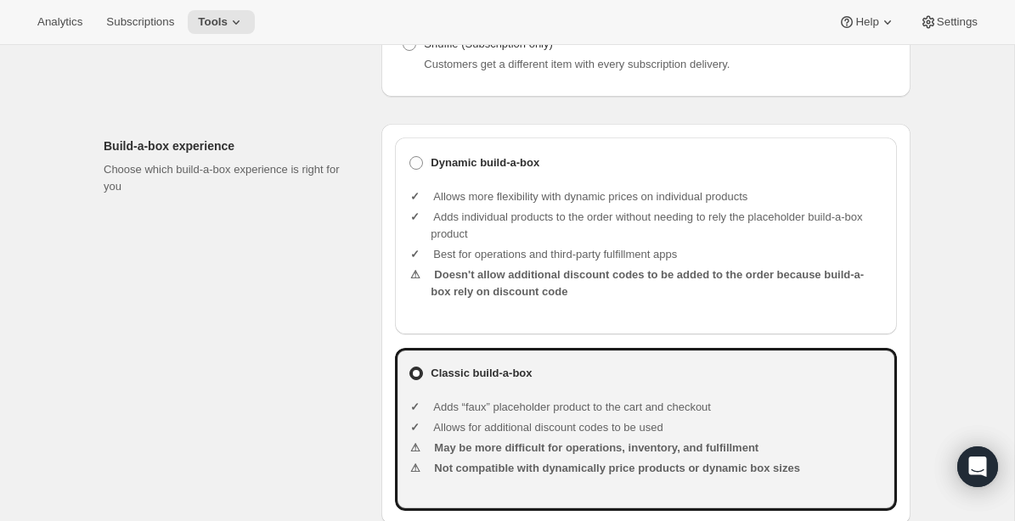
scroll to position [378, 0]
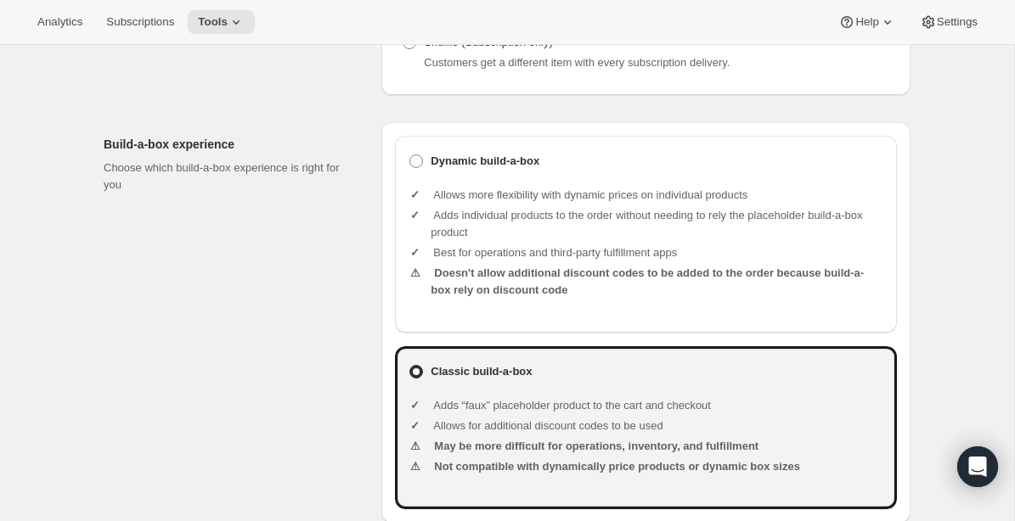
click at [500, 190] on ul "Allows more flexibility with dynamic prices on individual products Adds individ…" at bounding box center [656, 244] width 453 height 143
click at [502, 170] on b "Dynamic build-a-box" at bounding box center [484, 161] width 109 height 17
click at [410, 155] on input "Dynamic build-a-box" at bounding box center [409, 155] width 1 height 1
radio input "true"
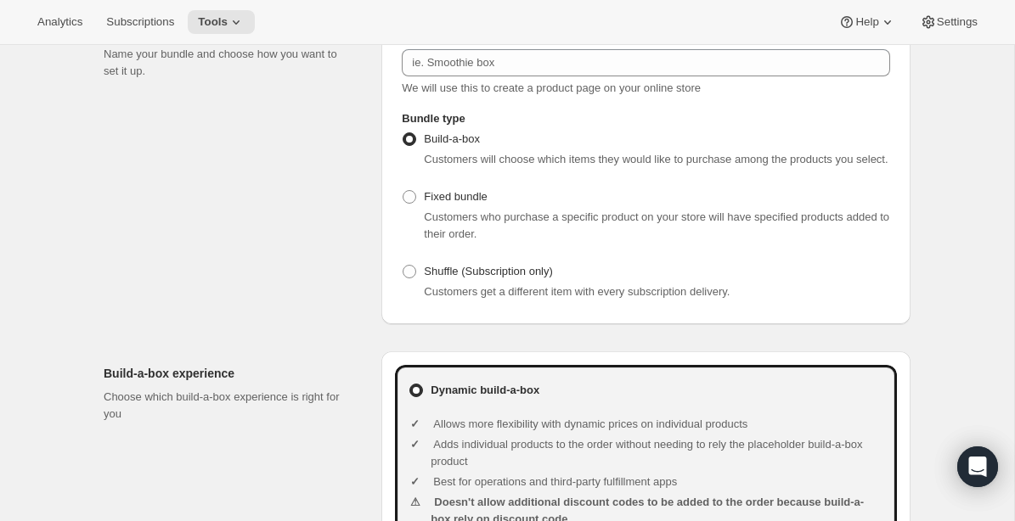
scroll to position [0, 0]
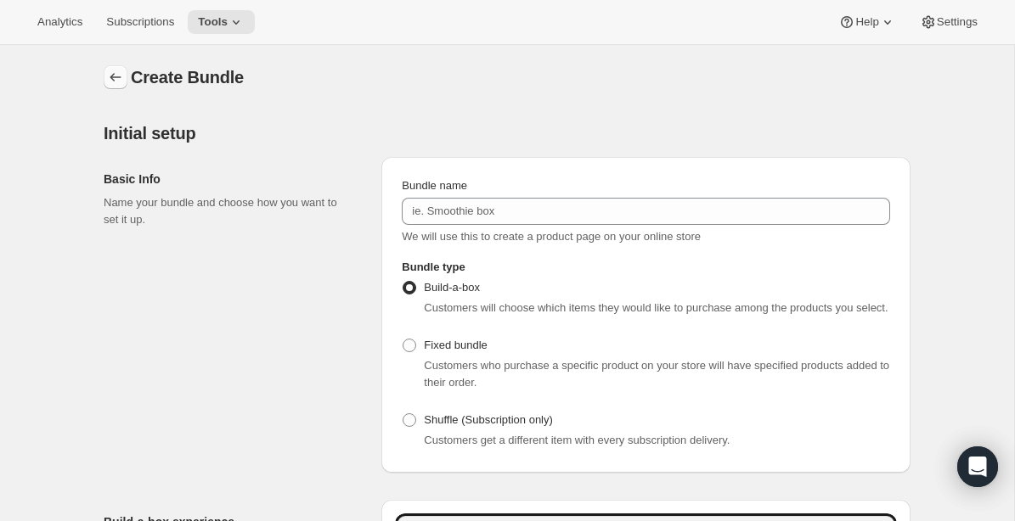
click at [115, 66] on button "Bundles" at bounding box center [116, 77] width 24 height 24
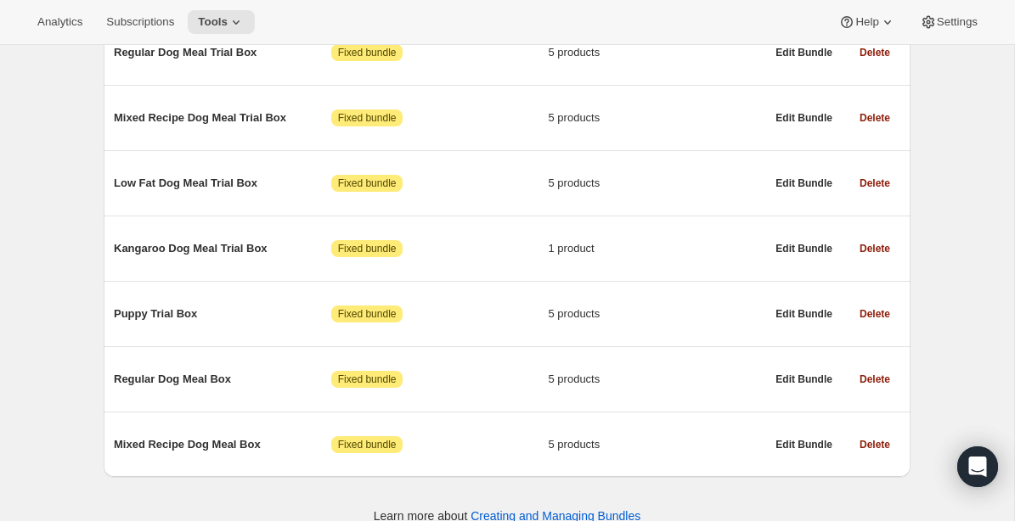
scroll to position [476, 0]
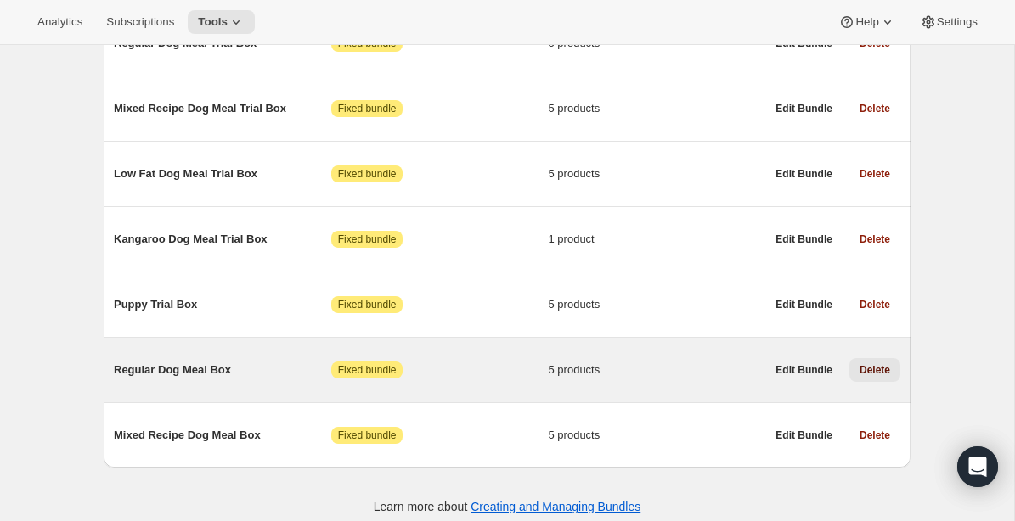
click at [877, 374] on span "Delete" at bounding box center [874, 370] width 31 height 14
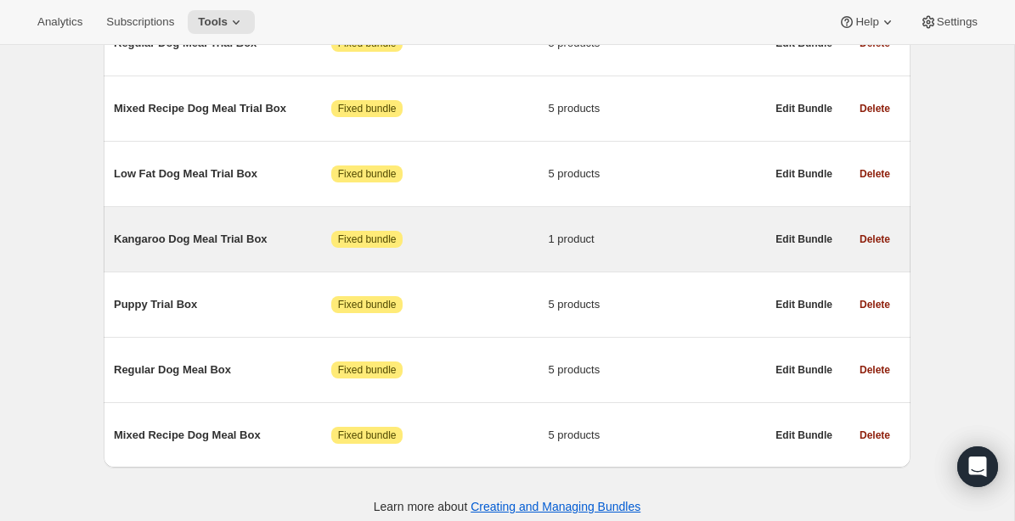
scroll to position [425, 0]
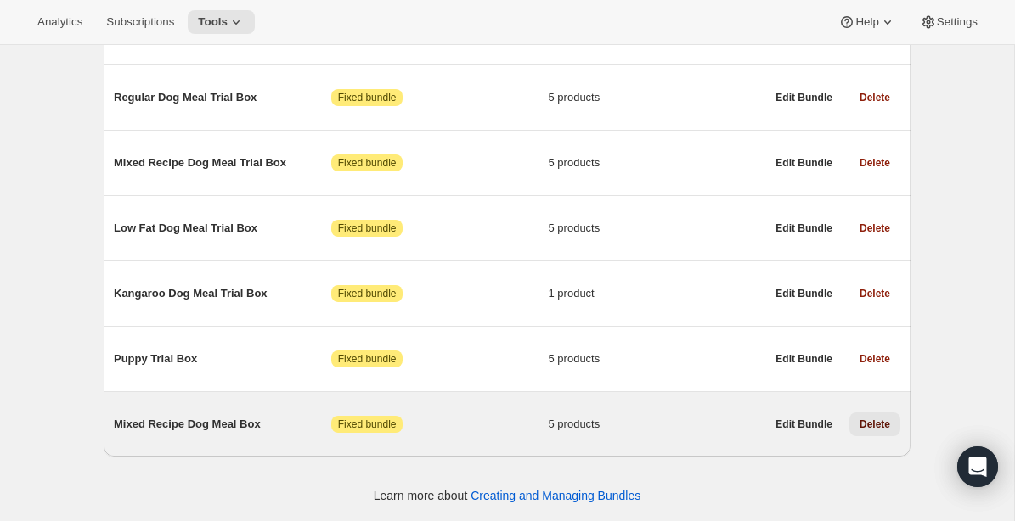
click at [875, 422] on span "Delete" at bounding box center [874, 425] width 31 height 14
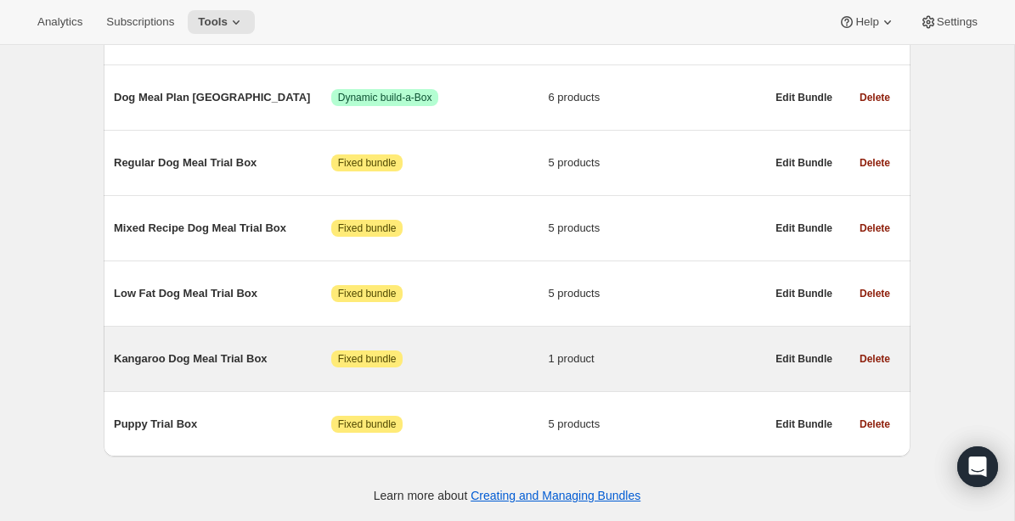
scroll to position [360, 0]
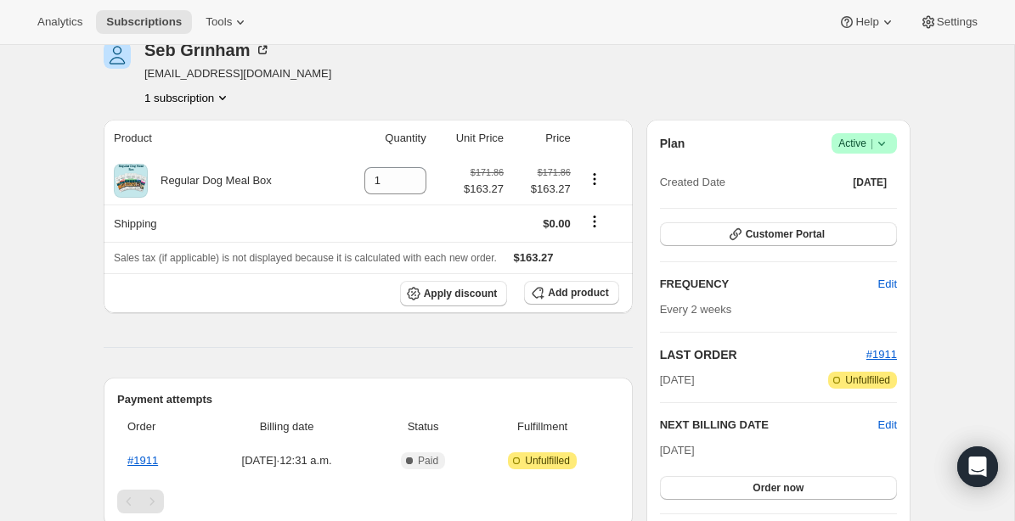
scroll to position [90, 0]
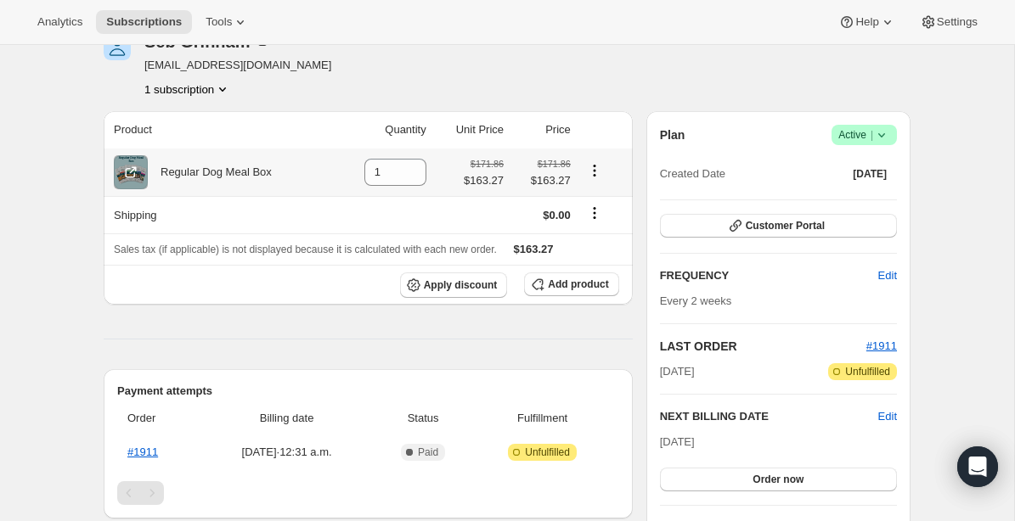
click at [595, 170] on icon "Product actions" at bounding box center [594, 170] width 3 height 3
click at [227, 177] on div "Regular Dog Meal Box" at bounding box center [210, 172] width 124 height 17
click at [595, 168] on icon "Product actions" at bounding box center [594, 170] width 17 height 17
click at [595, 205] on span "Swap variant" at bounding box center [594, 203] width 64 height 13
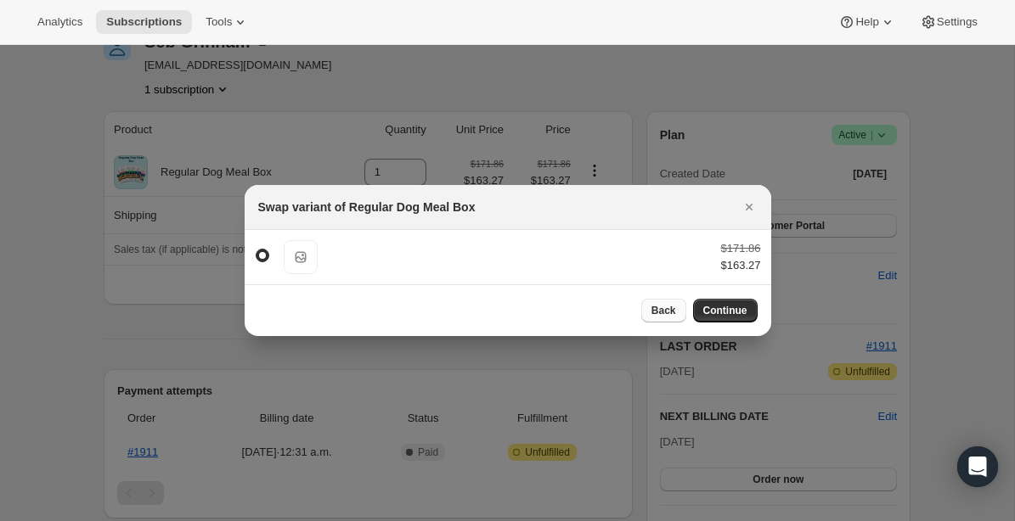
click at [662, 313] on span "Back" at bounding box center [663, 311] width 25 height 14
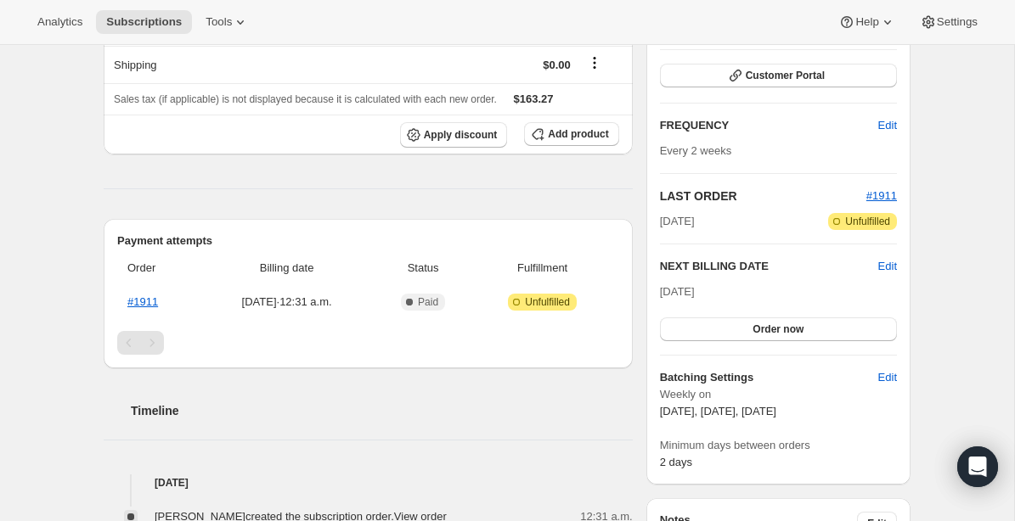
scroll to position [0, 0]
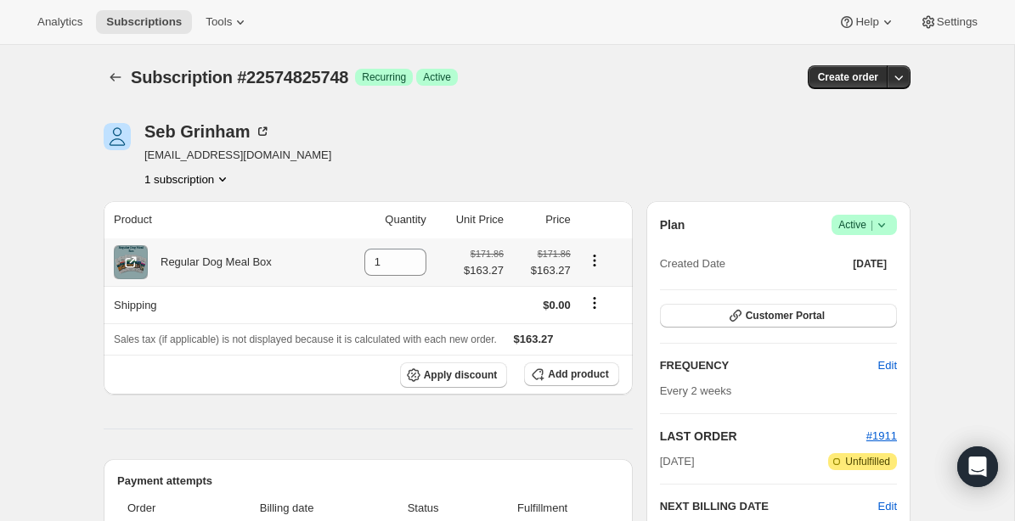
click at [594, 261] on icon "Product actions" at bounding box center [594, 260] width 3 height 3
click at [599, 137] on div "Seb Grinham [EMAIL_ADDRESS][DOMAIN_NAME] 1 subscription" at bounding box center [386, 155] width 565 height 65
click at [576, 145] on div "Seb Grinham [EMAIL_ADDRESS][DOMAIN_NAME] 1 subscription" at bounding box center [386, 155] width 565 height 65
click at [113, 77] on icon "Subscriptions" at bounding box center [115, 77] width 11 height 8
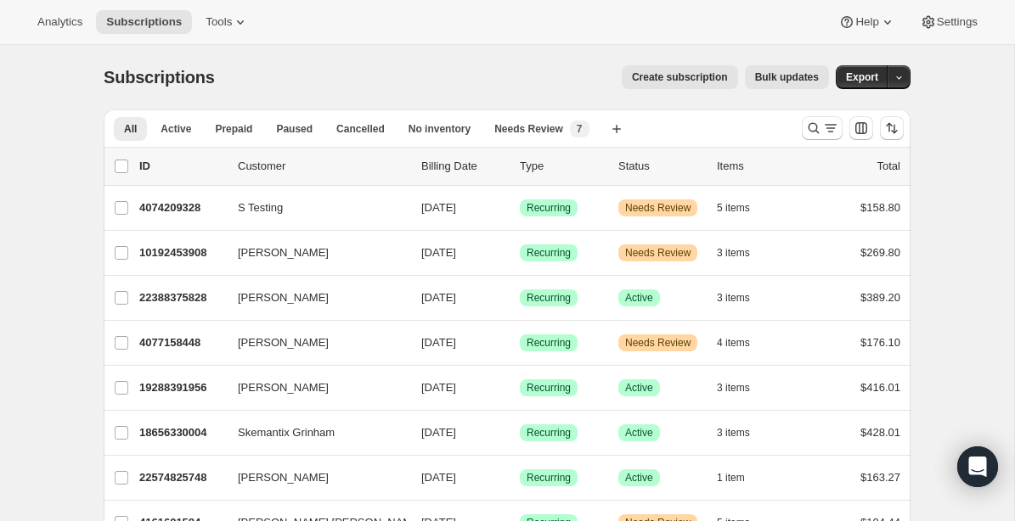
click at [356, 74] on div "Create subscription Bulk updates" at bounding box center [531, 77] width 593 height 24
